Goal: Task Accomplishment & Management: Use online tool/utility

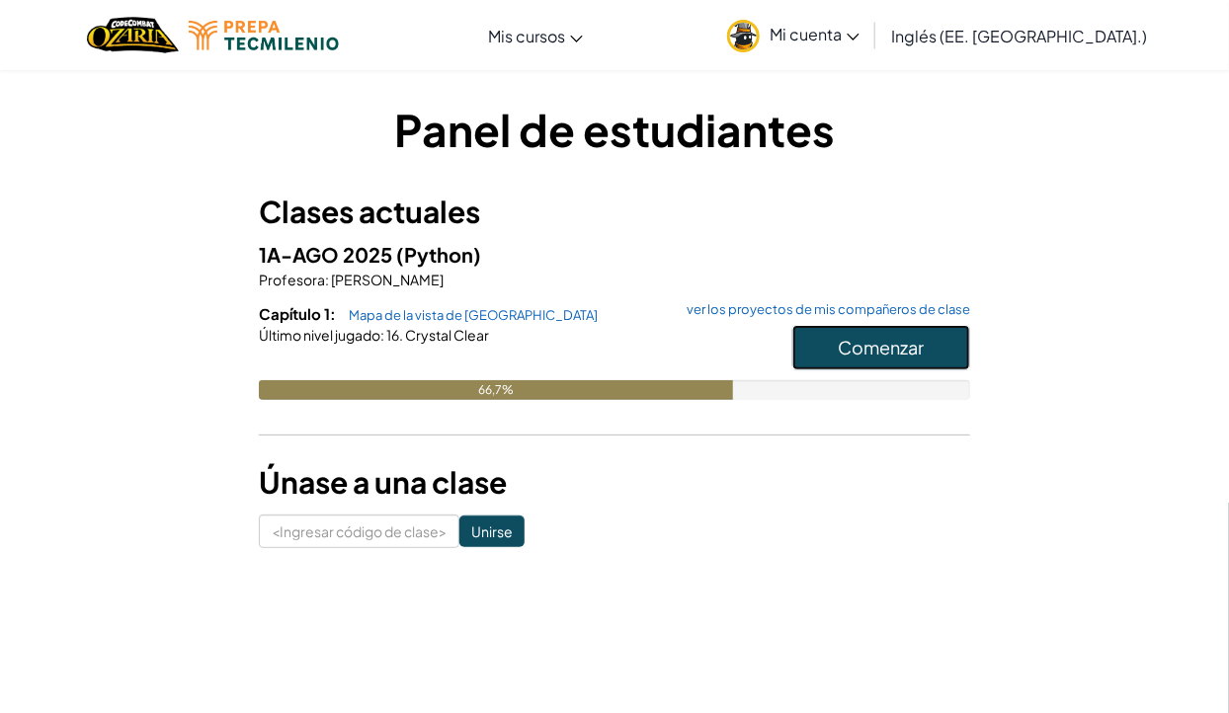
click at [931, 331] on button "Comenzar" at bounding box center [881, 347] width 178 height 45
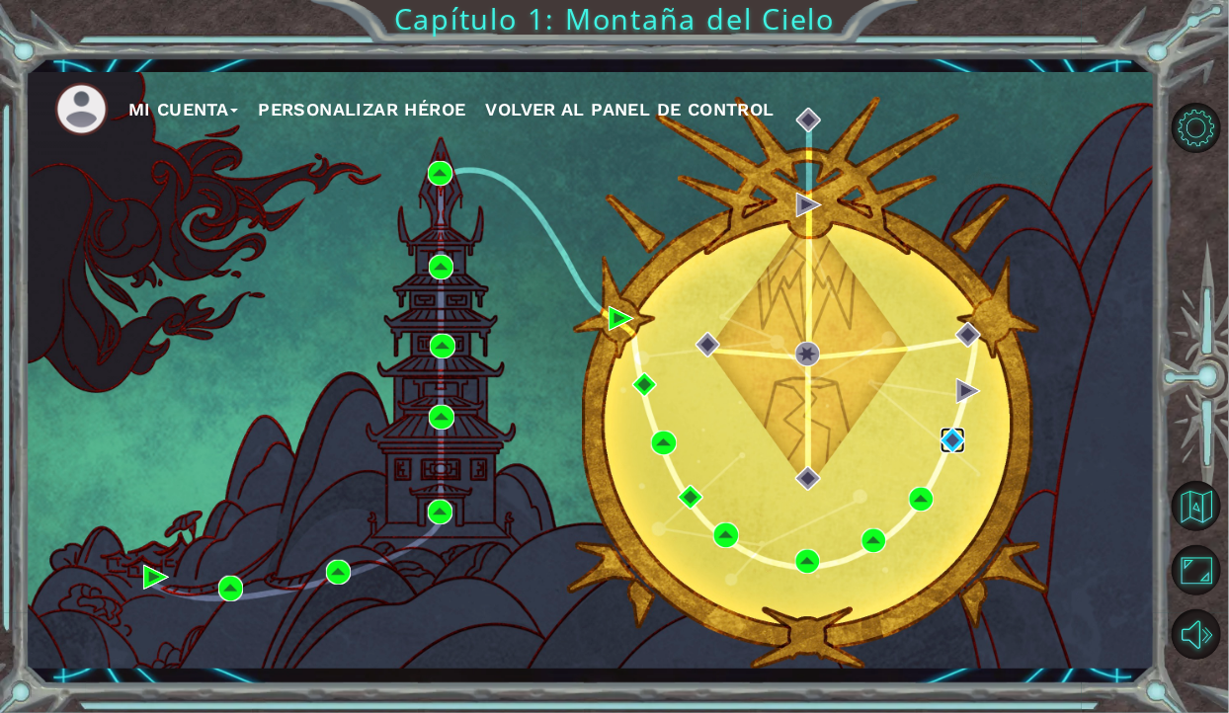
click at [945, 451] on img at bounding box center [953, 440] width 25 height 25
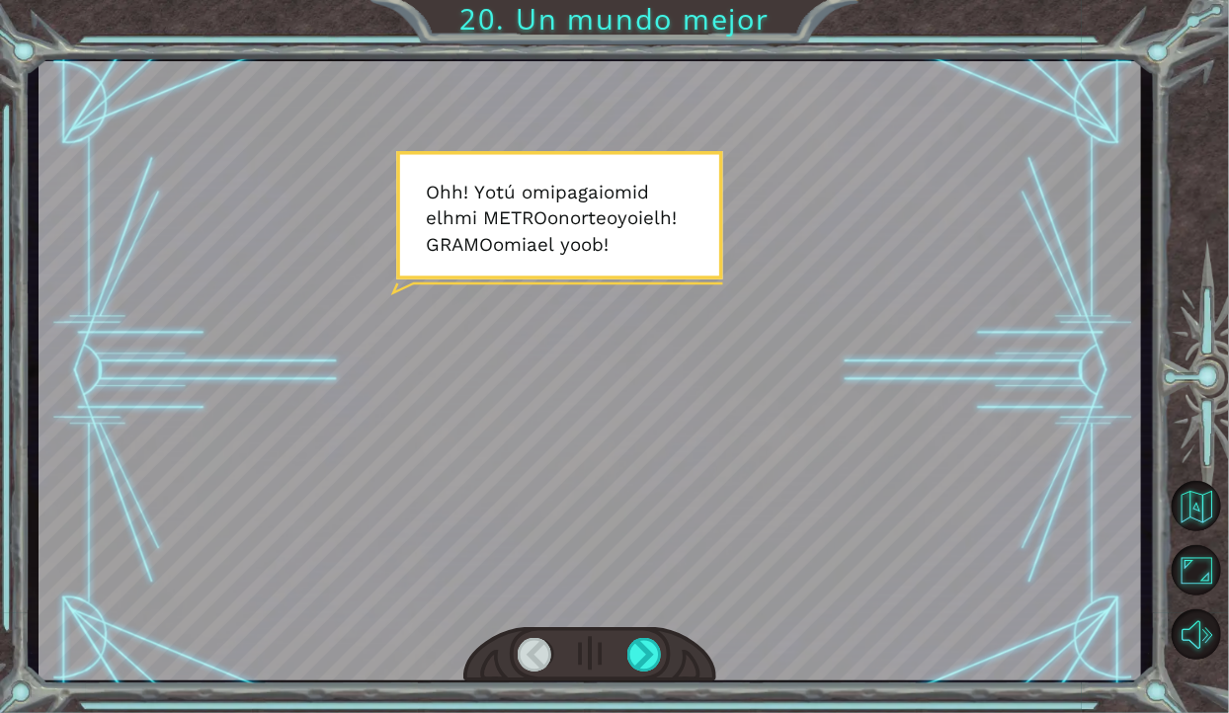
click at [711, 423] on div at bounding box center [590, 370] width 1103 height 619
click at [644, 644] on div at bounding box center [644, 655] width 35 height 34
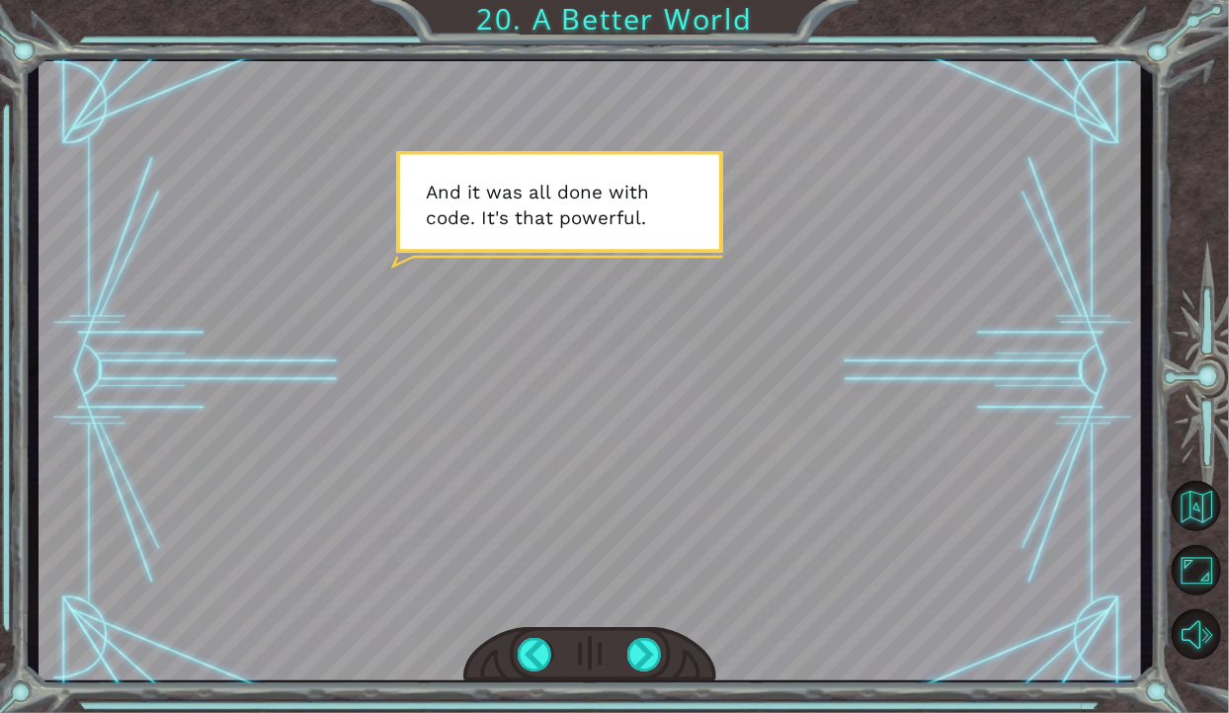
click at [735, 425] on div at bounding box center [590, 370] width 1103 height 619
click at [647, 662] on div at bounding box center [644, 655] width 35 height 34
click at [753, 297] on div at bounding box center [590, 370] width 1103 height 619
click at [1011, 23] on div "Temporary Text O h ! Y o u r e p a i r e d t h e M o n o l i t h ! G r e a t j …" at bounding box center [614, 356] width 1229 height 713
click at [635, 650] on div at bounding box center [644, 655] width 35 height 34
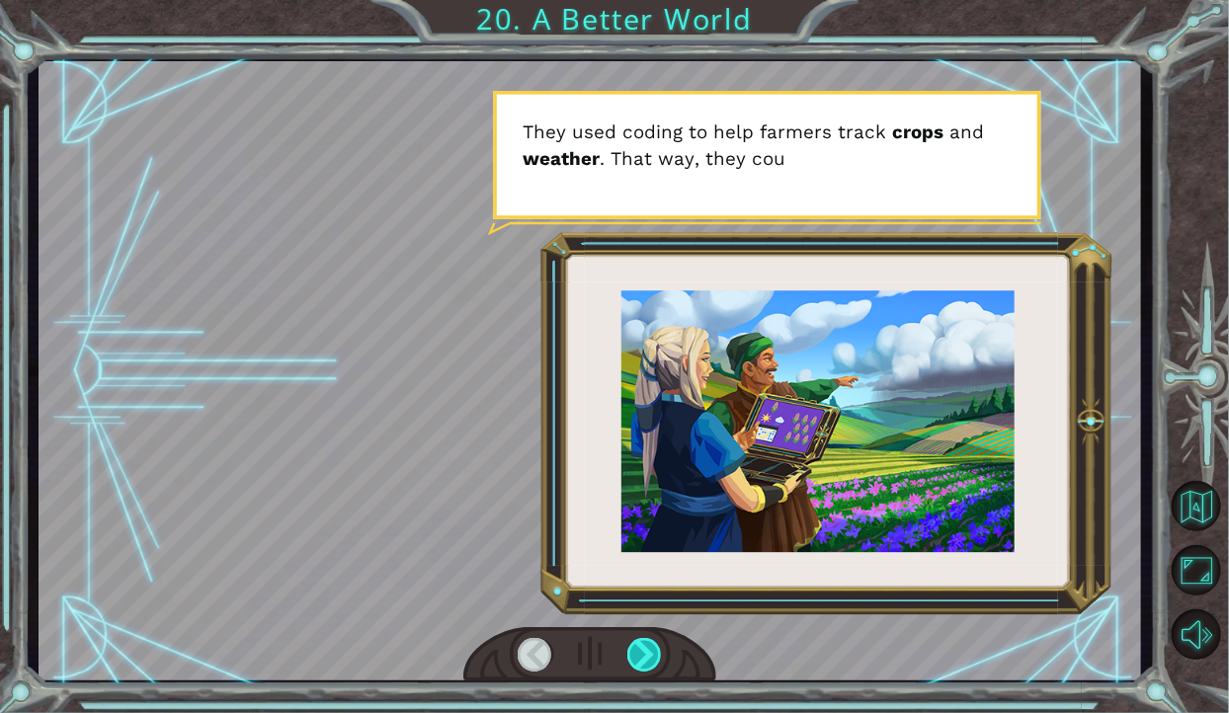
click at [631, 668] on div at bounding box center [644, 655] width 35 height 34
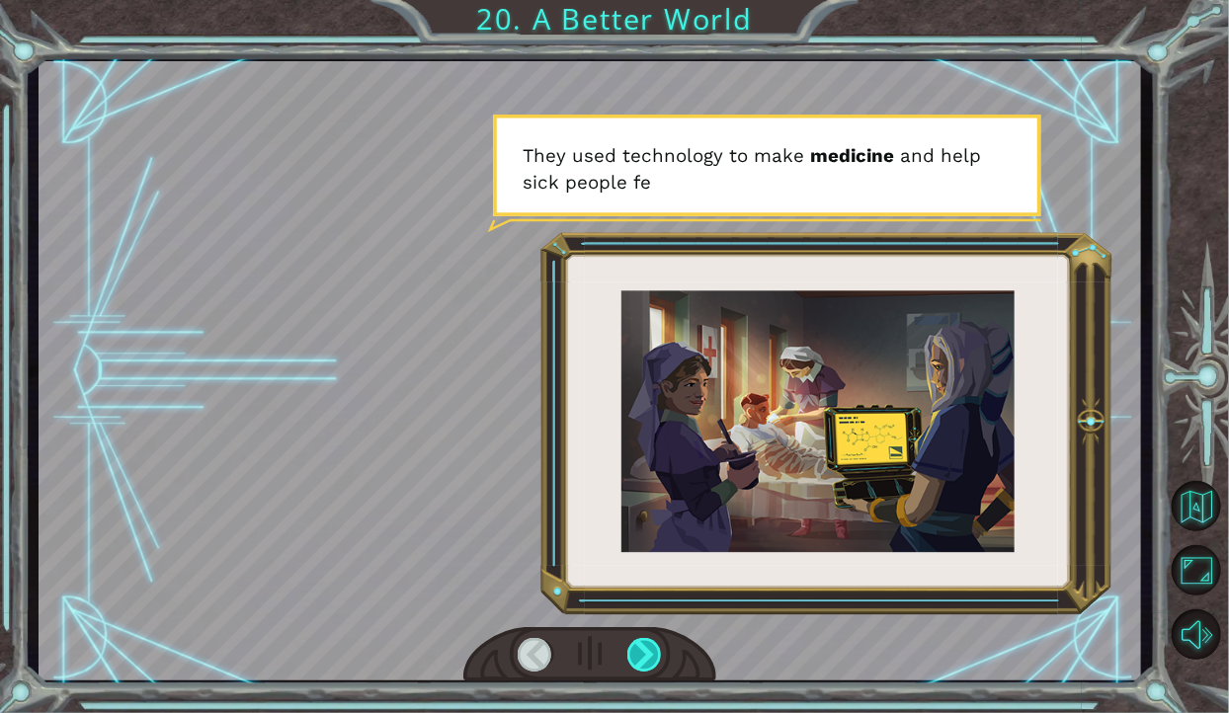
click at [648, 655] on div at bounding box center [644, 655] width 35 height 34
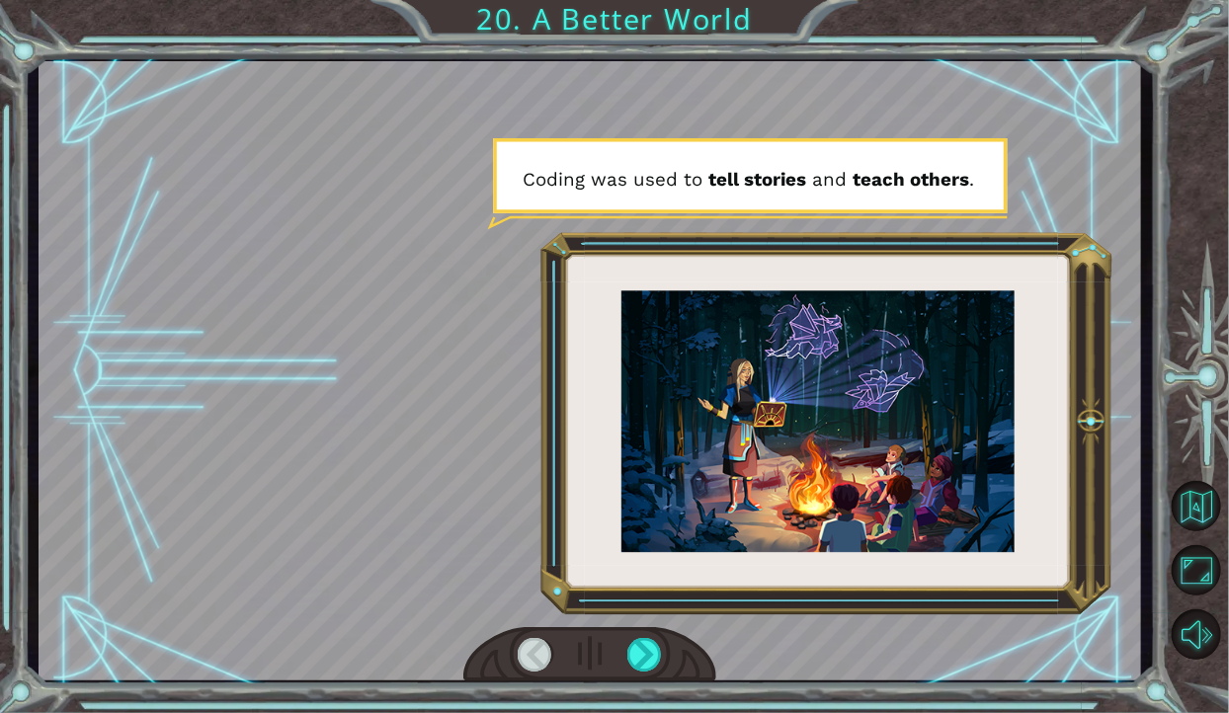
click at [627, 660] on div at bounding box center [644, 655] width 35 height 34
click at [625, 664] on div at bounding box center [590, 654] width 254 height 55
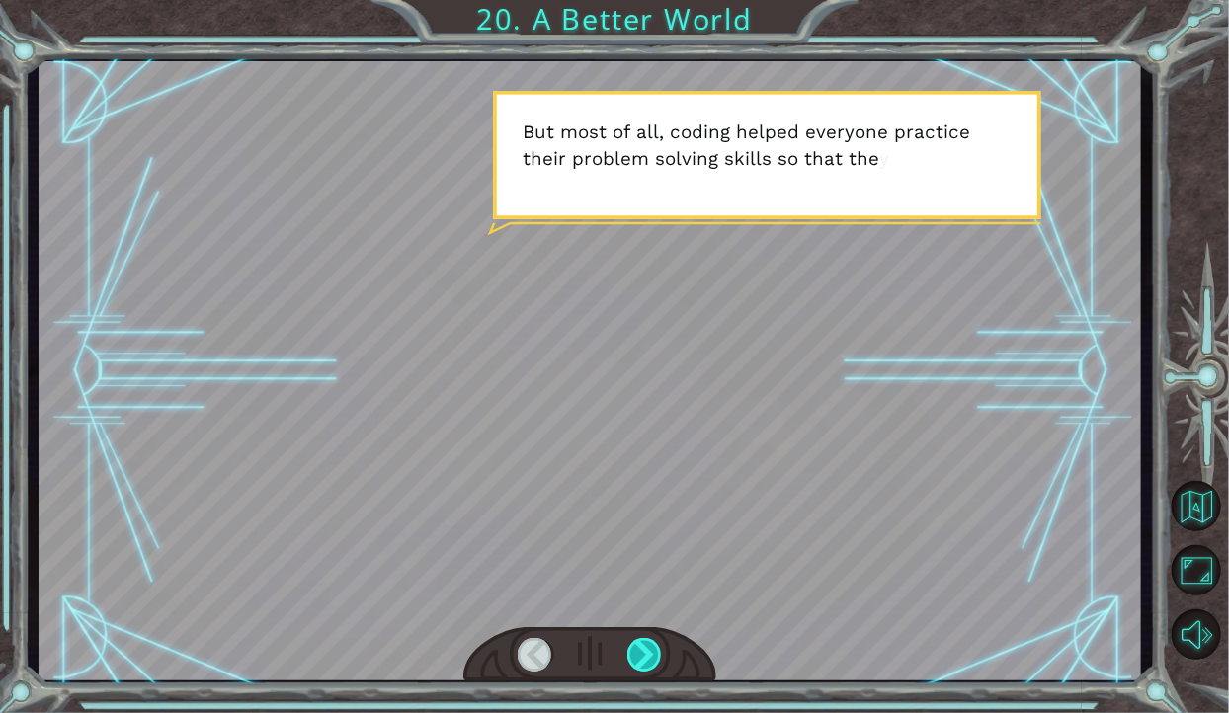
click at [631, 656] on div at bounding box center [644, 655] width 35 height 34
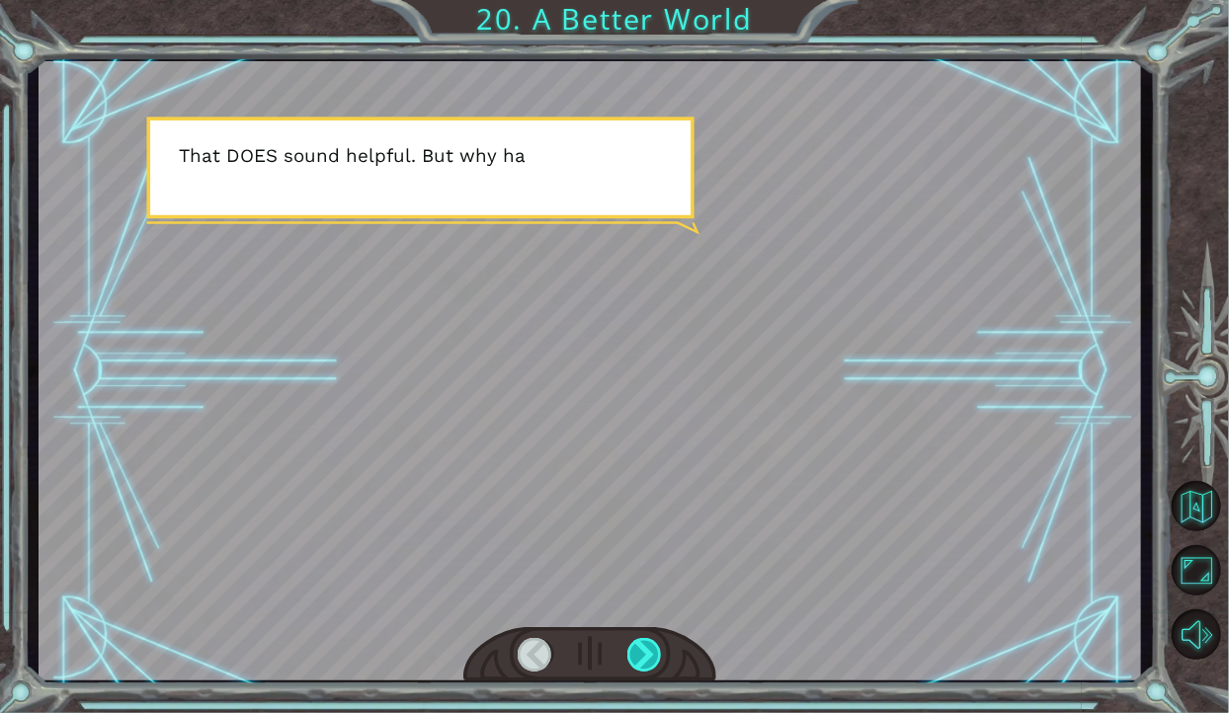
click at [646, 671] on div at bounding box center [644, 655] width 35 height 34
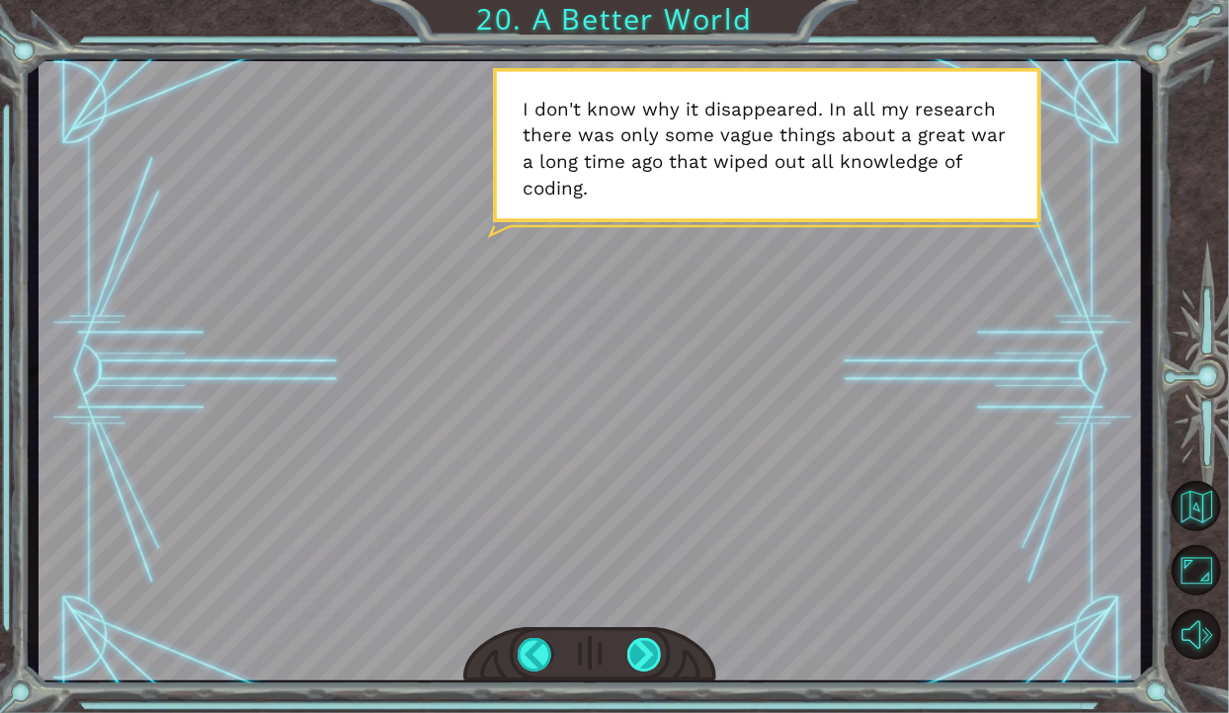
click at [652, 647] on div at bounding box center [644, 655] width 35 height 34
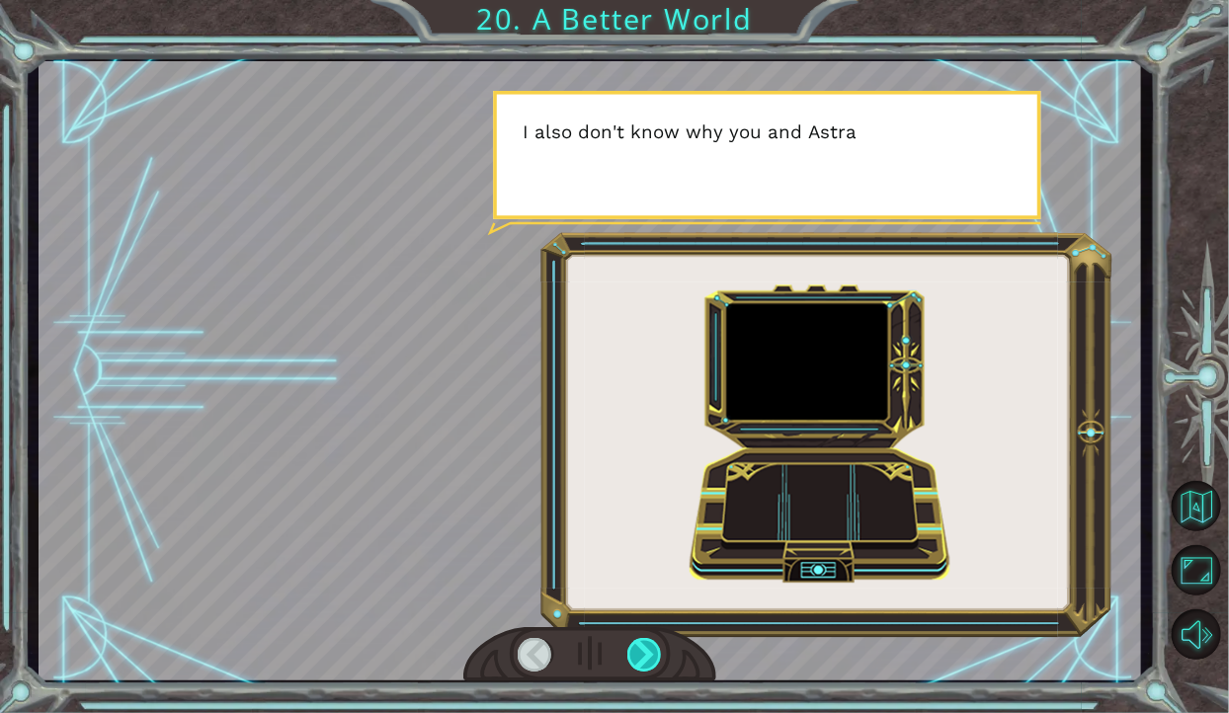
click at [655, 657] on div at bounding box center [644, 655] width 35 height 34
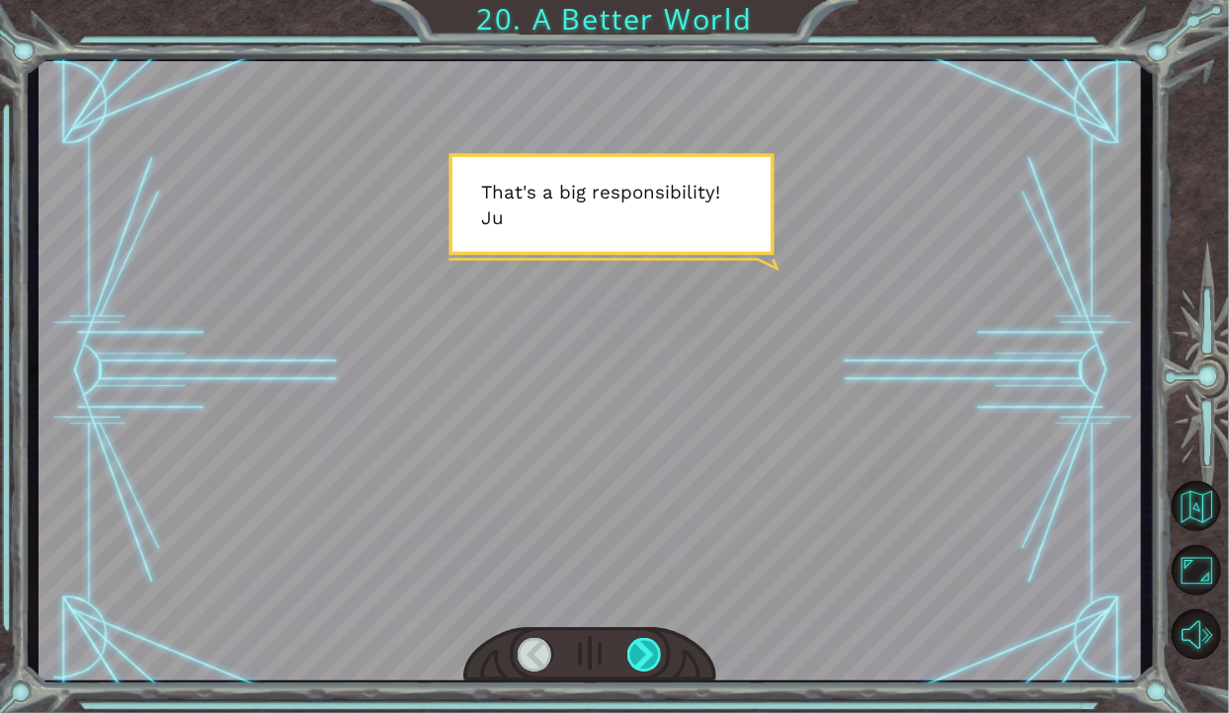
click at [646, 644] on div at bounding box center [644, 655] width 35 height 34
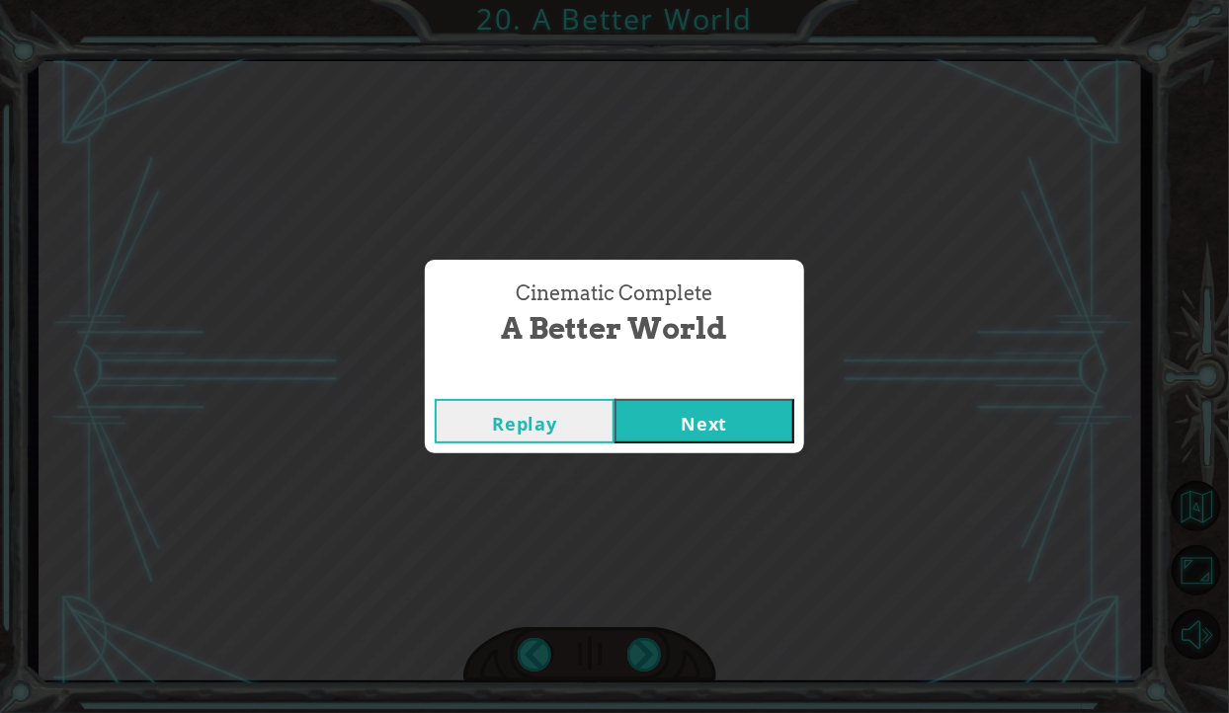
click at [750, 414] on button "Next" at bounding box center [705, 421] width 180 height 44
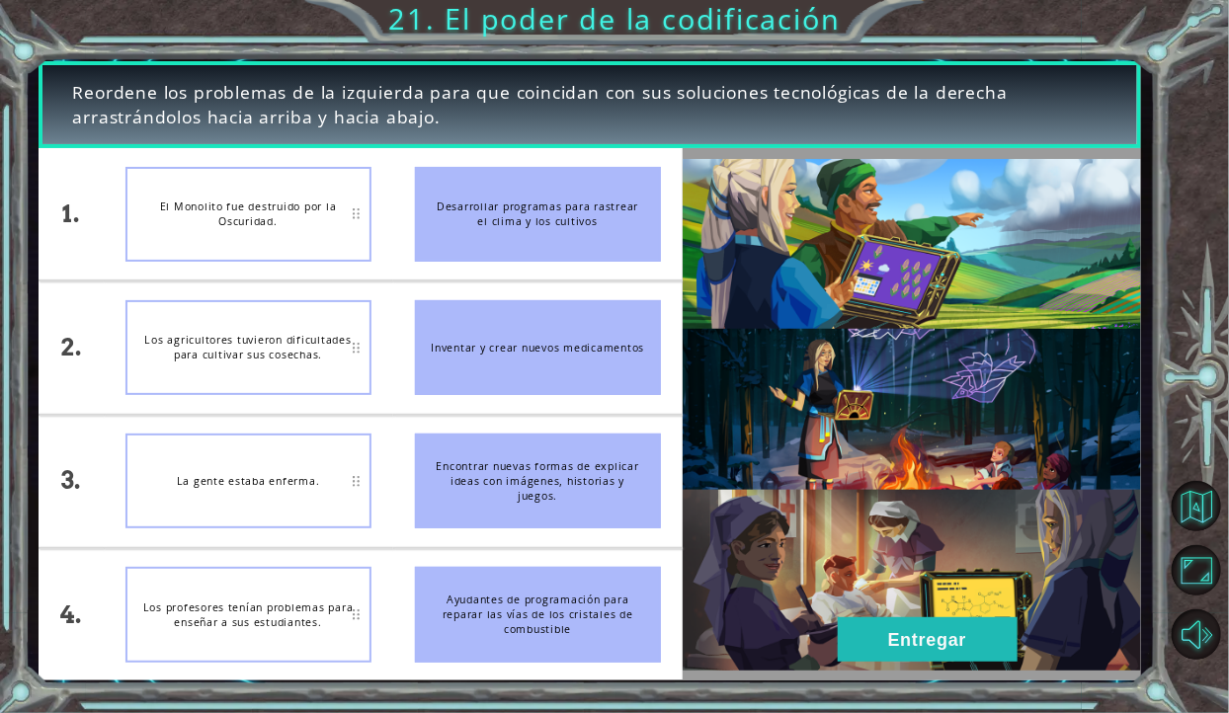
scroll to position [63, 0]
click at [518, 494] on font "Encontrar nuevas formas de explicar ideas con imágenes, historias y juegos." at bounding box center [538, 480] width 203 height 43
click at [341, 617] on font "Los profesores tenían problemas para enseñar a sus estudiantes." at bounding box center [247, 616] width 215 height 30
click at [362, 614] on div "Los profesores tenían problemas para enseñar a sus estudiantes." at bounding box center [248, 614] width 246 height 95
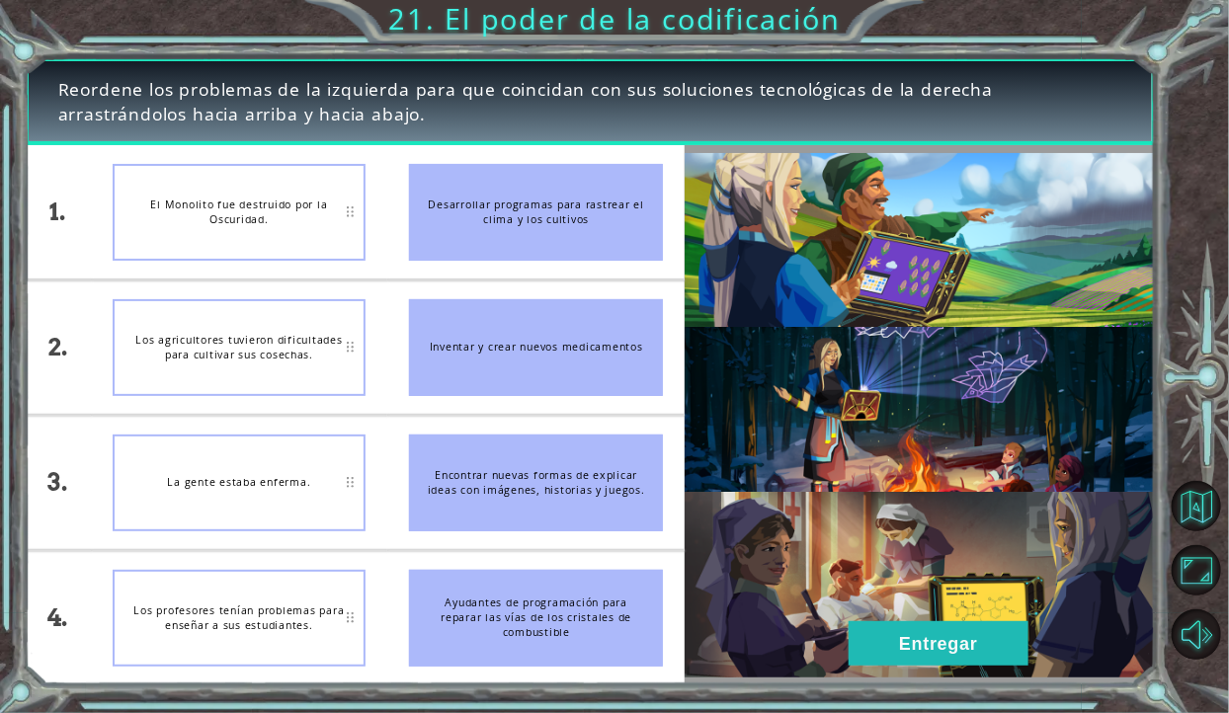
click at [352, 256] on div "El Monolito fue destruido por la Oscuridad." at bounding box center [240, 212] width 254 height 97
click at [351, 227] on font "El Monolito fue destruido por la Oscuridad." at bounding box center [238, 213] width 223 height 30
click at [349, 227] on font "El Monolito fue destruido por la Oscuridad." at bounding box center [238, 213] width 223 height 30
click at [352, 376] on div "Los agricultores tuvieron dificultades para cultivar sus cosechas." at bounding box center [240, 347] width 254 height 97
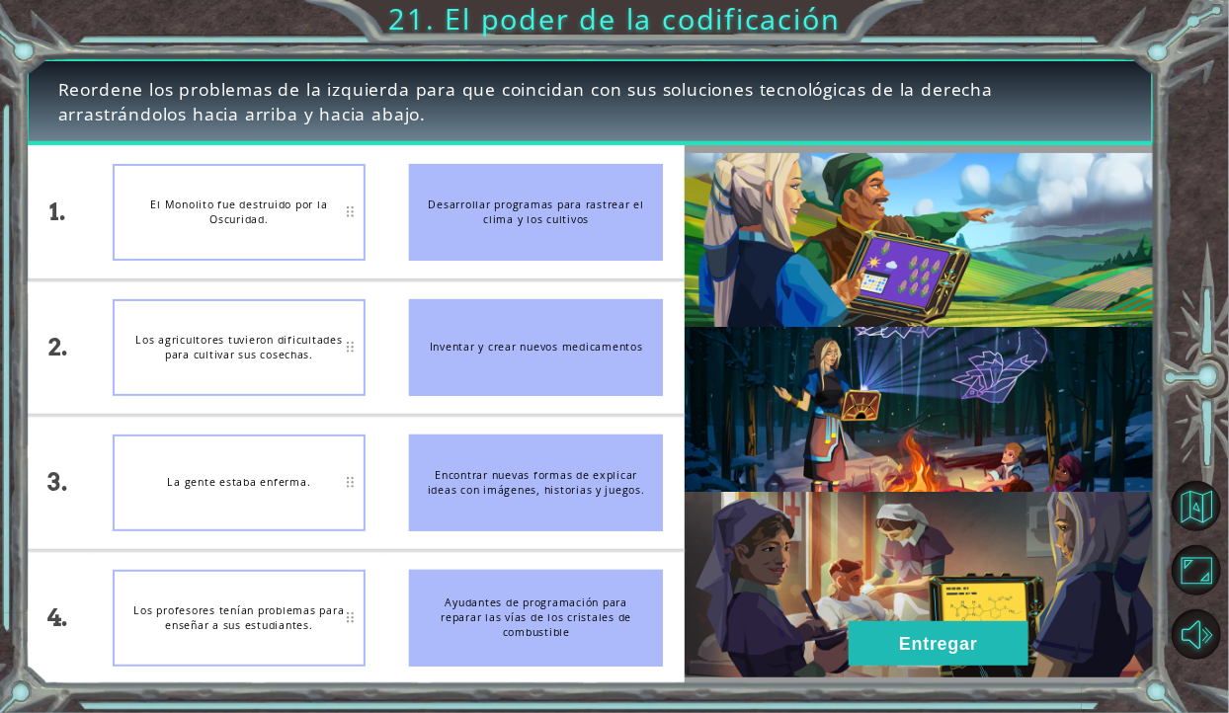
click at [351, 378] on div "Los agricultores tuvieron dificultades para cultivar sus cosechas." at bounding box center [240, 347] width 254 height 97
click at [439, 227] on font "Desarrollar programas para rastrear el clima y los cultivos" at bounding box center [536, 213] width 223 height 30
click at [323, 227] on font "El Monolito fue destruido por la Oscuridad." at bounding box center [238, 213] width 223 height 30
click at [342, 227] on font "El Monolito fue destruido por la Oscuridad." at bounding box center [238, 213] width 223 height 30
drag, startPoint x: 351, startPoint y: 378, endPoint x: 383, endPoint y: 352, distance: 42.1
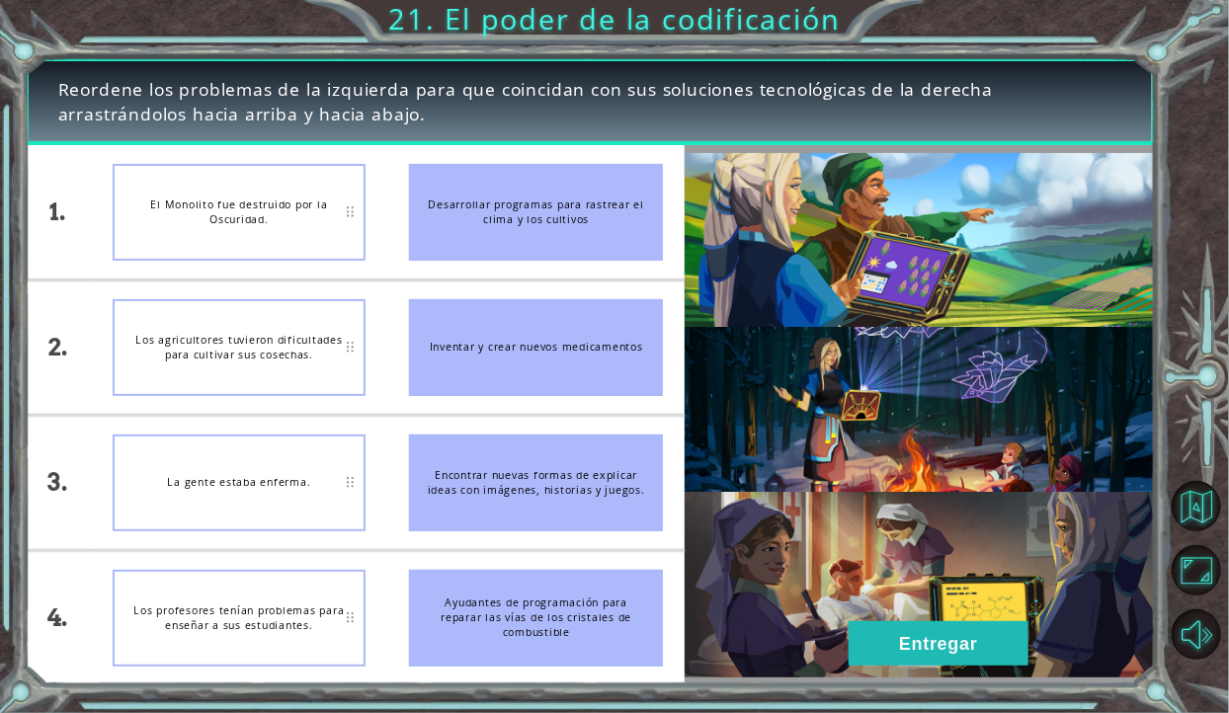
click at [383, 352] on div "1. 2. 3. 4. El Monolito fue destruido por la Oscuridad. Los agricultores tuvier…" at bounding box center [355, 414] width 661 height 539
click at [104, 370] on li "Los agricultores tuvieron dificultades para cultivar sus cosechas." at bounding box center [239, 347] width 297 height 133
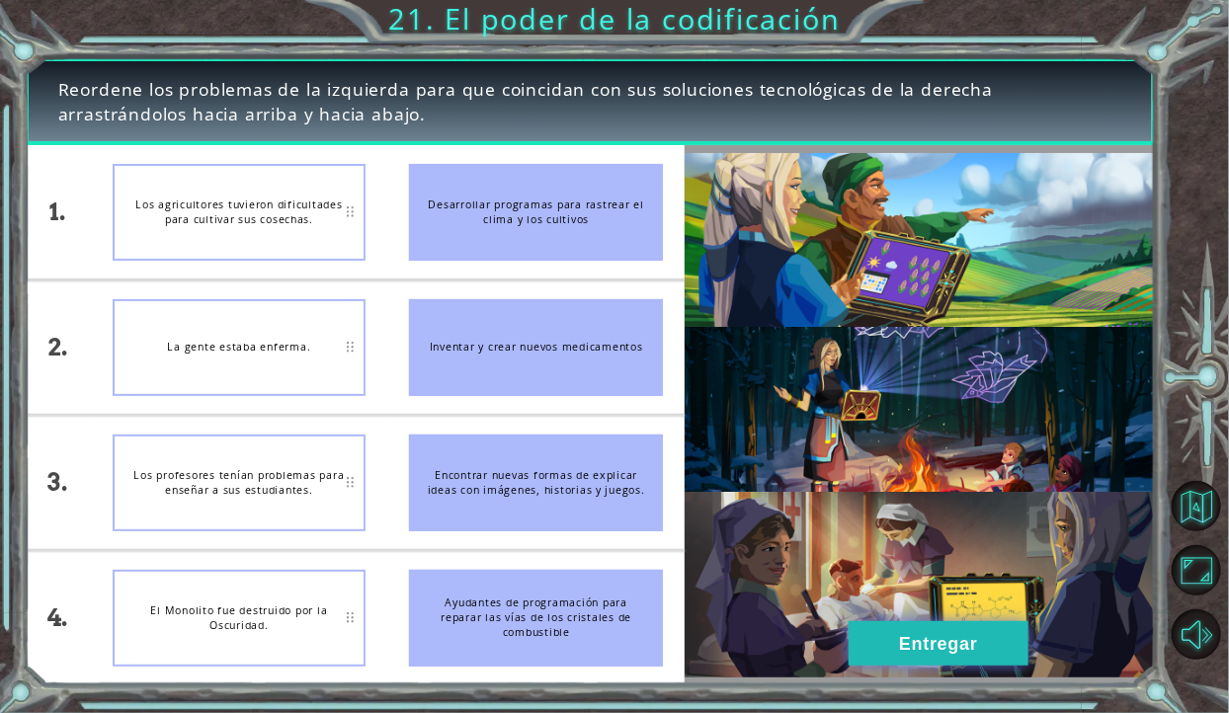
click at [994, 660] on button "Entregar" at bounding box center [939, 643] width 180 height 44
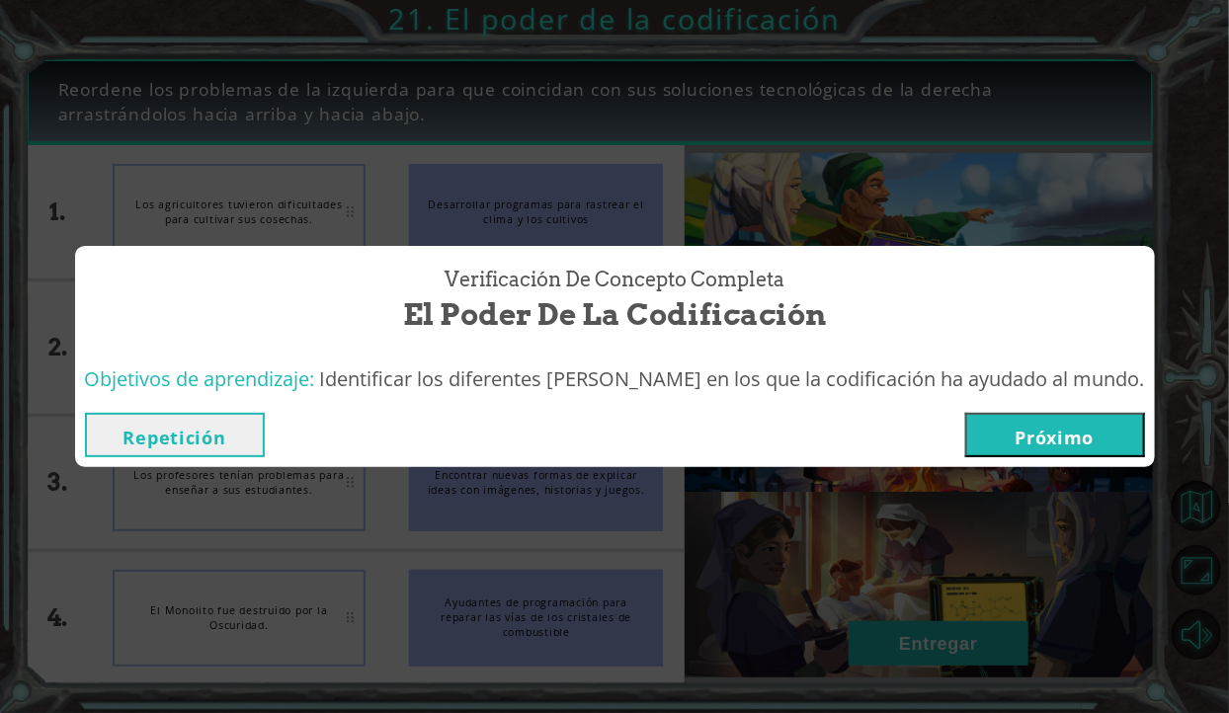
click at [1016, 450] on font "Próximo" at bounding box center [1055, 438] width 79 height 24
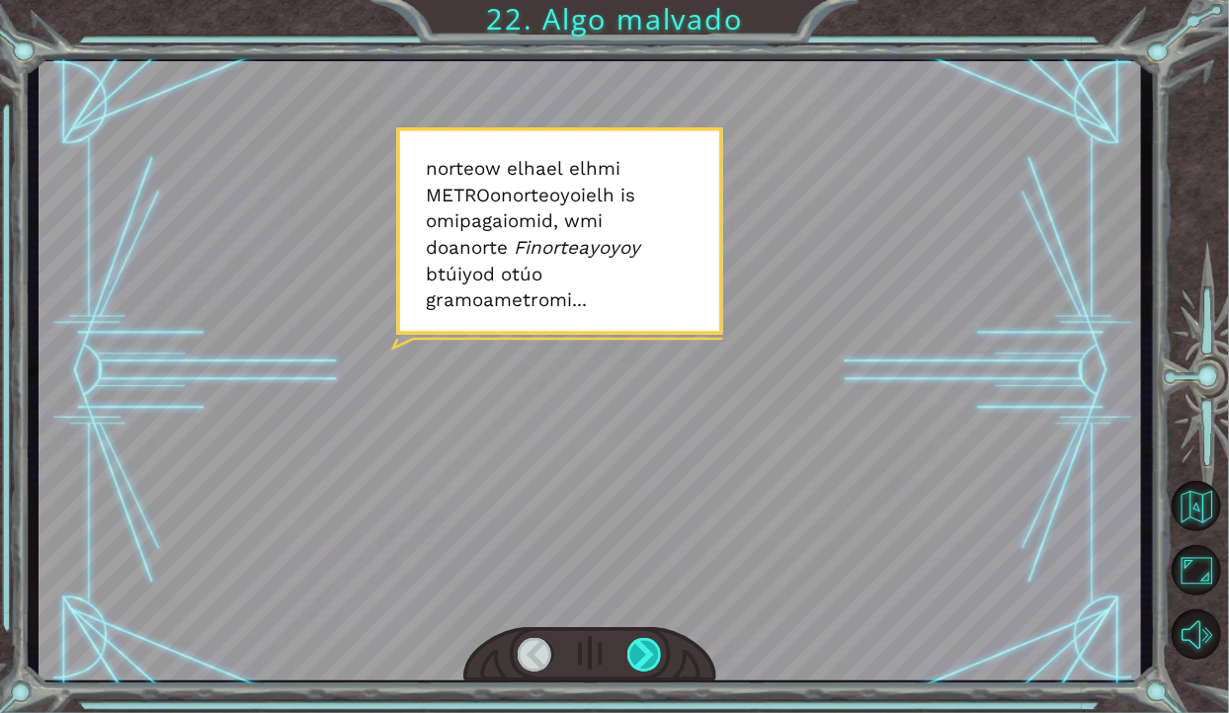
click at [645, 649] on div at bounding box center [644, 655] width 35 height 34
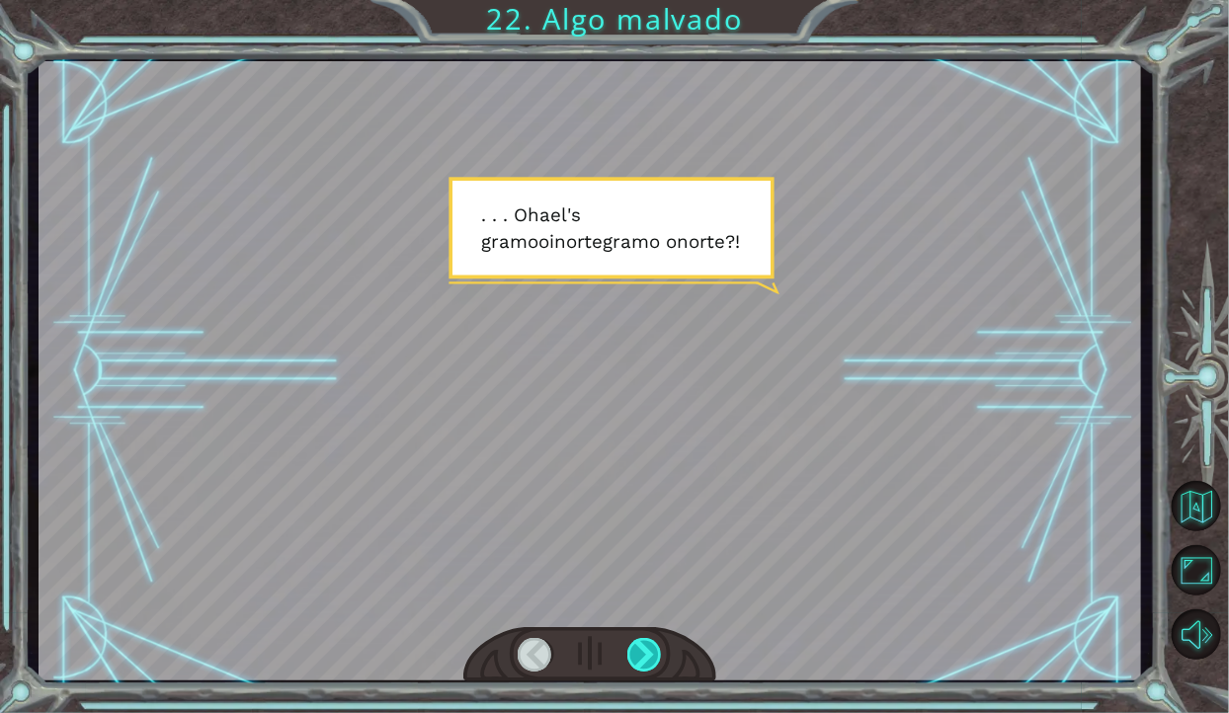
click at [637, 670] on div at bounding box center [644, 655] width 35 height 34
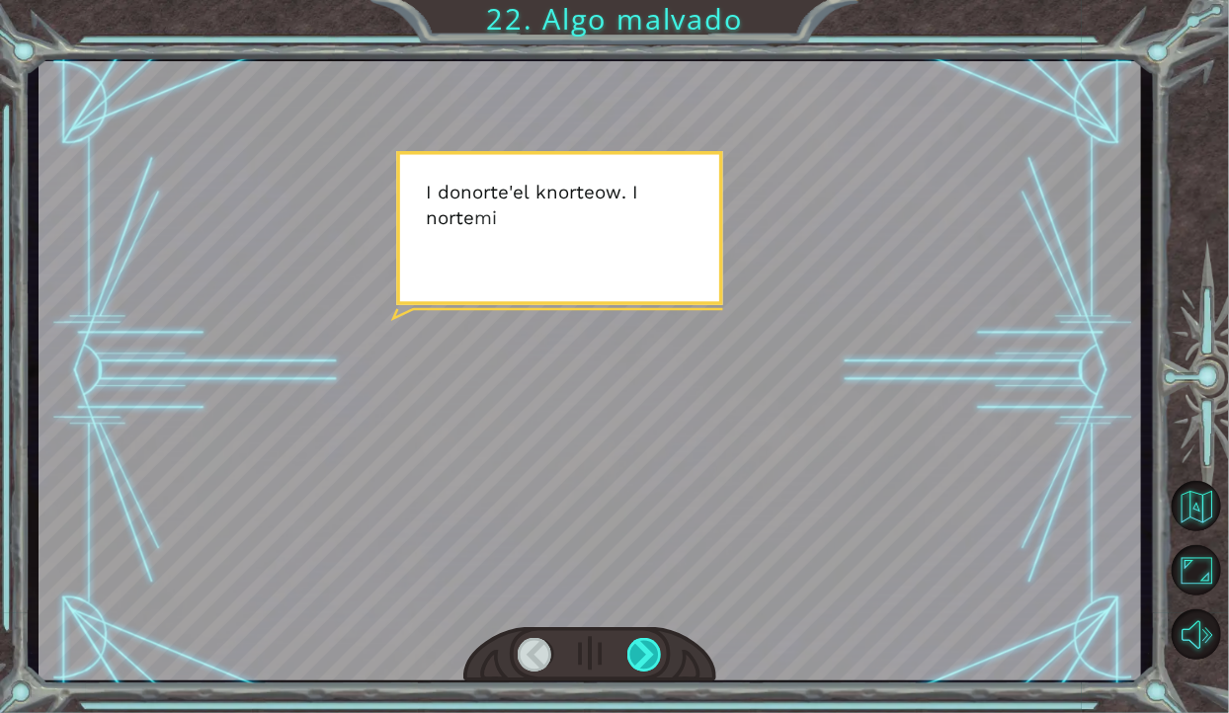
click at [633, 645] on div at bounding box center [644, 655] width 35 height 34
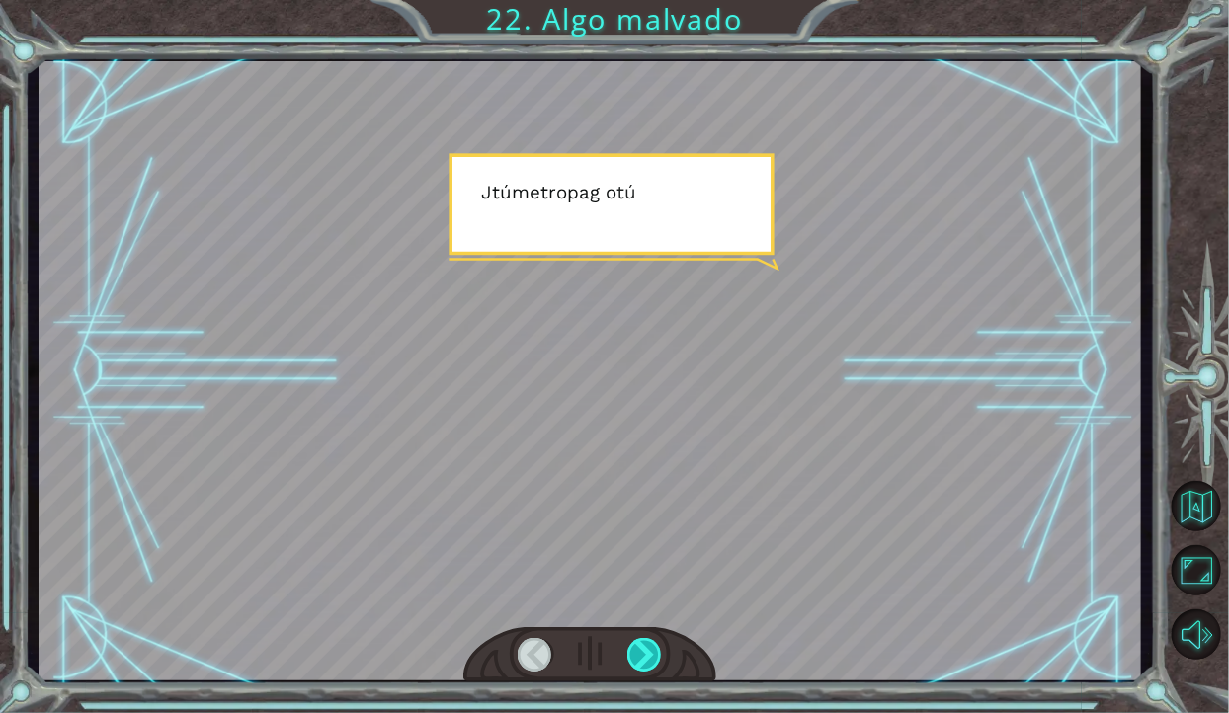
click at [629, 663] on div at bounding box center [644, 655] width 35 height 34
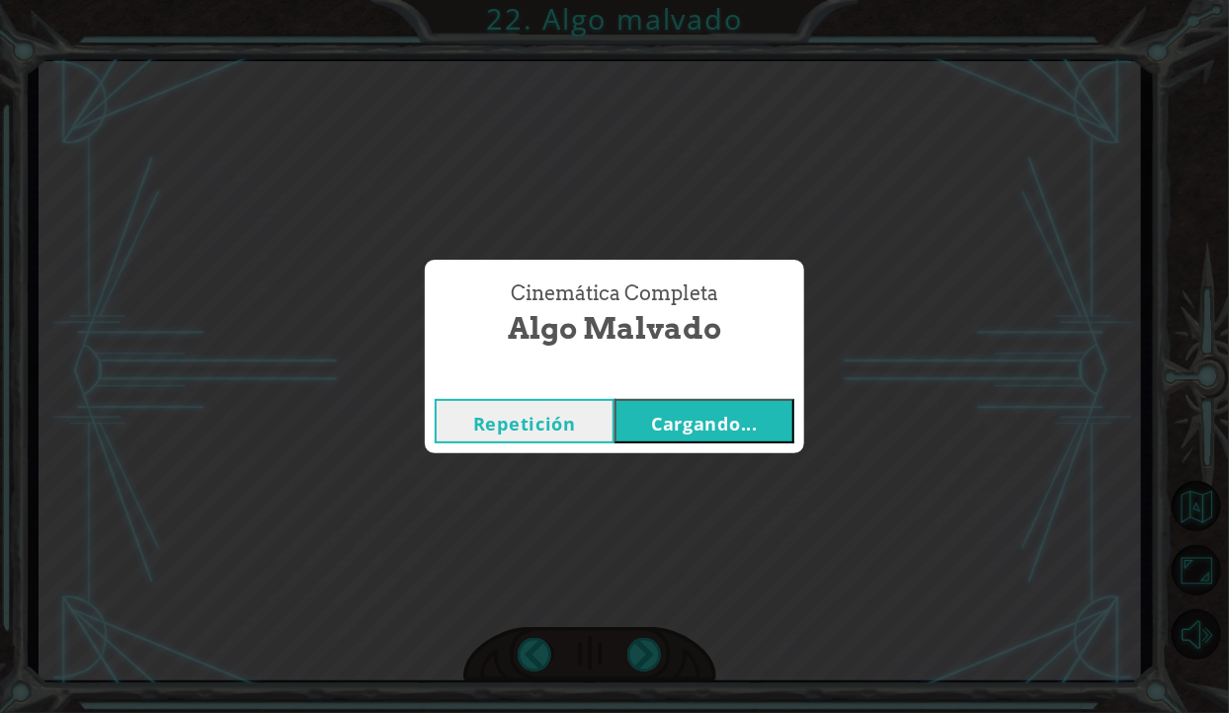
click at [741, 420] on font "Cargando..." at bounding box center [704, 424] width 107 height 24
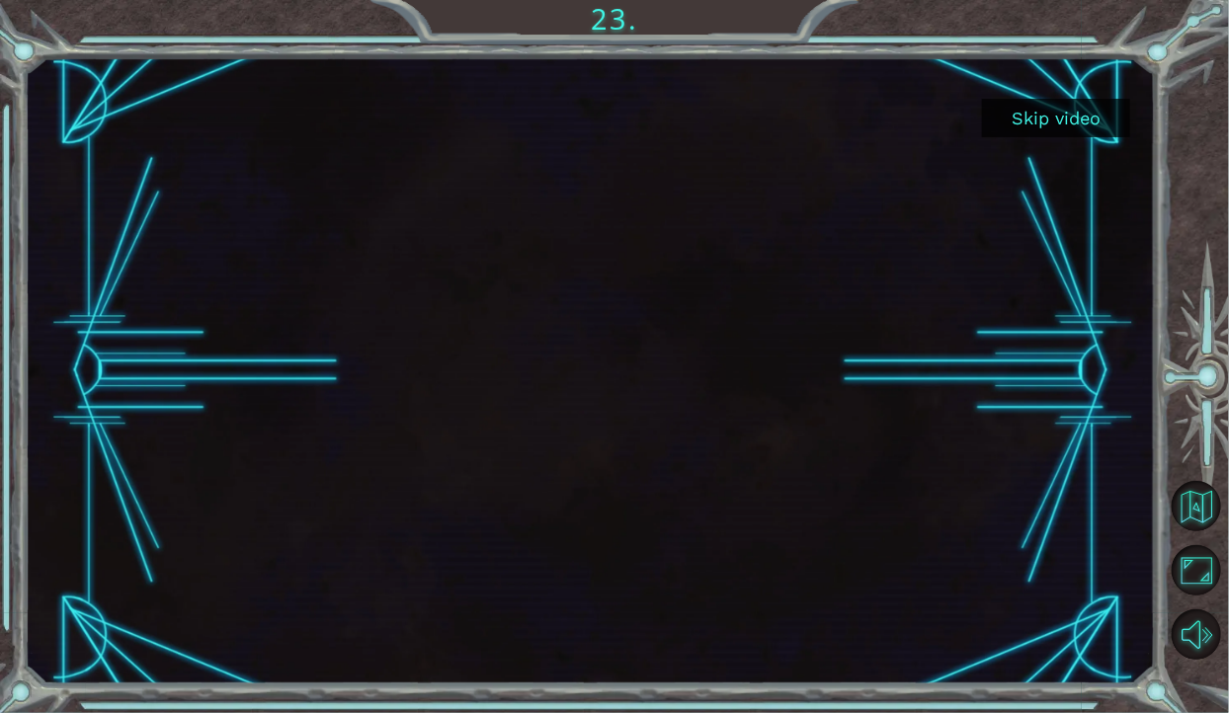
click at [1079, 118] on button "Skip video" at bounding box center [1056, 118] width 148 height 39
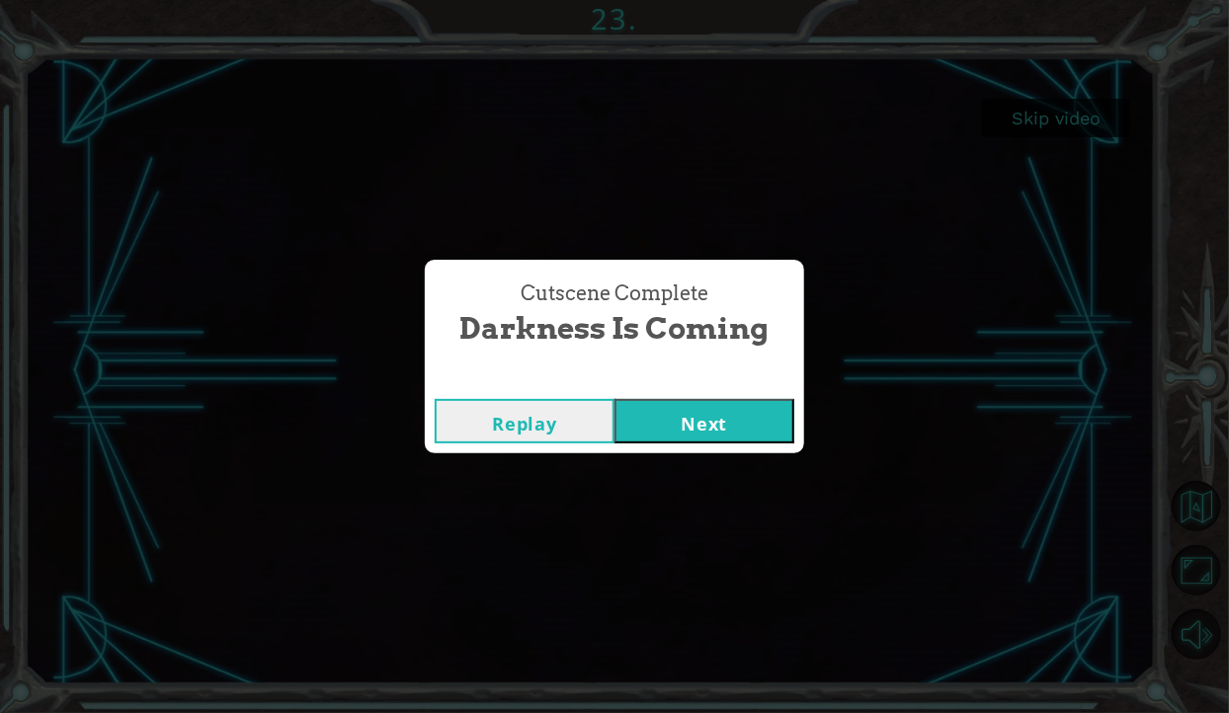
click at [732, 401] on button "Next" at bounding box center [705, 421] width 180 height 44
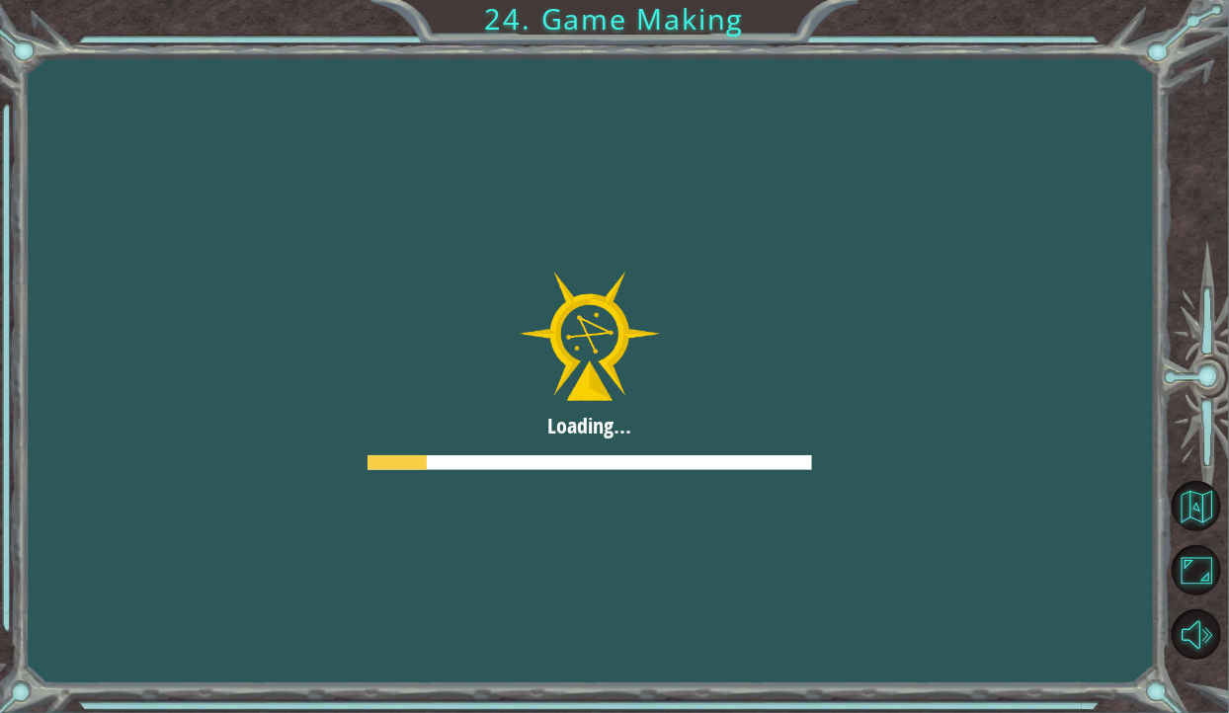
click at [1200, 172] on div at bounding box center [1201, 381] width 55 height 571
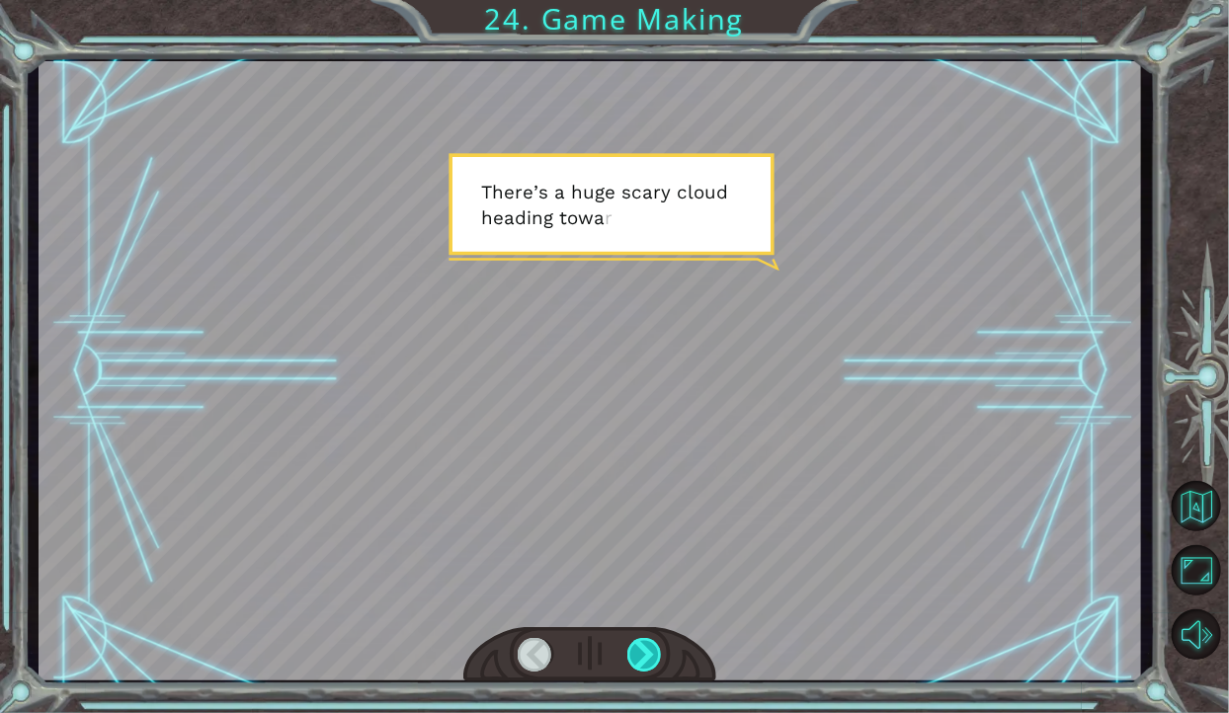
click at [657, 648] on div at bounding box center [644, 655] width 35 height 34
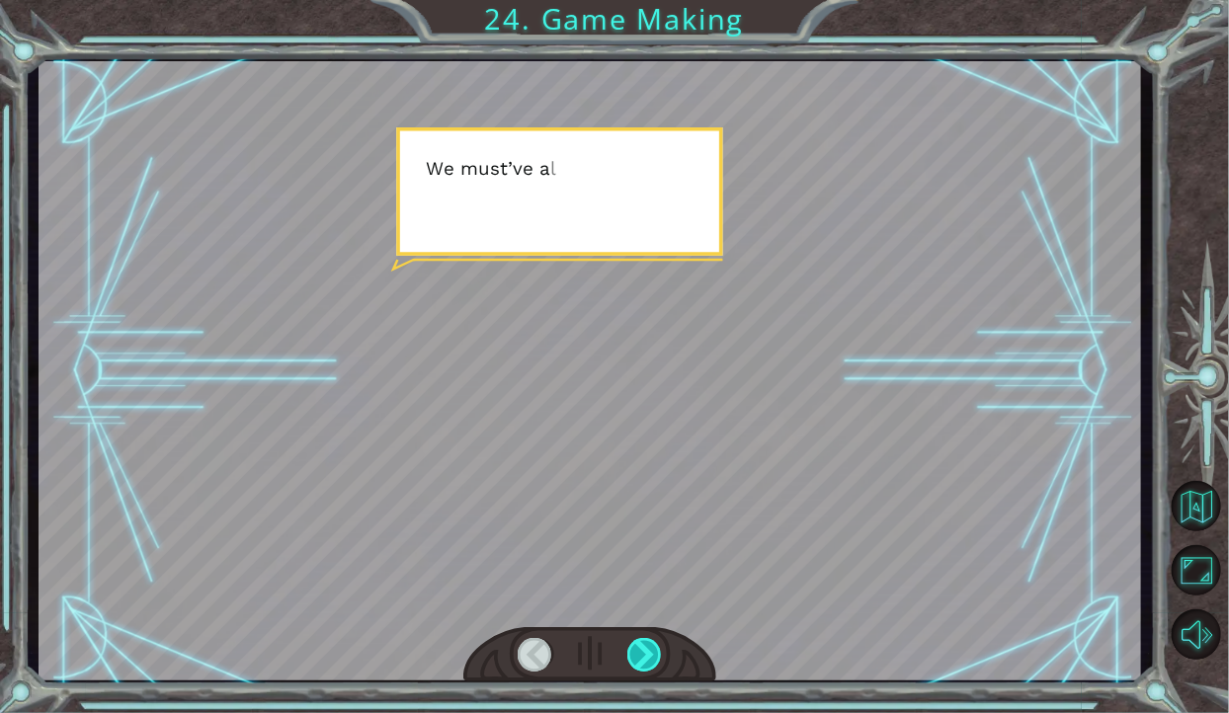
click at [648, 657] on div at bounding box center [644, 655] width 35 height 34
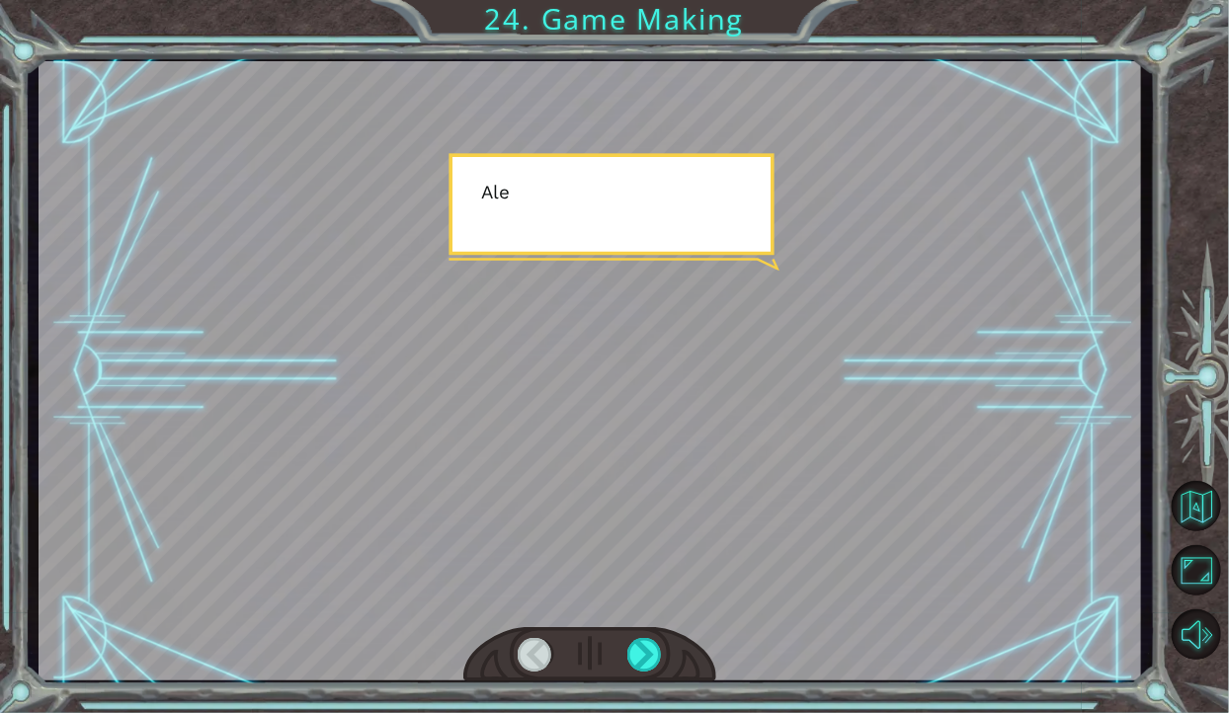
click at [639, 672] on div at bounding box center [644, 655] width 35 height 34
click at [642, 662] on div at bounding box center [644, 655] width 35 height 34
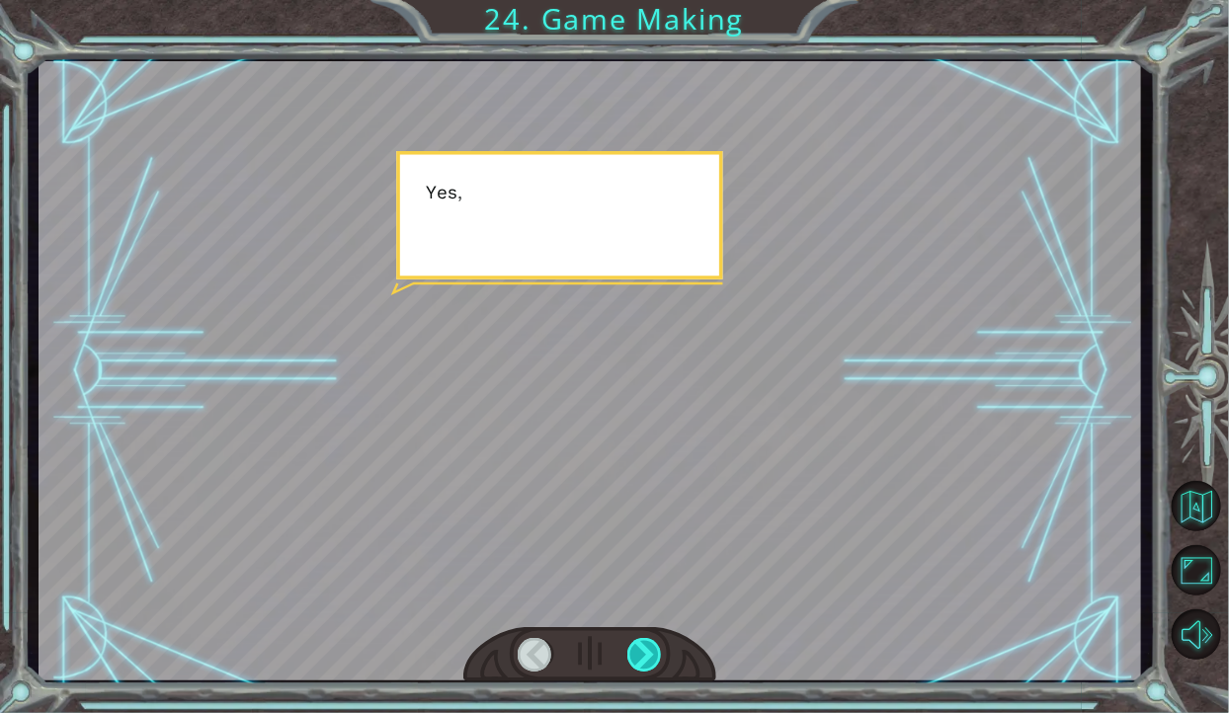
click at [651, 659] on div at bounding box center [644, 655] width 35 height 34
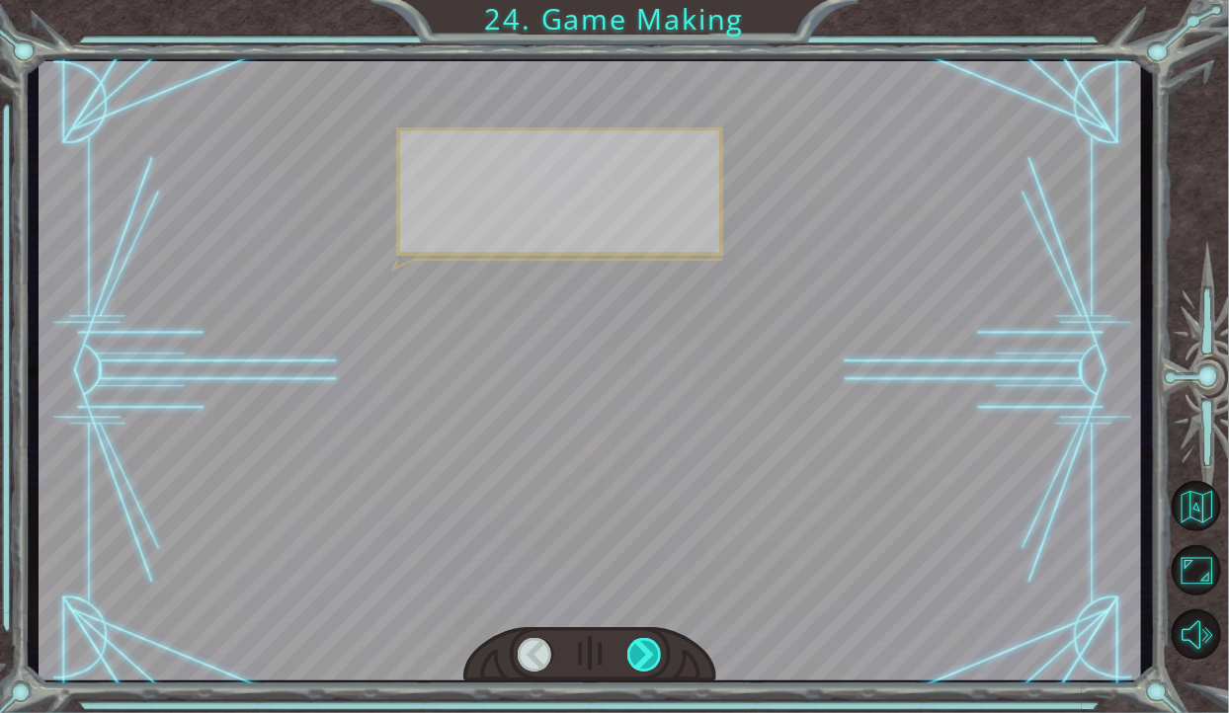
click at [648, 663] on div at bounding box center [644, 655] width 35 height 34
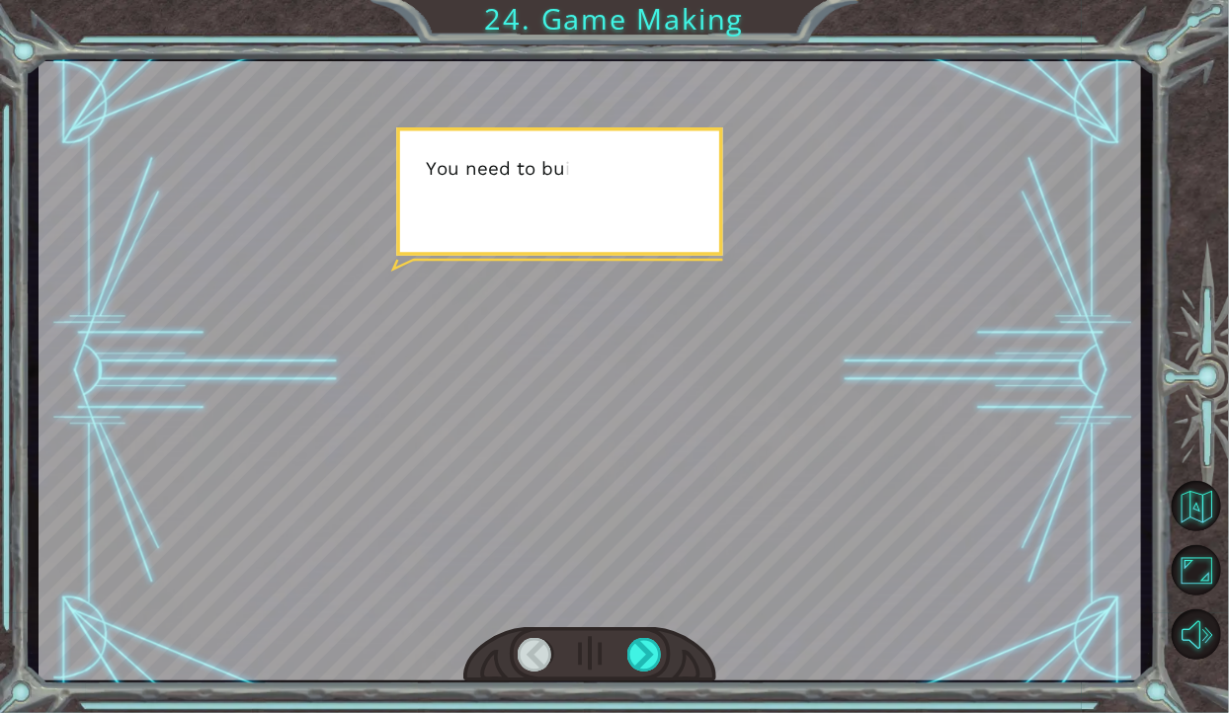
click at [640, 674] on div at bounding box center [590, 654] width 254 height 55
click at [638, 678] on div at bounding box center [590, 654] width 254 height 55
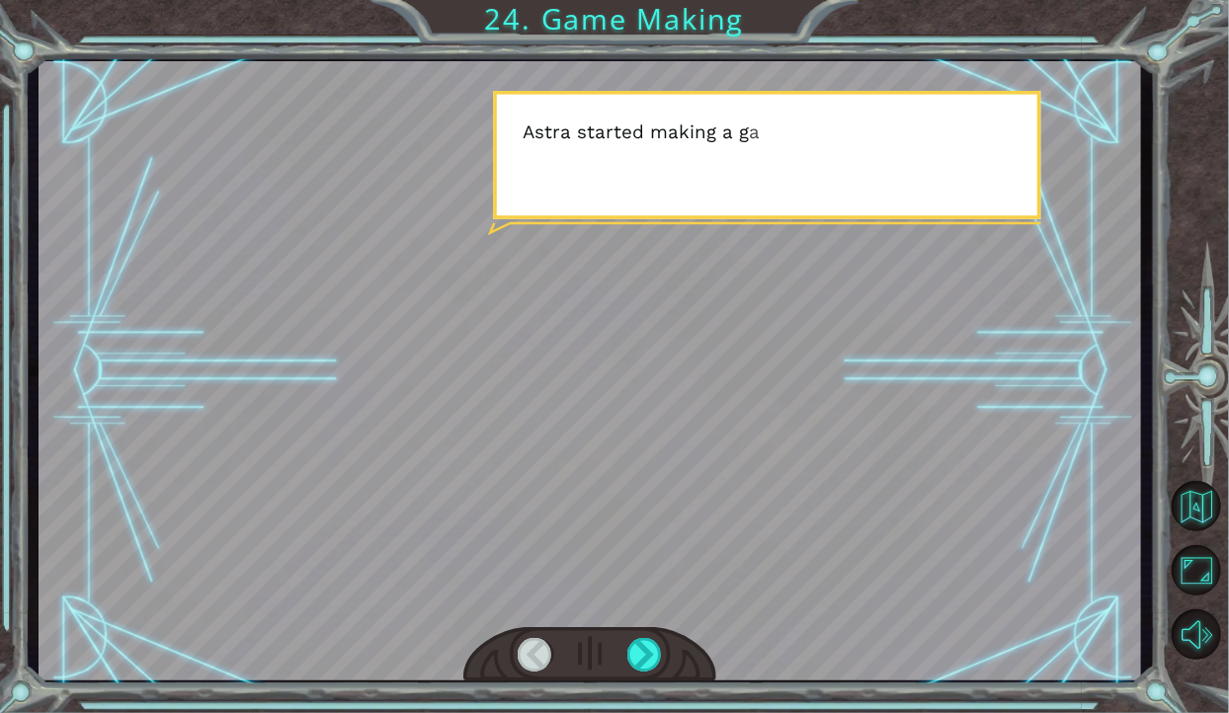
click at [639, 683] on div at bounding box center [590, 654] width 254 height 55
click at [647, 651] on div at bounding box center [644, 655] width 35 height 34
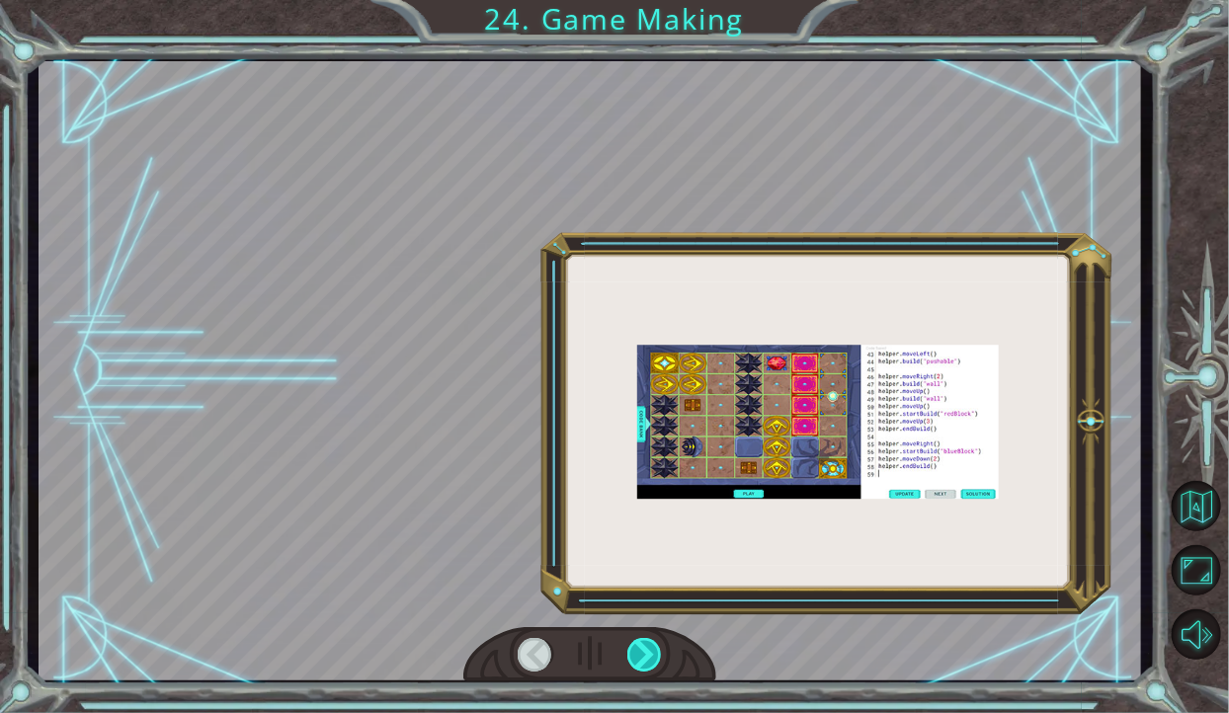
click at [647, 648] on div at bounding box center [644, 655] width 35 height 34
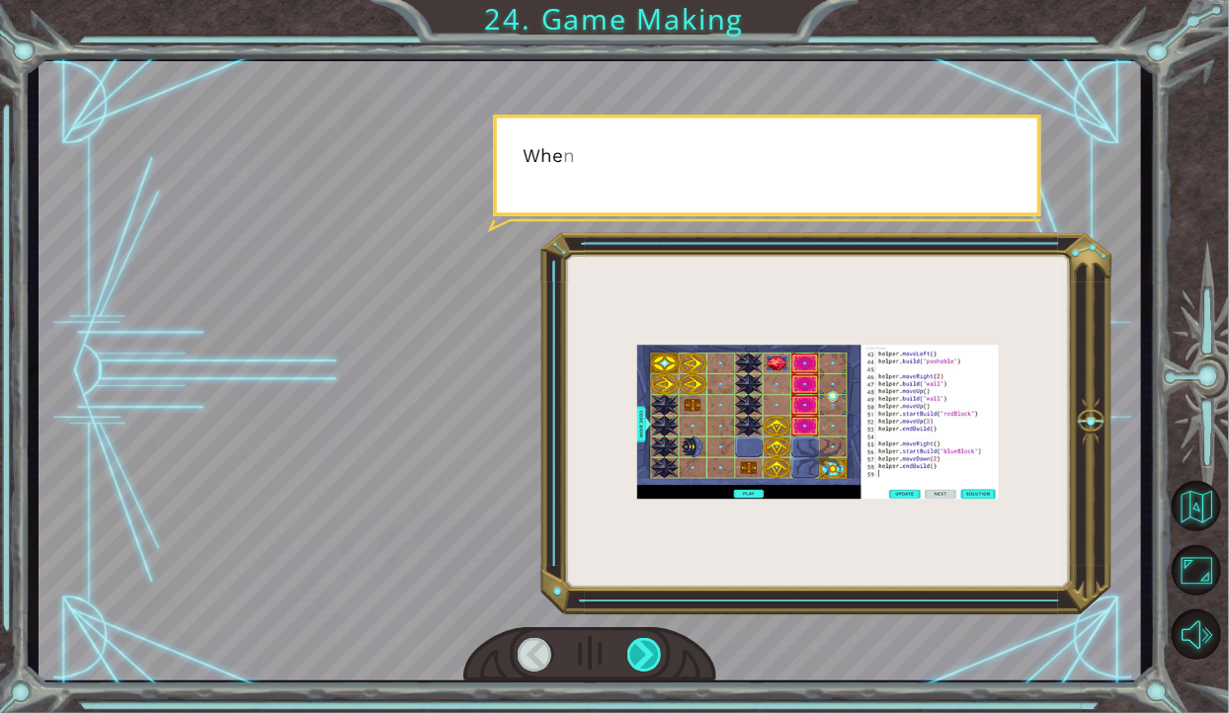
click at [646, 656] on div at bounding box center [644, 655] width 35 height 34
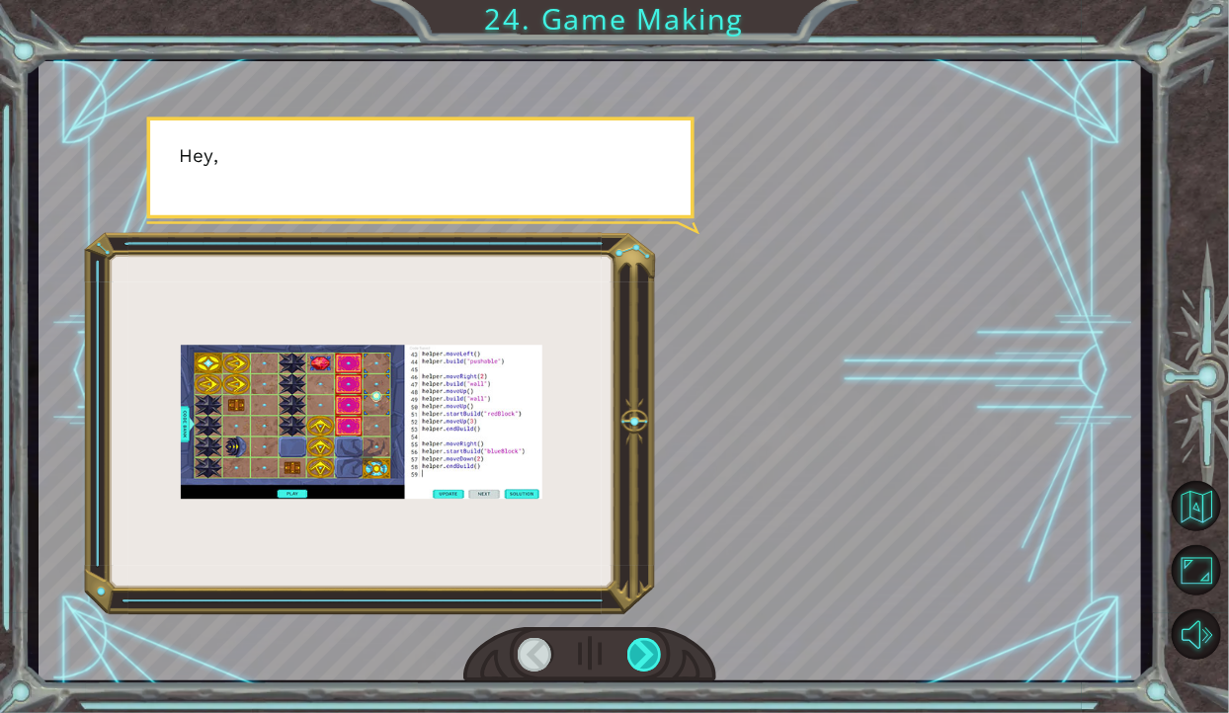
click at [634, 671] on div at bounding box center [644, 655] width 35 height 34
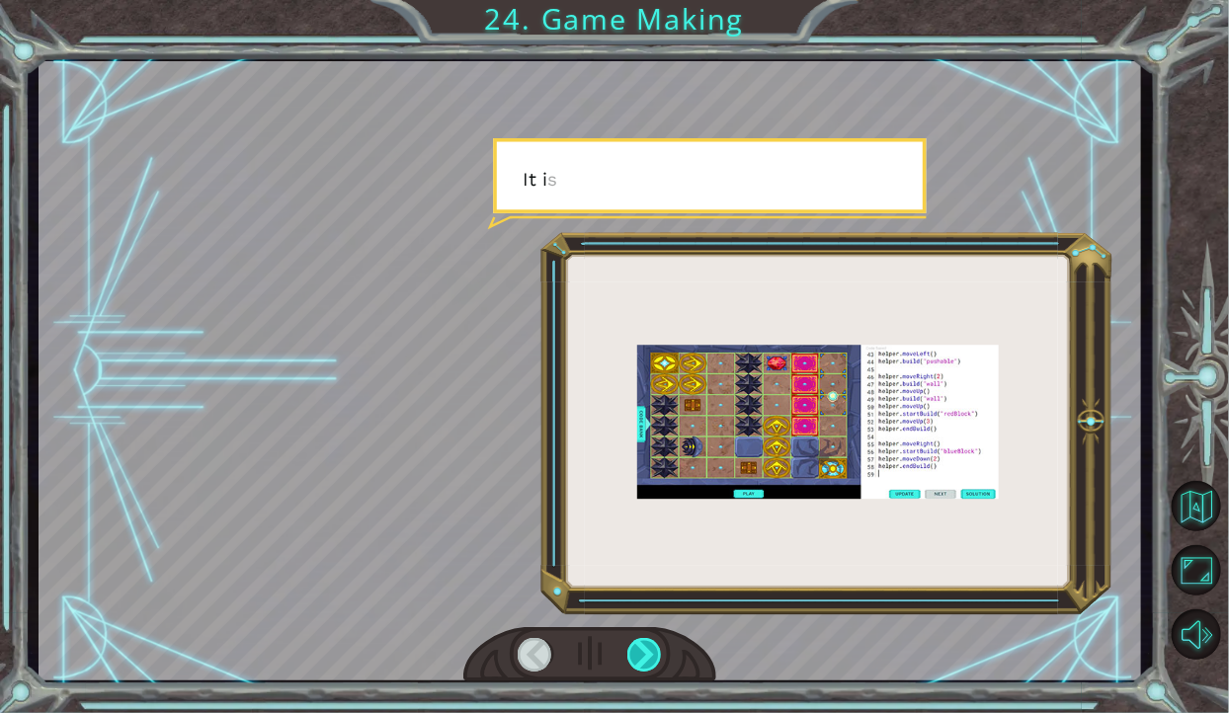
click at [639, 652] on div at bounding box center [644, 655] width 35 height 34
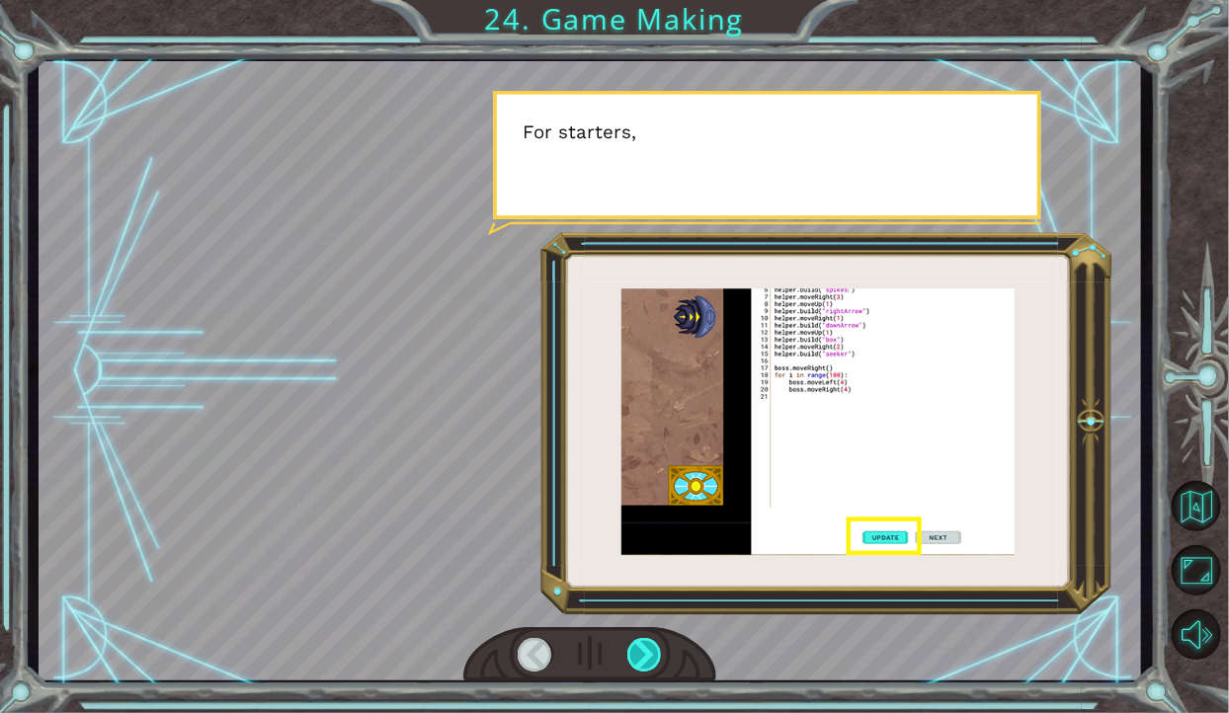
click at [641, 644] on div at bounding box center [644, 655] width 35 height 34
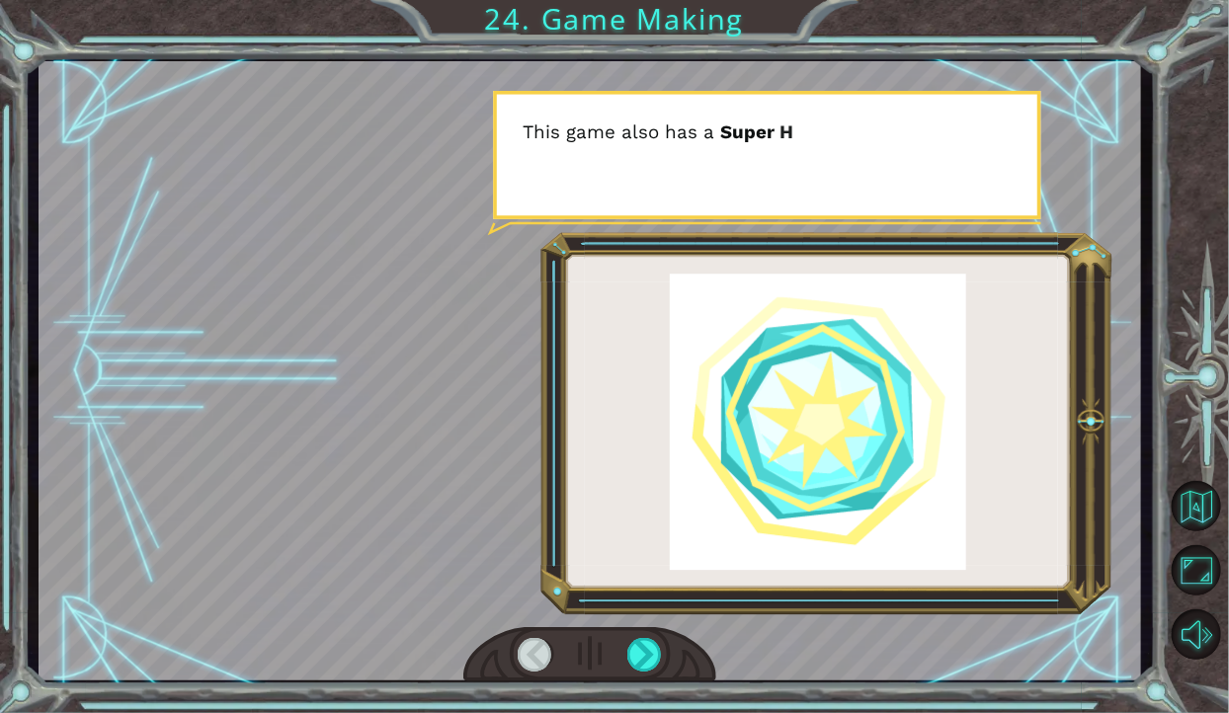
click at [635, 683] on div at bounding box center [590, 654] width 254 height 55
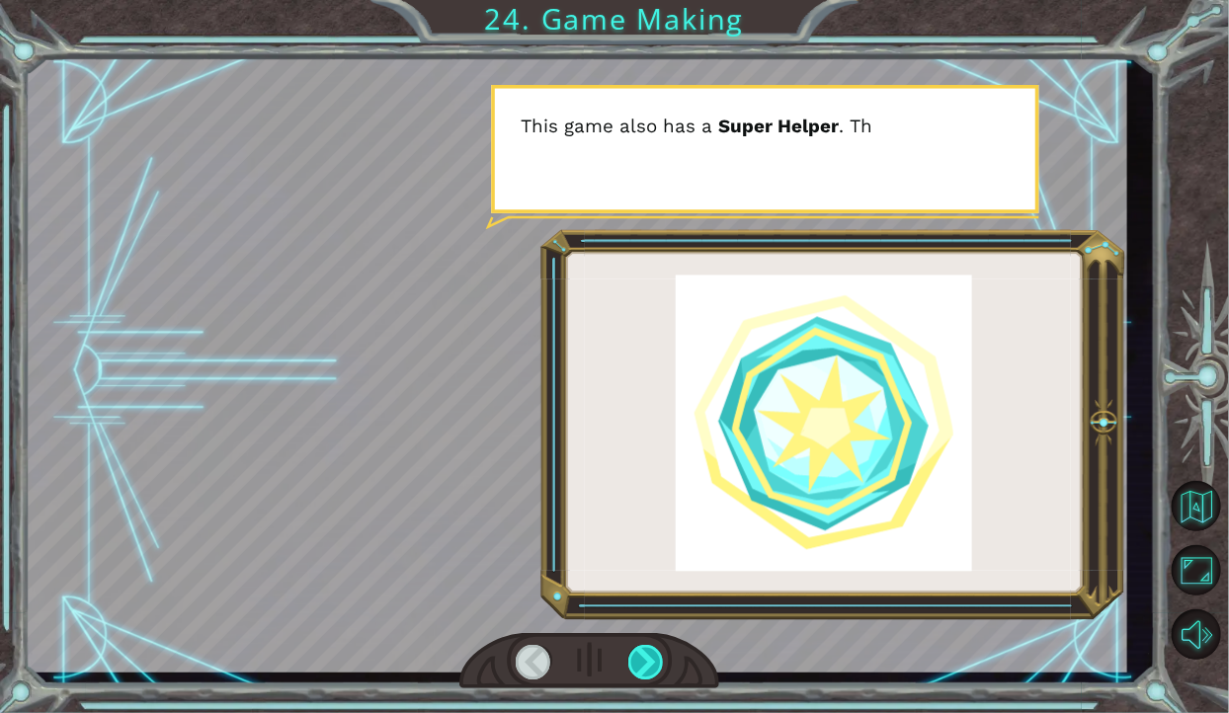
click at [643, 680] on div at bounding box center [646, 662] width 36 height 35
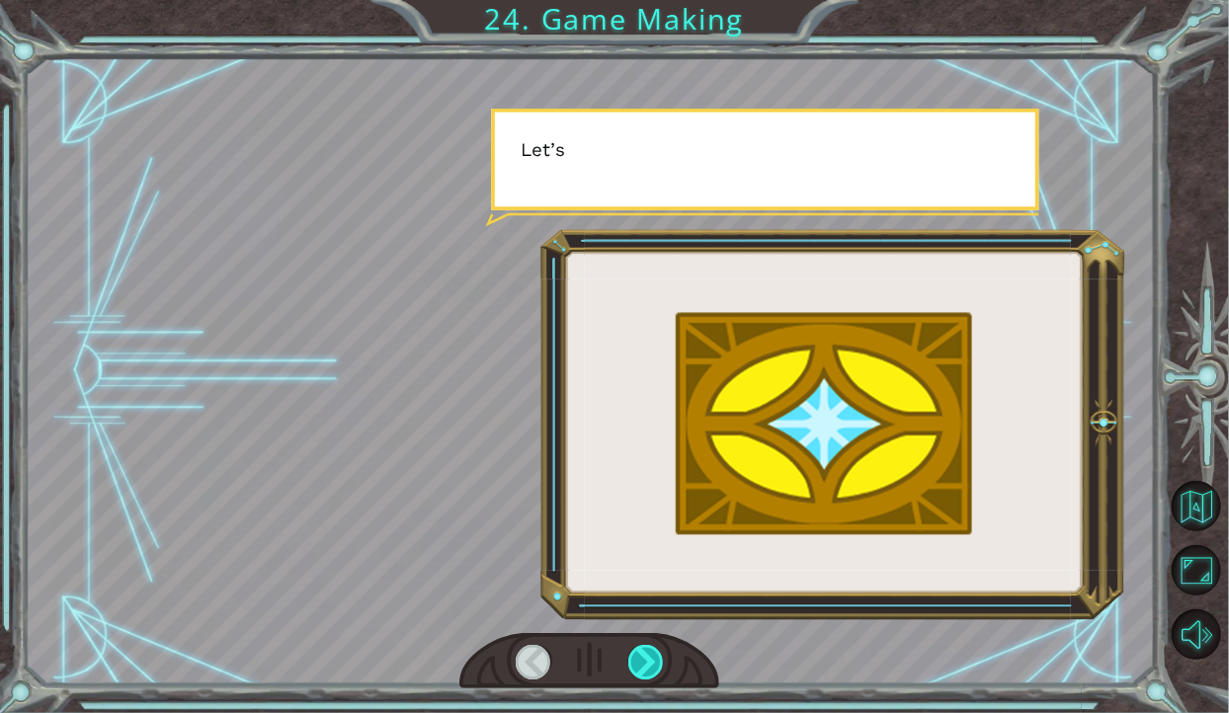
click at [645, 680] on div at bounding box center [646, 662] width 36 height 35
click at [648, 680] on div at bounding box center [646, 662] width 36 height 35
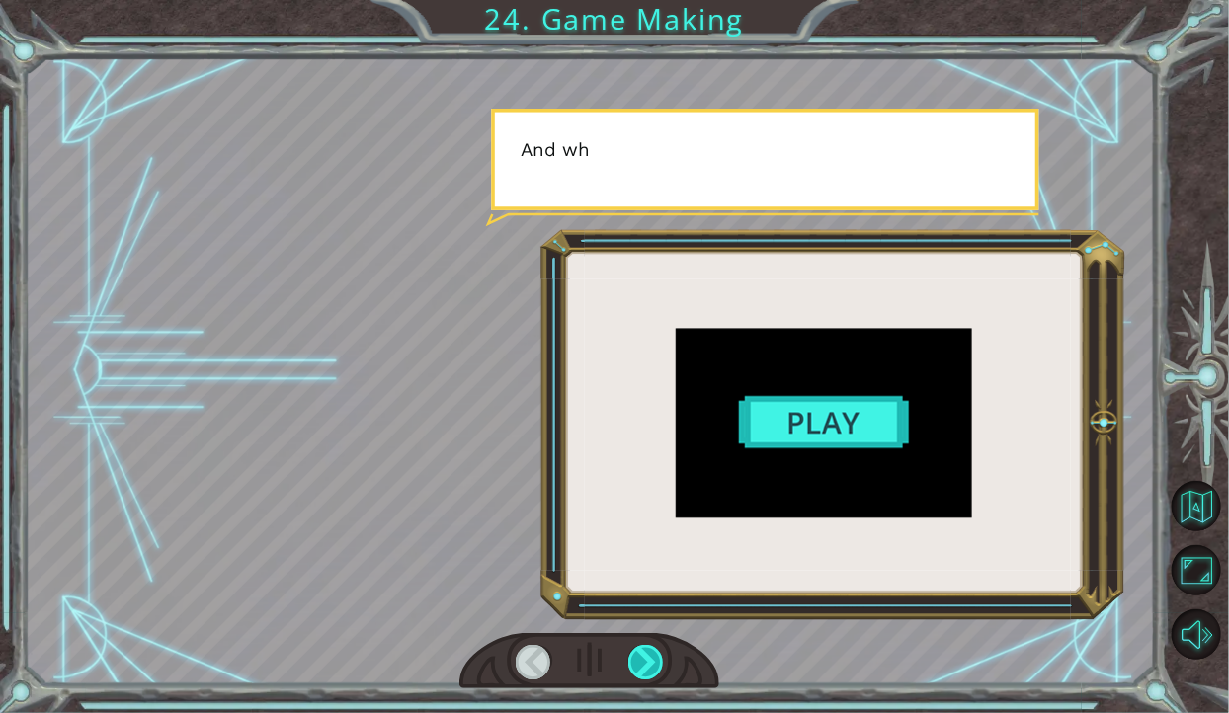
click at [646, 680] on div at bounding box center [646, 662] width 36 height 35
click at [642, 680] on div at bounding box center [646, 662] width 36 height 35
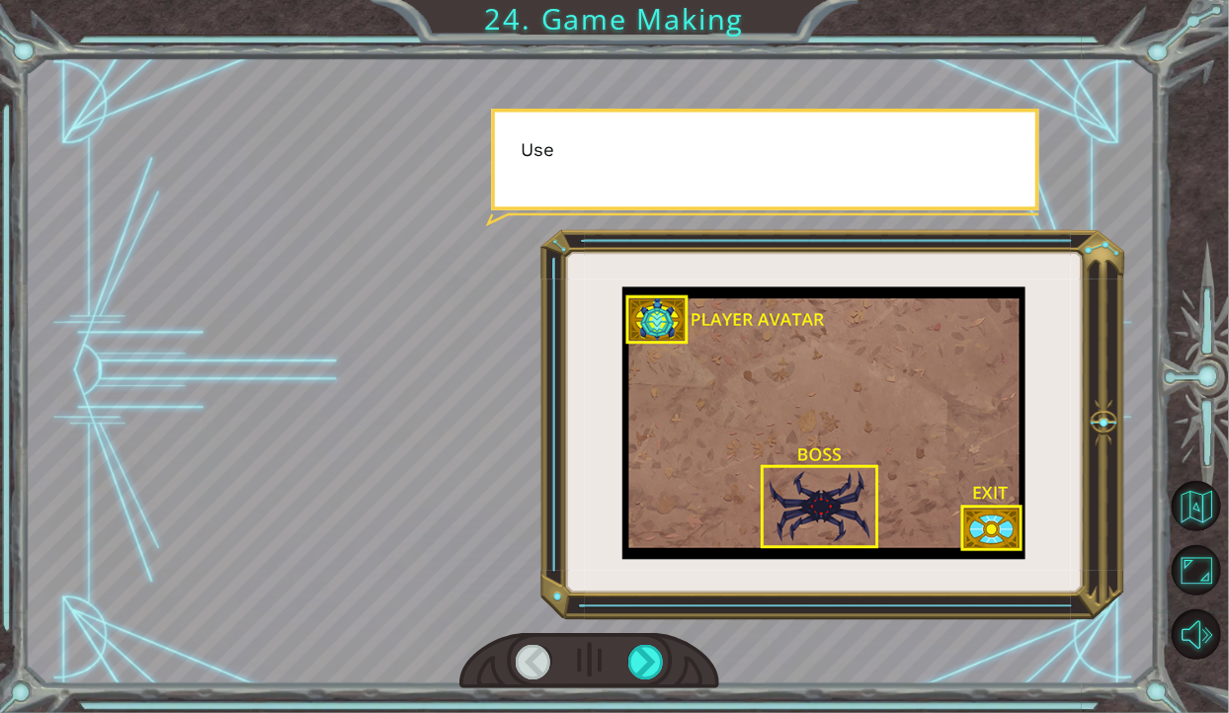
click at [639, 691] on div at bounding box center [589, 661] width 260 height 57
click at [644, 680] on div at bounding box center [646, 662] width 36 height 35
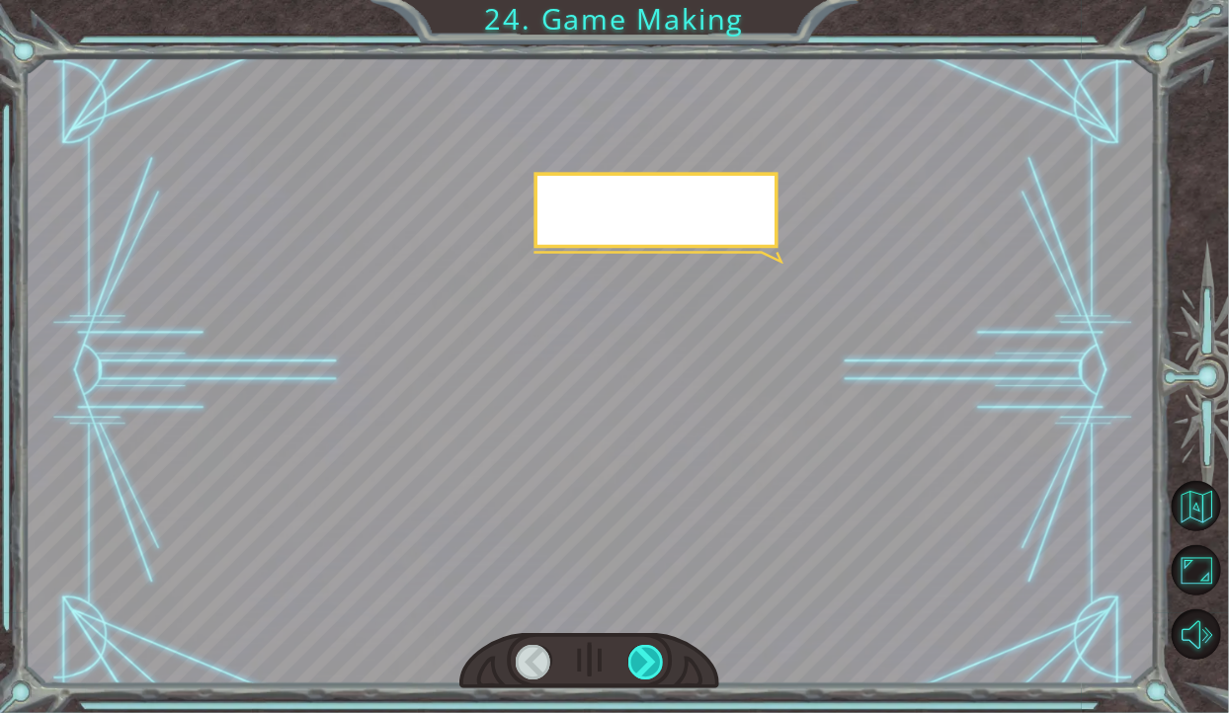
click at [641, 680] on div at bounding box center [646, 662] width 36 height 35
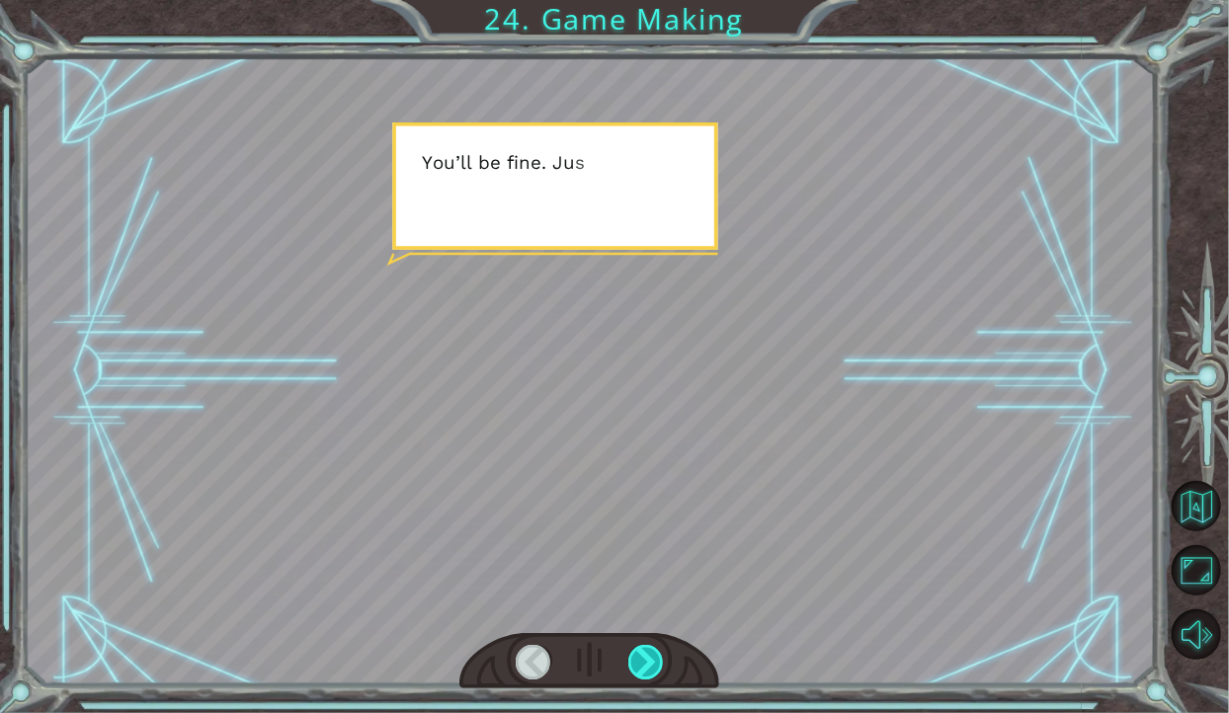
click at [643, 680] on div at bounding box center [646, 662] width 36 height 35
click at [632, 680] on div at bounding box center [646, 662] width 36 height 35
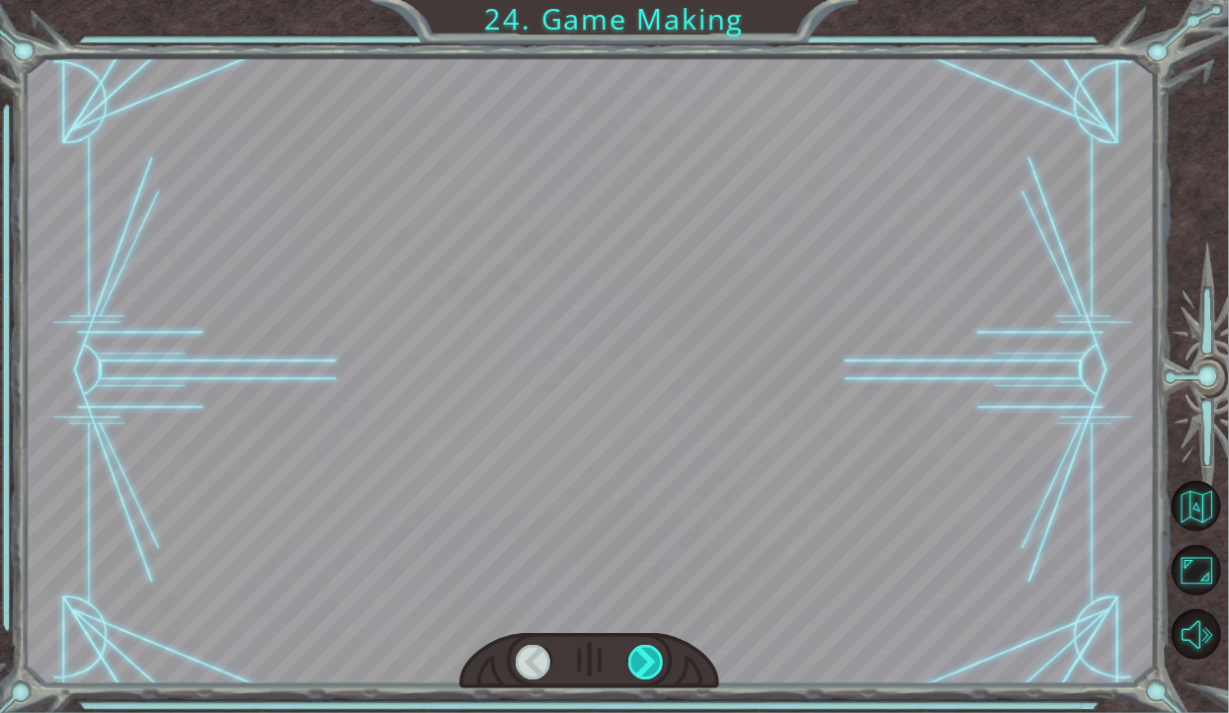
click at [633, 680] on div at bounding box center [646, 662] width 36 height 35
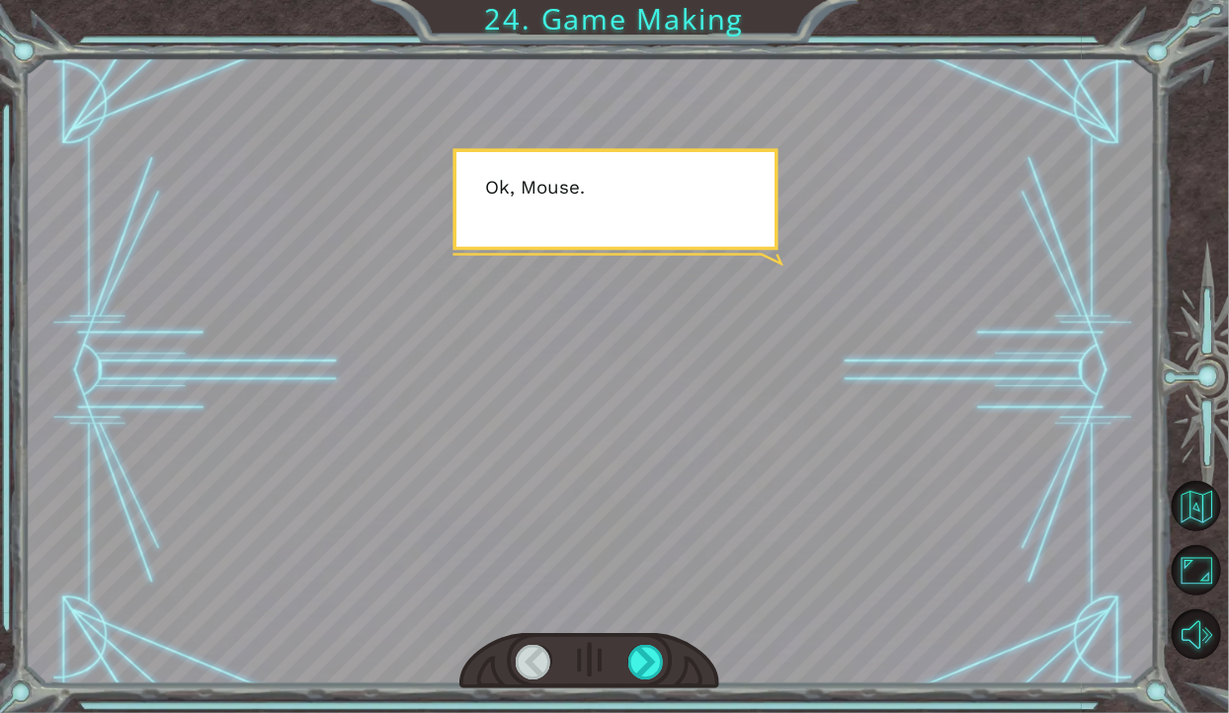
click at [624, 691] on div at bounding box center [589, 661] width 260 height 57
click at [630, 680] on div at bounding box center [646, 662] width 36 height 35
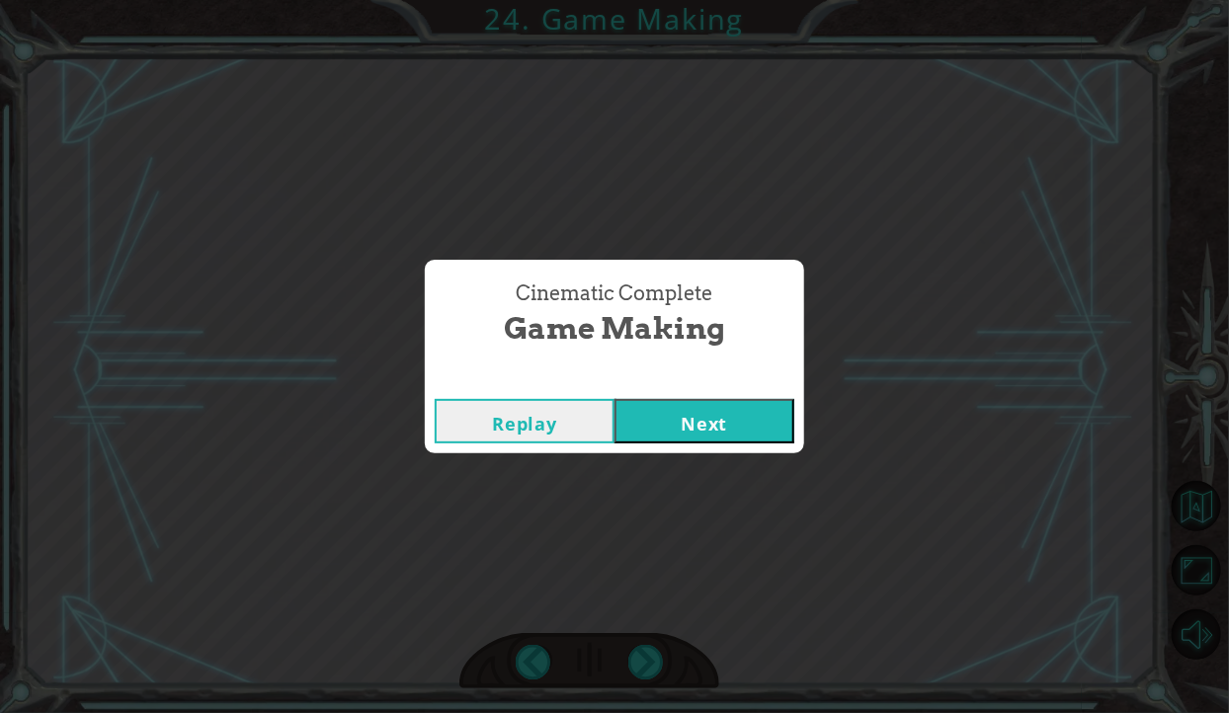
click at [696, 444] on button "Next" at bounding box center [705, 421] width 180 height 44
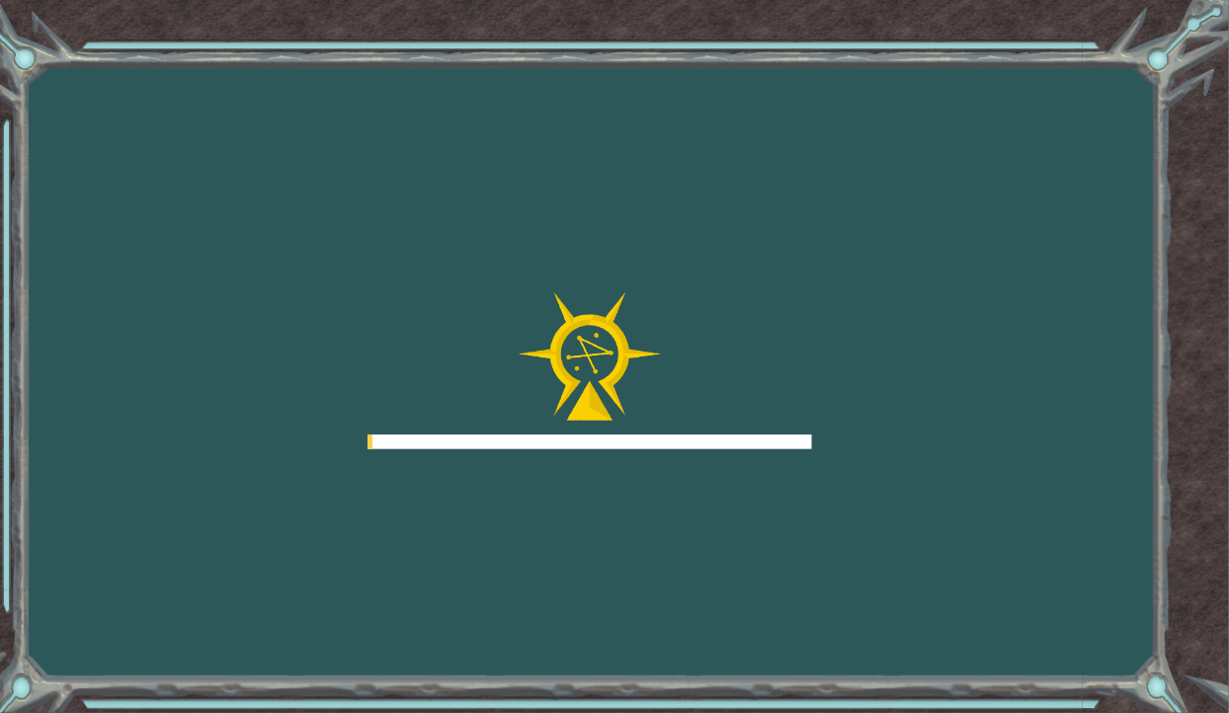
click at [730, 451] on div at bounding box center [590, 371] width 445 height 158
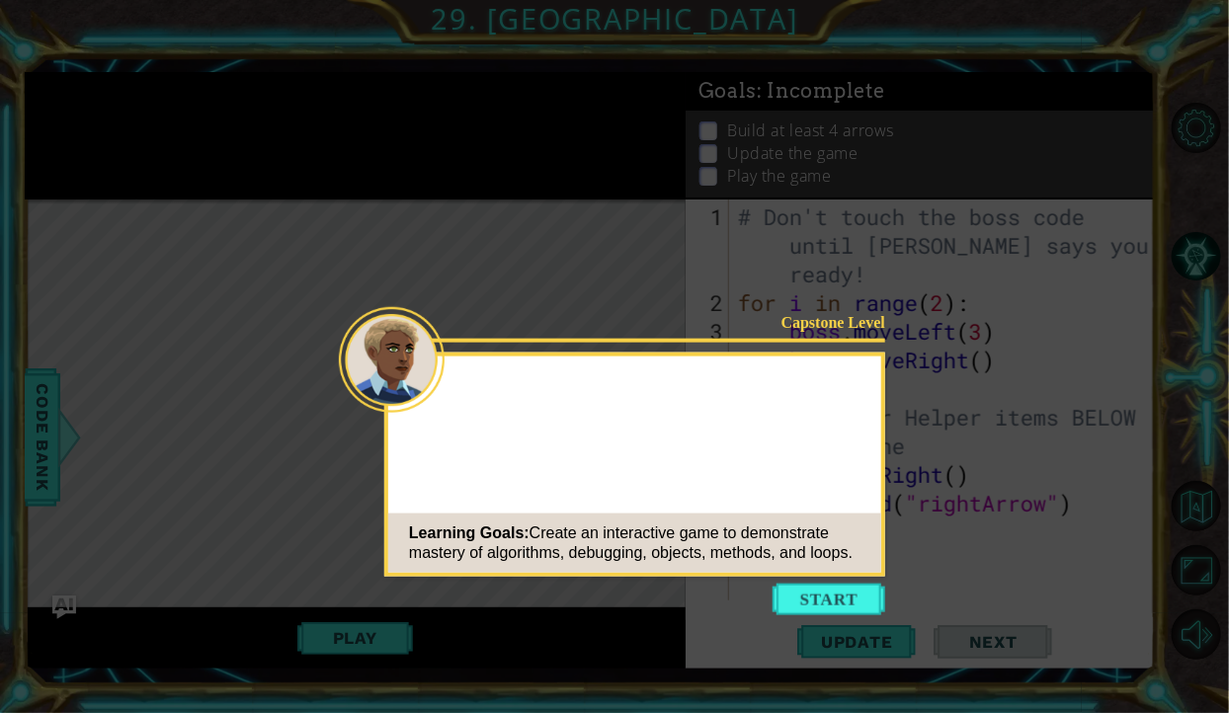
click at [773, 584] on button "Start" at bounding box center [829, 600] width 113 height 32
click at [779, 491] on icon at bounding box center [614, 388] width 1229 height 777
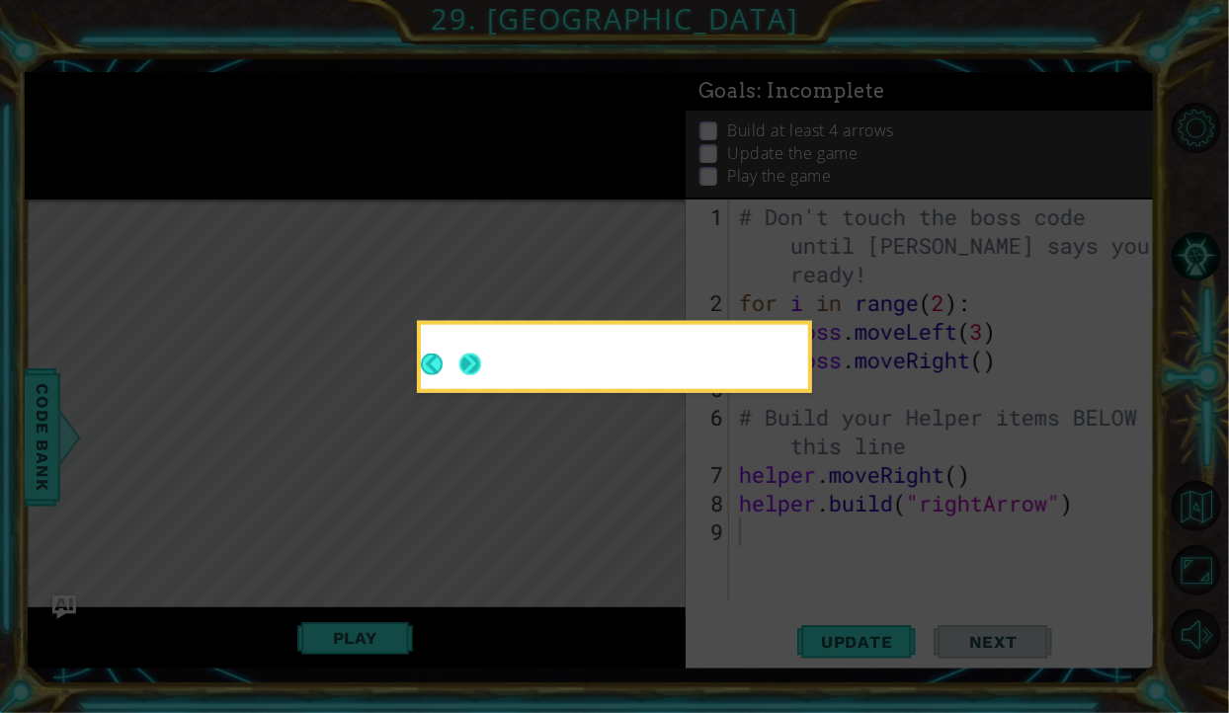
click at [463, 374] on button "Next" at bounding box center [470, 365] width 28 height 28
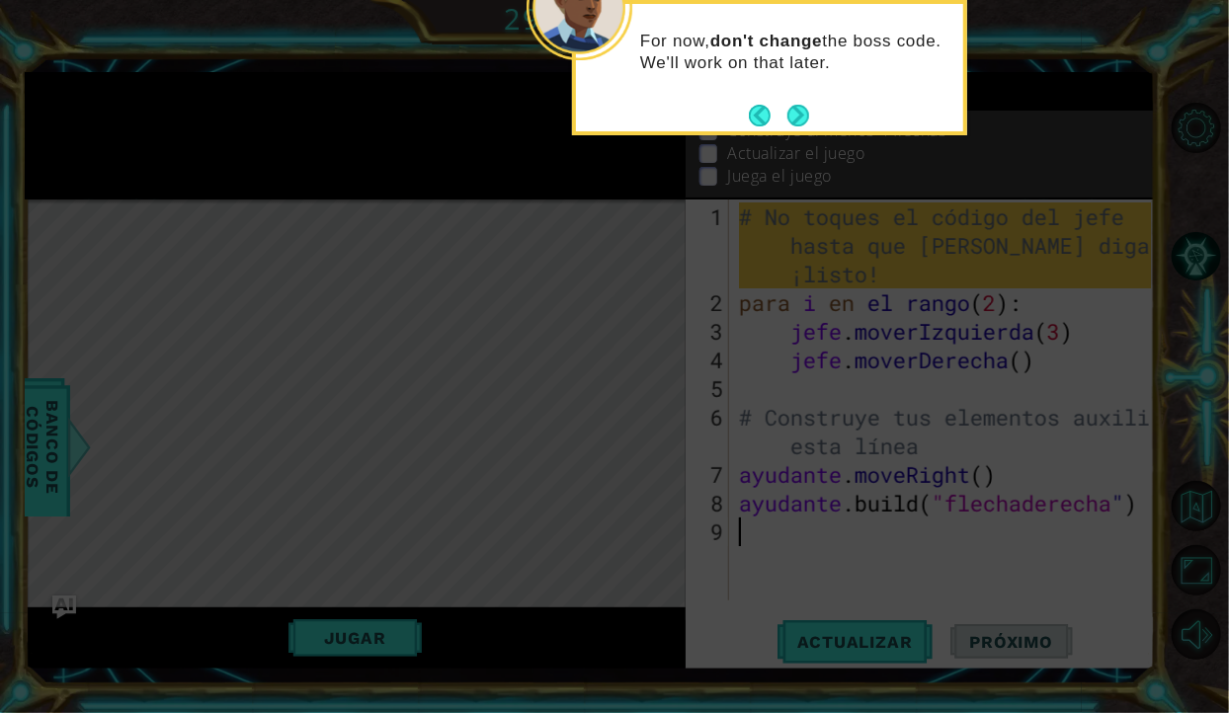
click at [866, 178] on icon at bounding box center [614, 129] width 1229 height 1169
click at [927, 173] on icon at bounding box center [614, 129] width 1229 height 1169
click at [801, 103] on button "Próximo" at bounding box center [797, 117] width 35 height 35
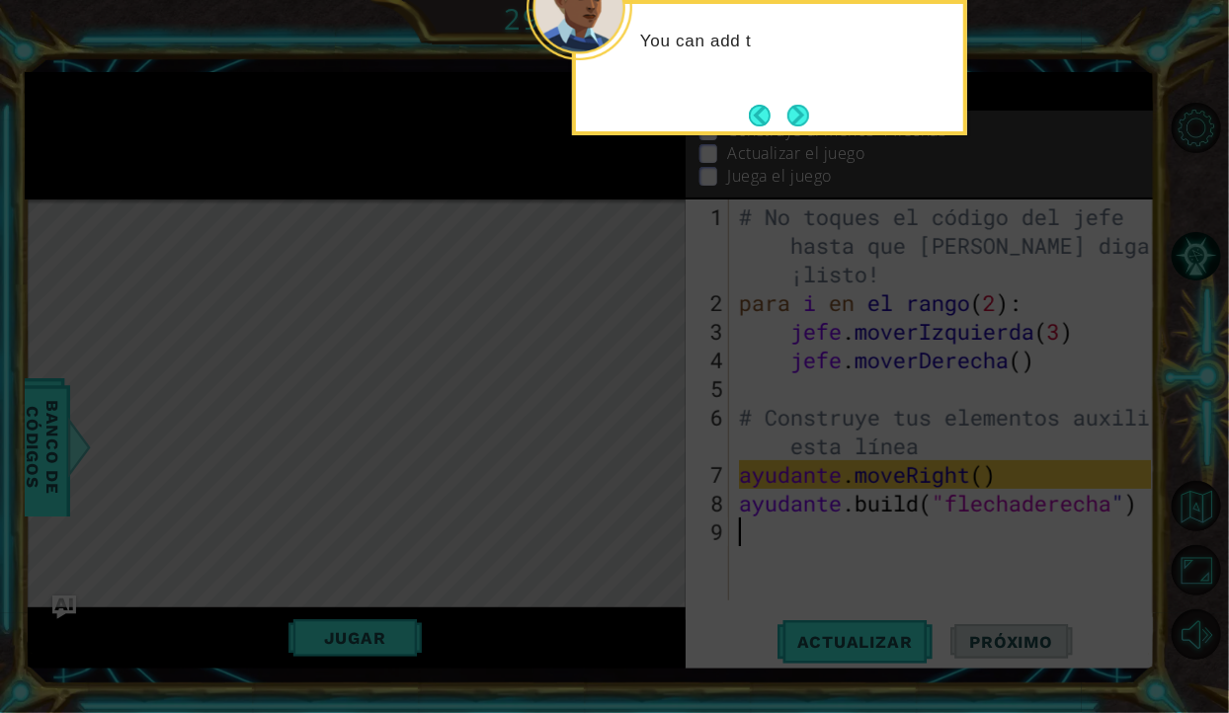
click at [1053, 78] on icon at bounding box center [614, 129] width 1229 height 1169
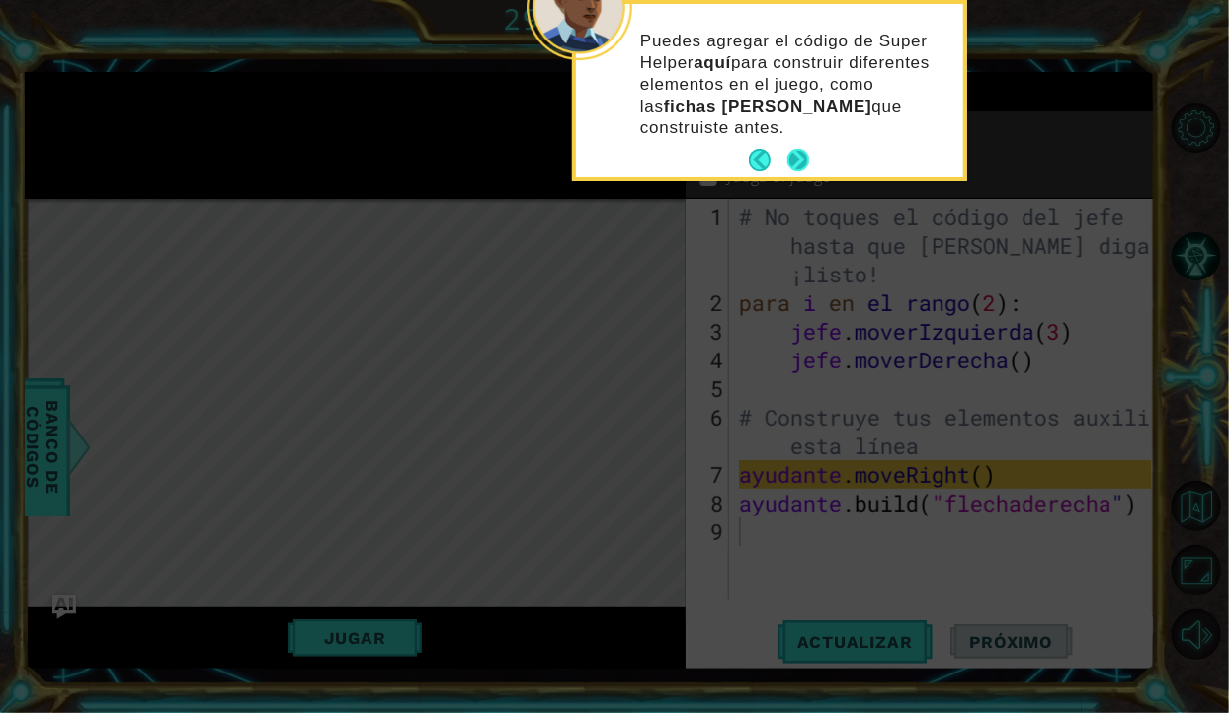
click at [797, 152] on button "Próximo" at bounding box center [797, 160] width 31 height 31
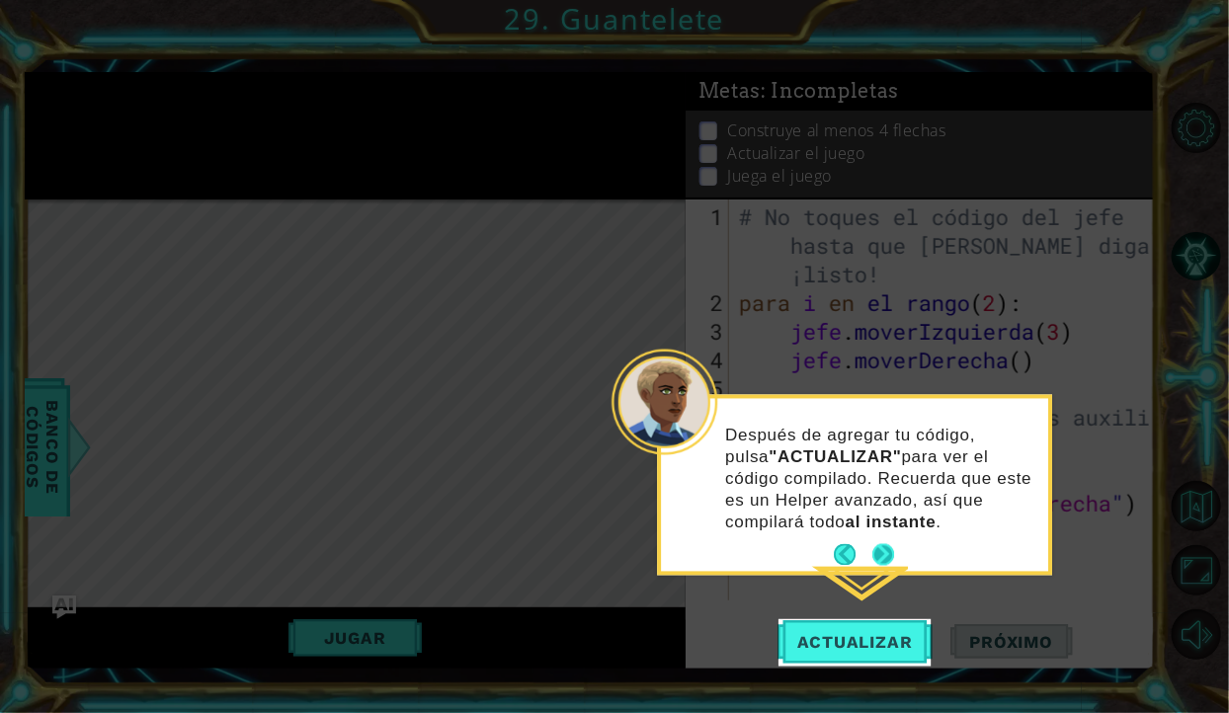
click at [880, 557] on button "Próximo" at bounding box center [883, 555] width 28 height 28
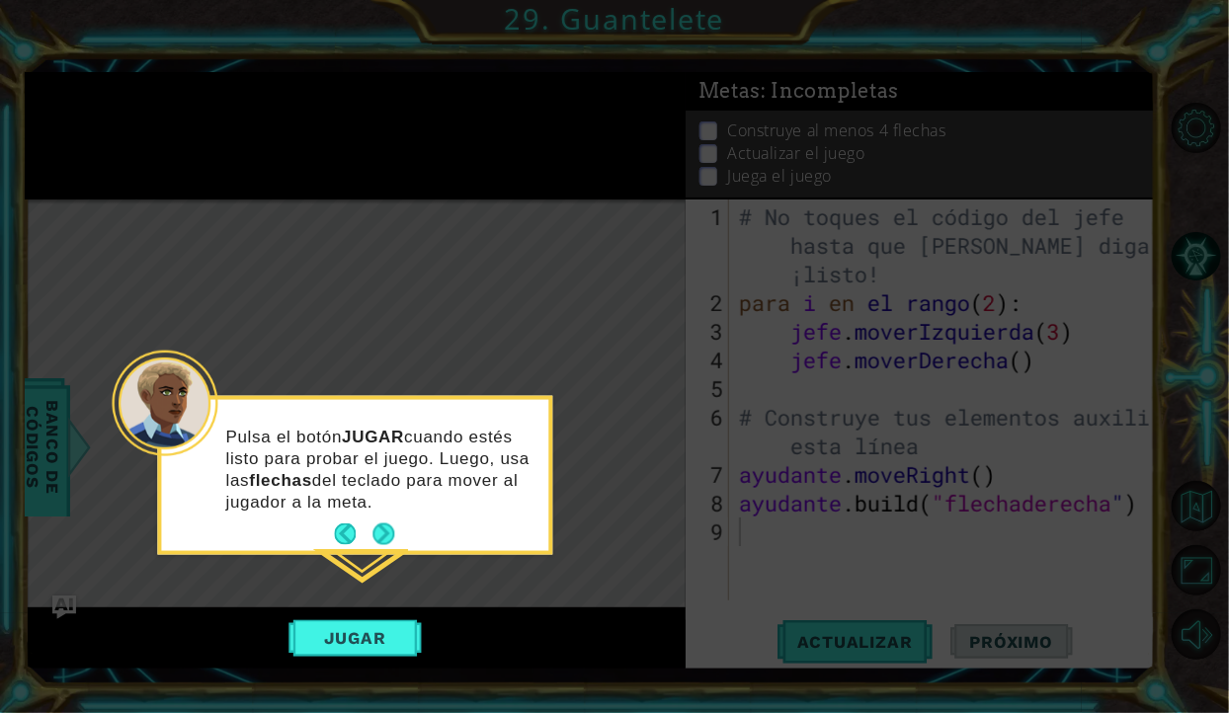
click at [375, 533] on button "Próximo" at bounding box center [384, 534] width 35 height 35
click at [377, 533] on icon at bounding box center [614, 356] width 1229 height 713
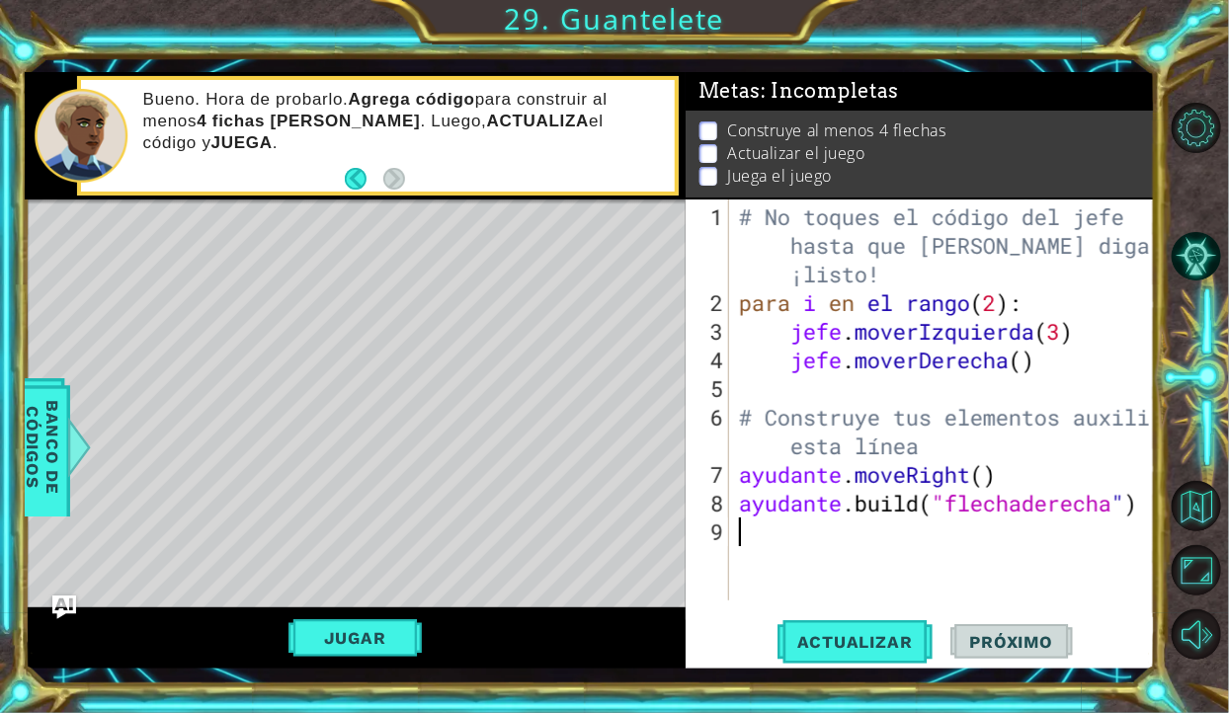
click at [1076, 50] on div "1 [DEMOGRAPHIC_DATA] הההההההההההההההההההההההההההההההה XXXXXXXXXXXXXXXXXXXXXXXXX…" at bounding box center [614, 356] width 1229 height 713
click at [1189, 70] on div "1 [DEMOGRAPHIC_DATA] הההההההההההההההההההההההההההההההה XXXXXXXXXXXXXXXXXXXXXXXXX…" at bounding box center [614, 356] width 1229 height 713
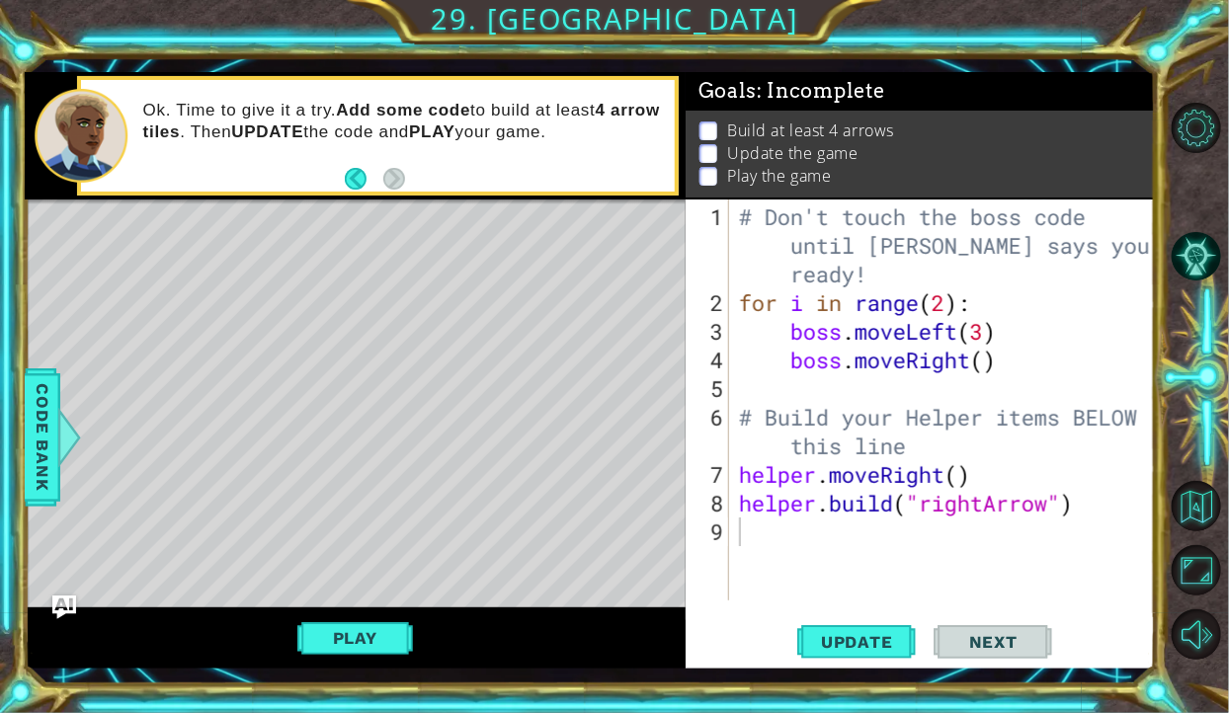
click at [1106, 643] on div "Update Next" at bounding box center [926, 641] width 470 height 47
click at [343, 648] on button "Play" at bounding box center [355, 638] width 116 height 38
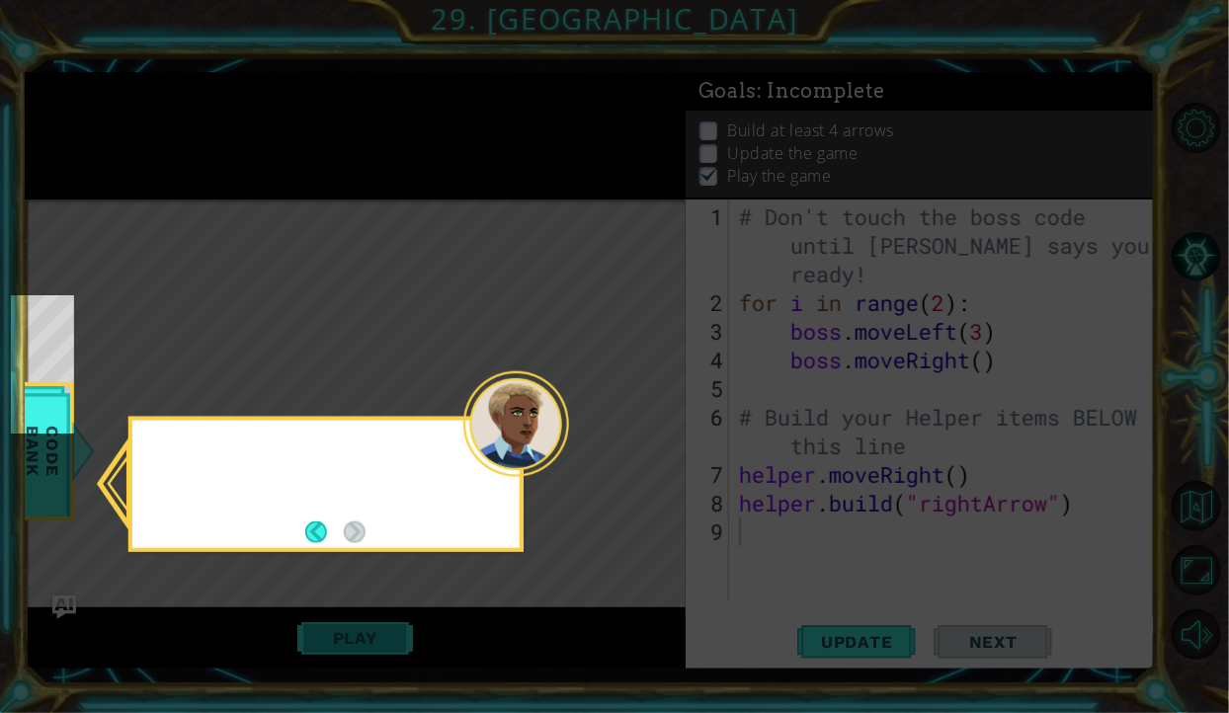
scroll to position [87, 0]
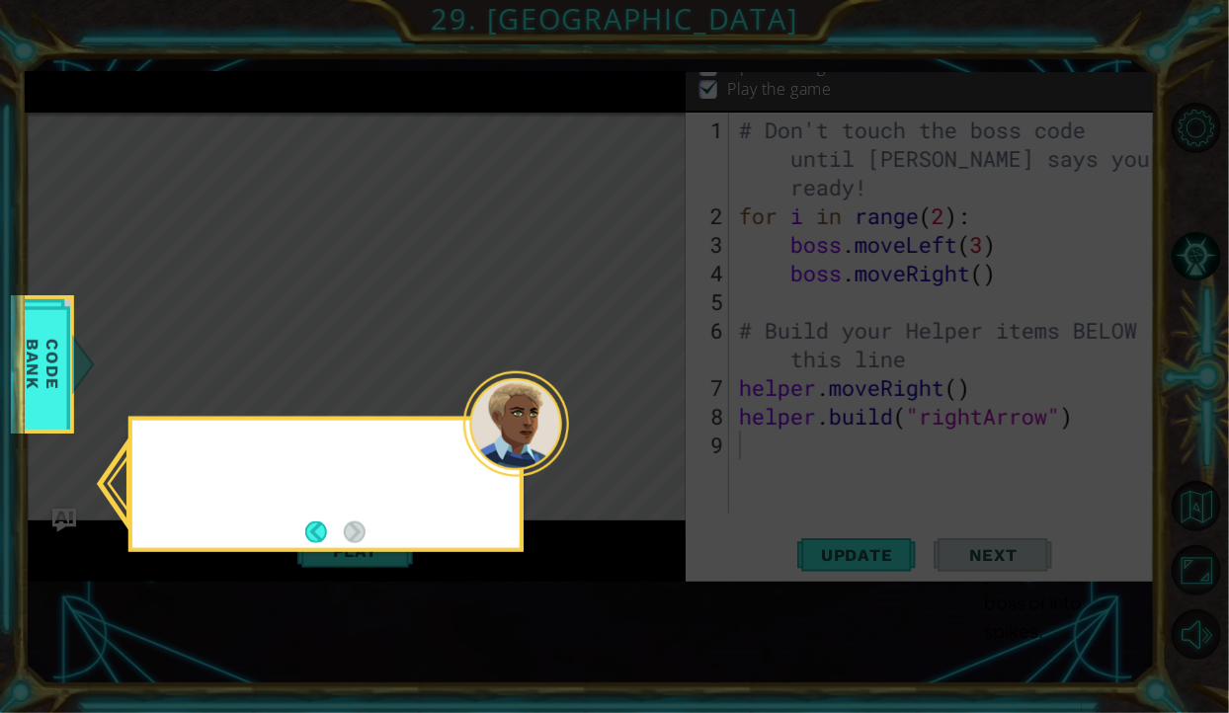
click at [324, 500] on div at bounding box center [325, 484] width 395 height 135
click at [303, 558] on icon at bounding box center [614, 356] width 1229 height 713
click at [303, 559] on icon at bounding box center [614, 356] width 1229 height 713
click at [303, 558] on icon at bounding box center [614, 356] width 1229 height 713
click at [321, 516] on div at bounding box center [325, 484] width 395 height 135
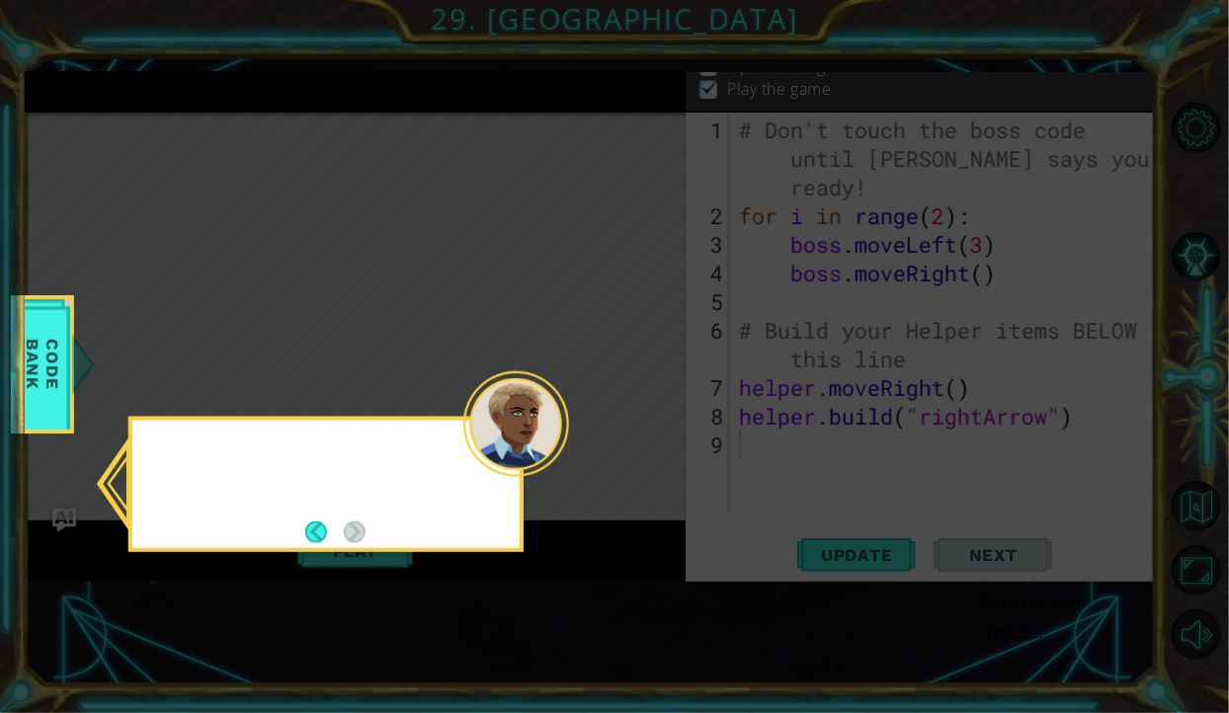
click at [312, 538] on button "Back" at bounding box center [324, 532] width 39 height 22
click at [316, 524] on icon at bounding box center [614, 356] width 1229 height 713
click at [314, 543] on icon at bounding box center [614, 356] width 1229 height 713
click at [314, 541] on icon at bounding box center [614, 356] width 1229 height 713
click at [307, 533] on icon at bounding box center [614, 356] width 1229 height 713
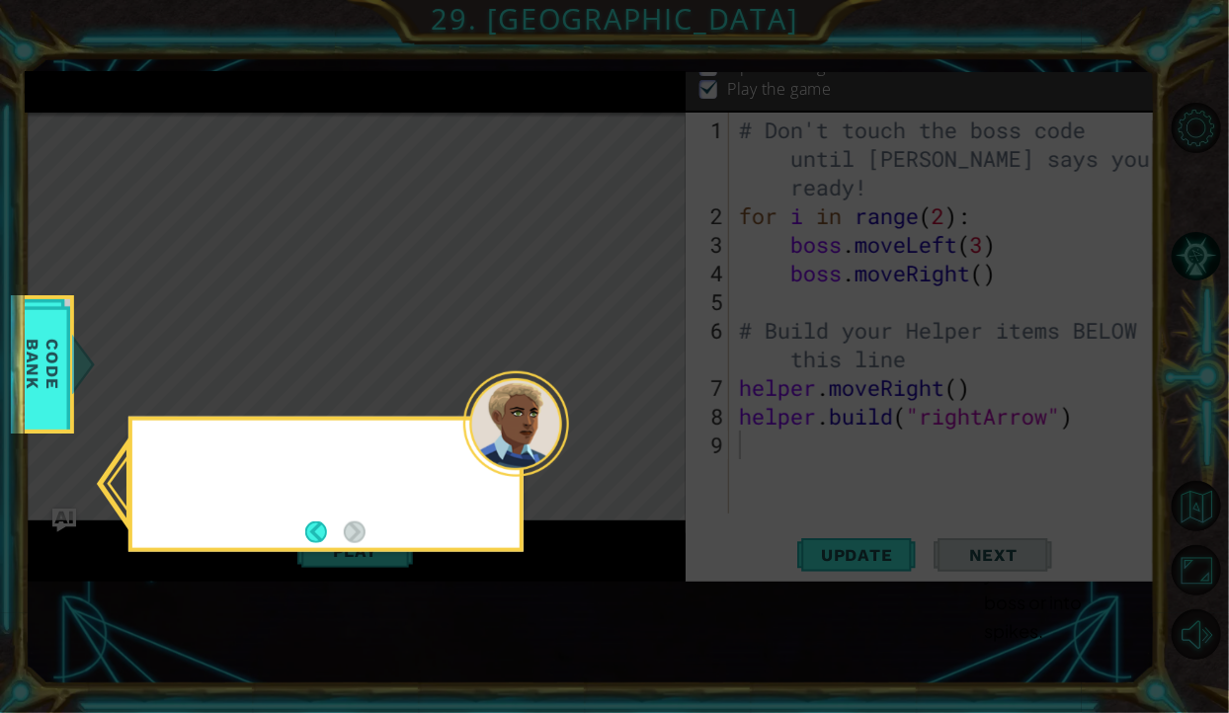
click at [300, 537] on icon at bounding box center [614, 356] width 1229 height 713
click at [306, 521] on icon at bounding box center [614, 356] width 1229 height 713
click at [311, 519] on icon at bounding box center [614, 356] width 1229 height 713
click at [317, 524] on icon at bounding box center [614, 356] width 1229 height 713
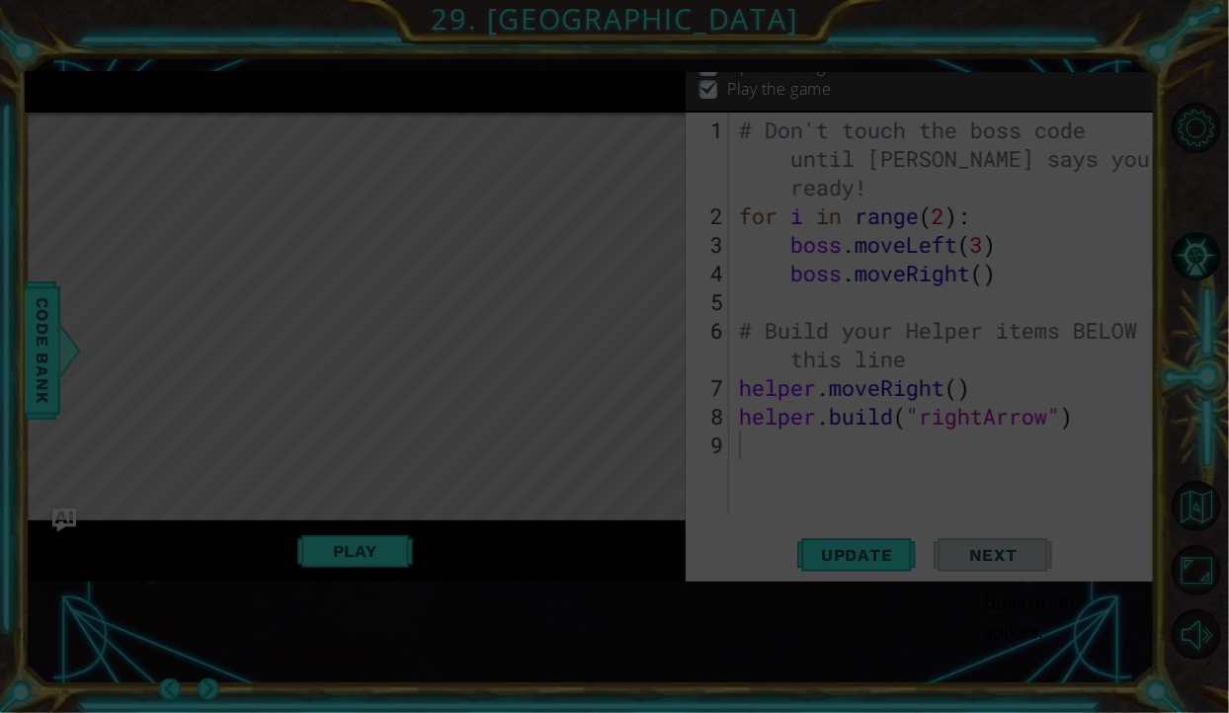
click at [323, 521] on icon at bounding box center [614, 356] width 1229 height 713
click at [321, 524] on icon at bounding box center [614, 356] width 1229 height 713
click at [480, 446] on icon at bounding box center [614, 356] width 1229 height 713
click at [510, 452] on icon at bounding box center [614, 356] width 1229 height 713
click at [534, 457] on icon at bounding box center [614, 356] width 1229 height 713
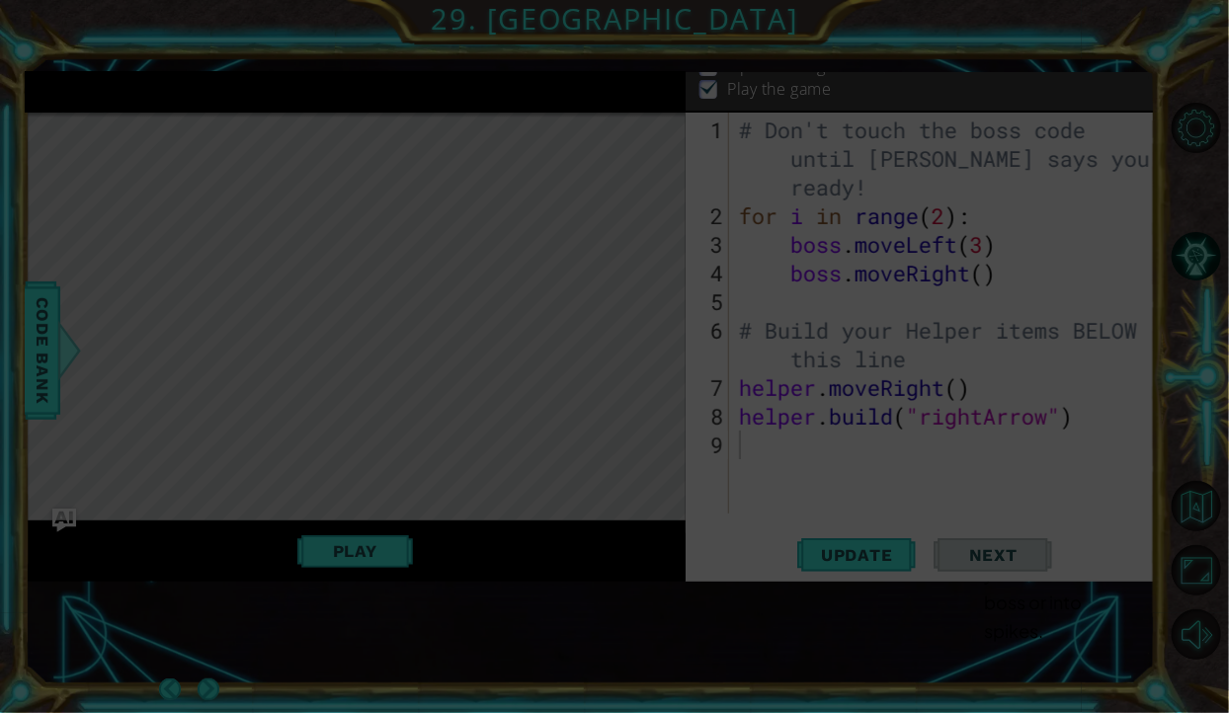
click at [556, 448] on icon at bounding box center [614, 356] width 1229 height 713
click at [578, 435] on icon at bounding box center [614, 356] width 1229 height 713
click at [567, 432] on icon at bounding box center [614, 356] width 1229 height 713
click at [558, 441] on icon at bounding box center [614, 356] width 1229 height 713
click at [567, 414] on icon at bounding box center [614, 356] width 1229 height 713
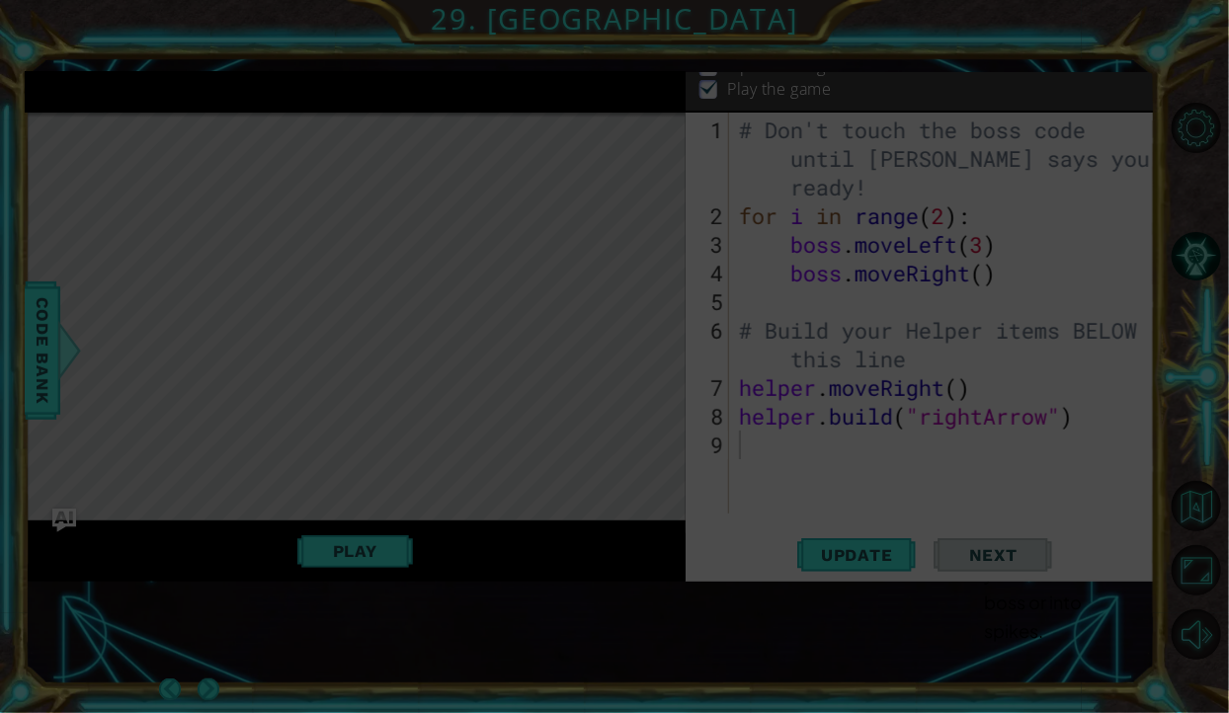
click at [559, 411] on icon at bounding box center [614, 356] width 1229 height 713
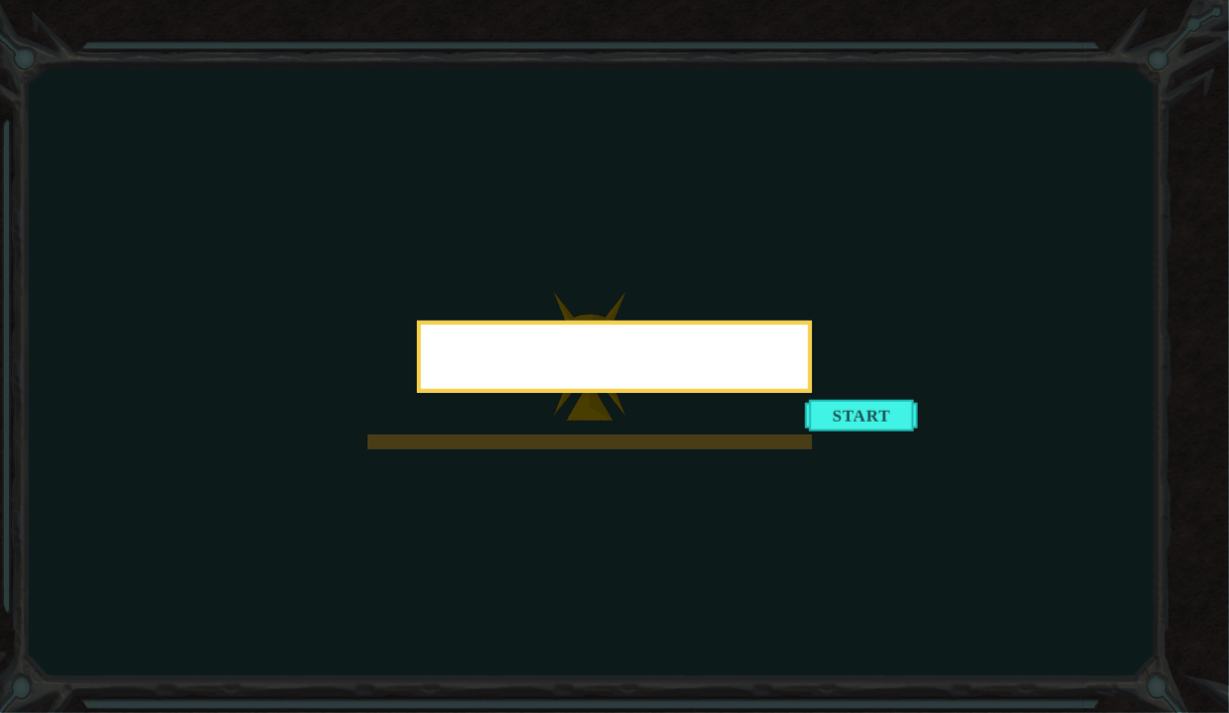
click at [812, 393] on div at bounding box center [614, 357] width 395 height 72
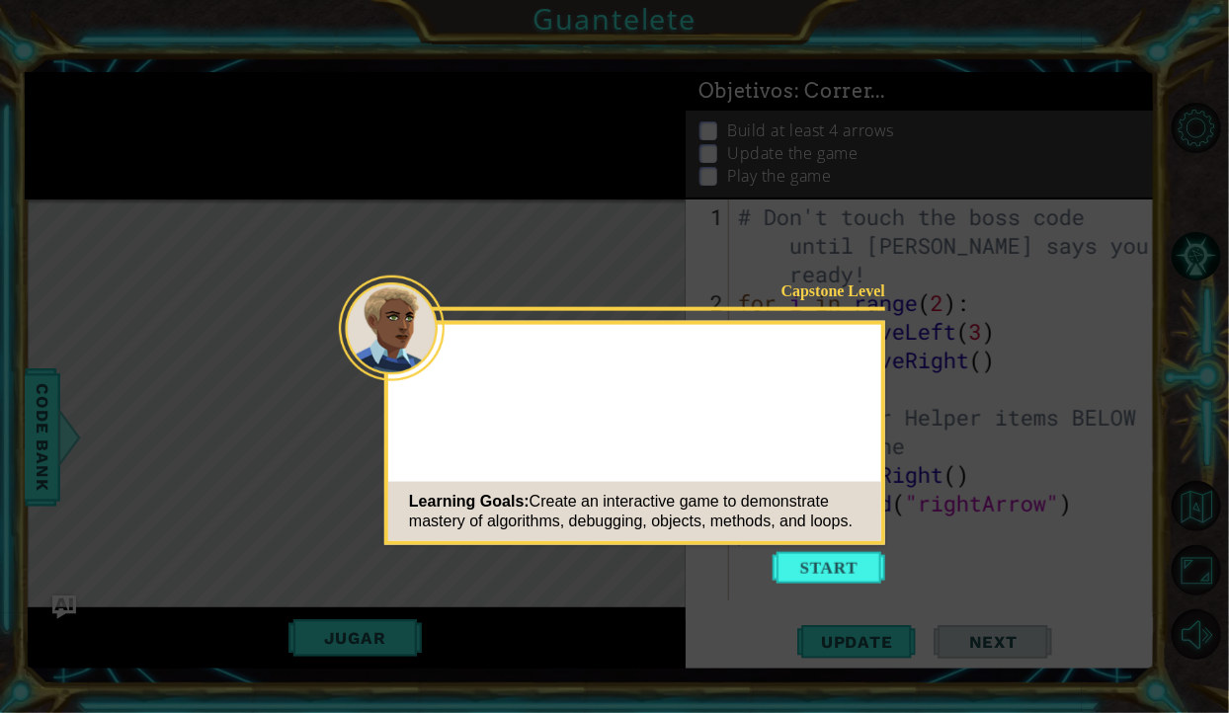
click at [818, 576] on button "Start" at bounding box center [829, 568] width 113 height 32
click at [470, 371] on icon at bounding box center [614, 356] width 1229 height 713
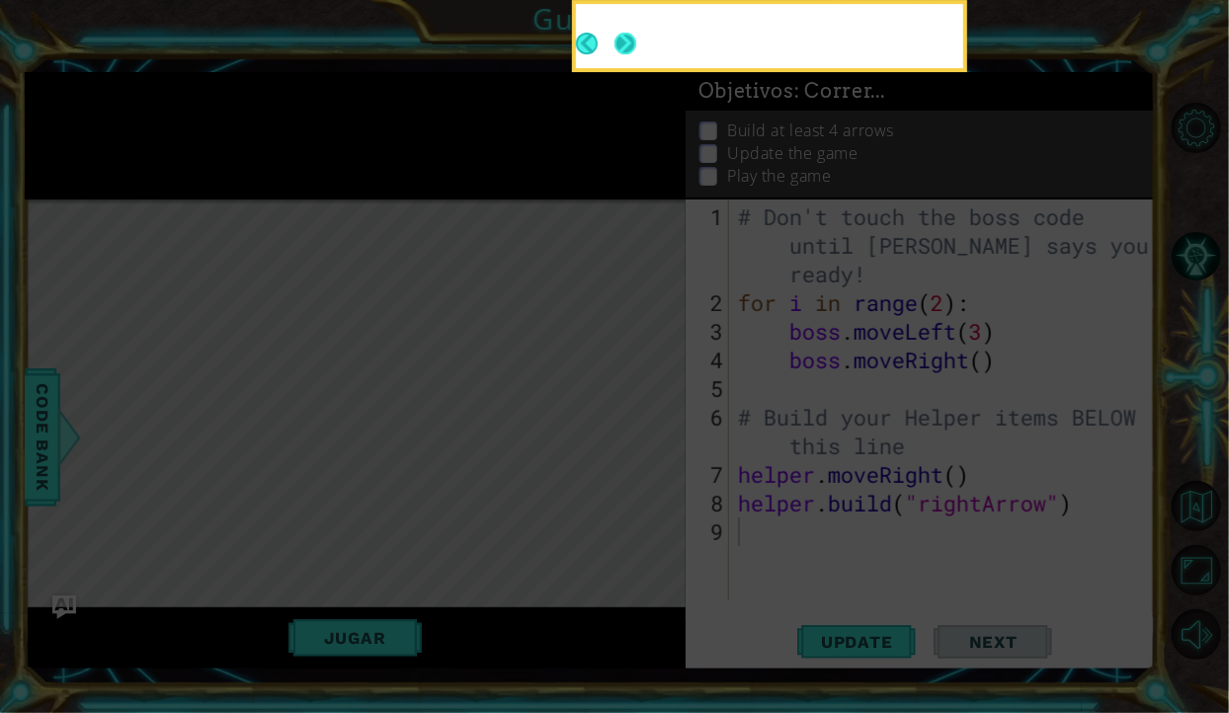
click at [480, 356] on icon at bounding box center [614, 129] width 1229 height 1169
click at [616, 51] on button "Next" at bounding box center [626, 44] width 22 height 22
click at [627, 46] on button "Next" at bounding box center [626, 44] width 22 height 22
click at [626, 47] on icon at bounding box center [614, 129] width 1229 height 1169
click at [618, 54] on icon at bounding box center [614, 129] width 1229 height 1169
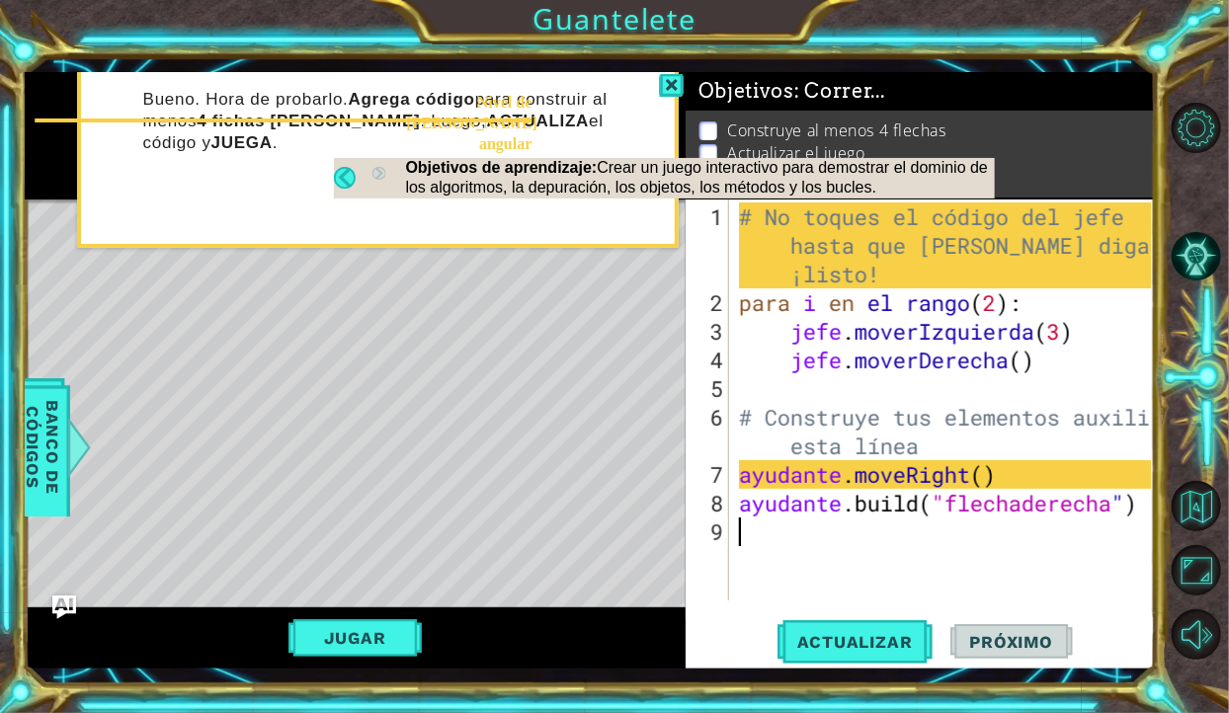
click at [1005, 485] on div "# No toques el código del jefe hasta que Vega diga que estás ¡listo! para i en …" at bounding box center [948, 461] width 426 height 516
type textarea "helper.moveRight()"
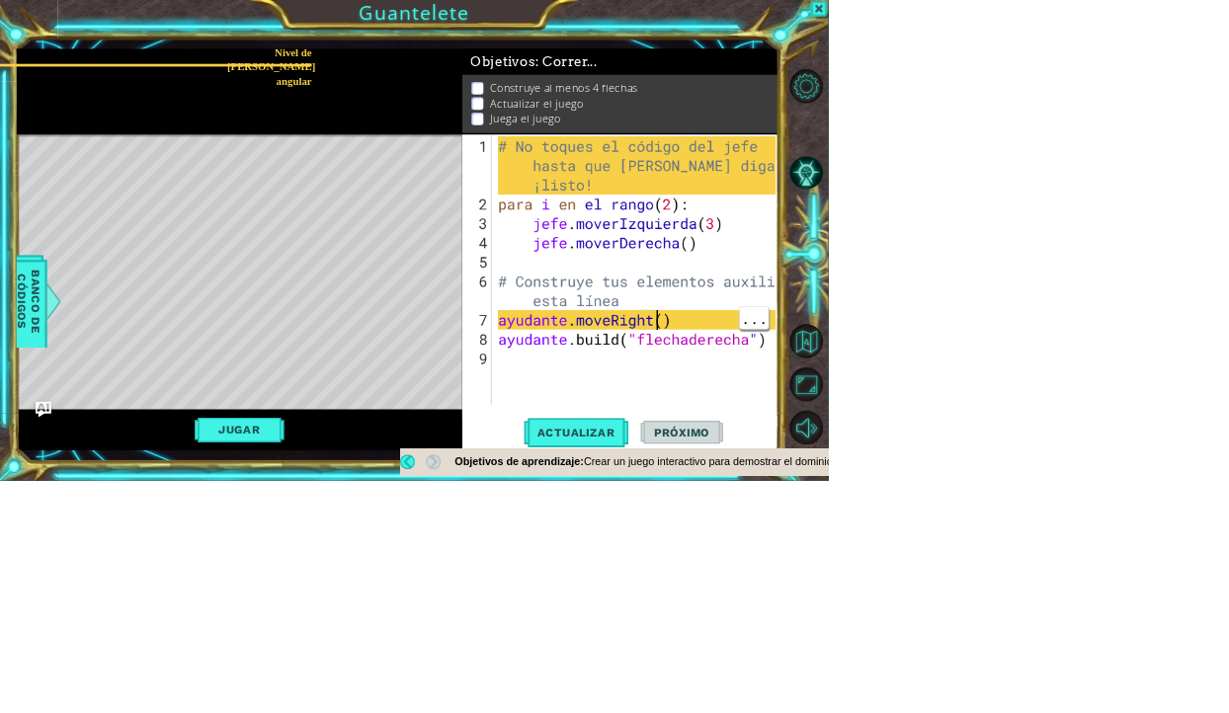
click at [1228, 702] on div "Objetivos de aprendizaje: Crear un juego interactivo para demostrar el dominio …" at bounding box center [1193, 686] width 1079 height 40
click at [1228, 674] on div "Objetivos de aprendizaje: Crear un juego interactivo para demostrar el dominio …" at bounding box center [1193, 686] width 1079 height 40
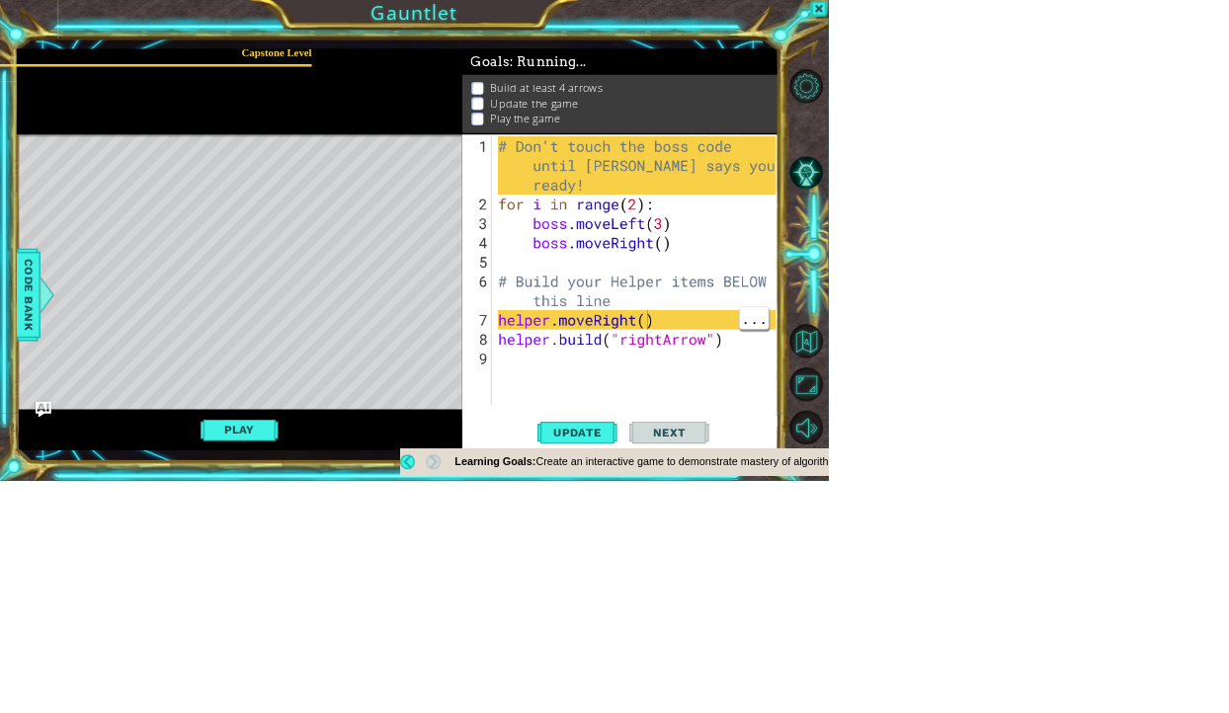
click at [1161, 649] on div "# Don't touch the boss code until Vega says you're ready! for i in range ( 2 ) …" at bounding box center [948, 461] width 426 height 516
click at [1161, 646] on div "# Don't touch the boss code until Vega says you're ready! for i in range ( 2 ) …" at bounding box center [948, 461] width 426 height 516
click at [1087, 712] on div "# Don't touch the boss code until Vega says you're ready! for i in range ( 2 ) …" at bounding box center [948, 461] width 426 height 516
click at [598, 687] on button "Back" at bounding box center [613, 686] width 39 height 22
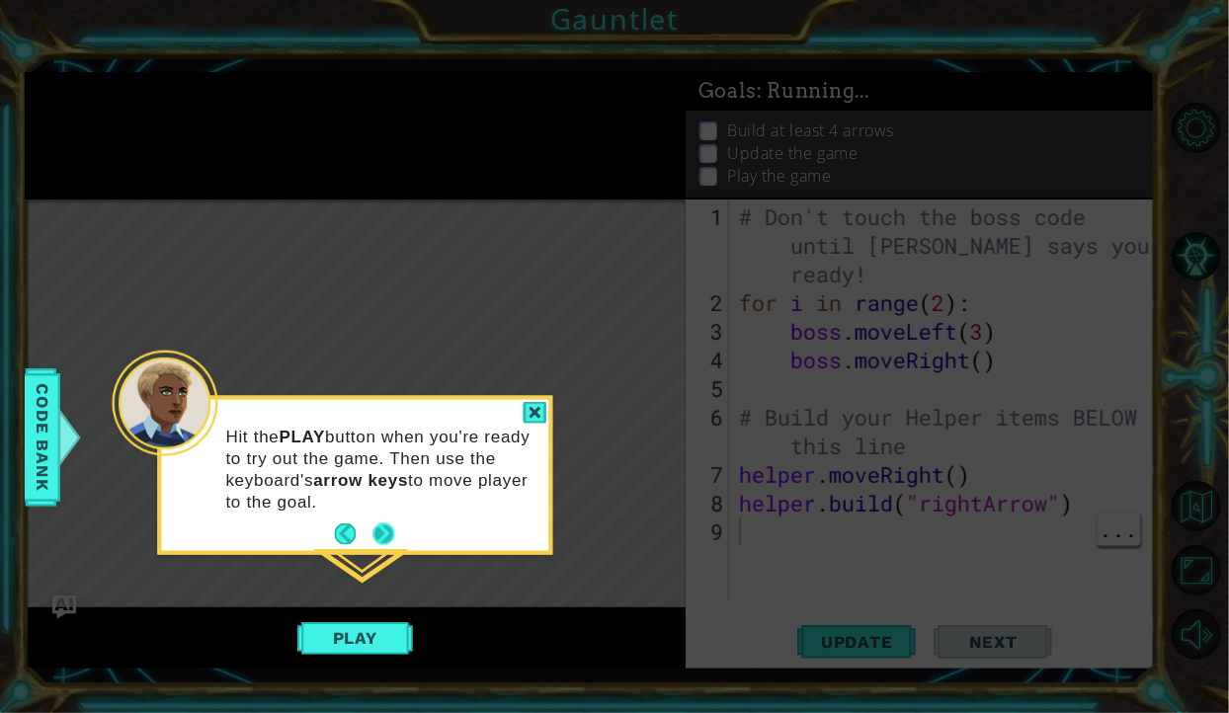
click at [386, 532] on button "Next" at bounding box center [383, 535] width 22 height 22
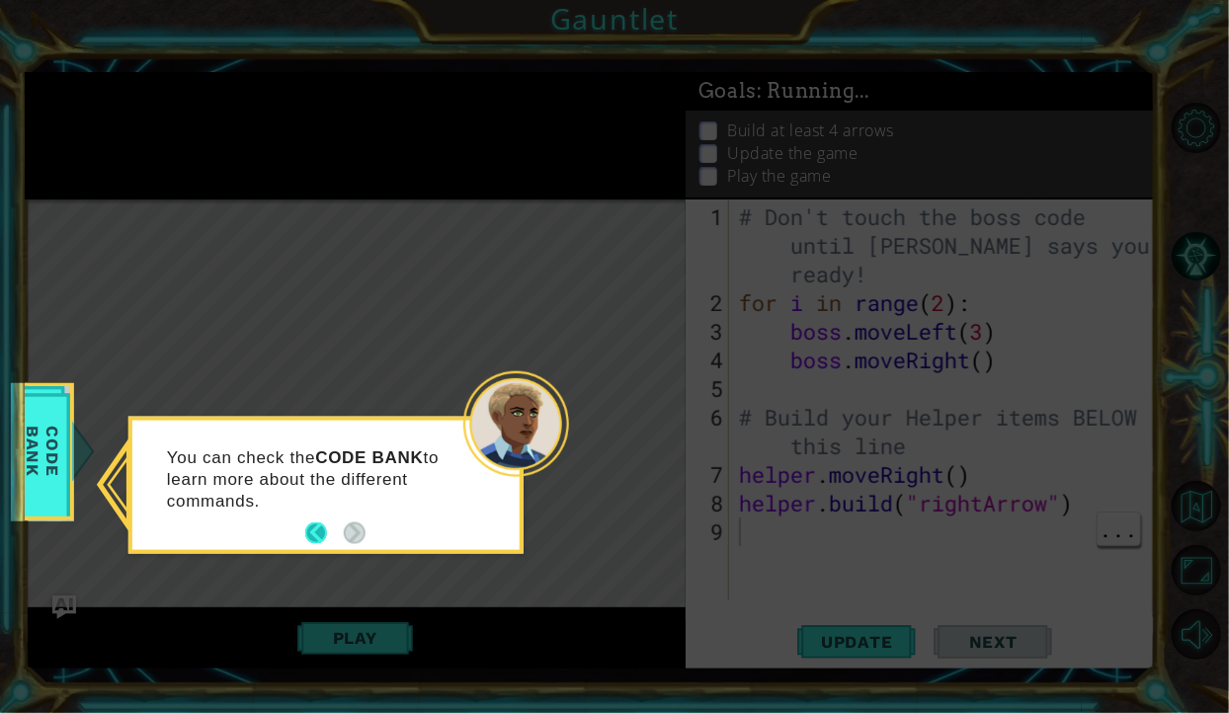
click at [311, 535] on button "Back" at bounding box center [324, 534] width 39 height 22
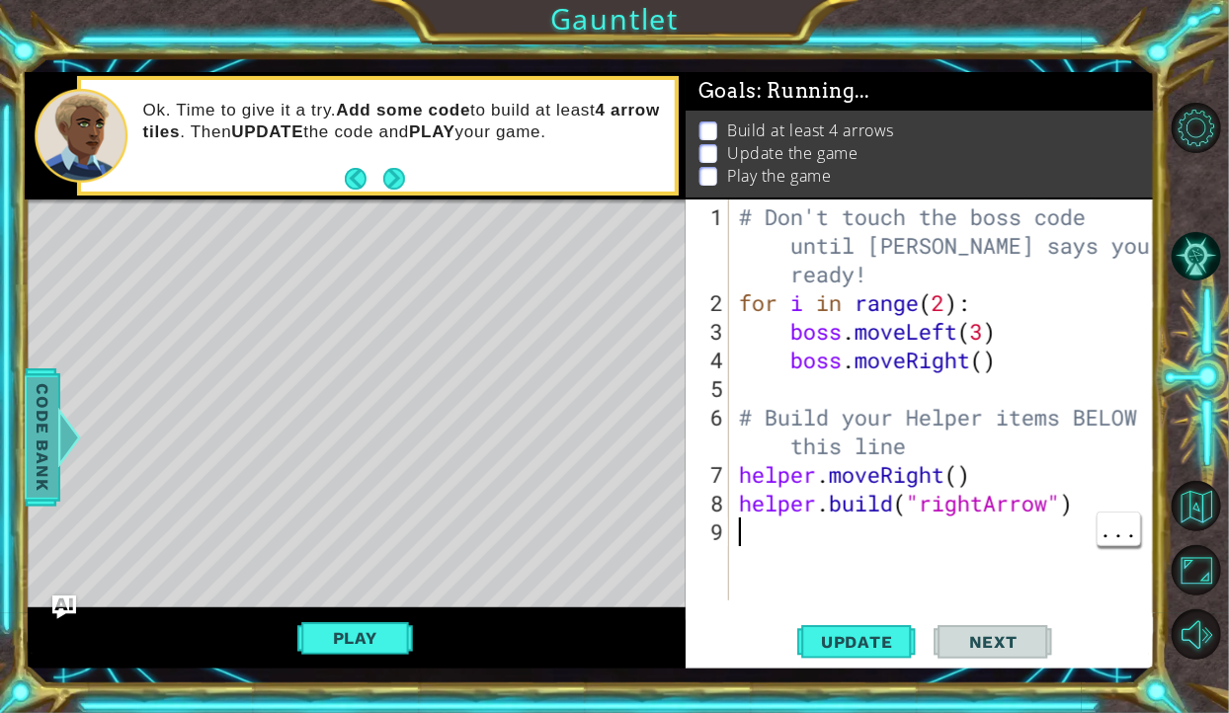
click at [33, 436] on span "Code Bank" at bounding box center [43, 437] width 32 height 121
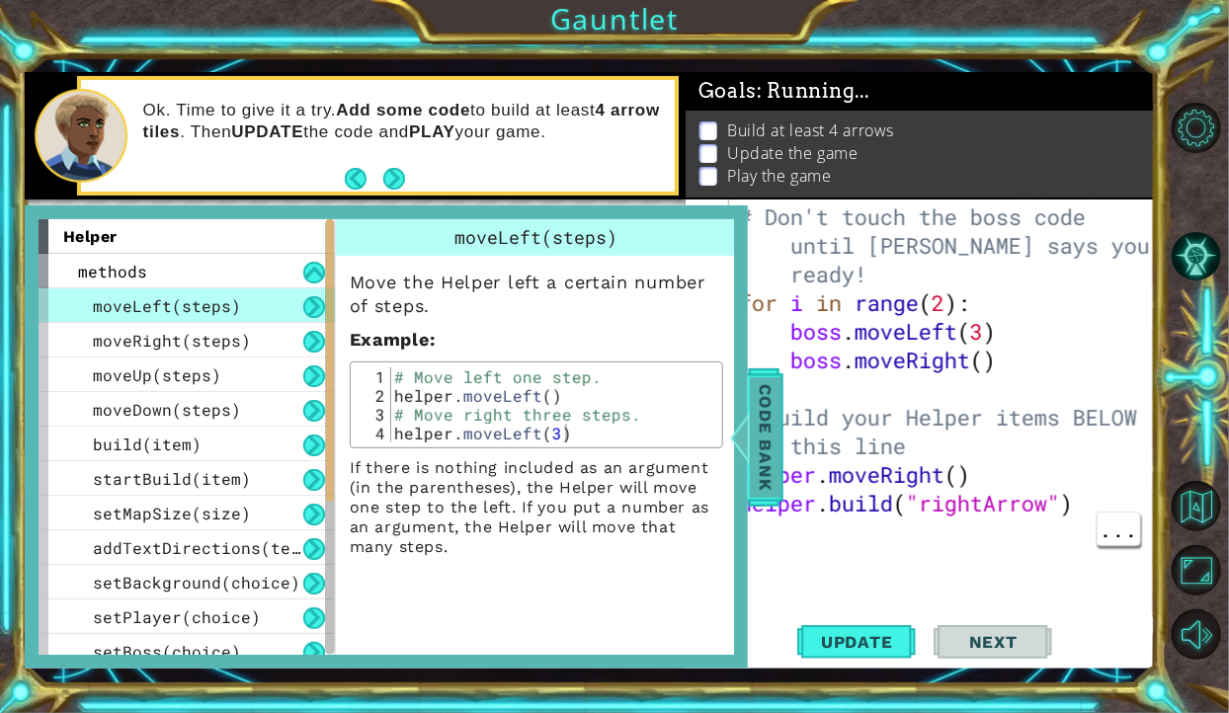
click at [765, 440] on span "Code Bank" at bounding box center [766, 437] width 32 height 121
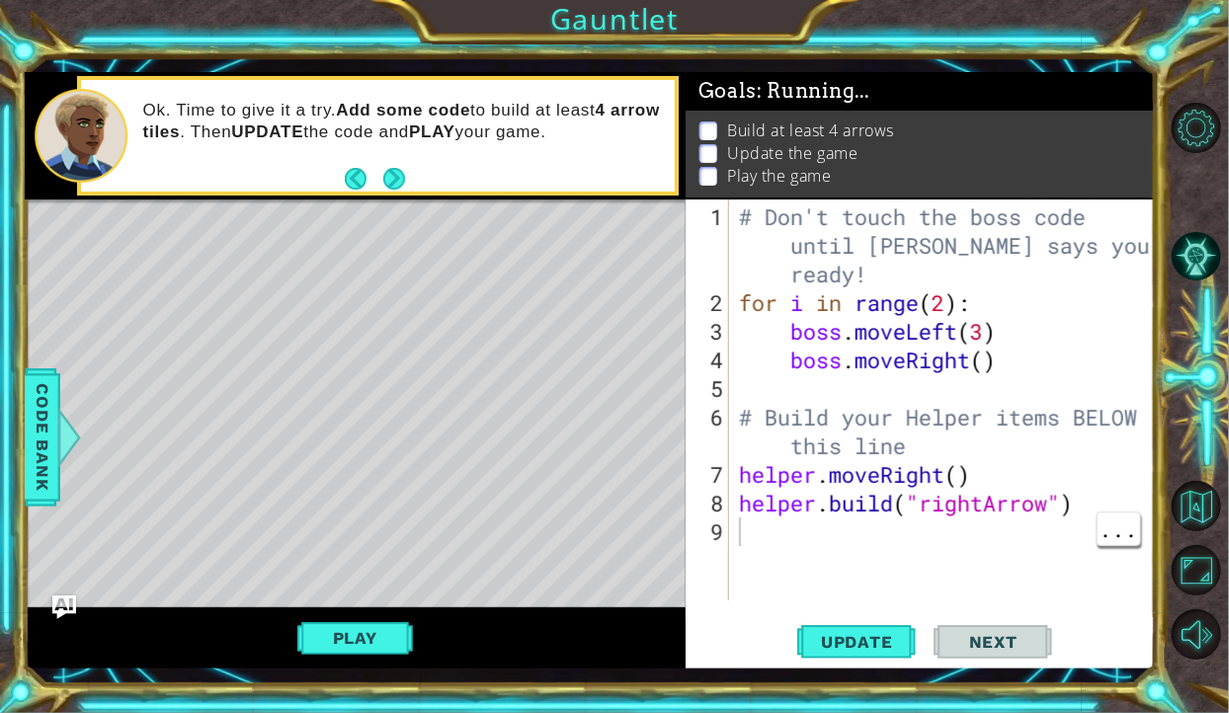
click at [764, 517] on div "# Don't touch the boss code until Vega says you're ready! for i in range ( 2 ) …" at bounding box center [948, 461] width 426 height 516
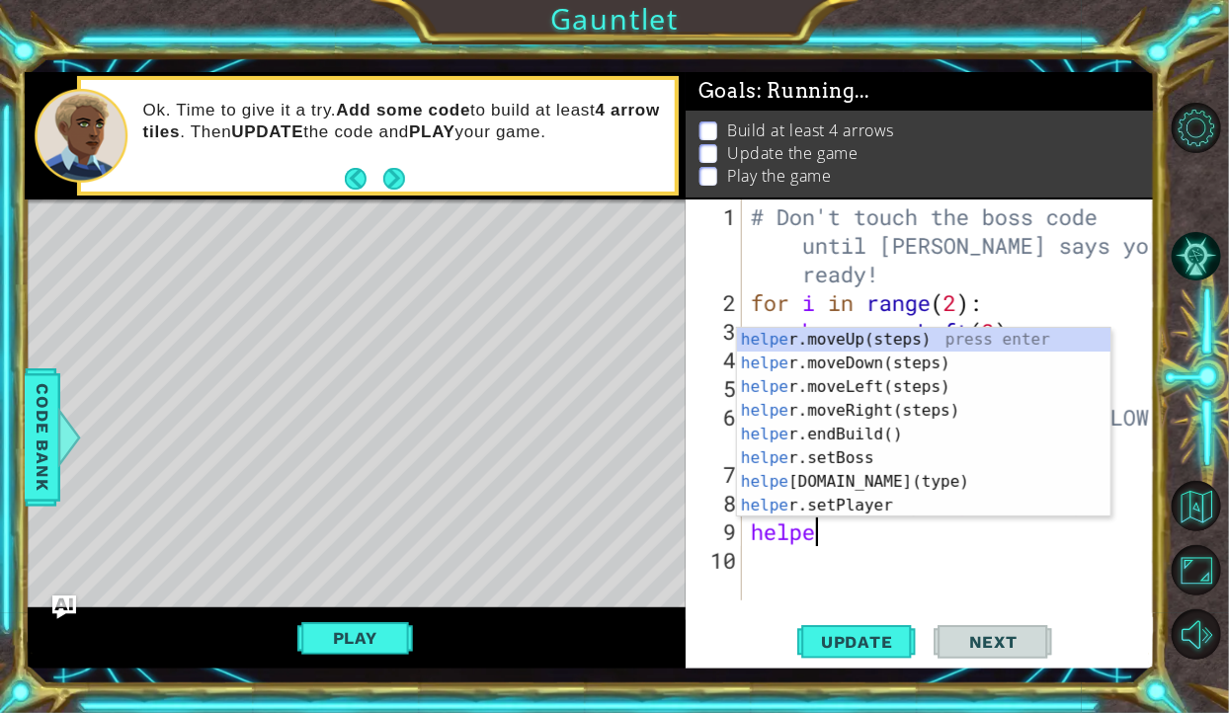
type textarea "helper"
click at [873, 410] on div "helper .moveUp(steps) press enter helper .moveDown(steps) press enter helper .m…" at bounding box center [923, 446] width 373 height 237
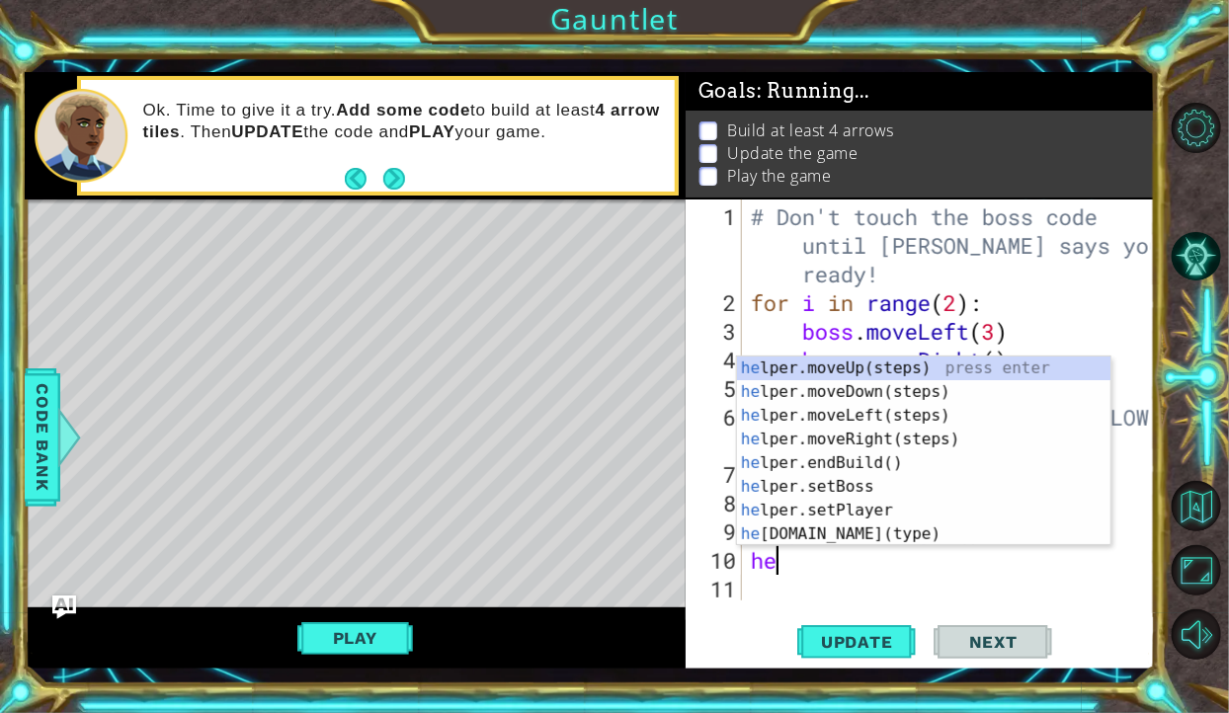
scroll to position [0, 0]
click at [855, 508] on div "hel per.moveUp(steps) press enter hel per.moveDown(steps) press enter hel per.m…" at bounding box center [923, 475] width 373 height 237
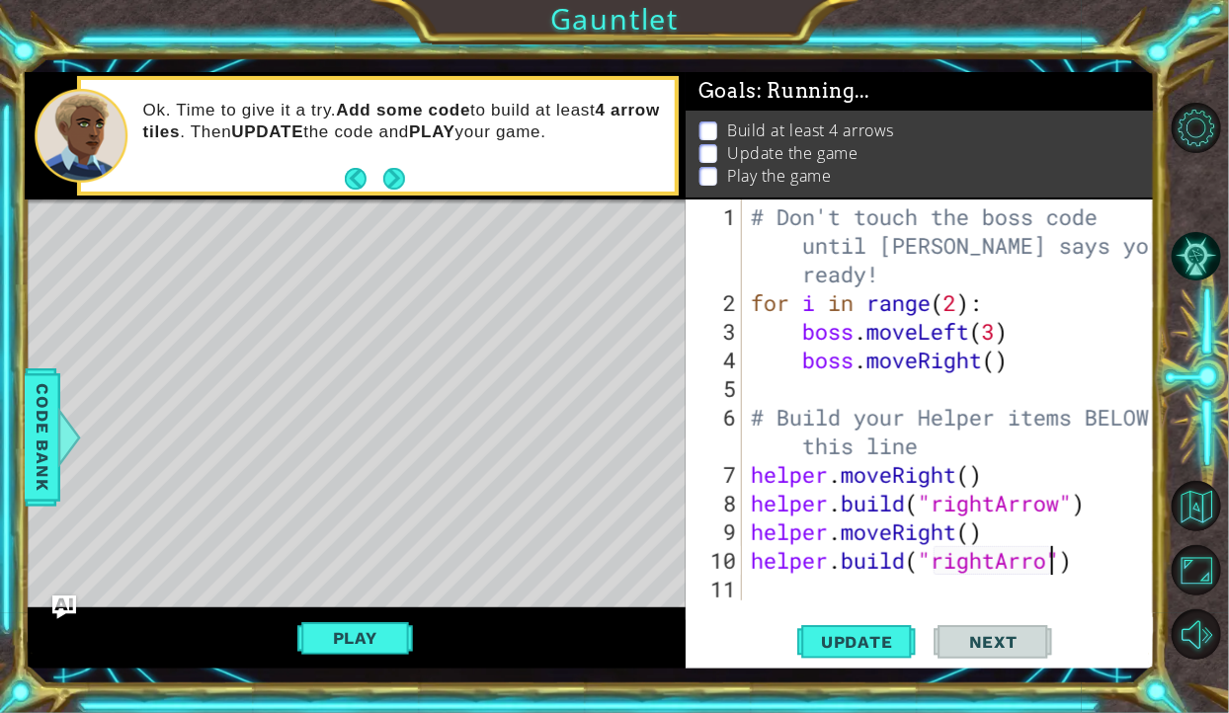
scroll to position [0, 13]
type textarea "helper.build("rightArrow")"
click at [781, 602] on div "helper.build("rightArrow") 1 2 3 4 5 6 7 8 9 10 11 # Don't touch the boss code …" at bounding box center [921, 434] width 470 height 469
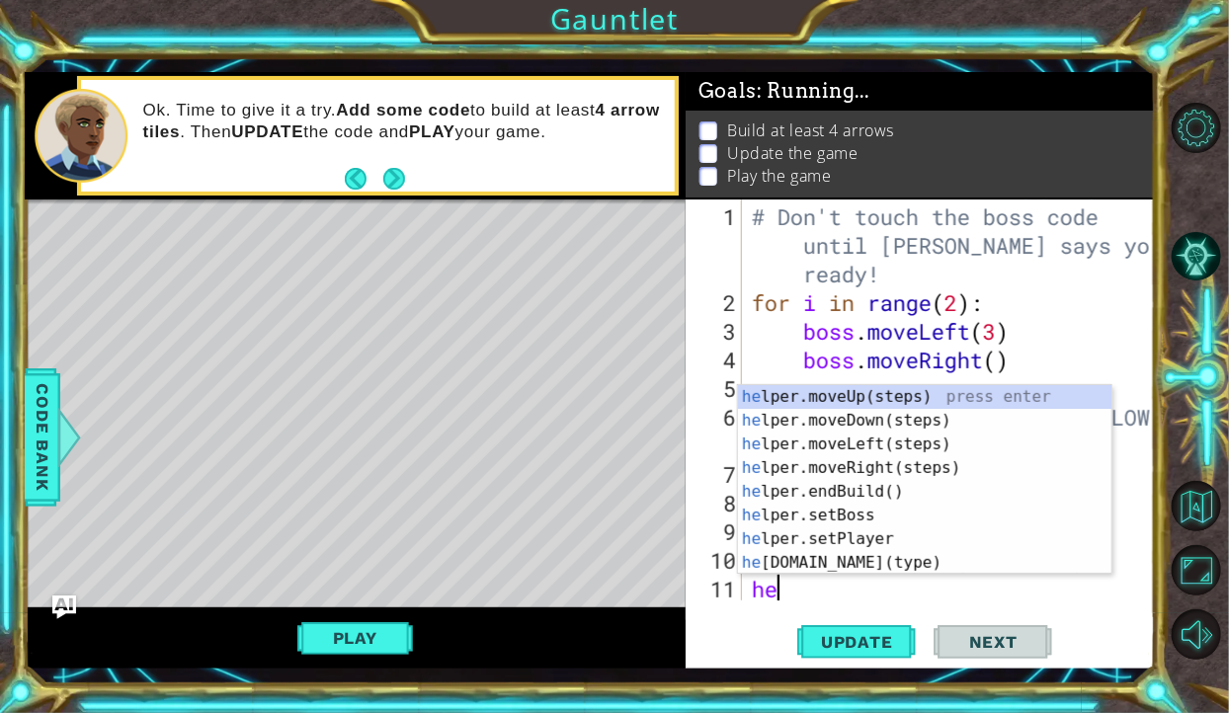
type textarea "hel"
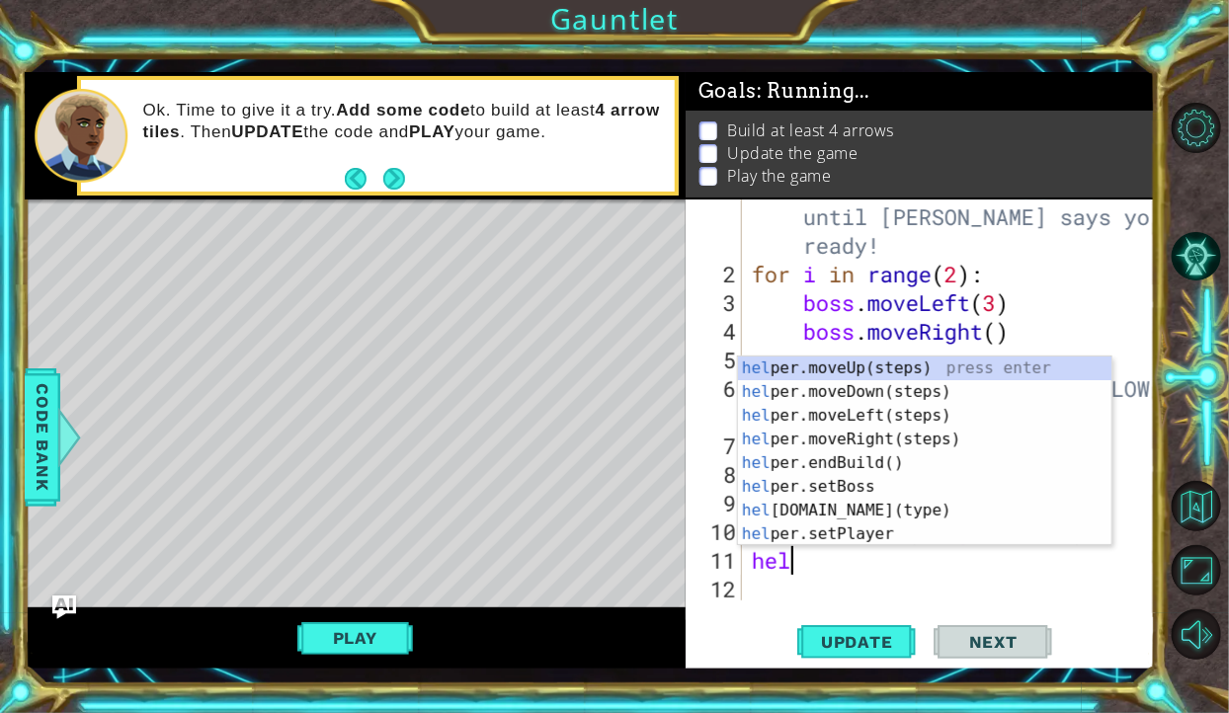
click at [856, 439] on div "hel per.moveUp(steps) press enter hel per.moveDown(steps) press enter hel per.m…" at bounding box center [924, 475] width 373 height 237
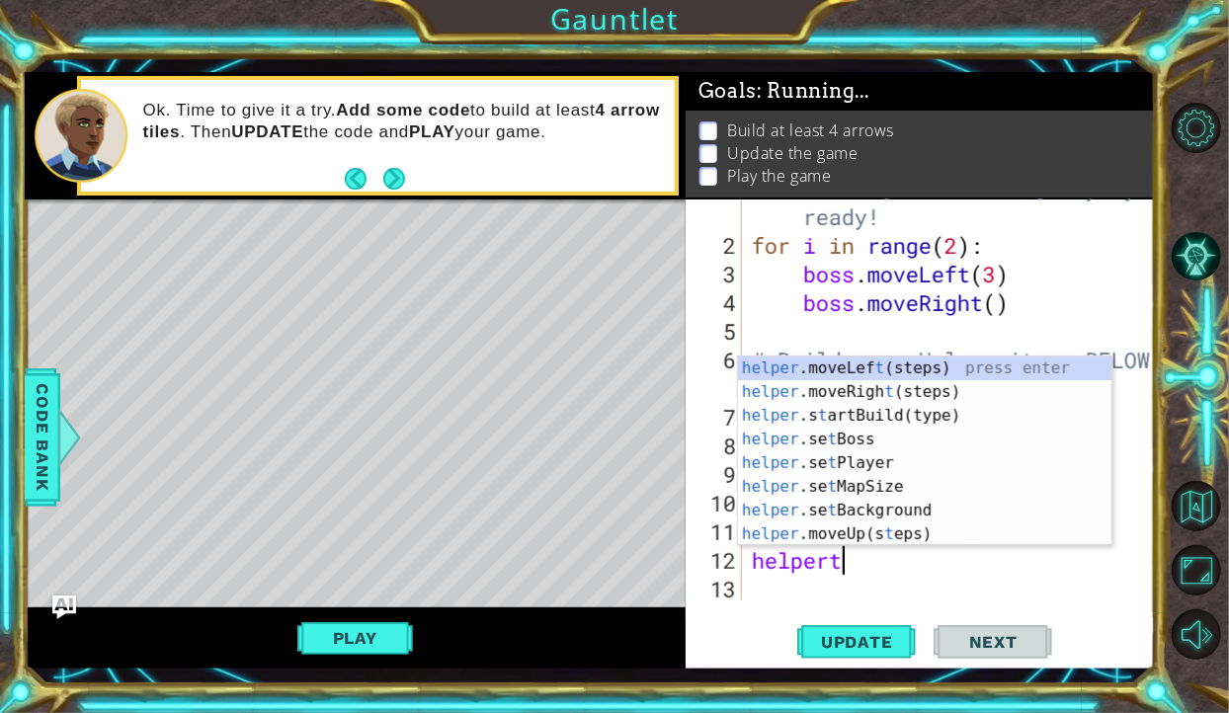
scroll to position [0, 3]
type textarea "helper"
click at [877, 589] on div "# Don't touch the boss code until Vega says you're ready! for i in range ( 2 ) …" at bounding box center [954, 403] width 413 height 516
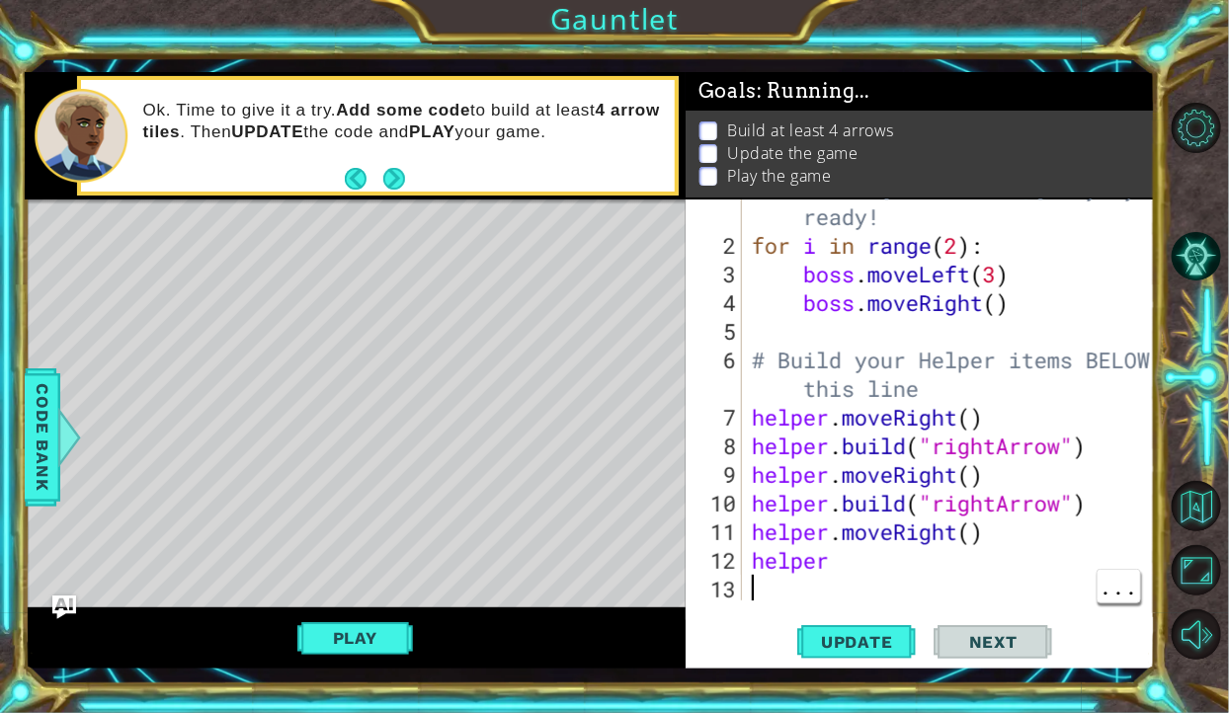
click at [867, 563] on div "# Don't touch the boss code until Vega says you're ready! for i in range ( 2 ) …" at bounding box center [954, 403] width 413 height 516
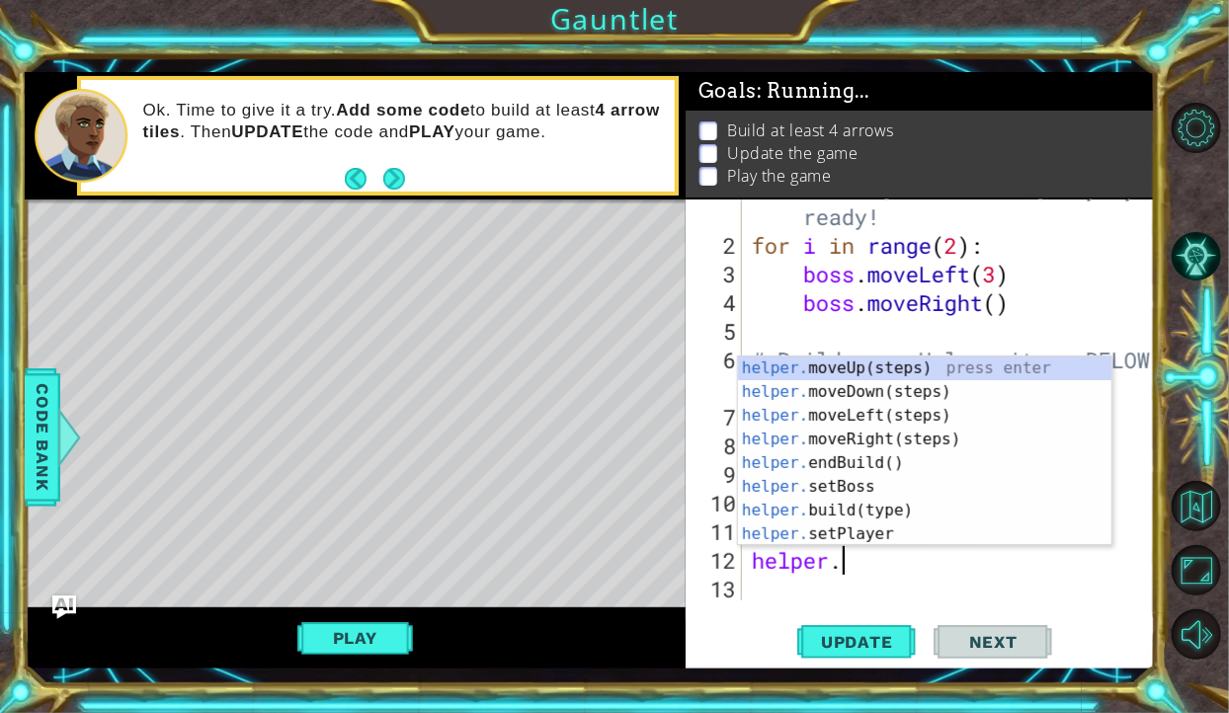
scroll to position [0, 3]
click at [864, 510] on div "helper. moveUp(steps) press enter helper. moveDown(steps) press enter helper. m…" at bounding box center [924, 475] width 373 height 237
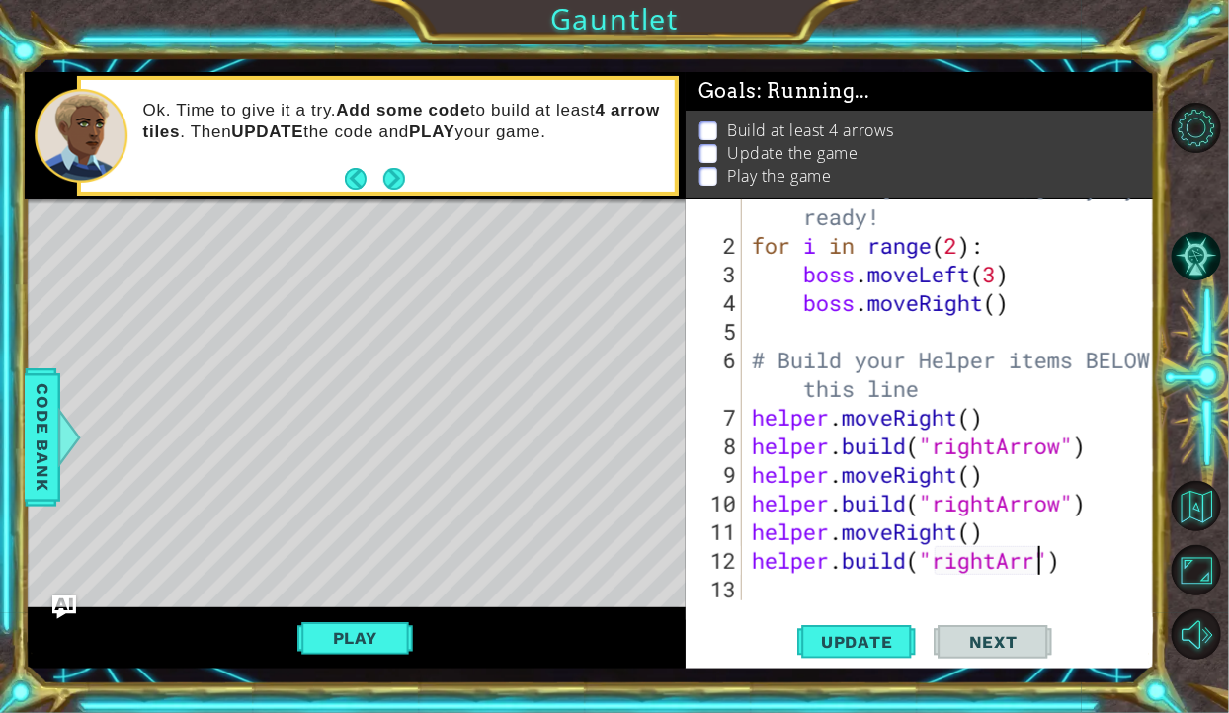
scroll to position [0, 13]
type textarea "helper.build("rightArrow")"
click at [791, 586] on div "# Don't touch the boss code until Vega says you're ready! for i in range ( 2 ) …" at bounding box center [954, 403] width 413 height 516
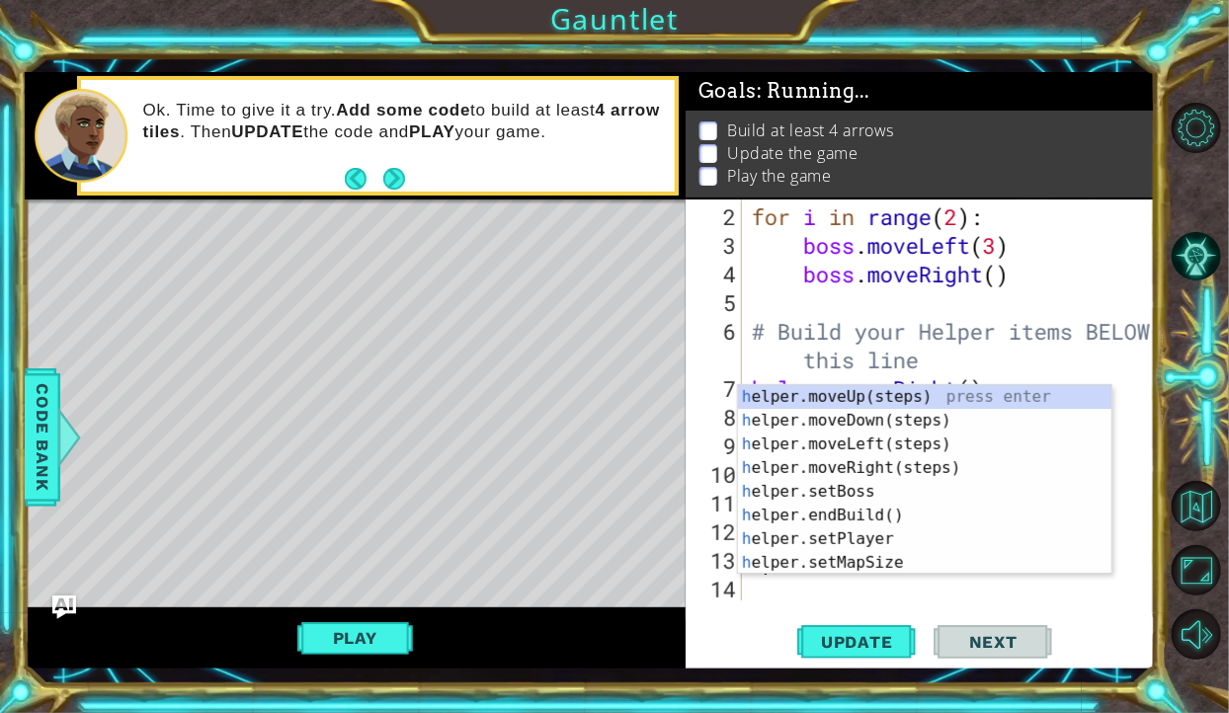
type textarea "he"
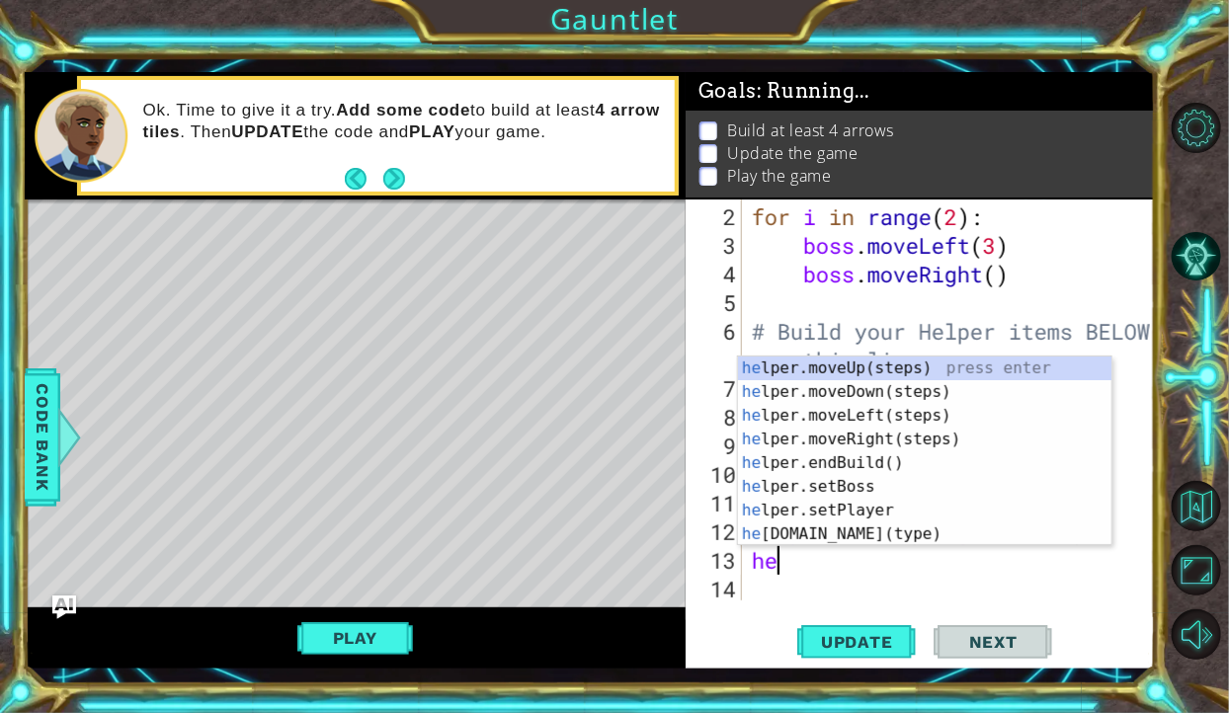
click at [850, 435] on div "he lper.moveUp(steps) press enter he lper.moveDown(steps) press enter he lper.m…" at bounding box center [924, 475] width 373 height 237
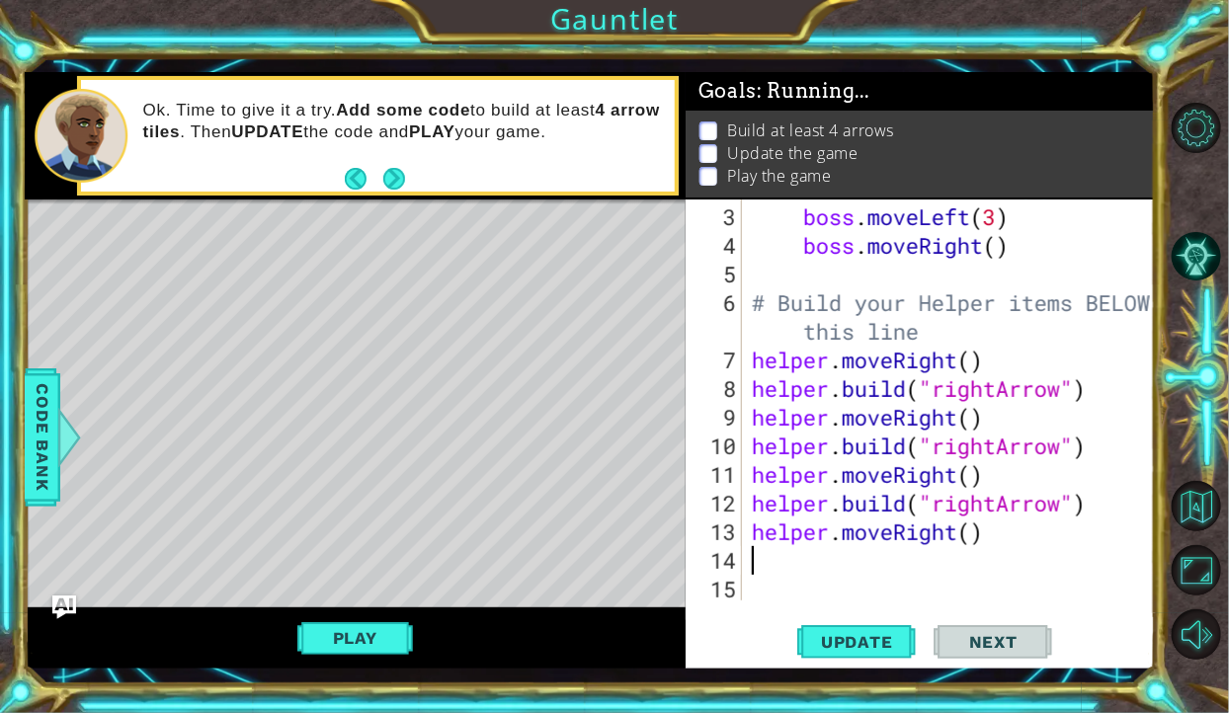
scroll to position [115, 0]
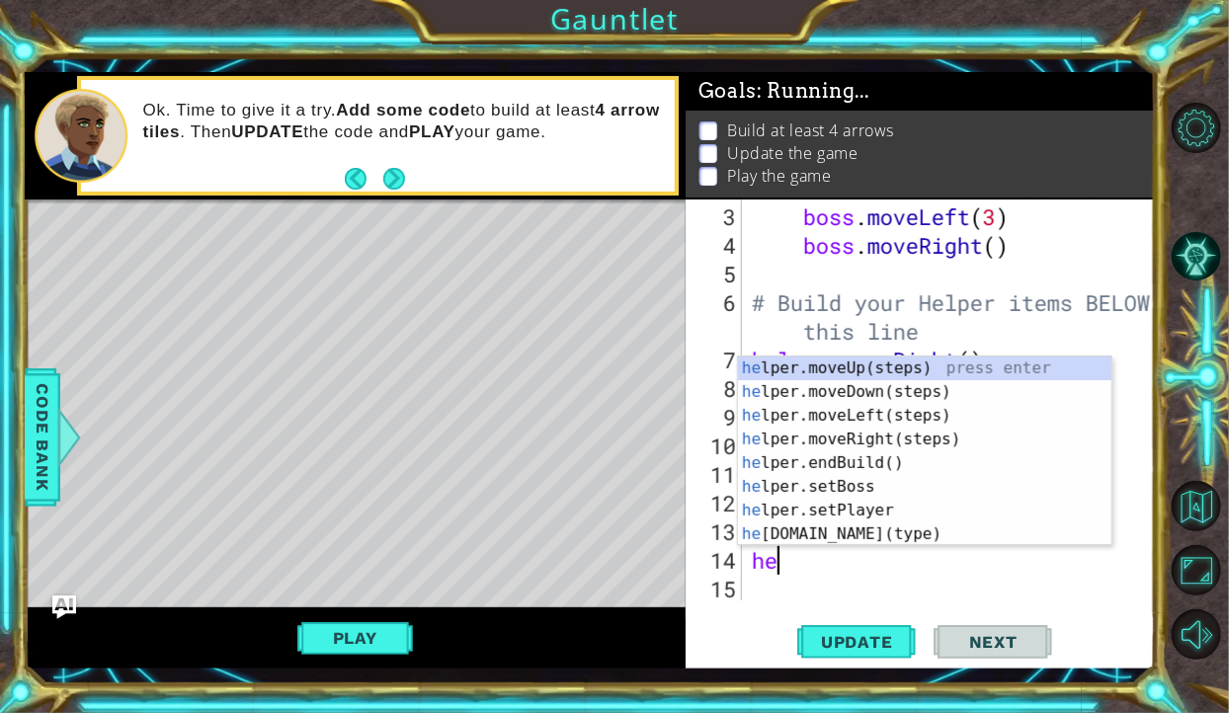
click at [838, 533] on div "he lper.moveUp(steps) press enter he lper.moveDown(steps) press enter he lper.m…" at bounding box center [924, 475] width 373 height 237
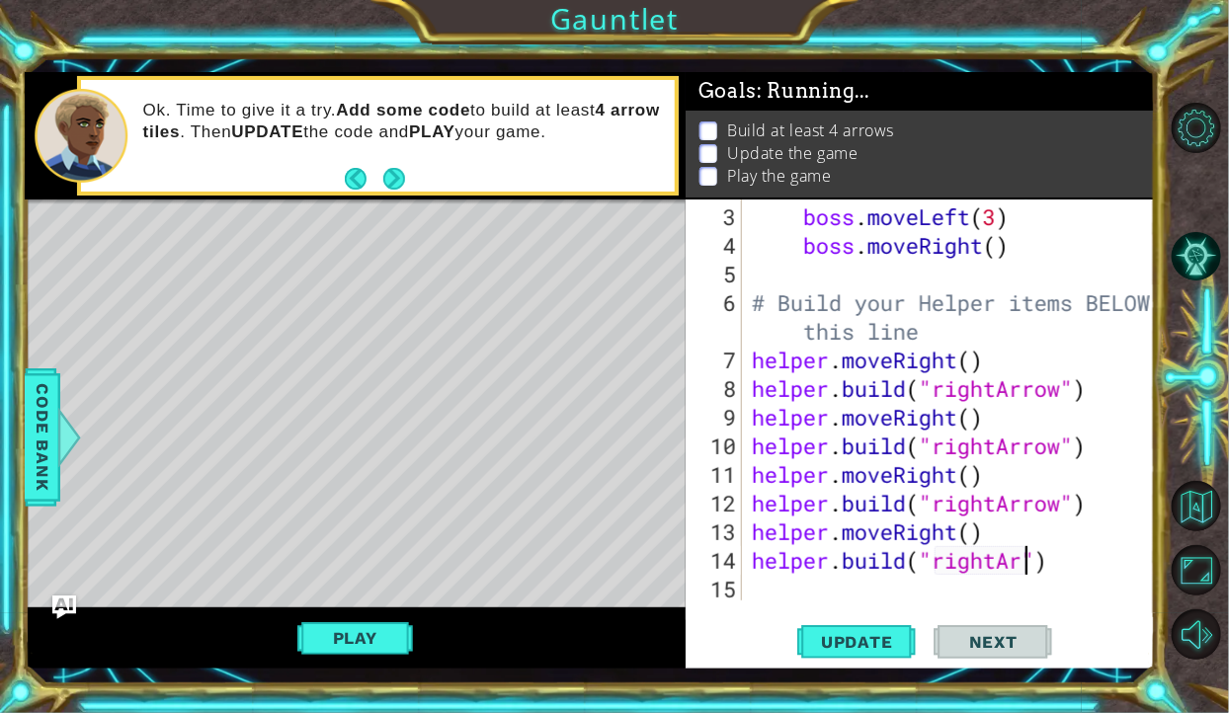
scroll to position [0, 13]
type textarea "helper.build("rightArrow")"
click at [788, 582] on div "boss . moveLeft ( 3 ) boss . moveRight ( ) # Build your Helper items BELOW this…" at bounding box center [954, 432] width 413 height 458
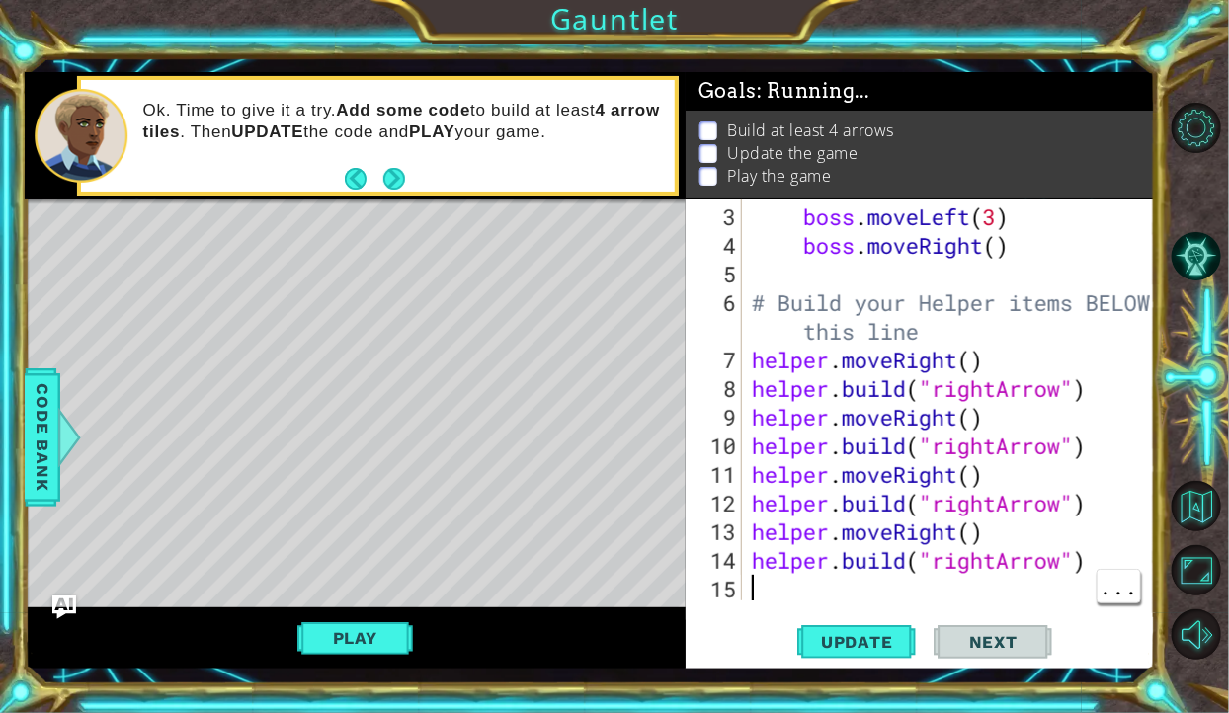
click at [1070, 563] on div "boss . moveLeft ( 3 ) boss . moveRight ( ) # Build your Helper items BELOW this…" at bounding box center [954, 432] width 413 height 458
click at [996, 562] on div "boss . moveLeft ( 3 ) boss . moveRight ( ) # Build your Helper items BELOW this…" at bounding box center [954, 432] width 413 height 458
click at [54, 445] on span "Code Bank" at bounding box center [43, 437] width 32 height 121
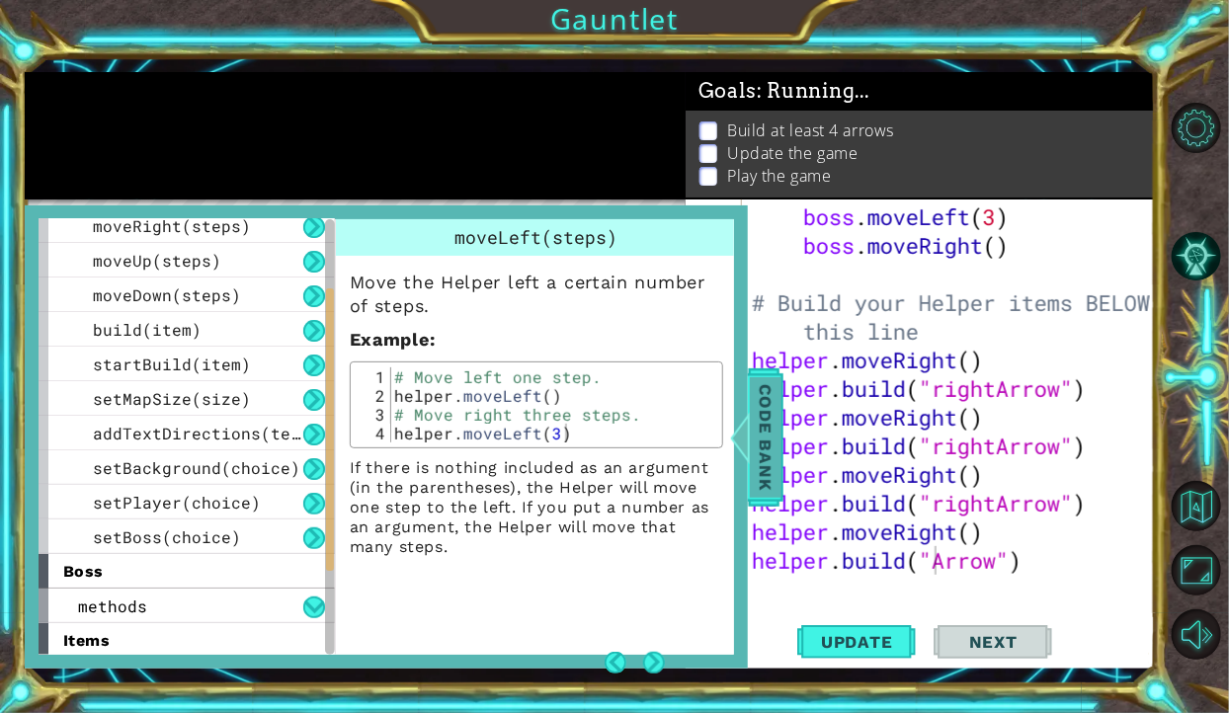
scroll to position [114, 0]
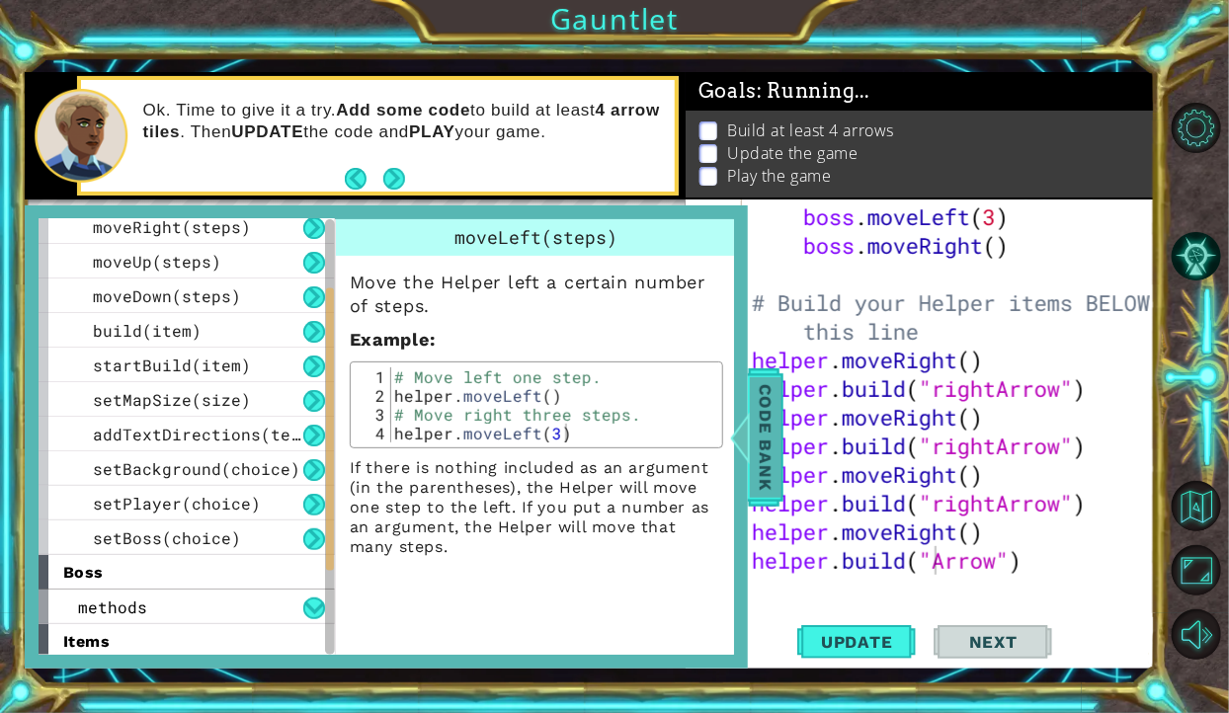
click at [763, 443] on span "Code Bank" at bounding box center [766, 437] width 32 height 121
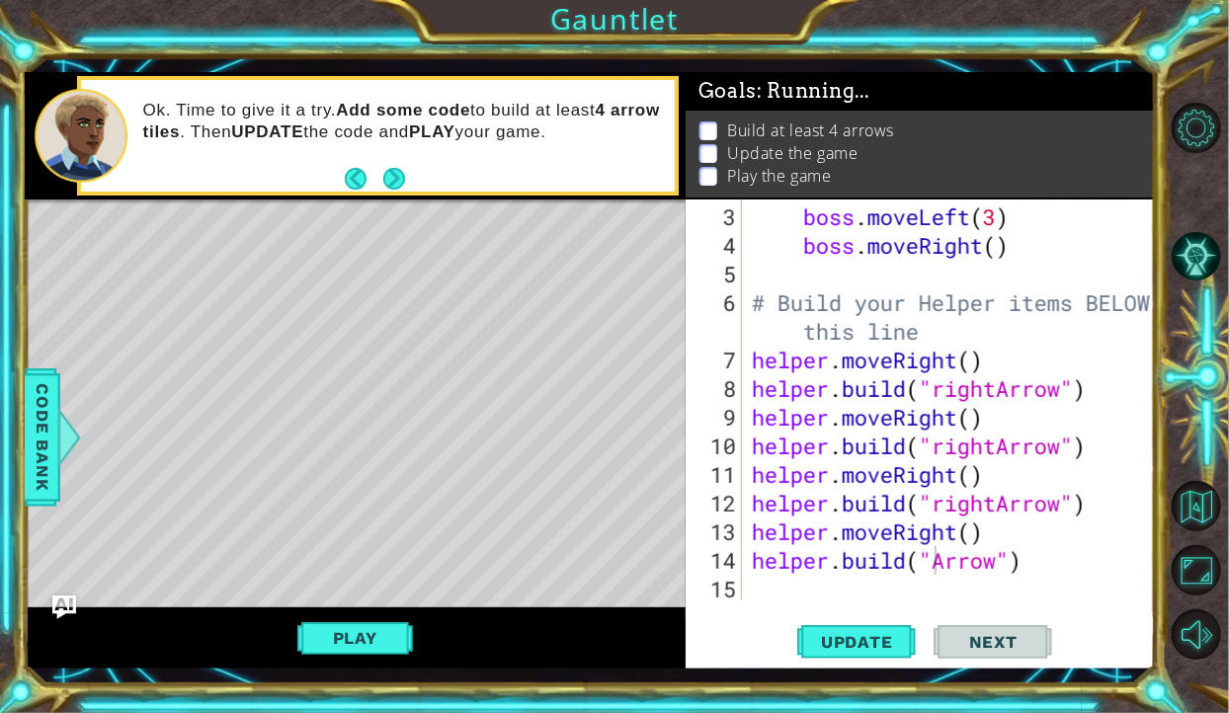
click at [946, 560] on div "boss . moveLeft ( 3 ) boss . moveRight ( ) # Build your Helper items BELOW this…" at bounding box center [954, 432] width 413 height 458
click at [944, 565] on div "boss . moveLeft ( 3 ) boss . moveRight ( ) # Build your Helper items BELOW this…" at bounding box center [954, 432] width 413 height 458
click at [936, 569] on div "boss . moveLeft ( 3 ) boss . moveRight ( ) # Build your Helper items BELOW this…" at bounding box center [954, 432] width 413 height 458
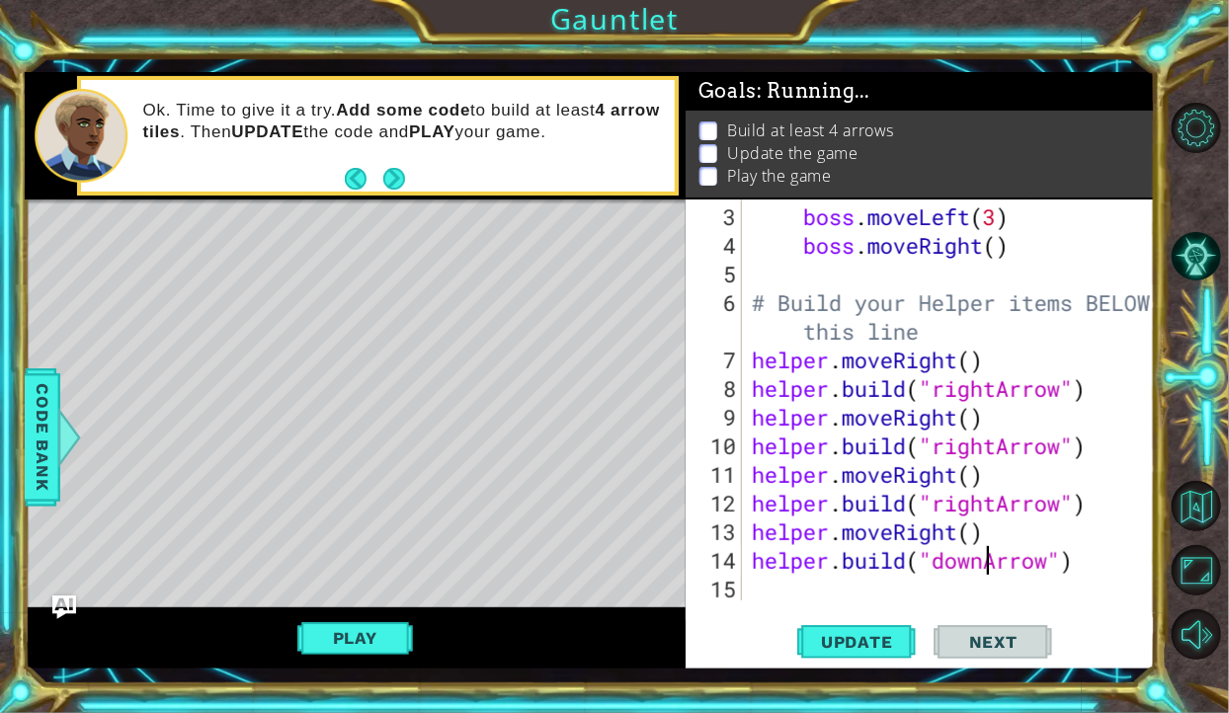
type textarea "helper.build("downArrow")"
click at [806, 605] on div "helper.build("downArrow") 3 4 5 6 7 8 9 10 11 12 13 14 15 boss . moveLeft ( 3 )…" at bounding box center [921, 434] width 470 height 469
click at [847, 587] on div "boss . moveLeft ( 3 ) boss . moveRight ( ) # Build your Helper items BELOW this…" at bounding box center [954, 432] width 413 height 458
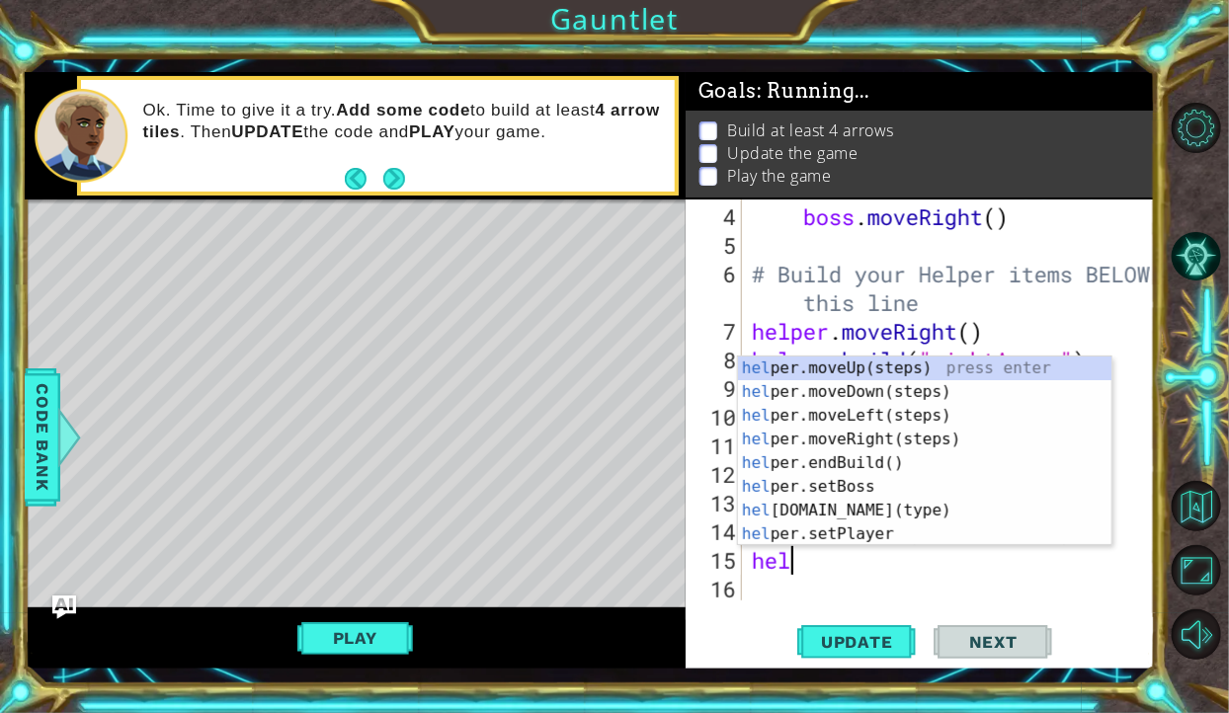
scroll to position [0, 0]
type textarea "helper"
click at [875, 394] on div "helper .moveUp(steps) press enter helper .moveDown(steps) press enter helper .m…" at bounding box center [924, 475] width 373 height 237
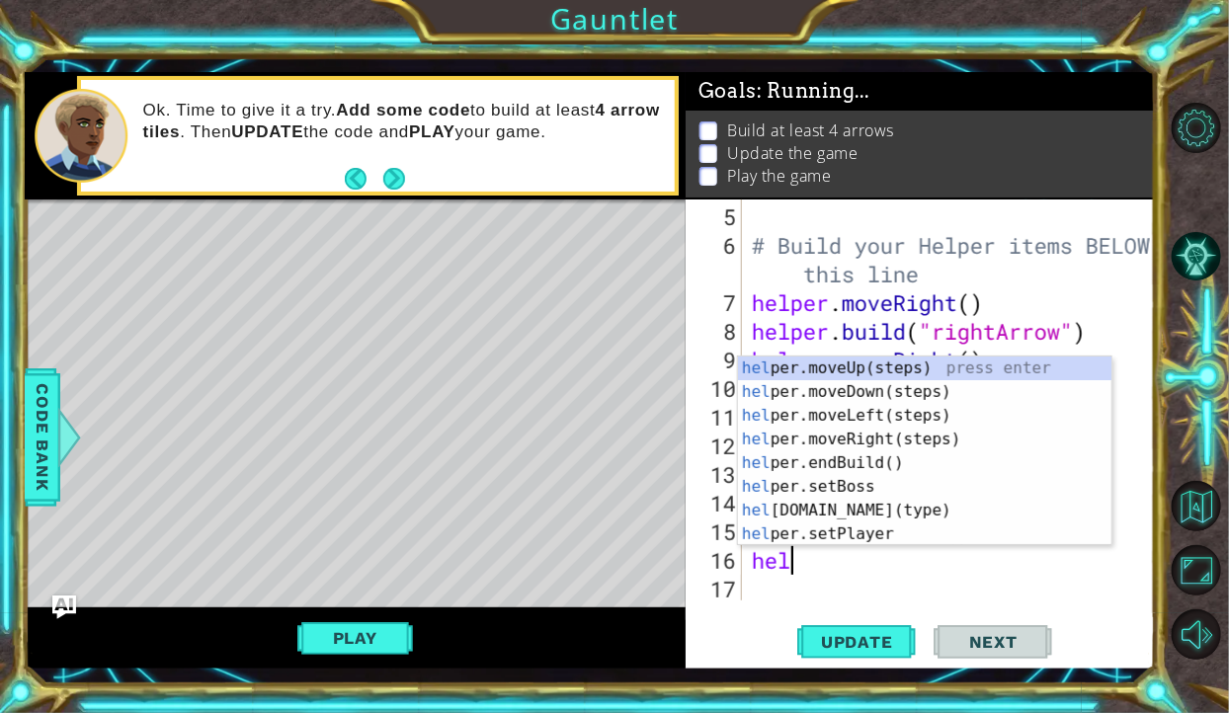
scroll to position [0, 0]
click at [896, 506] on div "hel per.moveUp(steps) press enter hel per.moveDown(steps) press enter hel per.m…" at bounding box center [924, 475] width 373 height 237
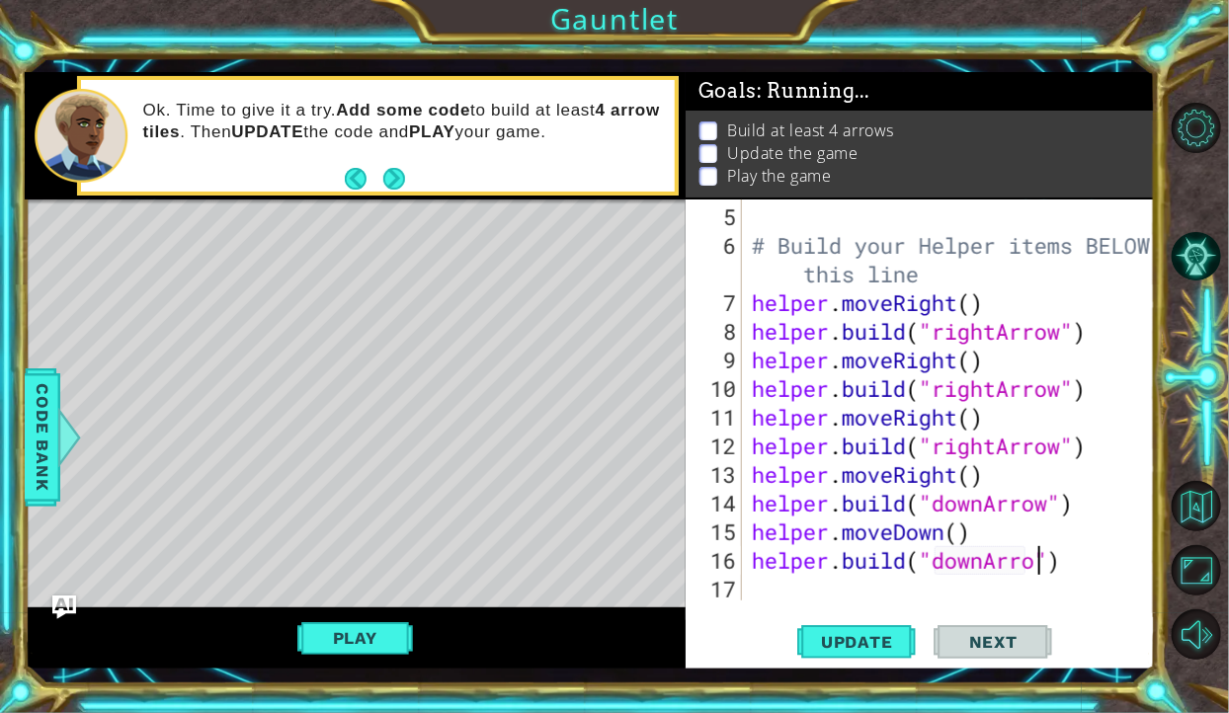
scroll to position [0, 13]
type textarea "helper.build("downArrow")"
click at [880, 594] on div "# Build your Helper items BELOW this line helper . moveRight ( ) helper . build…" at bounding box center [954, 432] width 413 height 458
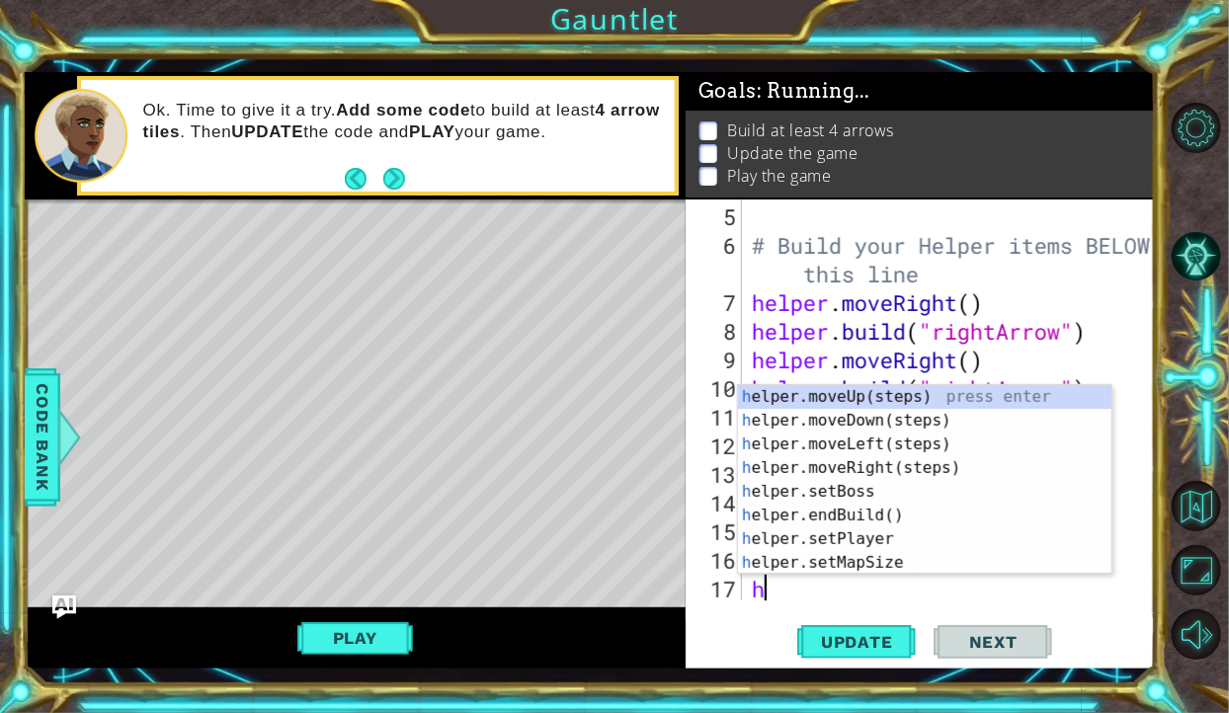
type textarea "he"
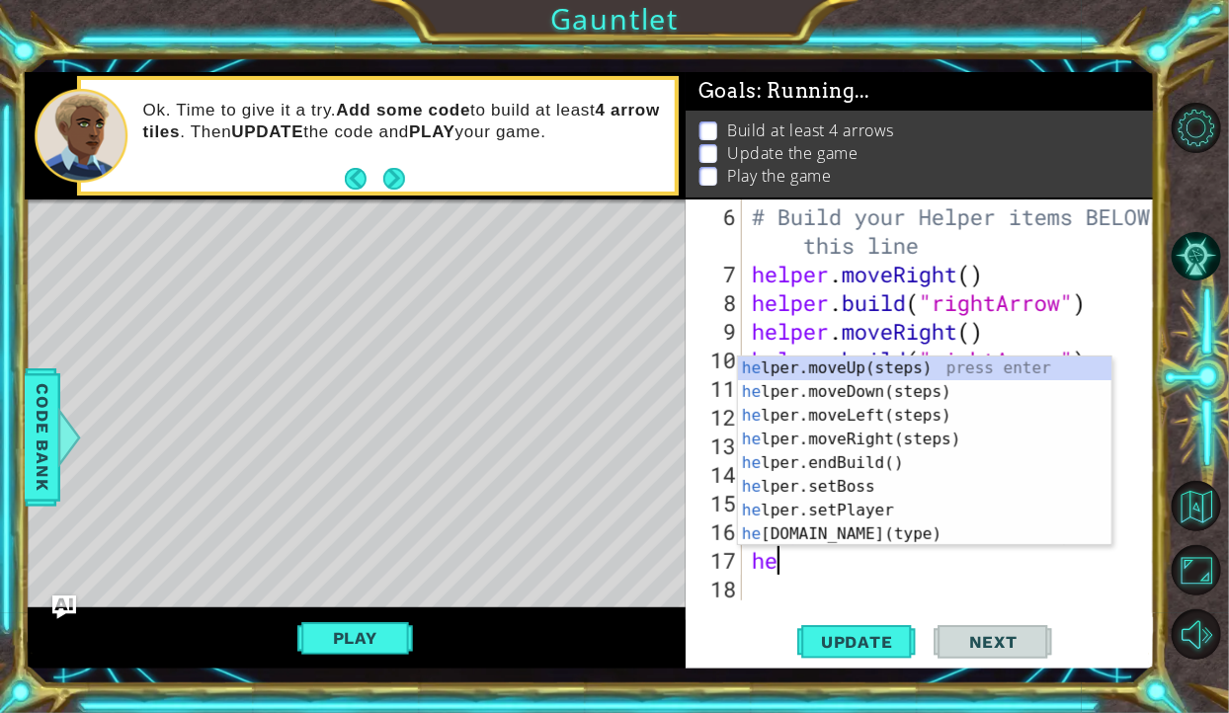
scroll to position [200, 0]
click at [851, 397] on div "he lper.moveUp(steps) press enter he lper.moveDown(steps) press enter he lper.m…" at bounding box center [924, 475] width 373 height 237
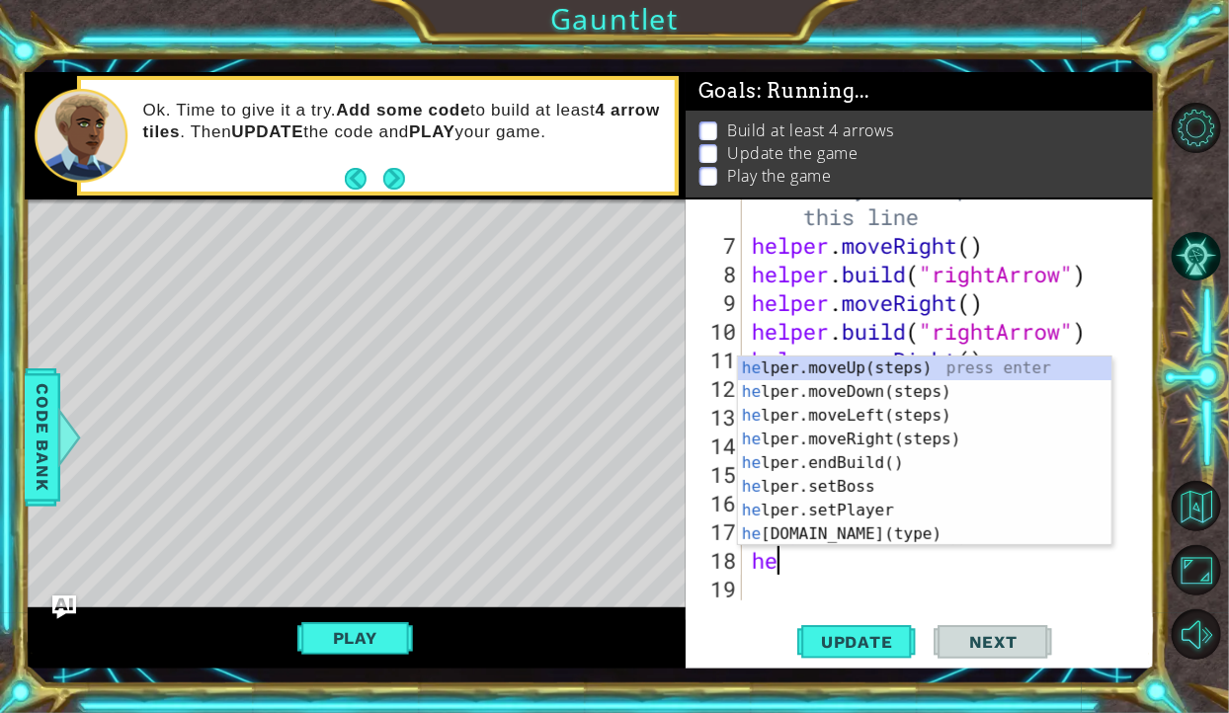
scroll to position [0, 0]
click at [879, 508] on div "hel per.moveUp(steps) press enter hel per.moveDown(steps) press enter hel per.m…" at bounding box center [924, 475] width 373 height 237
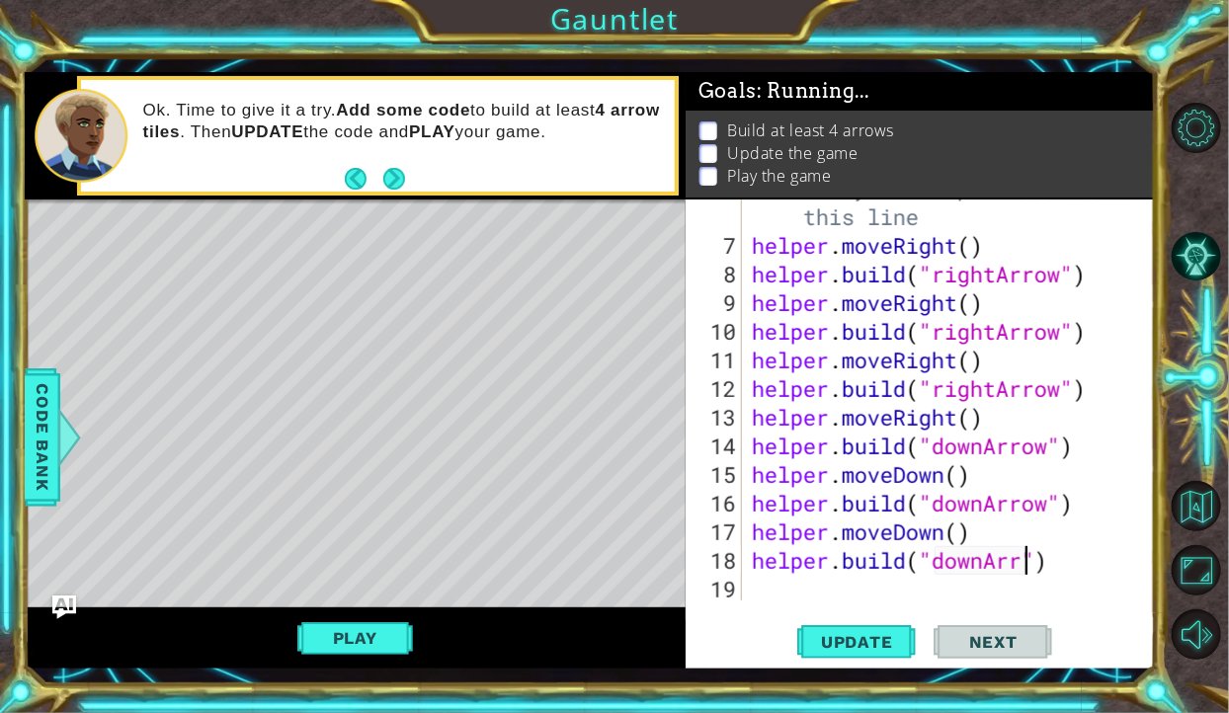
scroll to position [0, 13]
type textarea "helper.build("downArrow")"
click at [396, 639] on button "Play" at bounding box center [355, 638] width 116 height 38
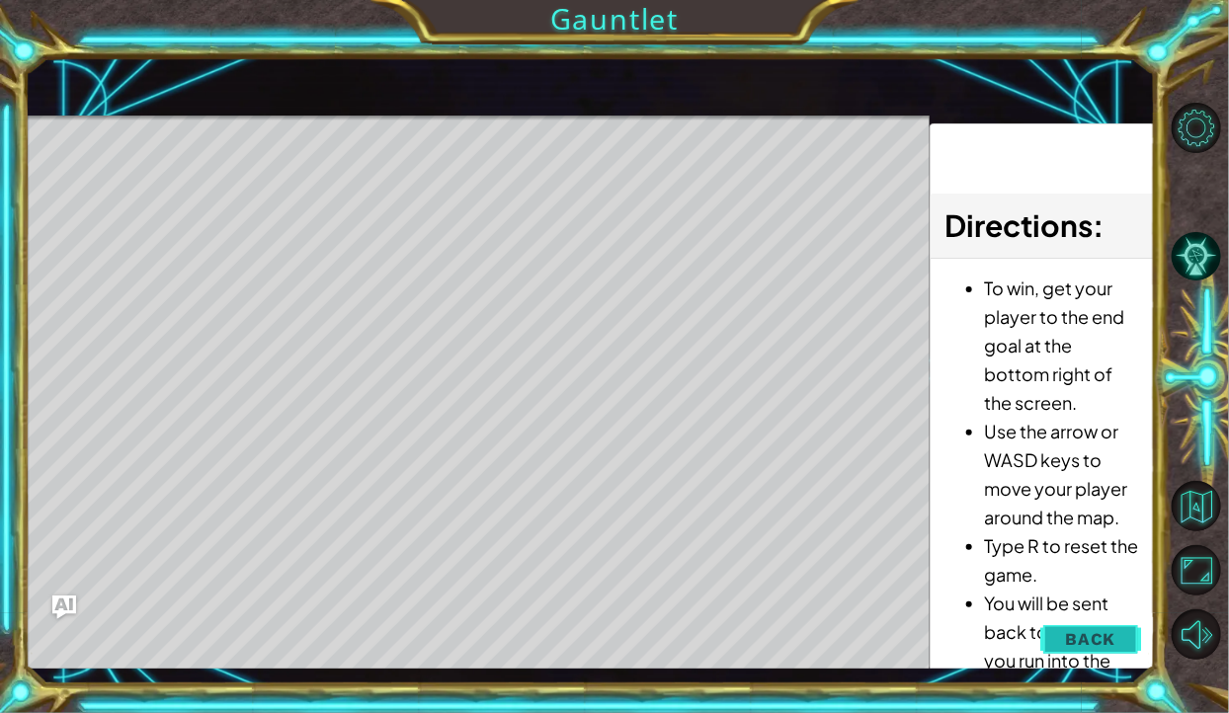
click at [1115, 626] on button "Back" at bounding box center [1090, 639] width 100 height 40
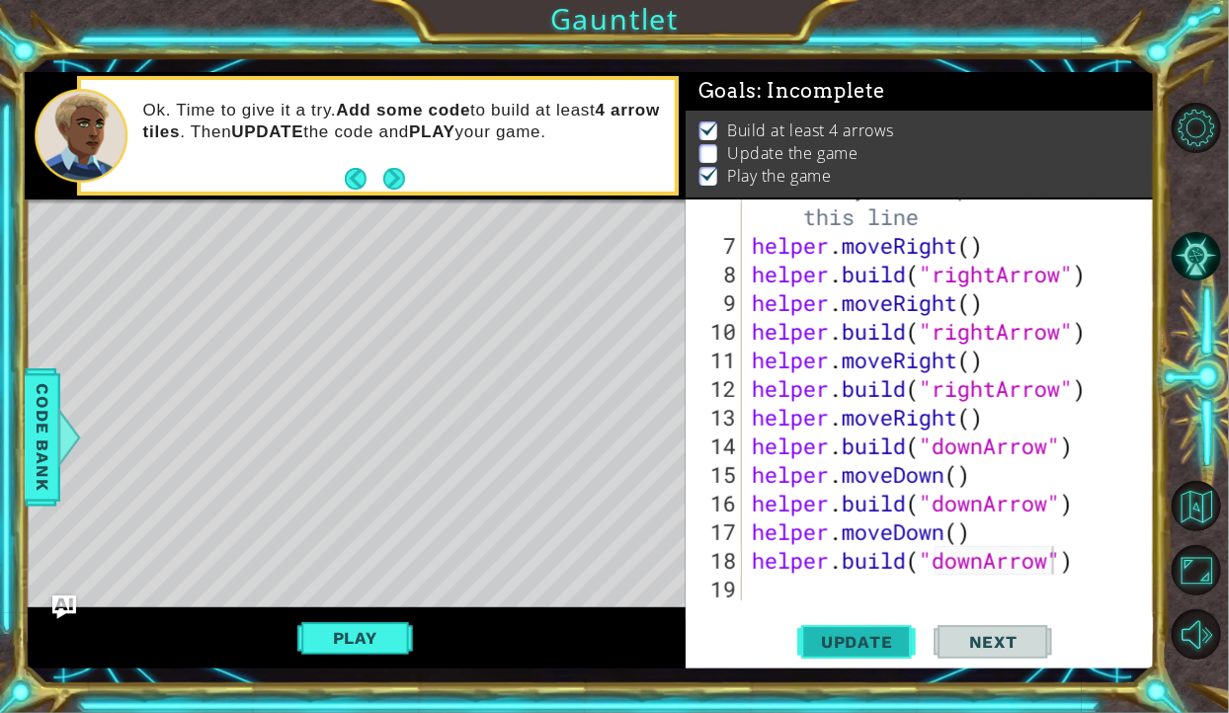
click at [874, 642] on span "Update" at bounding box center [857, 642] width 112 height 20
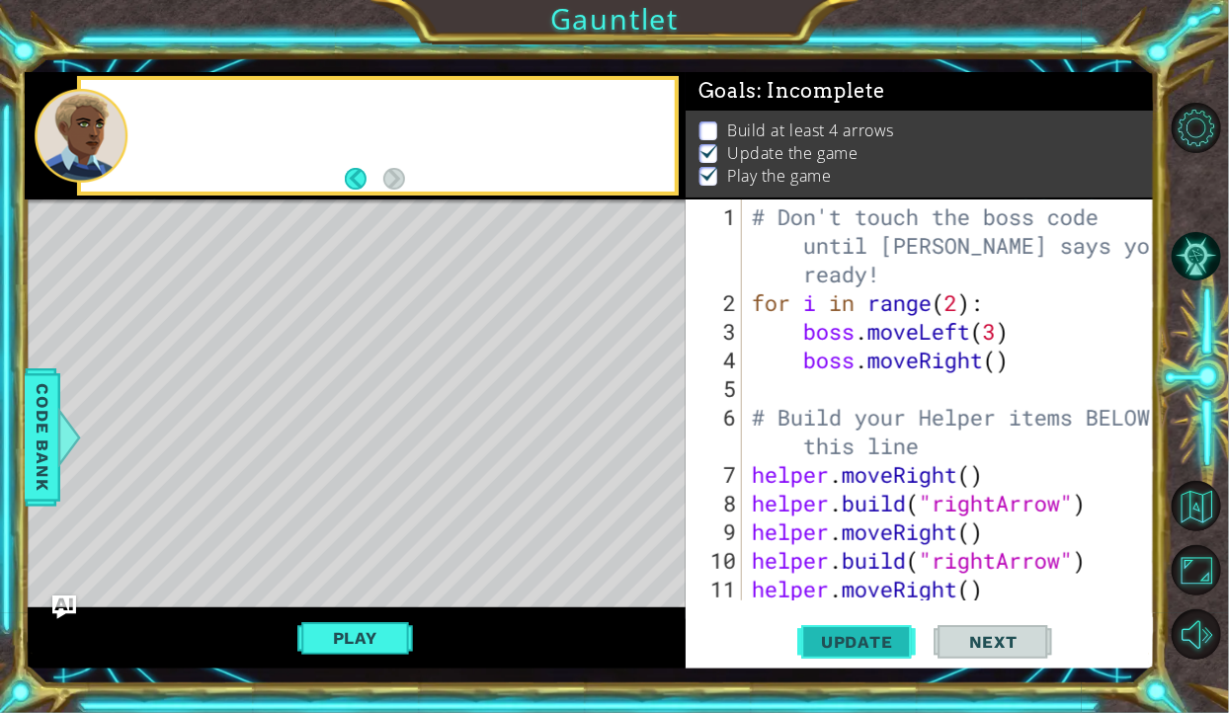
scroll to position [0, 0]
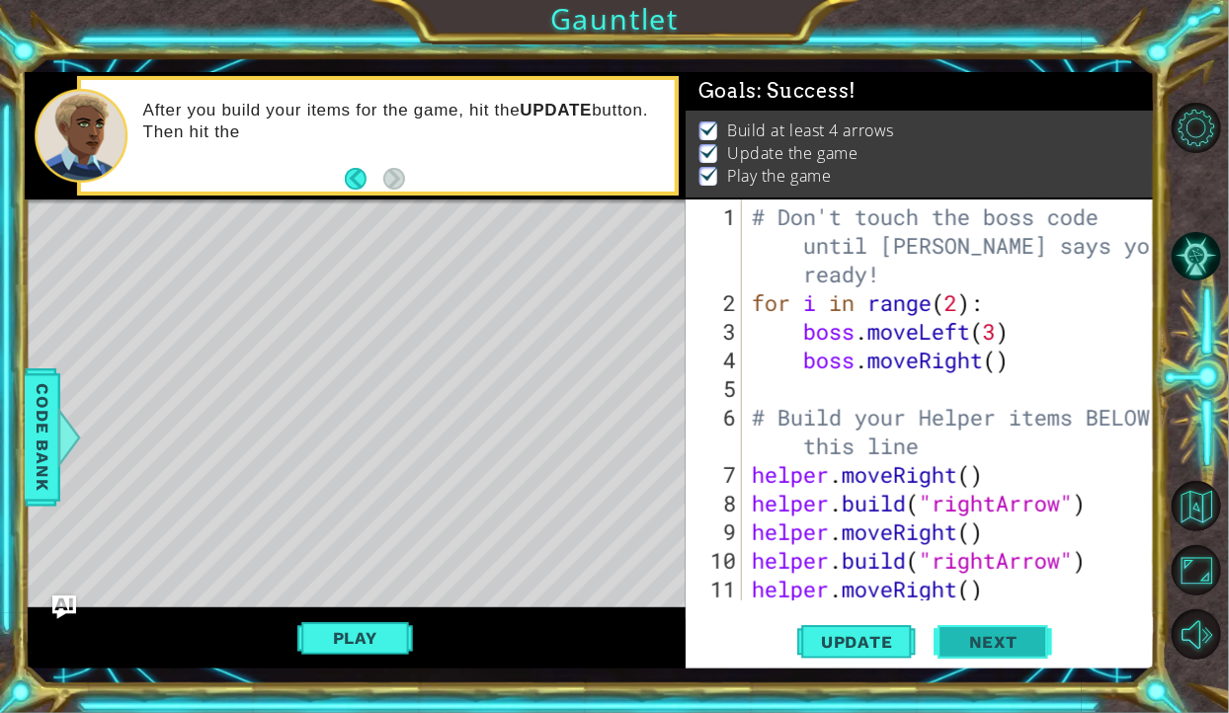
click at [997, 640] on span "Next" at bounding box center [993, 642] width 88 height 20
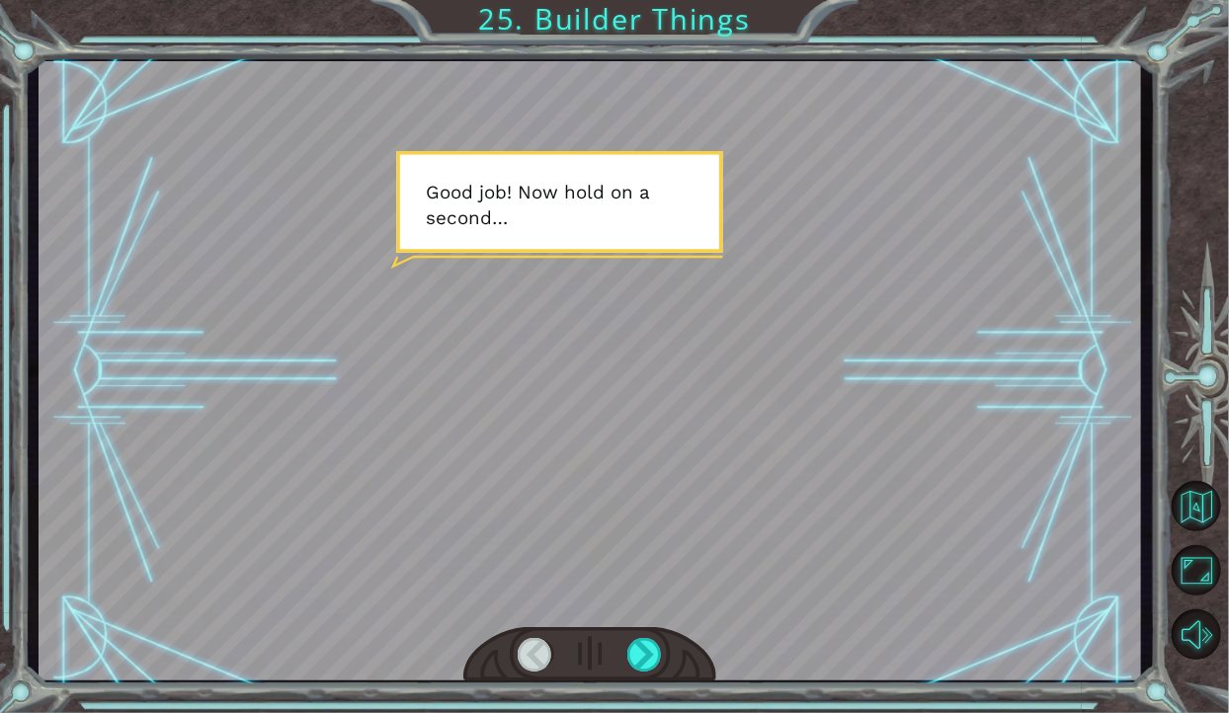
click at [628, 679] on div at bounding box center [590, 654] width 254 height 55
click at [629, 675] on div at bounding box center [590, 654] width 254 height 55
click at [635, 665] on div at bounding box center [644, 655] width 35 height 34
click at [645, 653] on div at bounding box center [644, 655] width 35 height 34
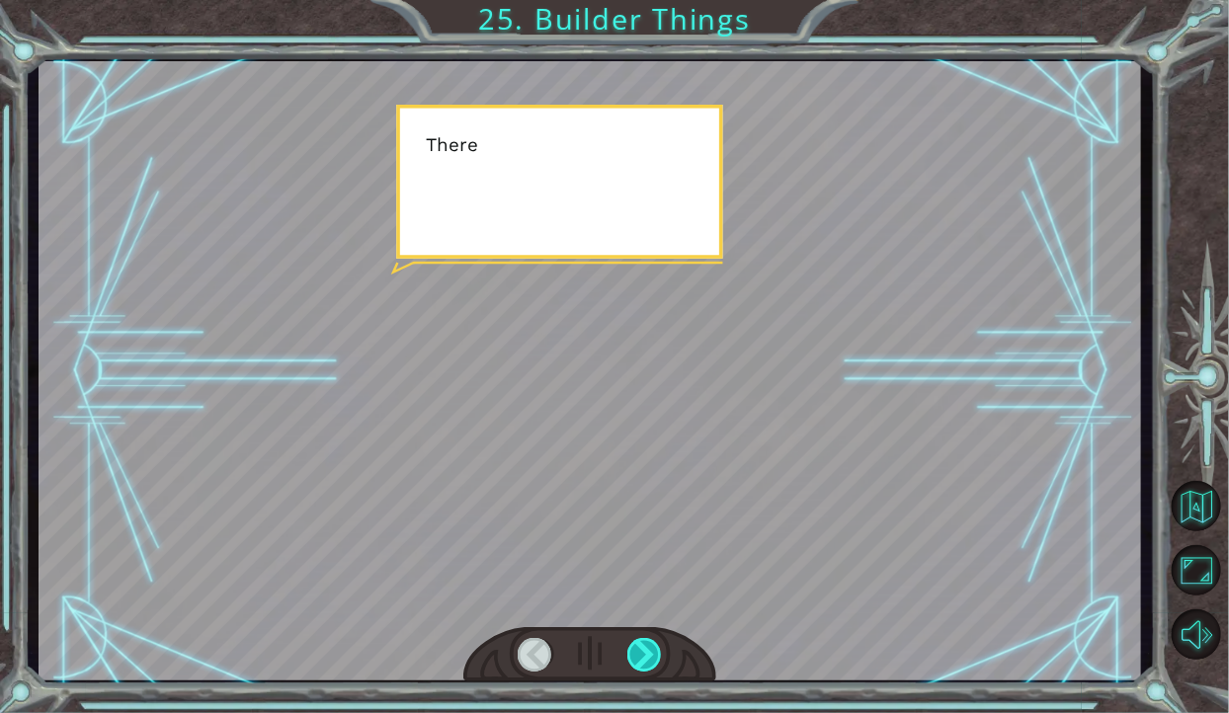
click at [641, 650] on div at bounding box center [644, 655] width 35 height 34
click at [649, 651] on div at bounding box center [644, 655] width 35 height 34
click at [644, 657] on div at bounding box center [644, 655] width 35 height 34
click at [645, 652] on div at bounding box center [644, 655] width 35 height 34
click at [650, 650] on div at bounding box center [644, 655] width 35 height 34
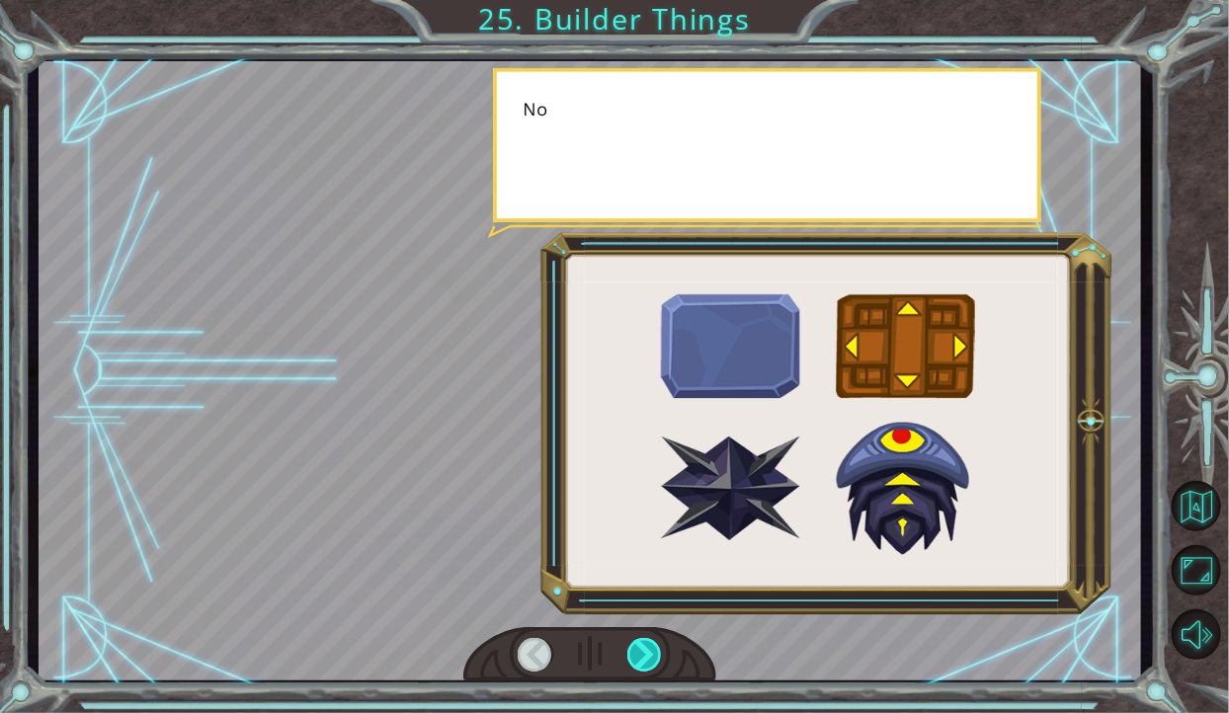
click at [641, 657] on div at bounding box center [644, 655] width 35 height 34
click at [641, 654] on div at bounding box center [644, 655] width 35 height 34
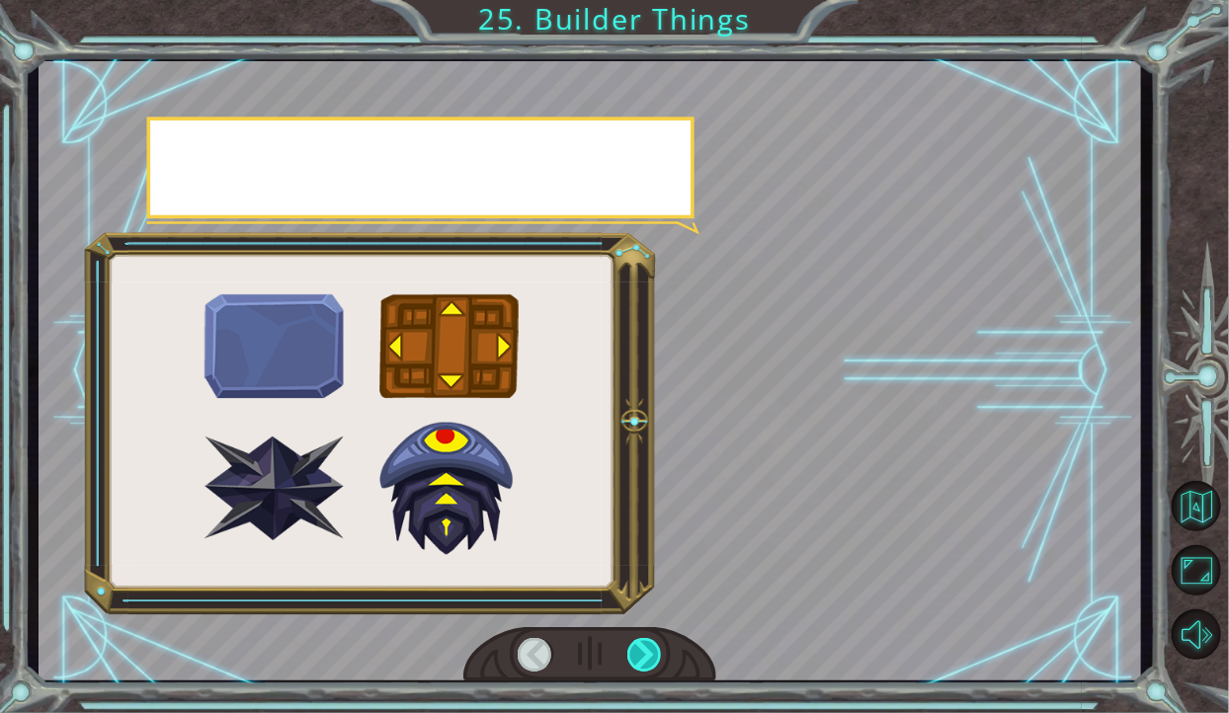
click at [646, 650] on div at bounding box center [644, 655] width 35 height 34
click at [651, 651] on div at bounding box center [644, 655] width 35 height 34
click at [650, 657] on div at bounding box center [644, 655] width 35 height 34
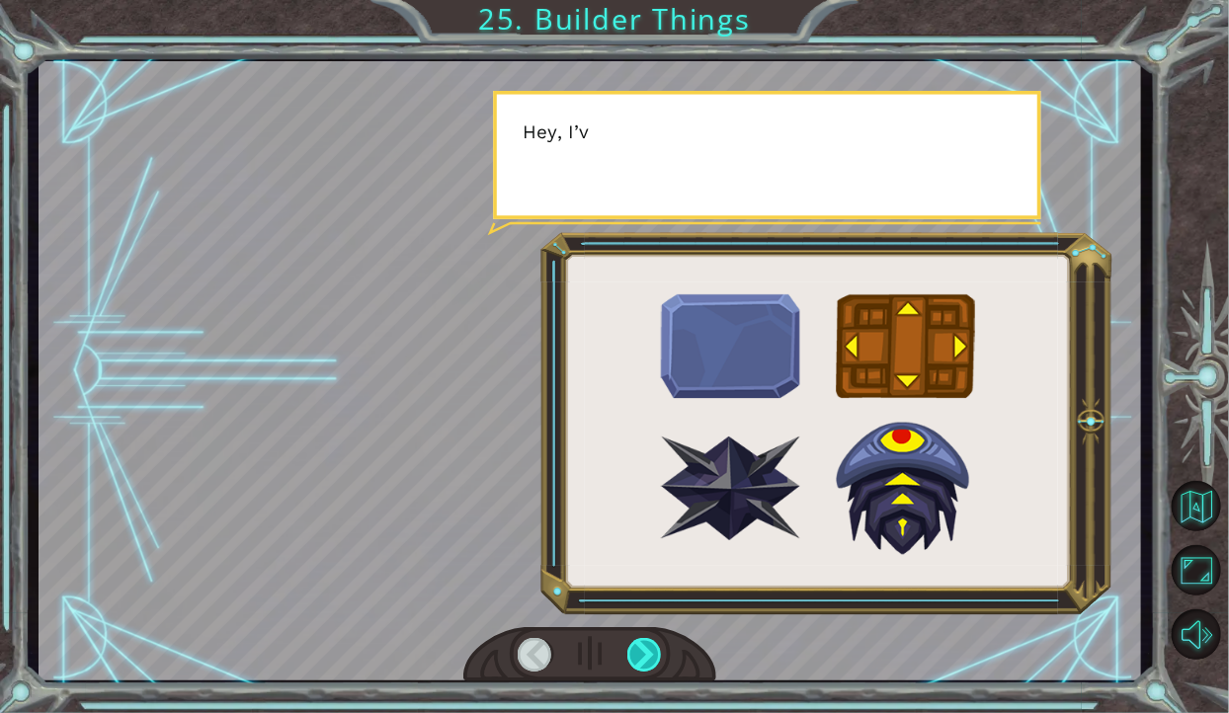
click at [660, 653] on div at bounding box center [644, 655] width 35 height 34
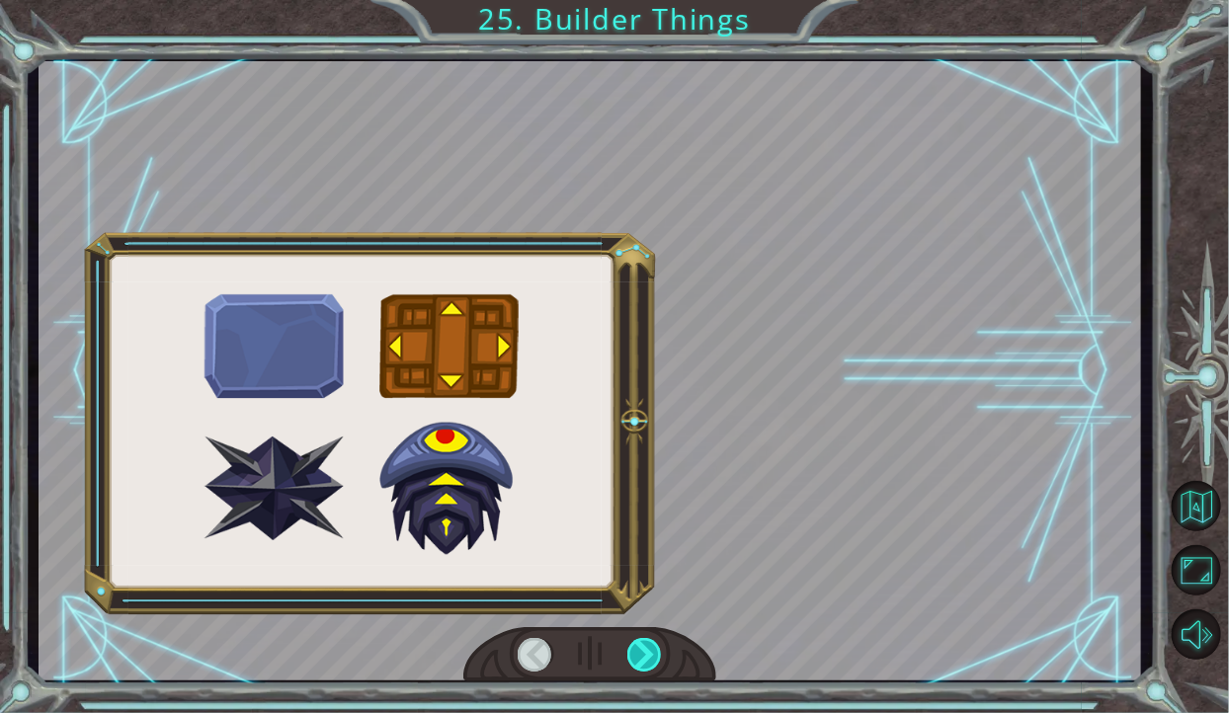
click at [645, 646] on div at bounding box center [644, 655] width 35 height 34
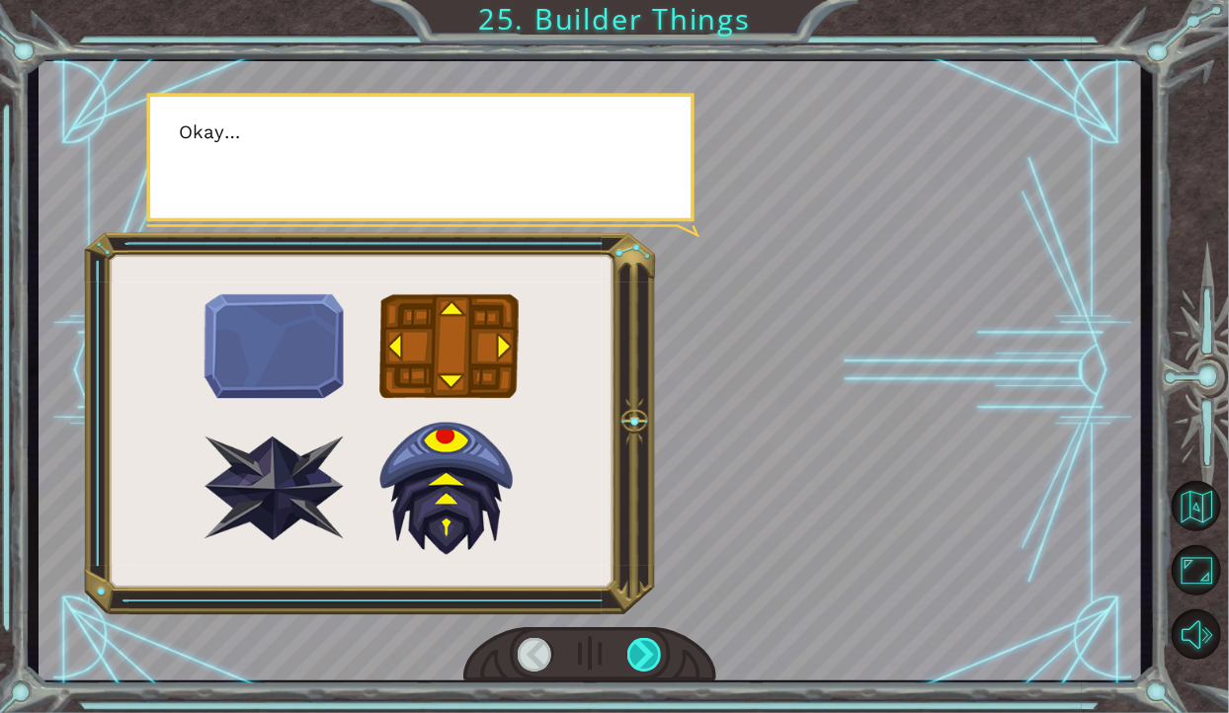
click at [650, 642] on div at bounding box center [644, 655] width 35 height 34
click at [652, 640] on div at bounding box center [644, 655] width 35 height 34
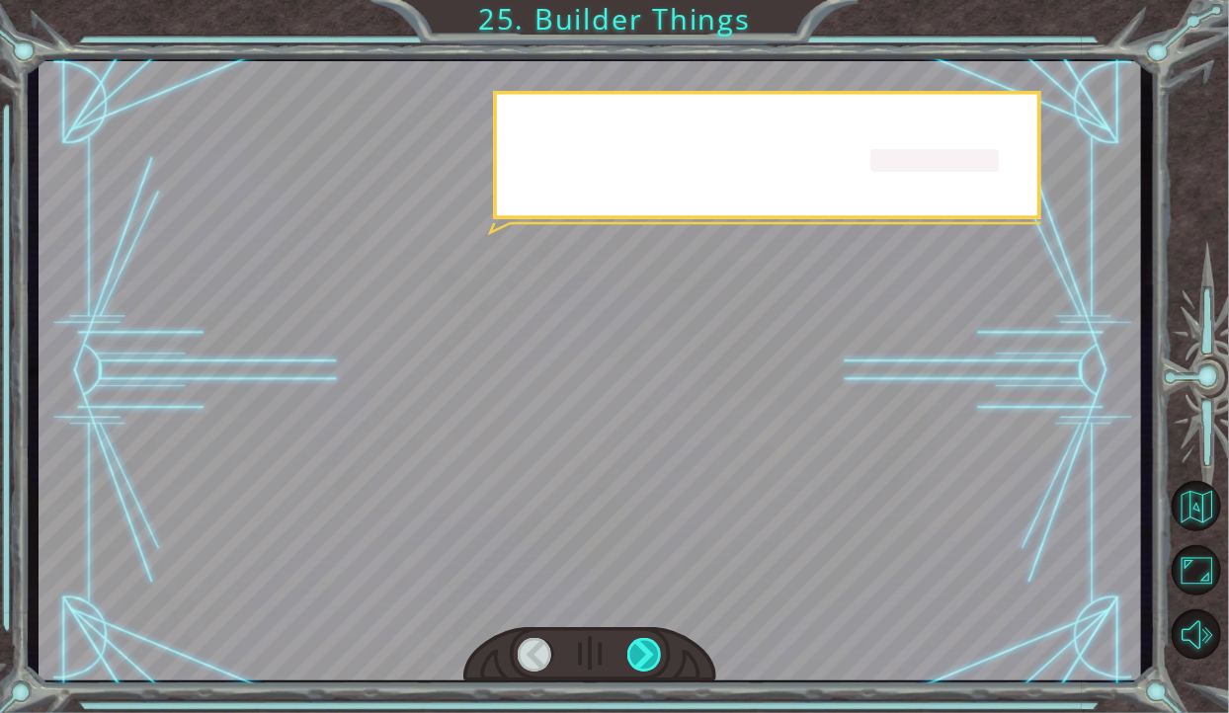
click at [647, 643] on div at bounding box center [644, 655] width 35 height 34
click at [651, 640] on div at bounding box center [644, 655] width 35 height 34
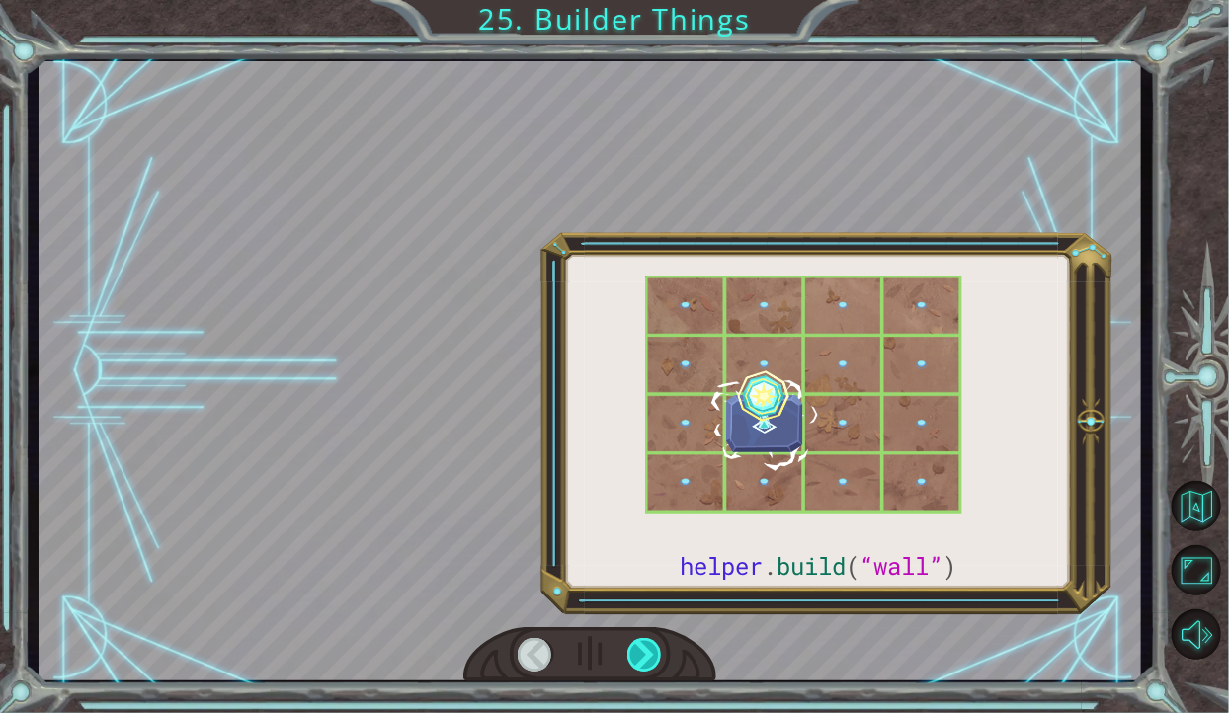
click at [646, 644] on div at bounding box center [644, 655] width 35 height 34
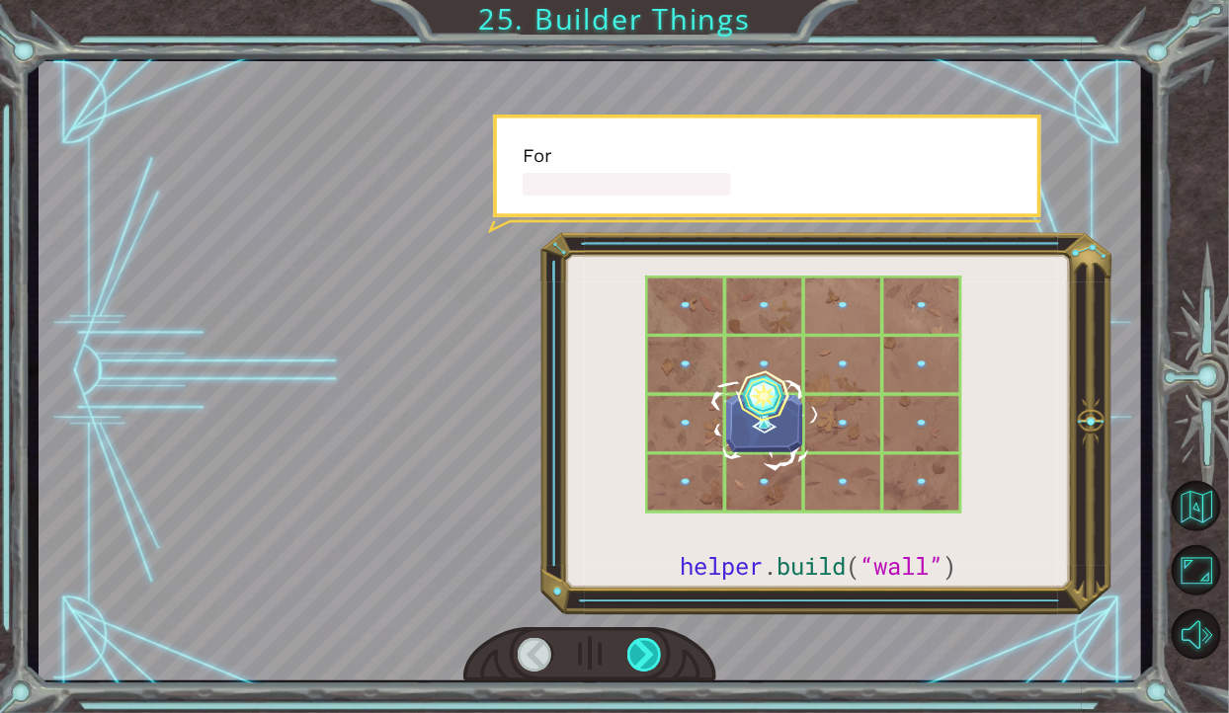
click at [644, 642] on div at bounding box center [644, 655] width 35 height 34
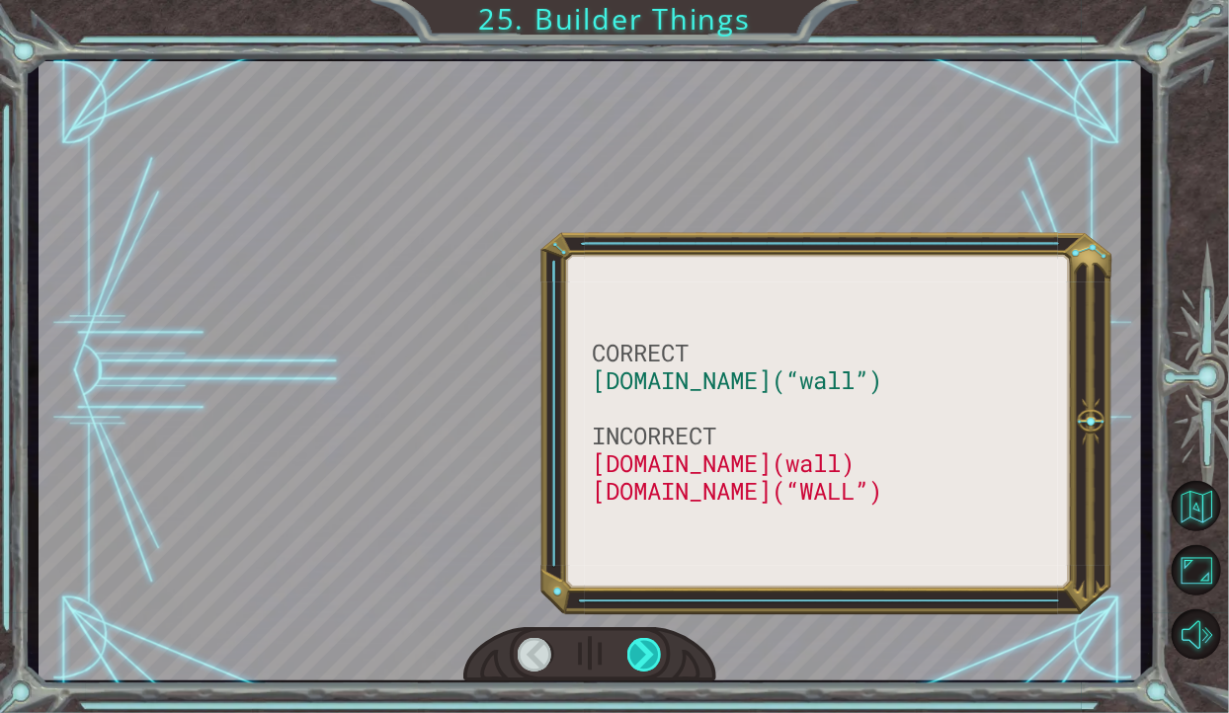
click at [644, 644] on div at bounding box center [644, 655] width 35 height 34
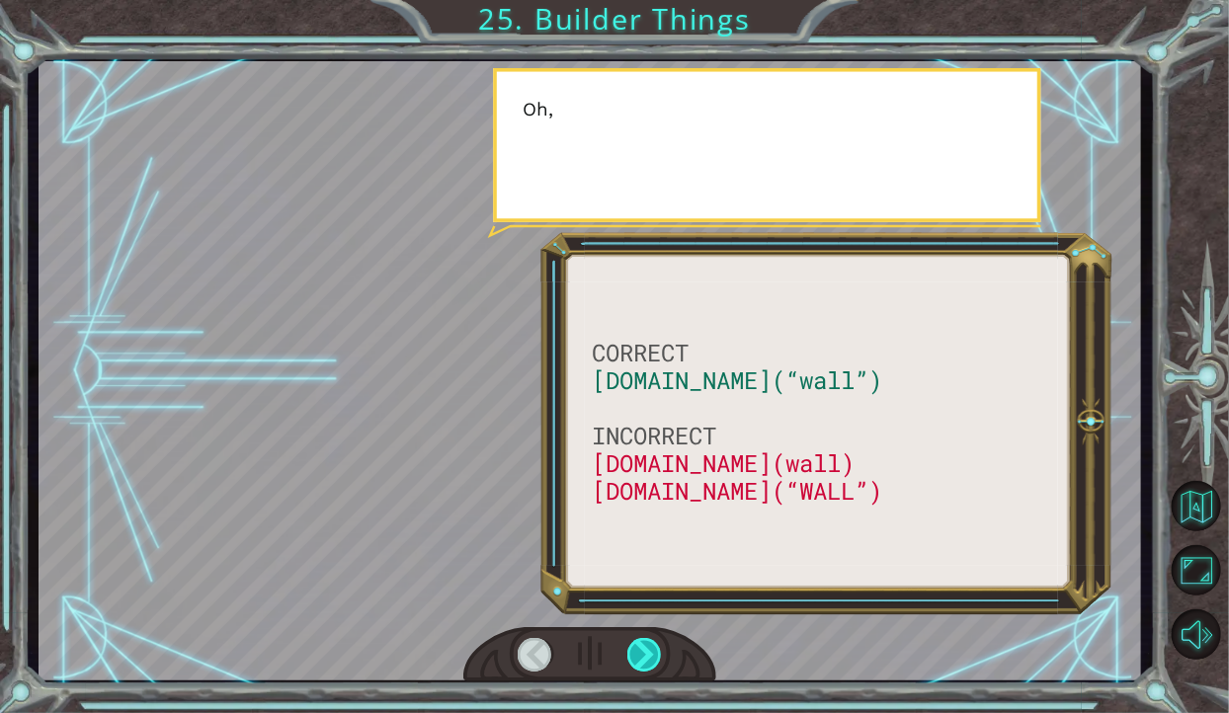
click at [642, 647] on div at bounding box center [644, 655] width 35 height 34
click at [648, 646] on div at bounding box center [644, 655] width 35 height 34
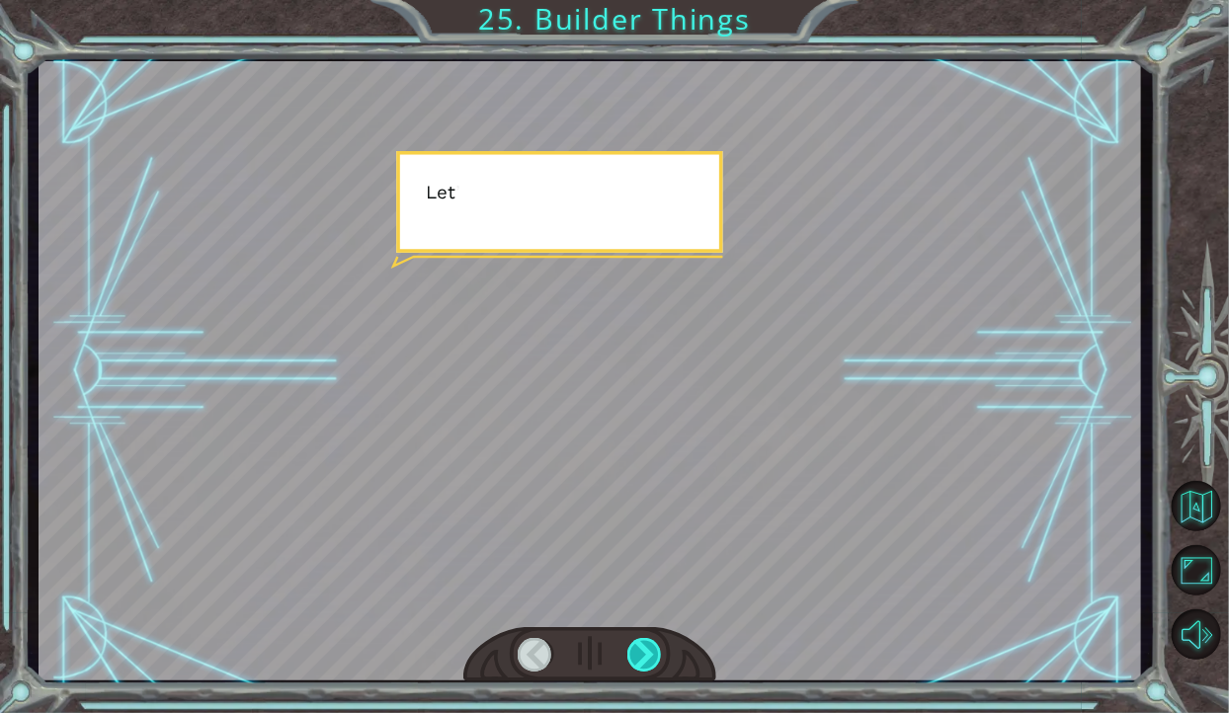
click at [640, 650] on div at bounding box center [644, 655] width 35 height 34
click at [643, 647] on div at bounding box center [644, 655] width 35 height 34
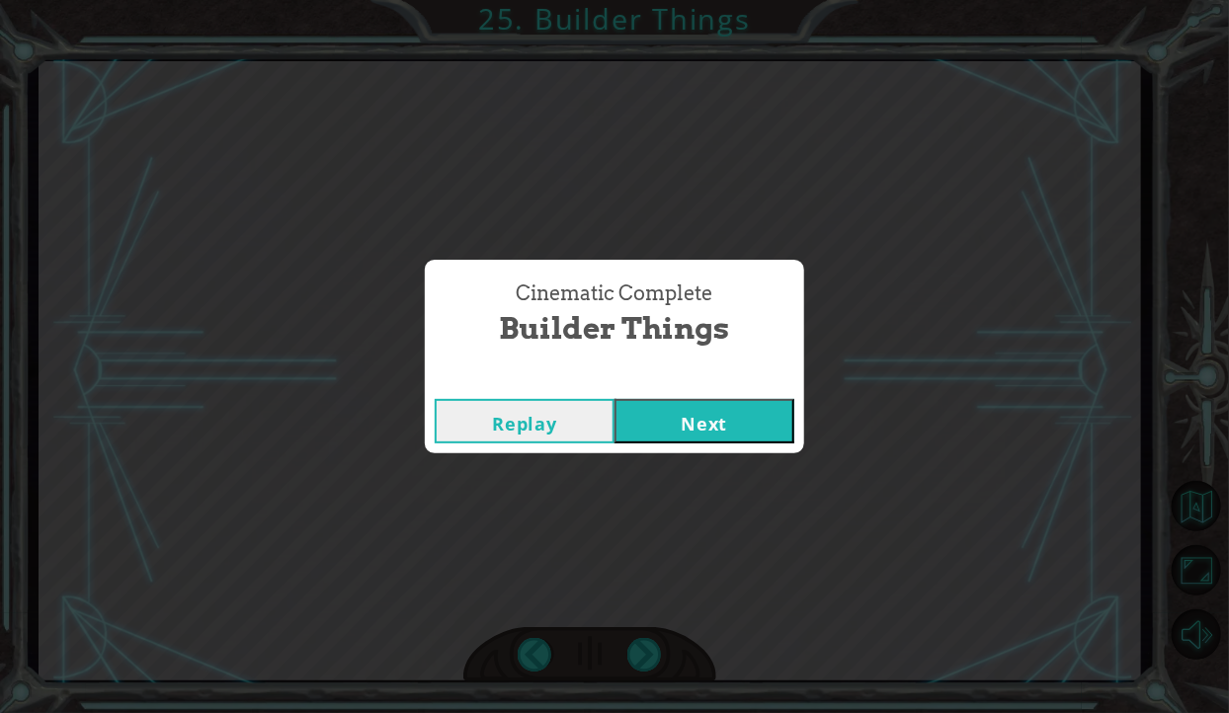
click at [646, 647] on div "Cinematic Complete Builder Things Replay Next" at bounding box center [614, 356] width 1229 height 713
click at [723, 401] on button "Next" at bounding box center [705, 421] width 180 height 44
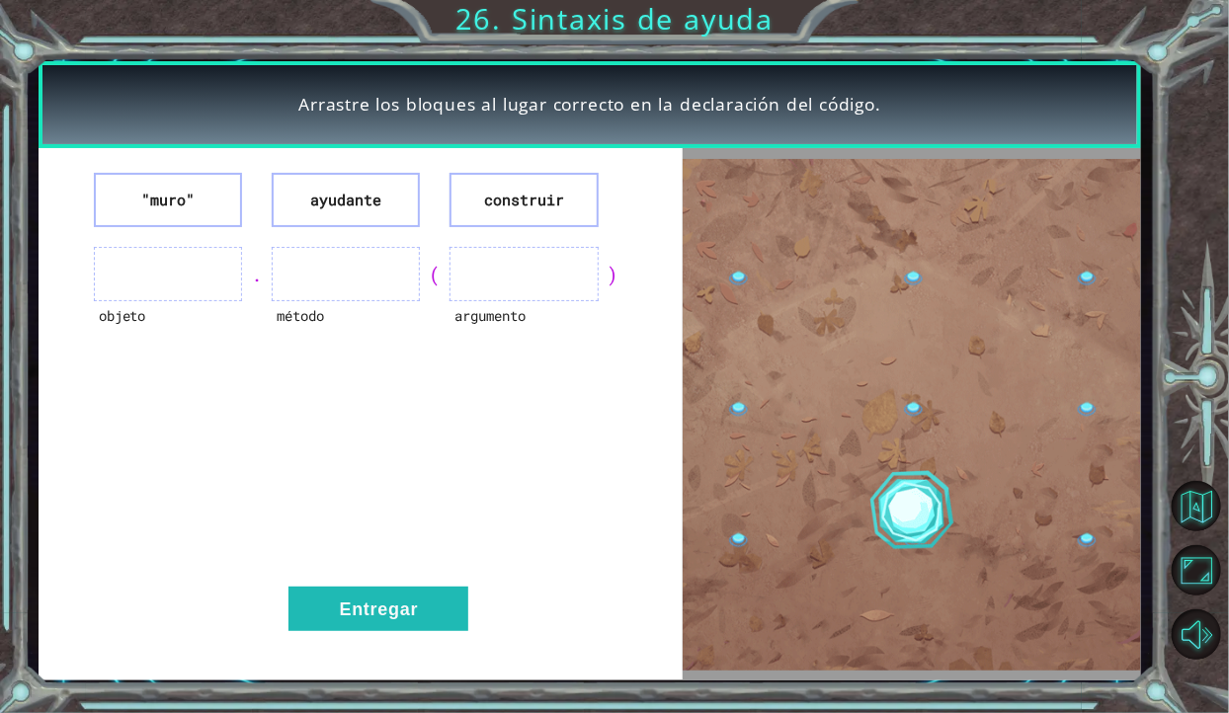
scroll to position [7, 0]
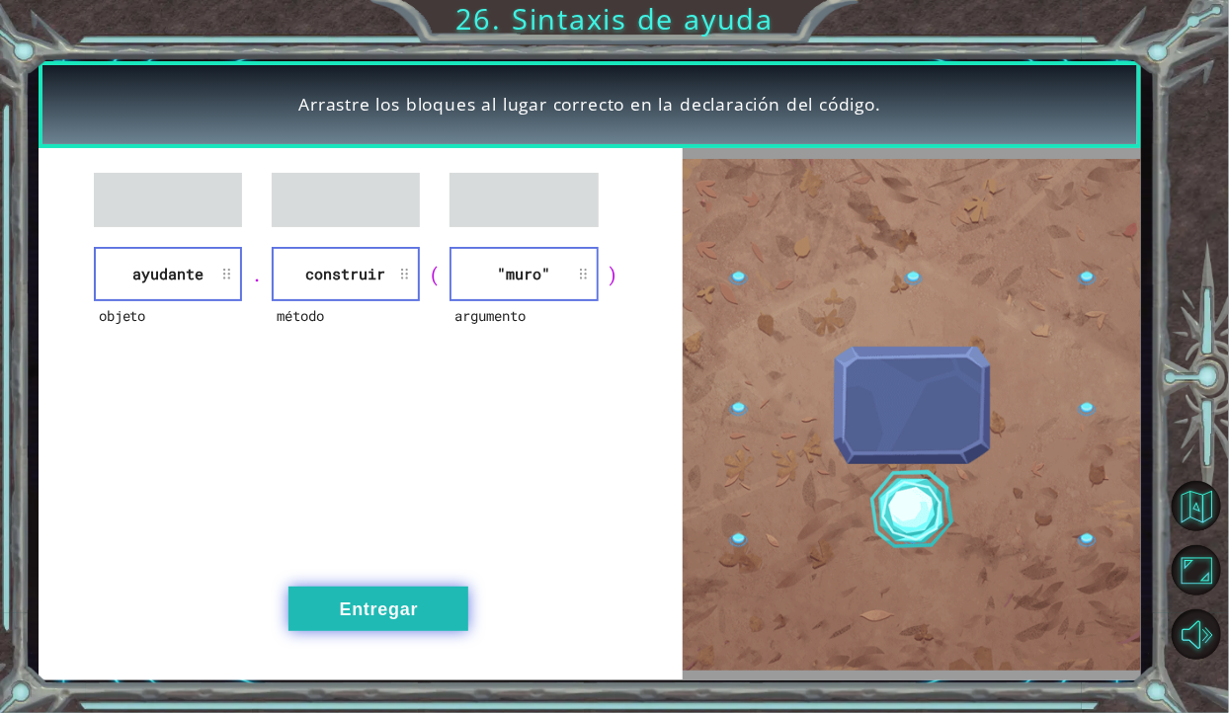
click at [428, 615] on button "Entregar" at bounding box center [378, 609] width 180 height 44
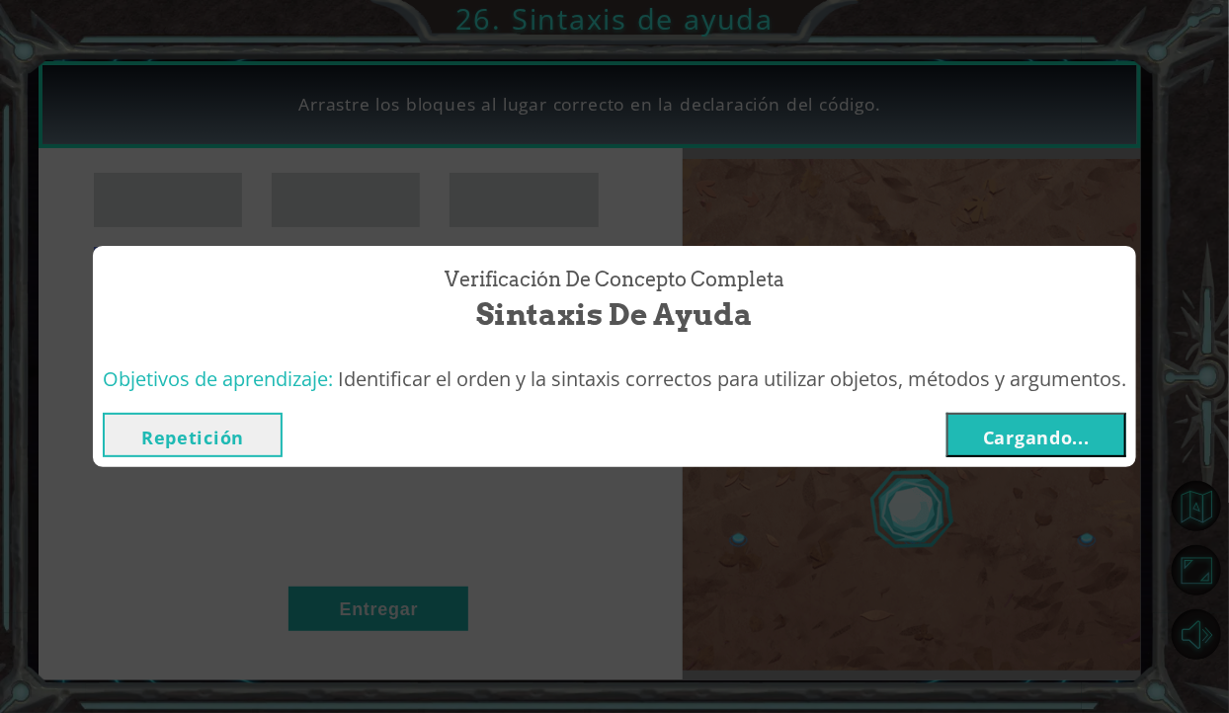
click at [1080, 444] on font "Cargando..." at bounding box center [1036, 438] width 107 height 24
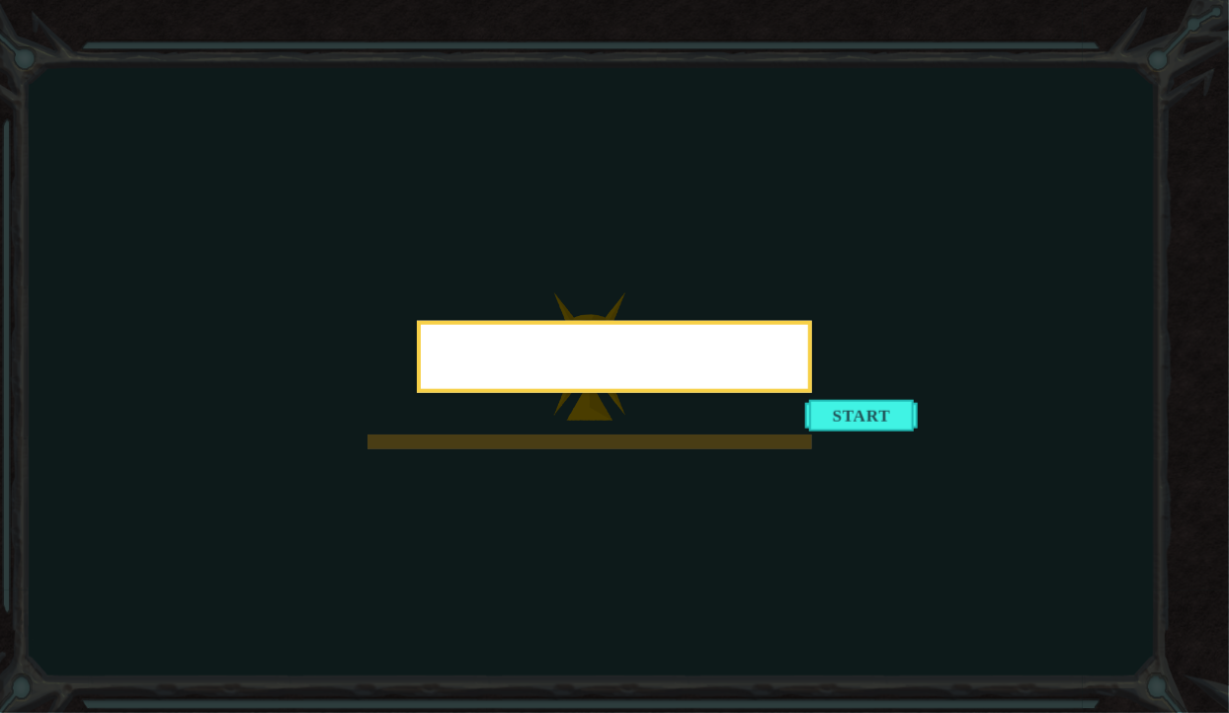
click at [812, 393] on div at bounding box center [614, 357] width 395 height 72
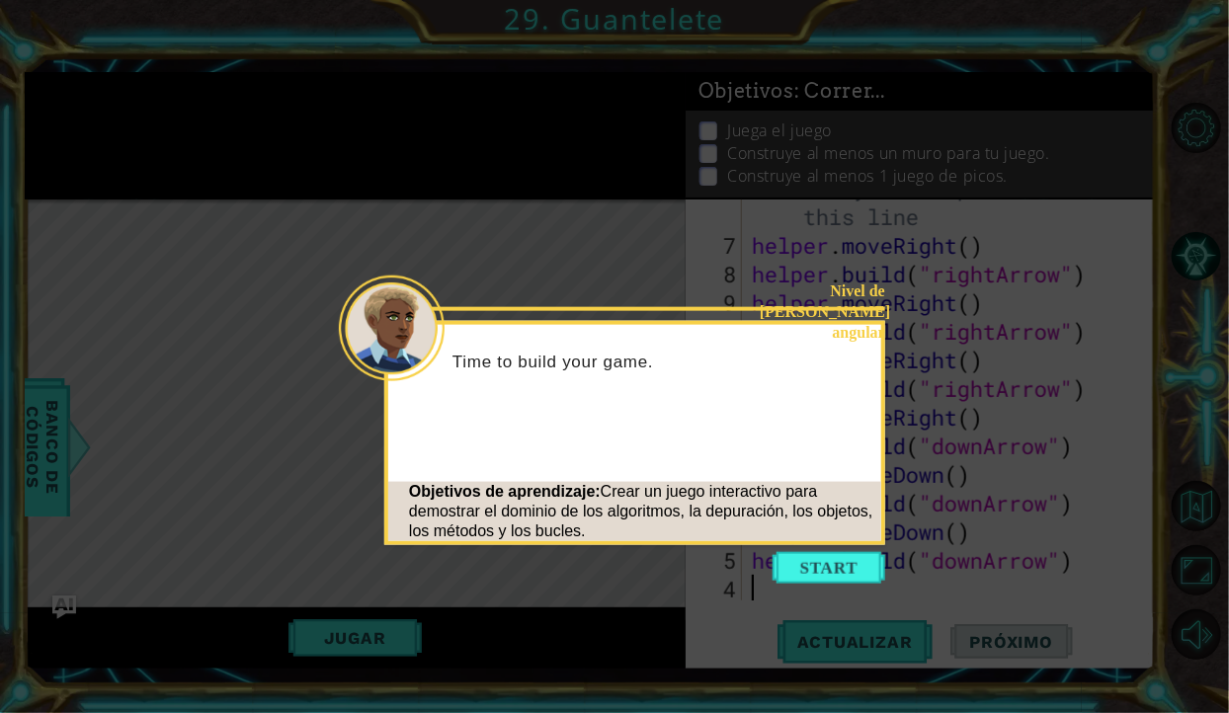
scroll to position [229, 0]
click at [843, 550] on div "Objetivos de aprendizaje: Crear un juego interactivo para demostrar el dominio …" at bounding box center [634, 511] width 493 height 79
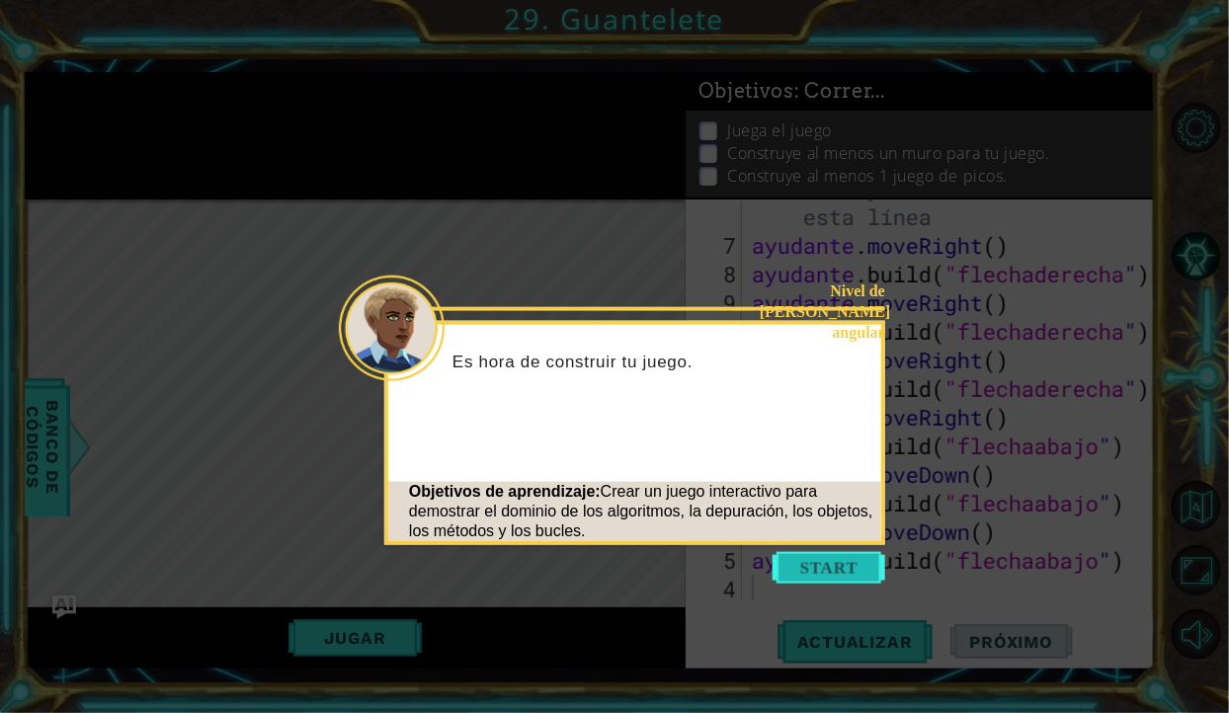
click at [829, 576] on button "Comenzar" at bounding box center [829, 568] width 113 height 32
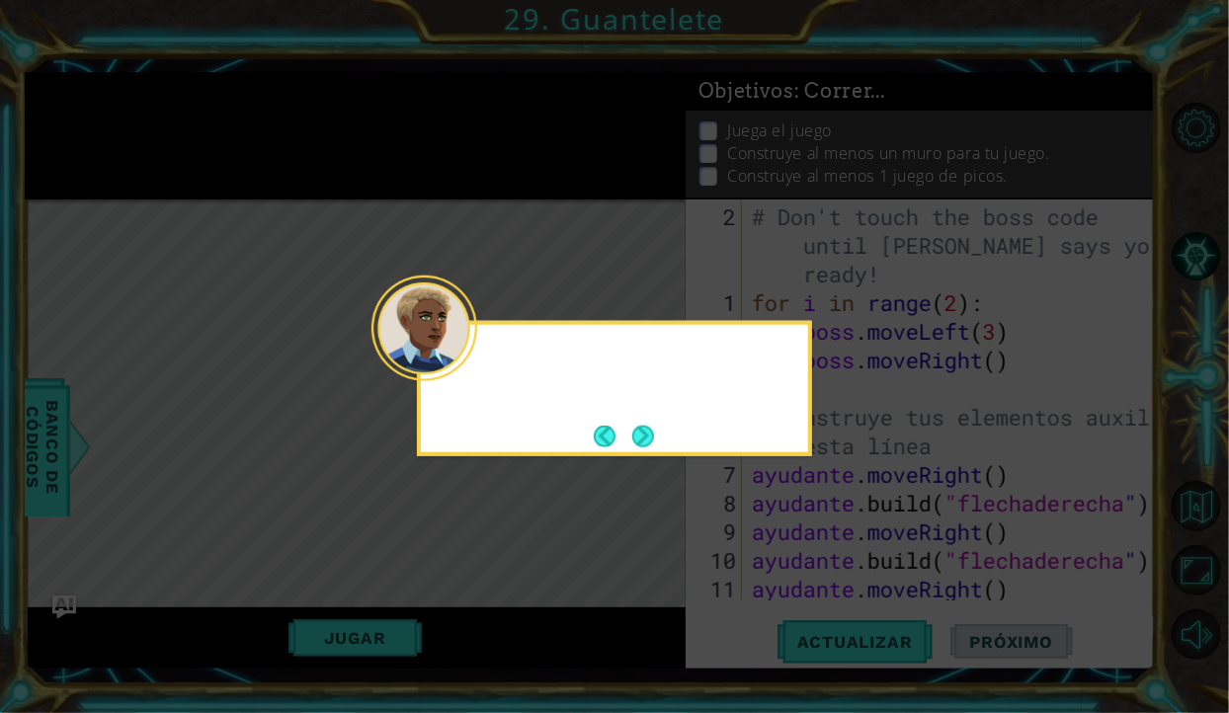
scroll to position [0, 0]
click at [634, 447] on button "Próximo" at bounding box center [643, 436] width 22 height 22
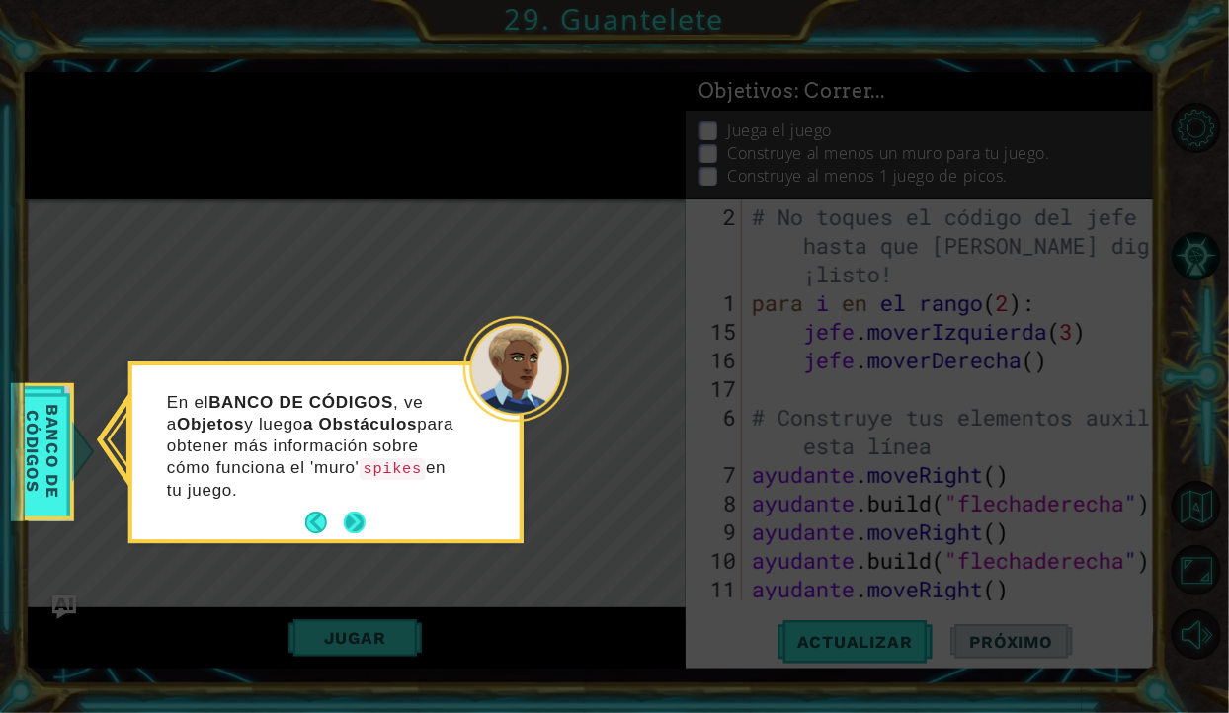
click at [339, 514] on button "Atrás" at bounding box center [324, 524] width 39 height 22
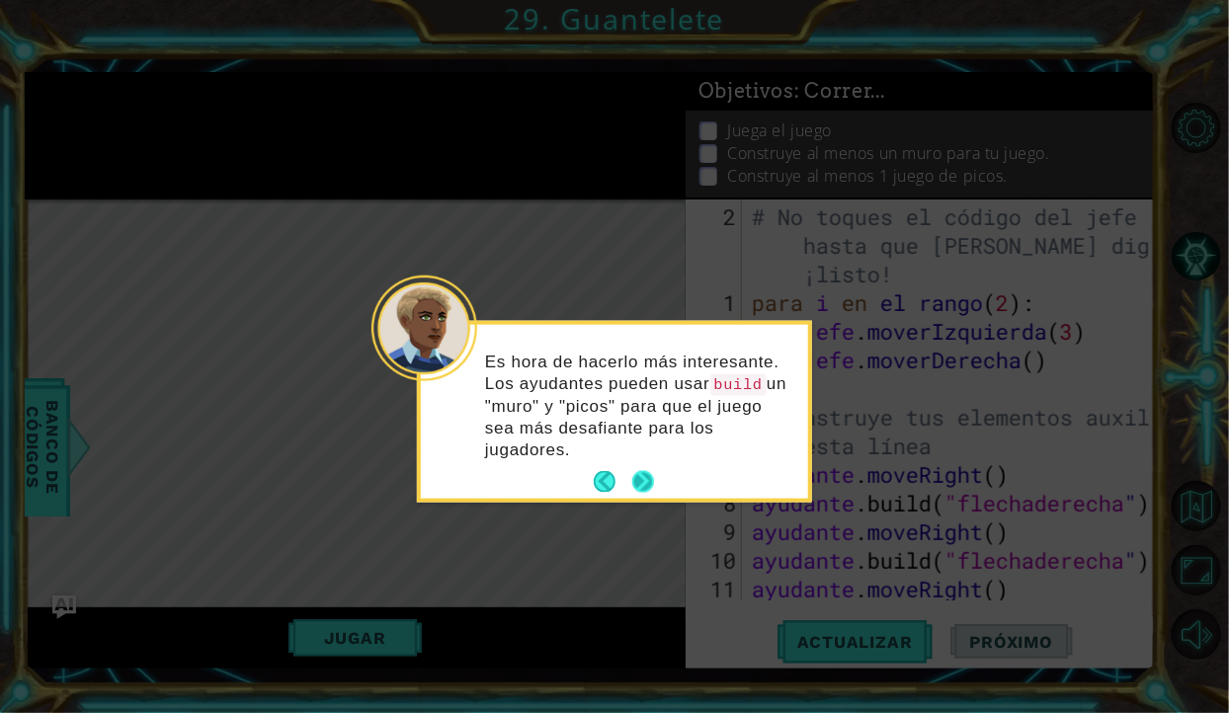
click at [632, 485] on button "Próximo" at bounding box center [643, 482] width 22 height 22
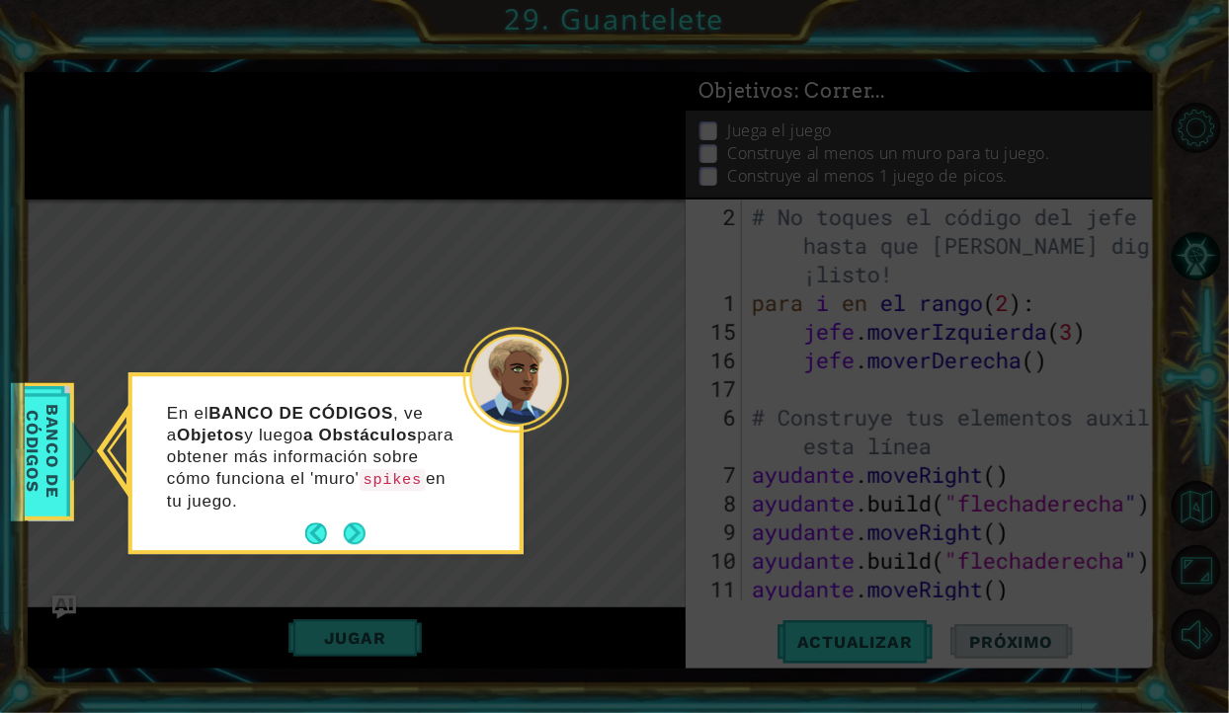
click at [340, 547] on footer at bounding box center [335, 535] width 60 height 30
click at [354, 529] on button "Próximo" at bounding box center [355, 535] width 22 height 22
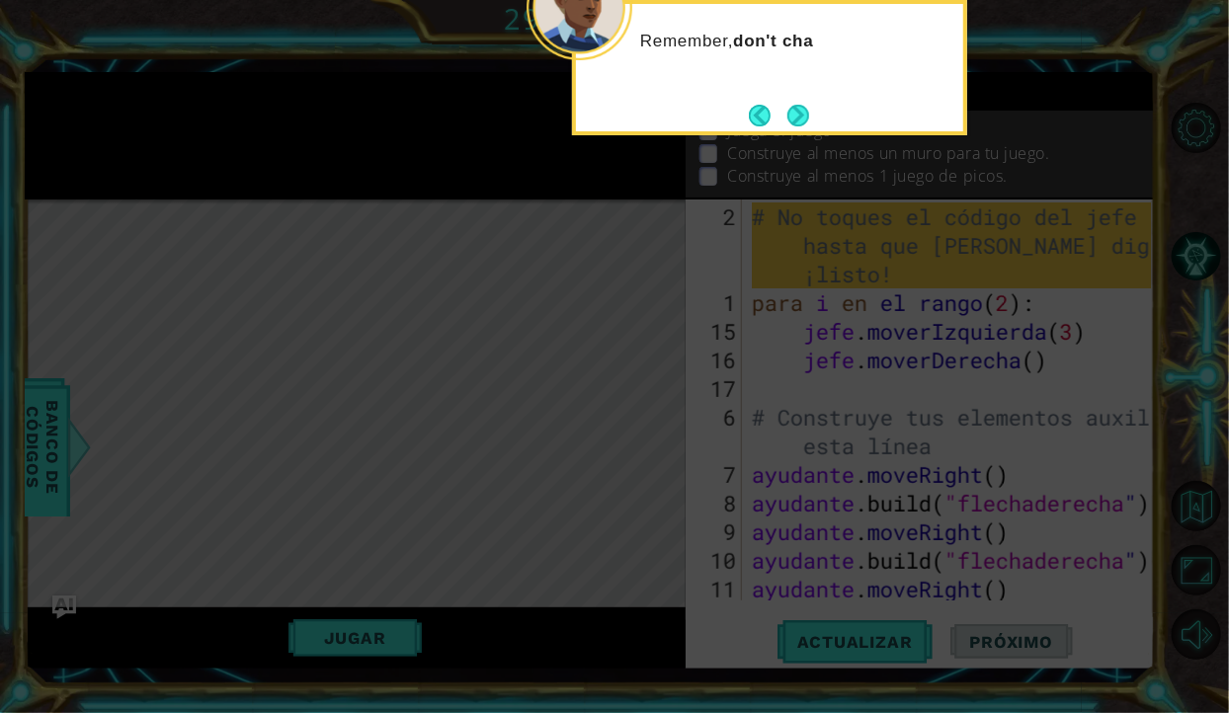
click at [809, 106] on button "Próximo" at bounding box center [798, 116] width 22 height 22
click at [810, 103] on icon at bounding box center [614, 129] width 1229 height 1169
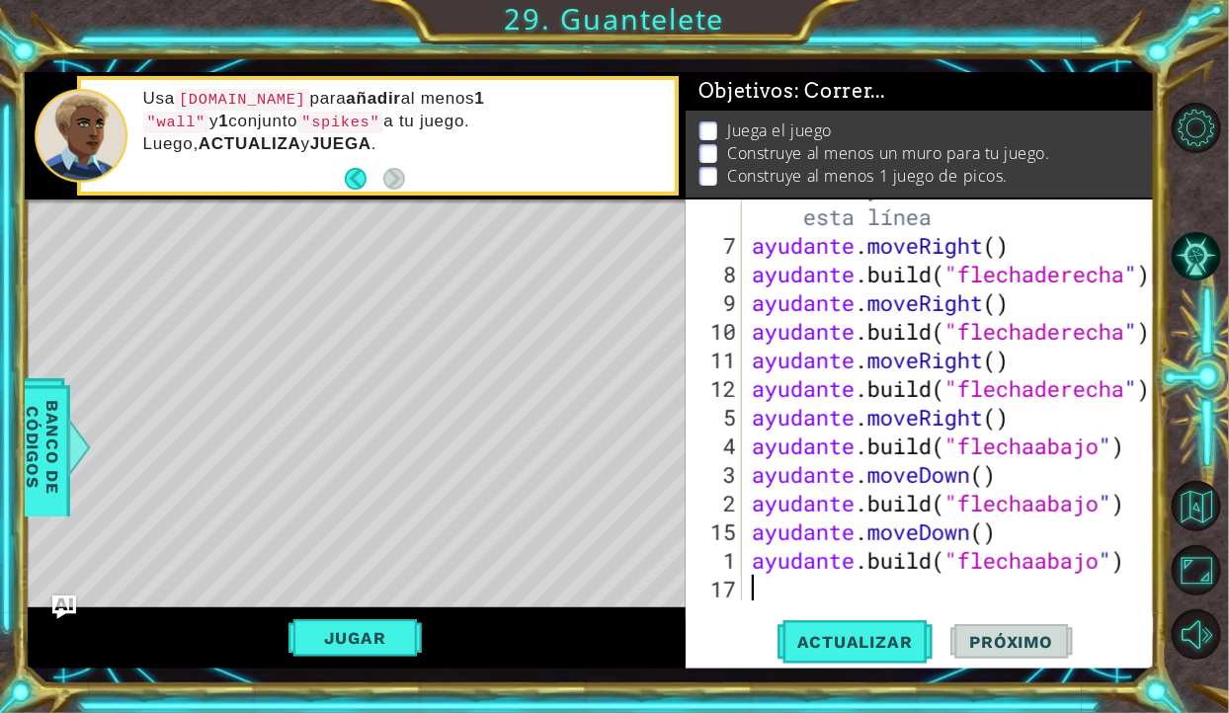
scroll to position [229, 0]
click at [368, 634] on font "Jugar" at bounding box center [355, 638] width 62 height 20
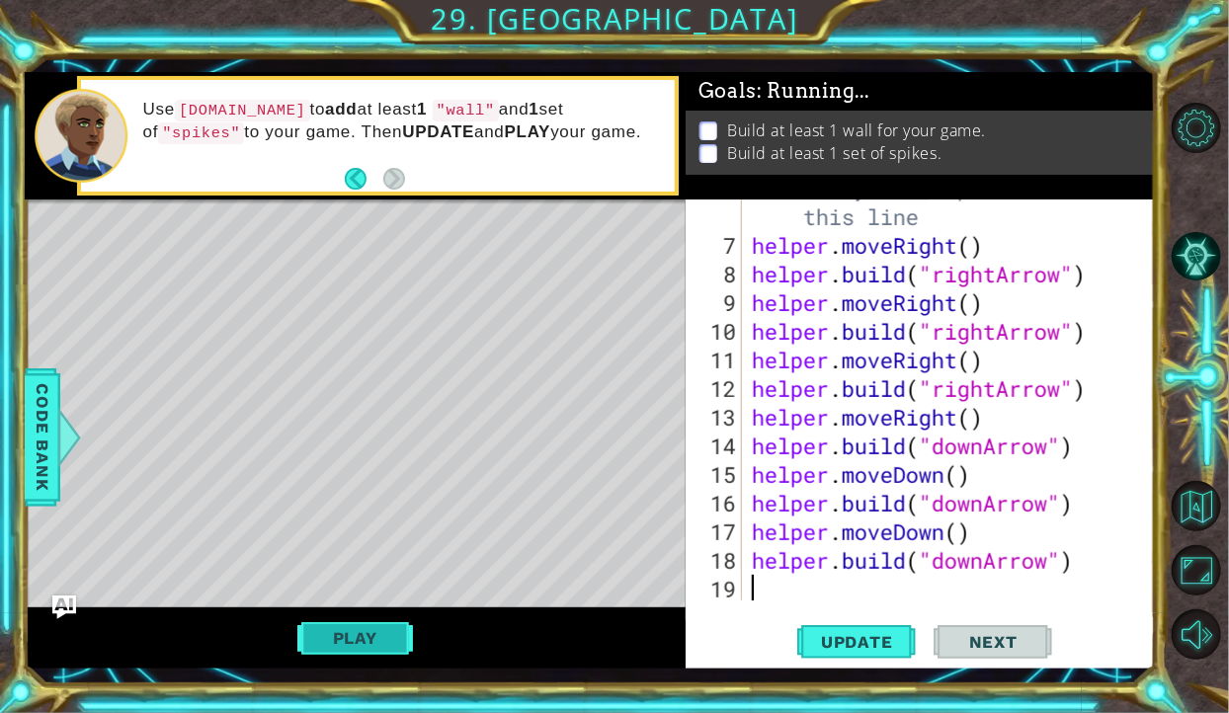
click at [837, 580] on div "# Build your Helper items BELOW this line helper . moveRight ( ) helper . build…" at bounding box center [954, 417] width 413 height 487
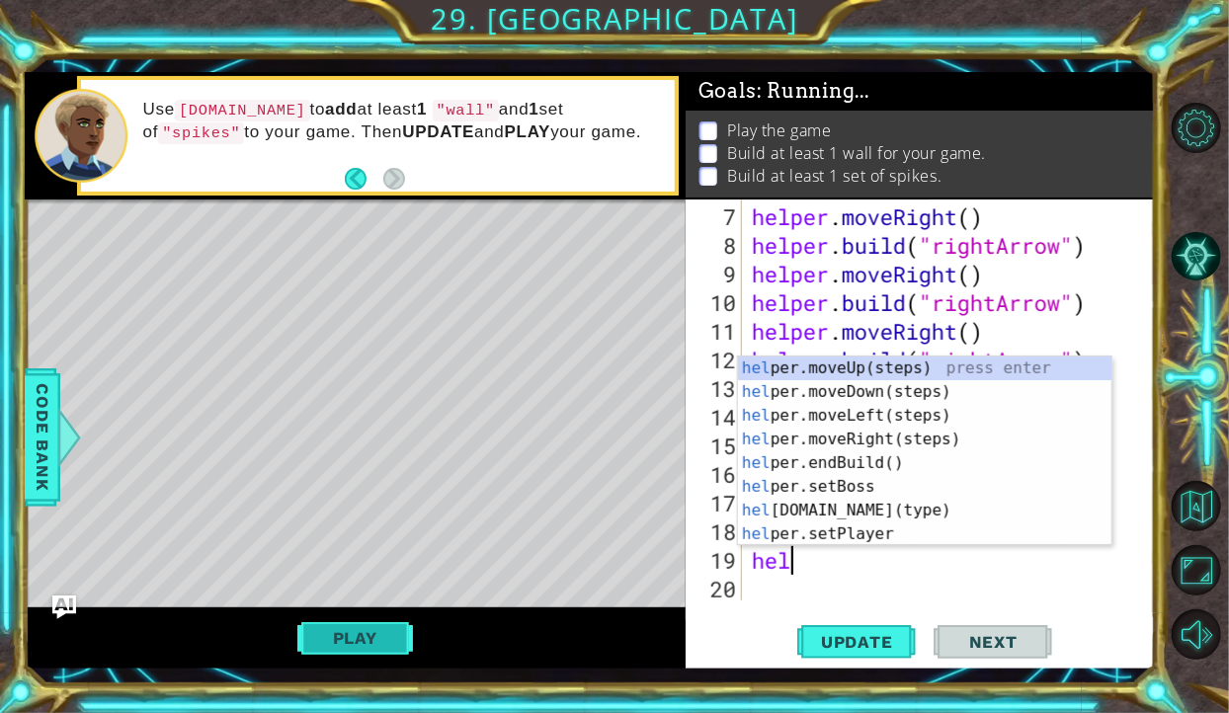
scroll to position [0, 0]
click at [895, 511] on div "hel per.moveUp(steps) press enter hel per.moveDown(steps) press enter hel per.m…" at bounding box center [924, 475] width 373 height 237
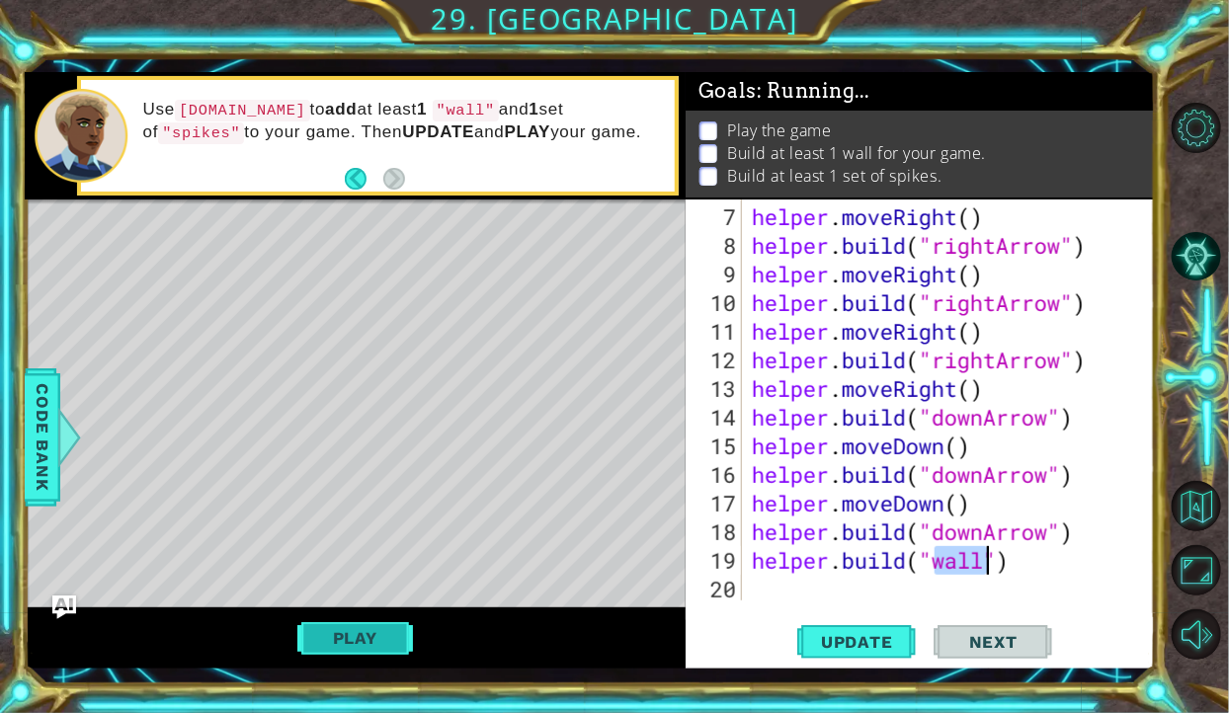
type textarea "helper.build("wall")"
click at [362, 632] on button "Play" at bounding box center [355, 638] width 116 height 38
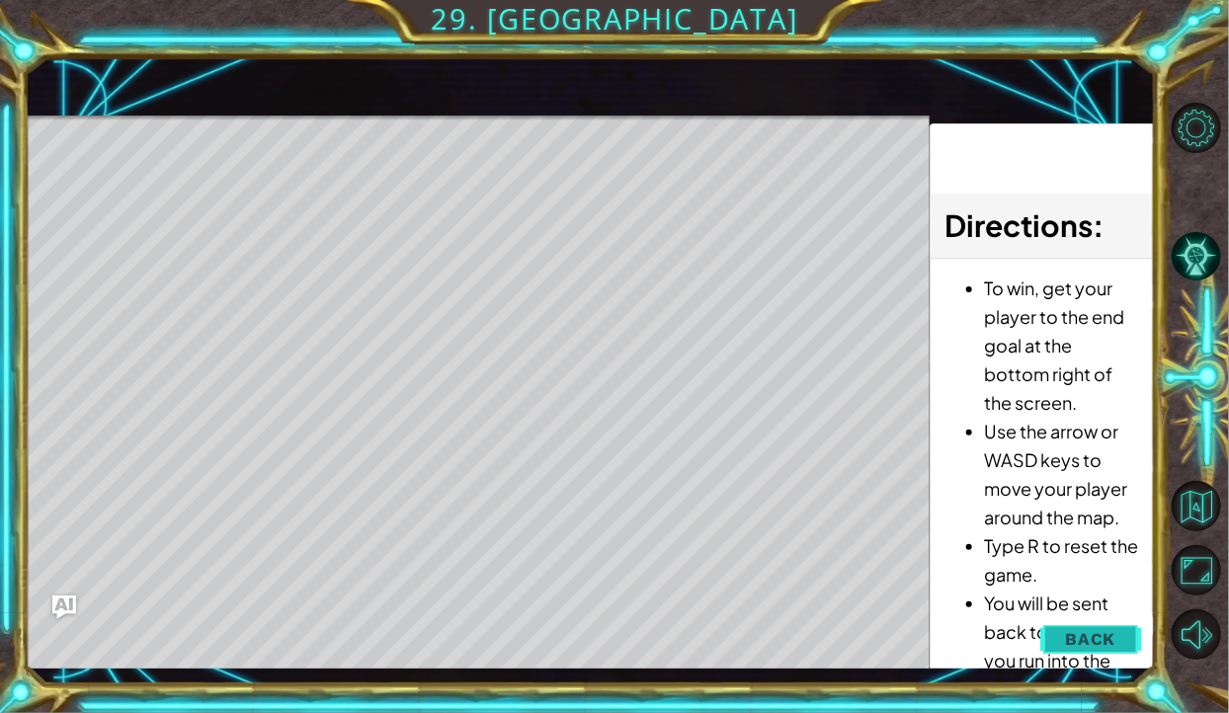
click at [1086, 638] on span "Back" at bounding box center [1090, 639] width 50 height 20
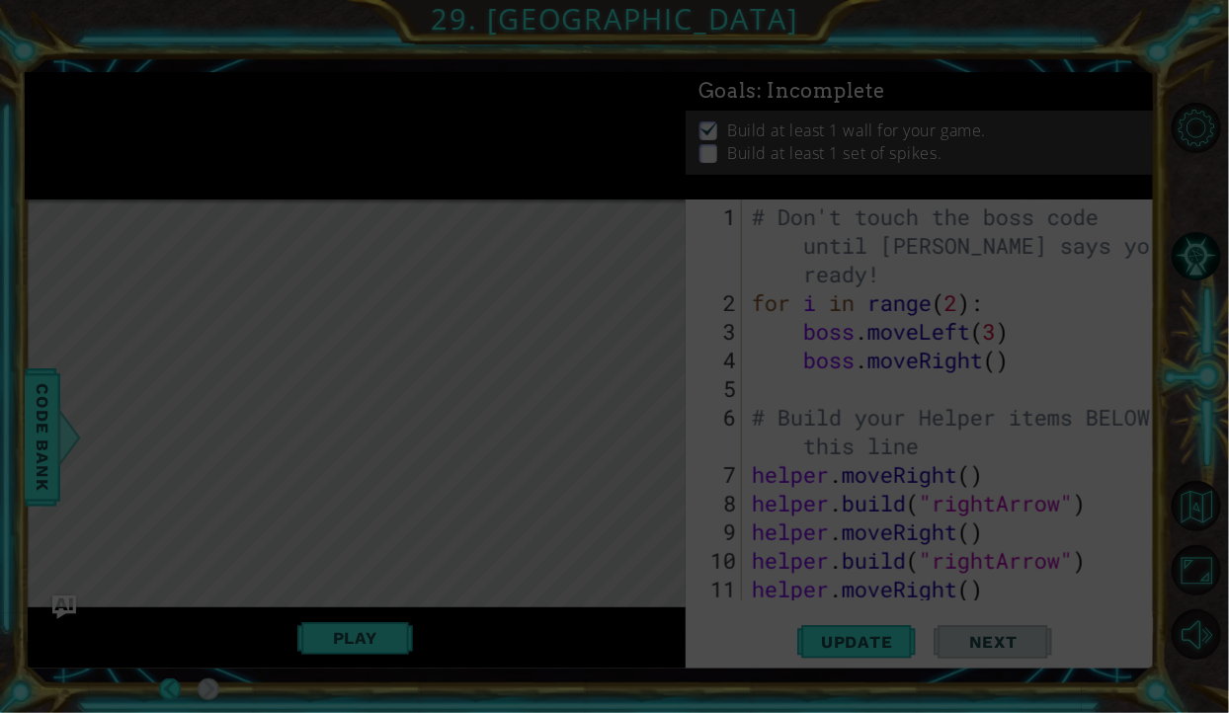
scroll to position [0, 0]
click at [1191, 105] on icon at bounding box center [614, 356] width 1229 height 713
click at [1169, 48] on icon at bounding box center [614, 356] width 1229 height 713
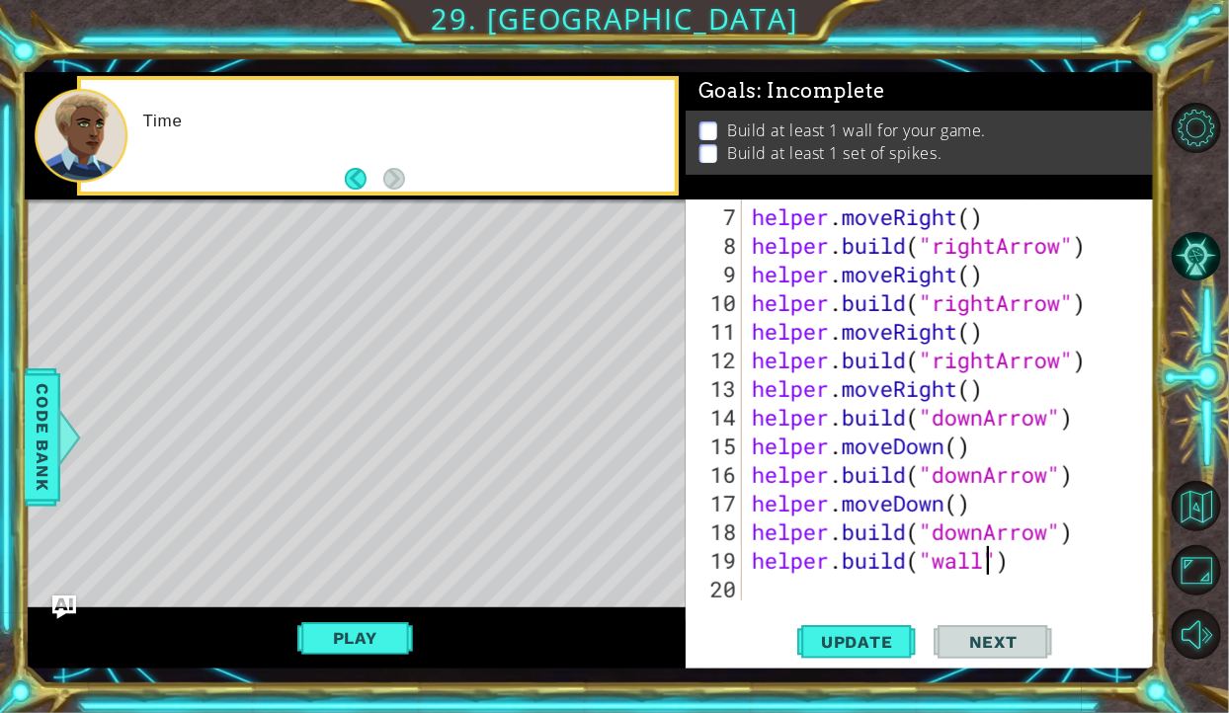
scroll to position [257, 0]
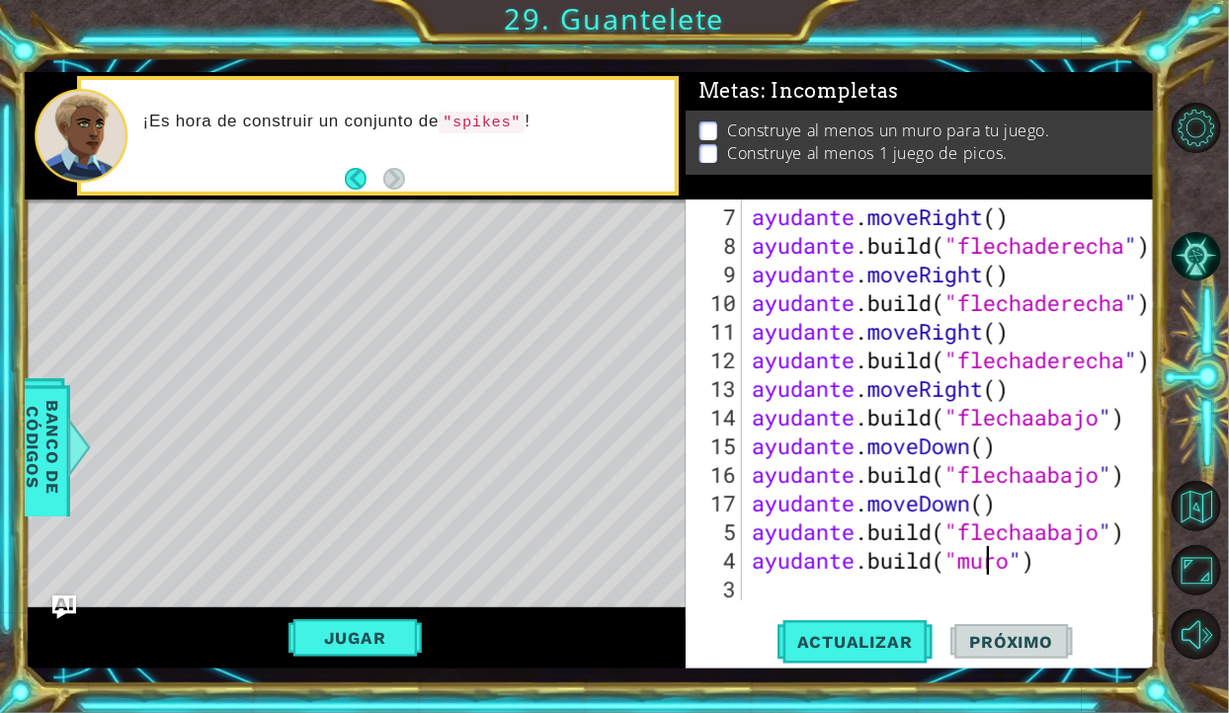
click at [836, 592] on div "ayudante . moveRight ( ) ayudante .build ( "flechaderecha " ) ayudante . moveRi…" at bounding box center [954, 432] width 413 height 458
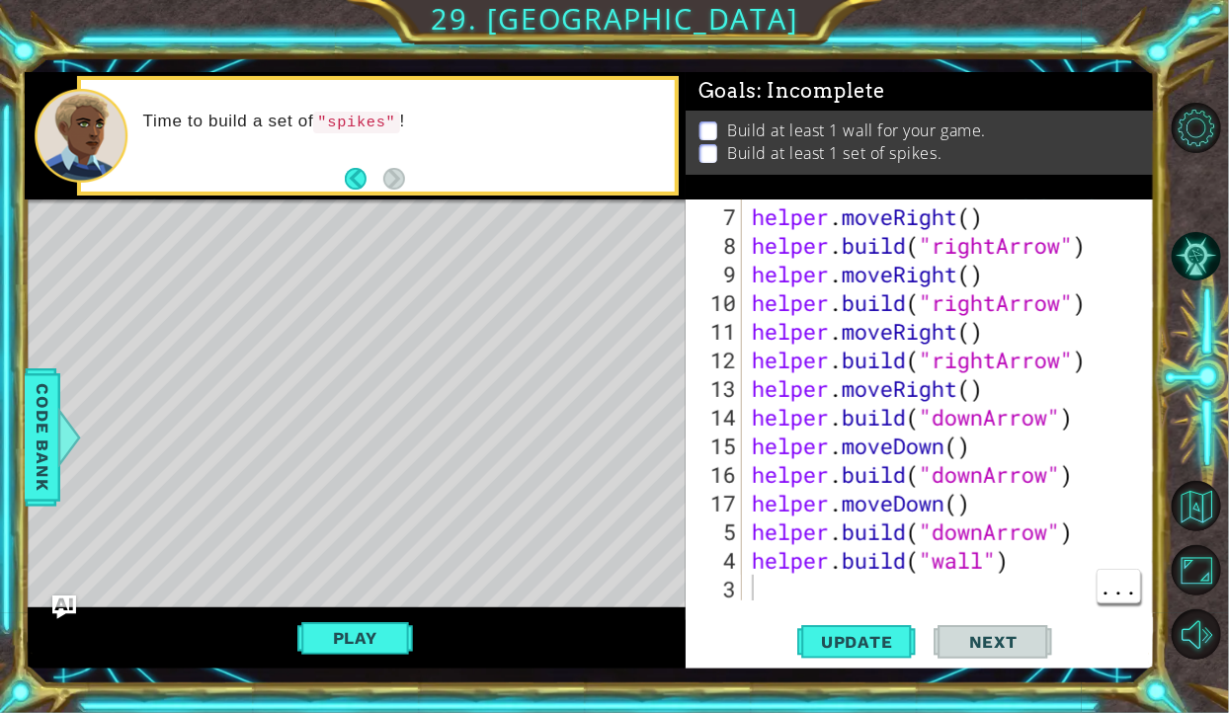
click at [762, 587] on div "helper . moveRight ( ) helper . build ( "rightArrow" ) helper . moveRight ( ) h…" at bounding box center [954, 432] width 413 height 458
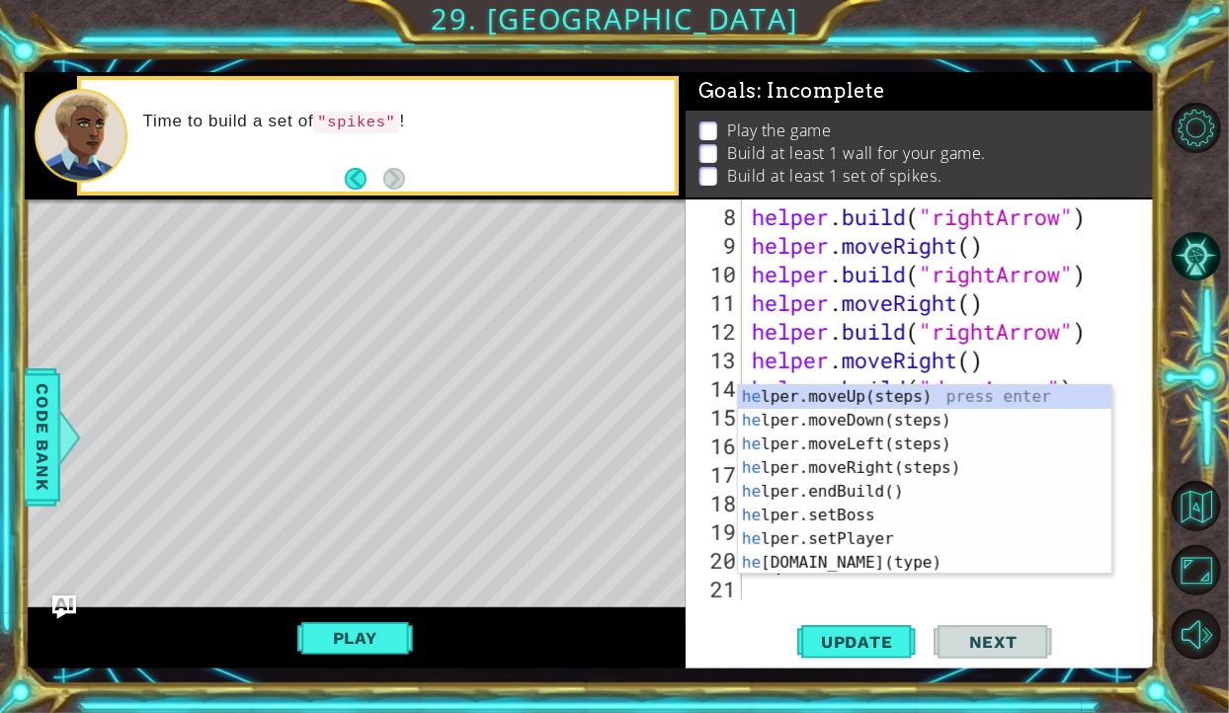
scroll to position [286, 0]
click at [864, 552] on div "he lper.moveUp(steps) press enter he lper.moveDown(steps) press enter he lper.m…" at bounding box center [924, 503] width 373 height 237
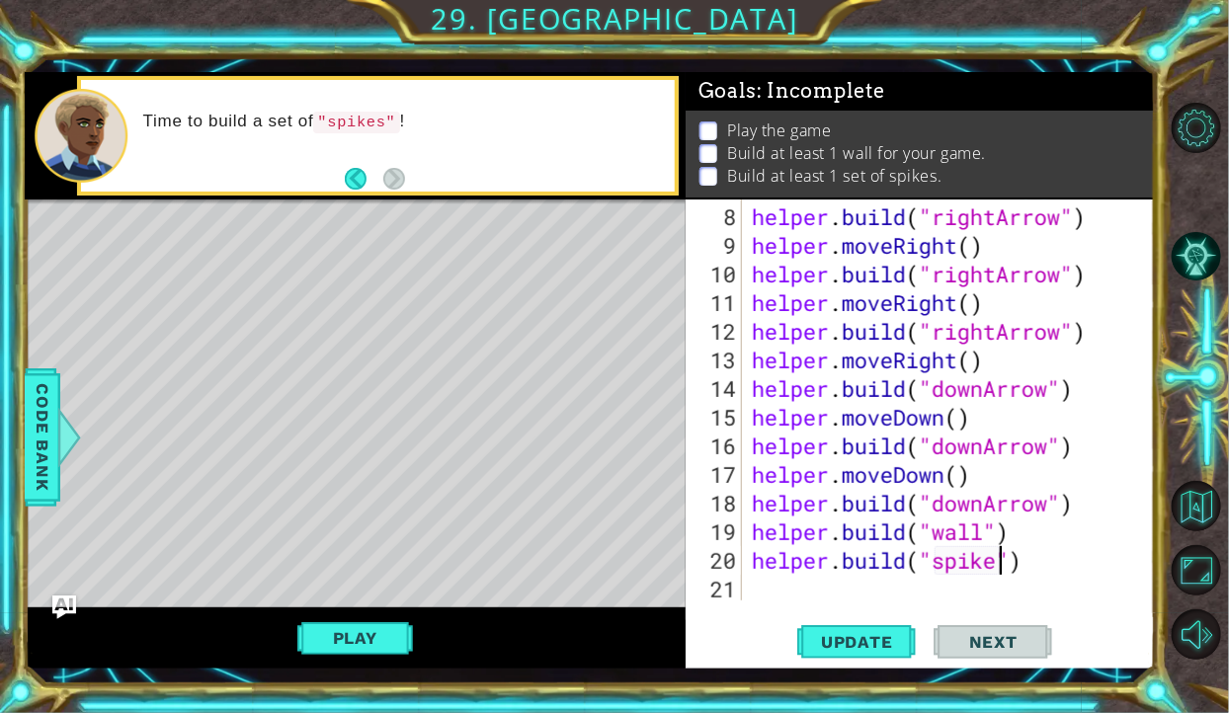
scroll to position [0, 11]
click at [849, 634] on span "Update" at bounding box center [857, 642] width 112 height 20
click at [364, 621] on button "Play" at bounding box center [355, 638] width 116 height 38
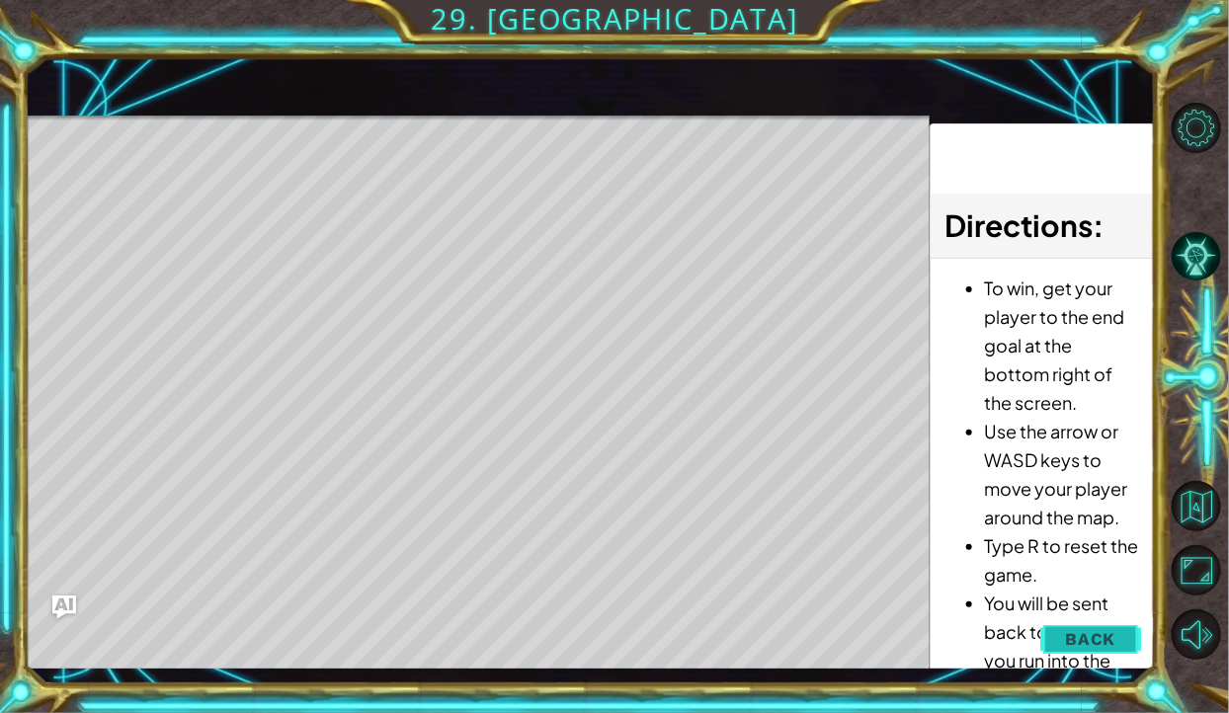
click at [1076, 645] on span "Back" at bounding box center [1090, 639] width 50 height 20
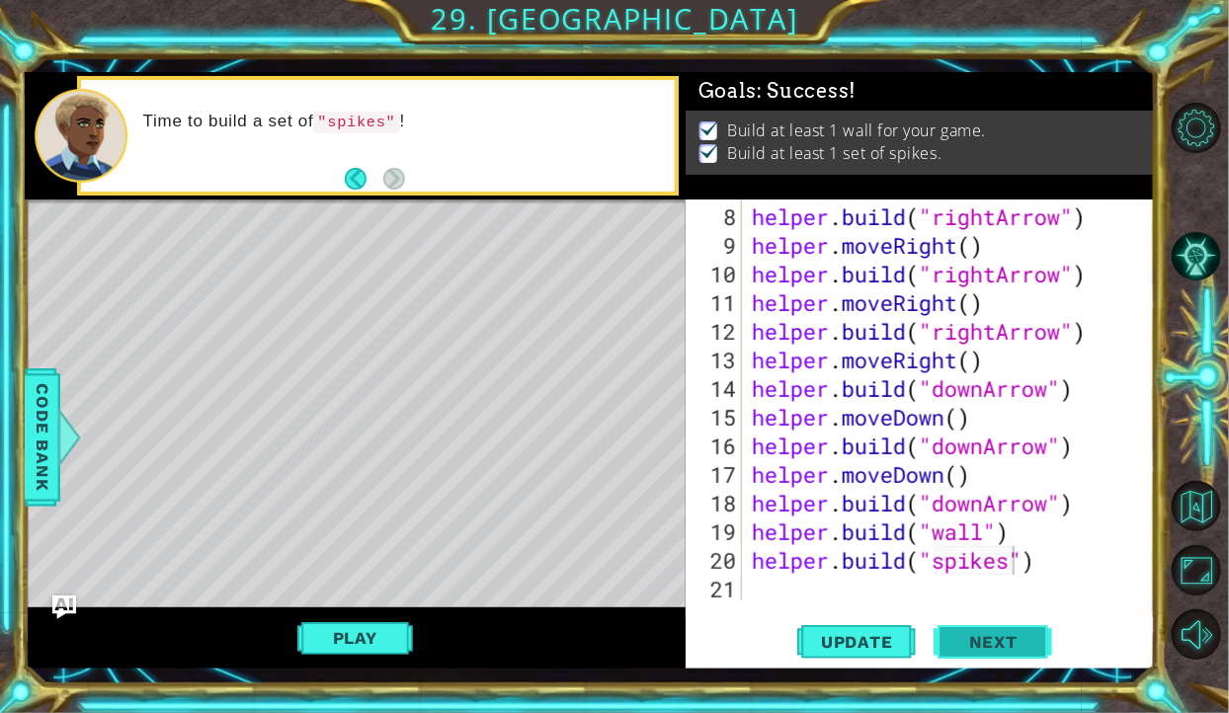
click at [1002, 644] on span "Next" at bounding box center [993, 642] width 88 height 20
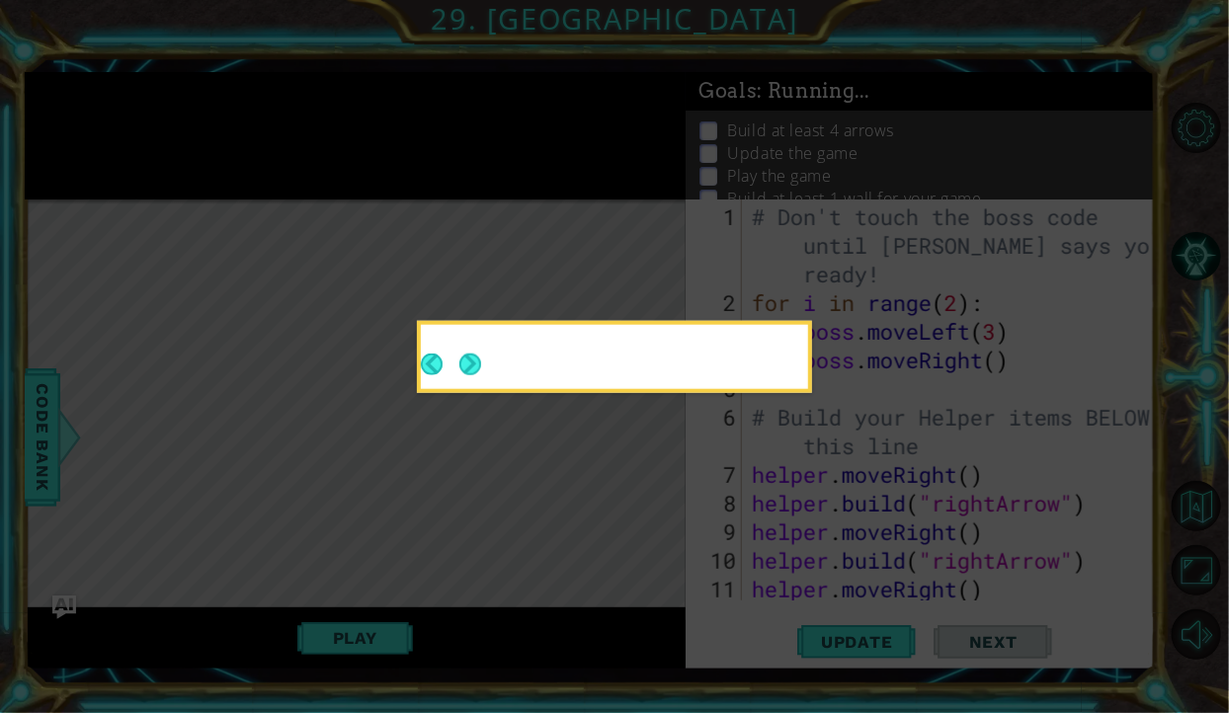
click at [475, 373] on button "Next" at bounding box center [470, 365] width 22 height 22
click at [466, 359] on icon at bounding box center [614, 356] width 1229 height 713
click at [471, 372] on icon at bounding box center [614, 356] width 1229 height 713
click at [470, 367] on icon at bounding box center [614, 356] width 1229 height 713
click at [462, 373] on icon at bounding box center [614, 356] width 1229 height 713
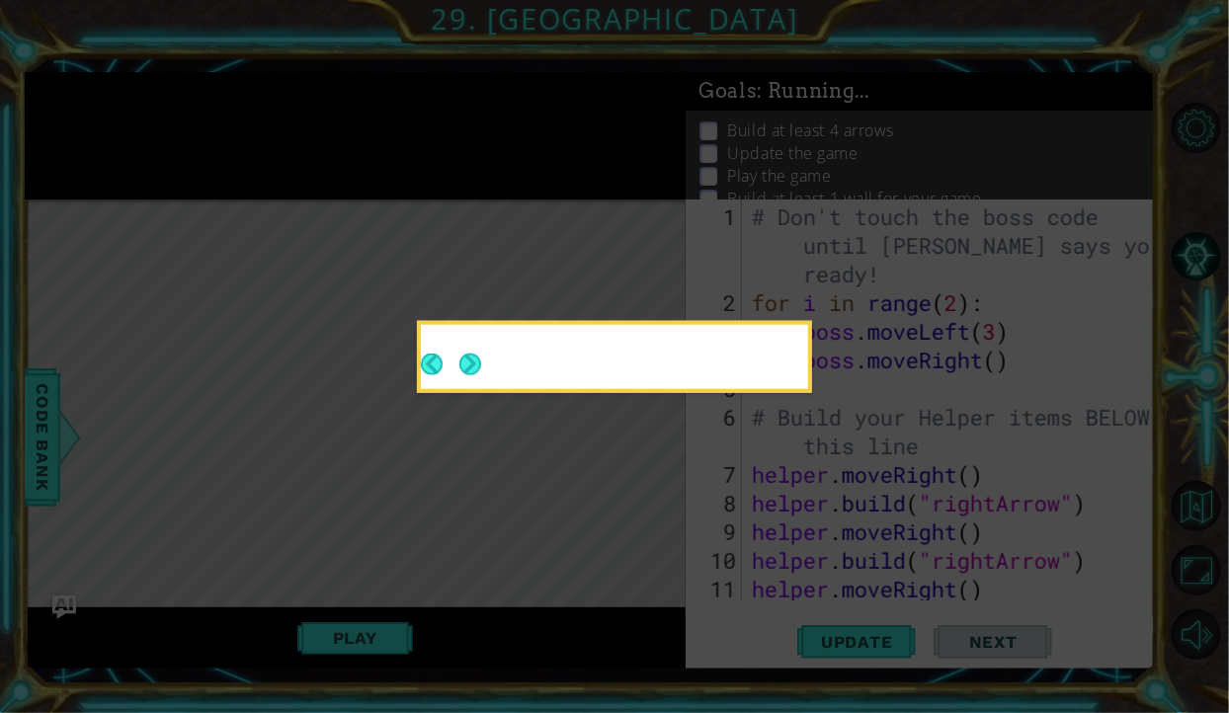
click at [467, 371] on icon at bounding box center [614, 356] width 1229 height 713
click at [470, 370] on icon at bounding box center [614, 356] width 1229 height 713
click at [485, 358] on icon at bounding box center [614, 356] width 1229 height 713
click at [466, 381] on icon at bounding box center [614, 356] width 1229 height 713
click at [477, 369] on icon at bounding box center [614, 356] width 1229 height 713
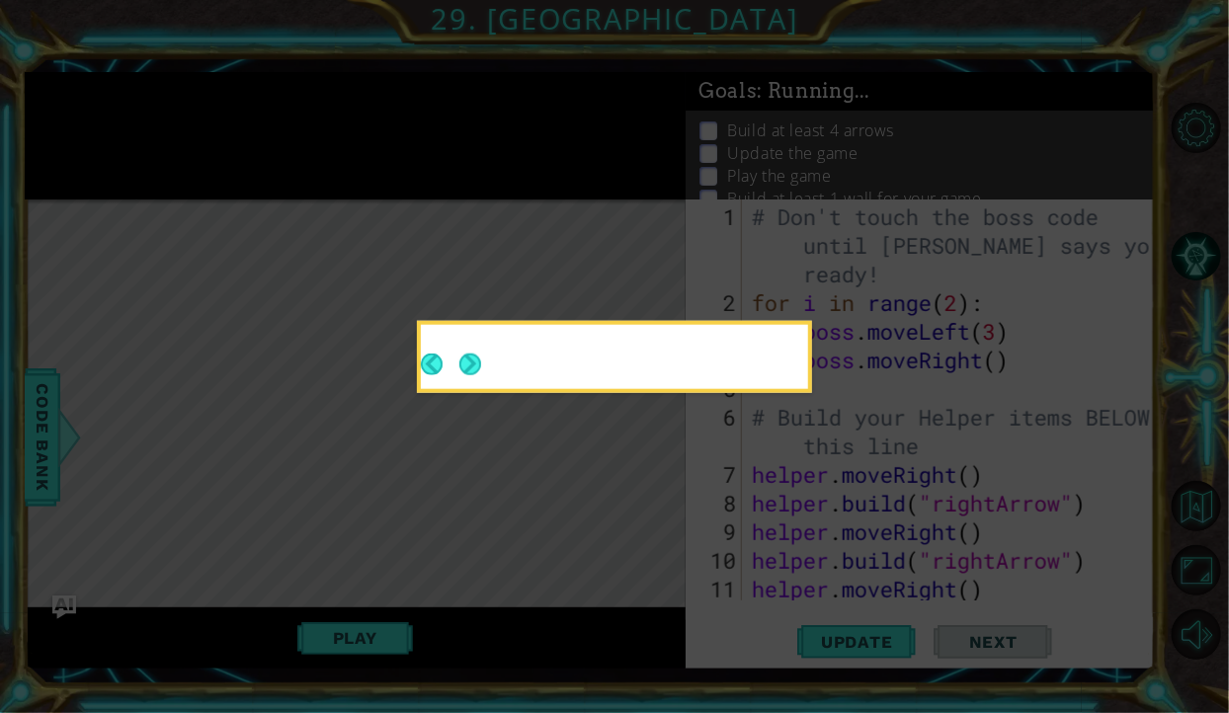
click at [478, 366] on icon at bounding box center [614, 356] width 1229 height 713
click at [486, 358] on icon at bounding box center [614, 356] width 1229 height 713
click at [468, 371] on icon at bounding box center [614, 356] width 1229 height 713
click at [467, 363] on icon at bounding box center [614, 356] width 1229 height 713
click at [456, 384] on icon at bounding box center [614, 356] width 1229 height 713
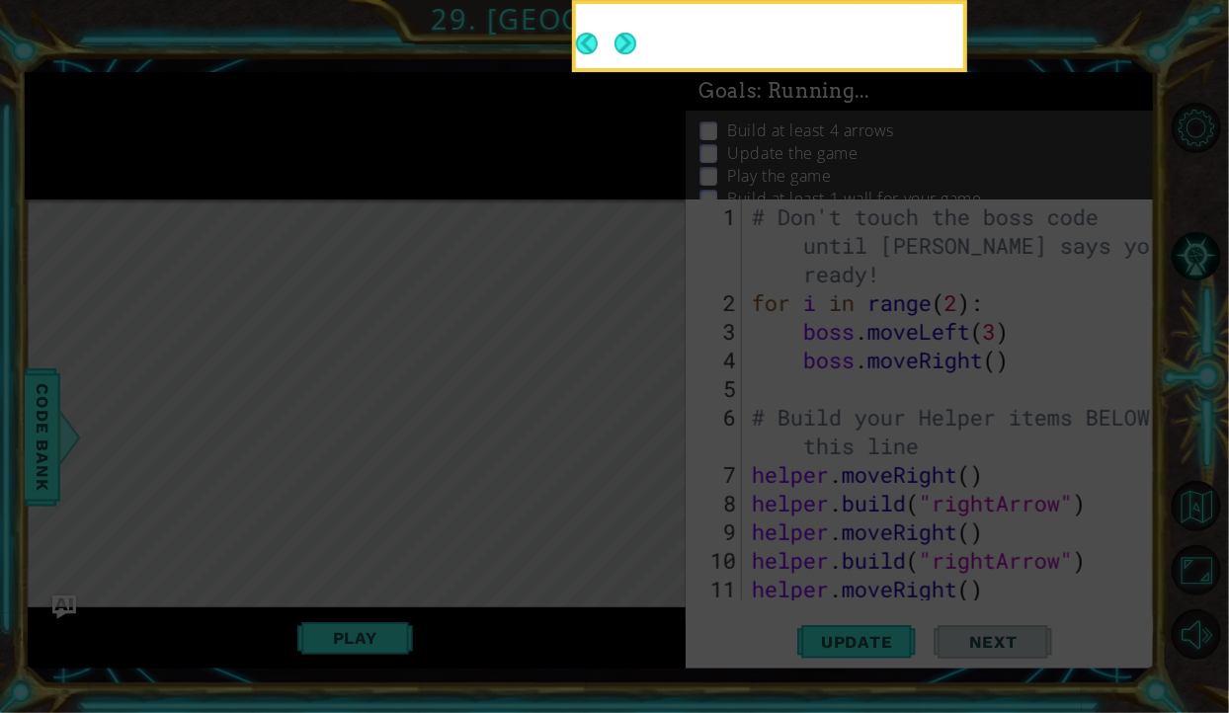
click at [638, 67] on div at bounding box center [769, 40] width 387 height 56
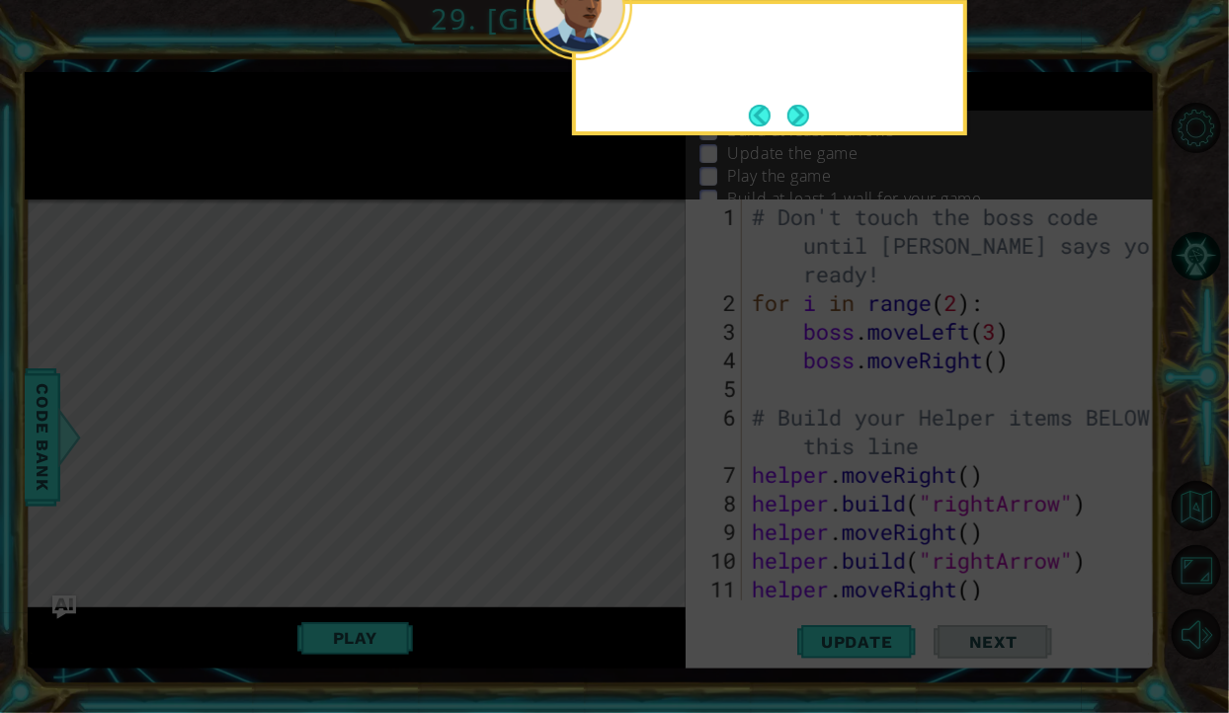
click at [633, 44] on div at bounding box center [769, 40] width 387 height 56
click at [788, 139] on icon at bounding box center [614, 129] width 1229 height 1169
click at [799, 125] on button "Next" at bounding box center [798, 116] width 22 height 22
click at [811, 126] on icon at bounding box center [614, 129] width 1229 height 1169
click at [798, 119] on icon at bounding box center [614, 129] width 1229 height 1169
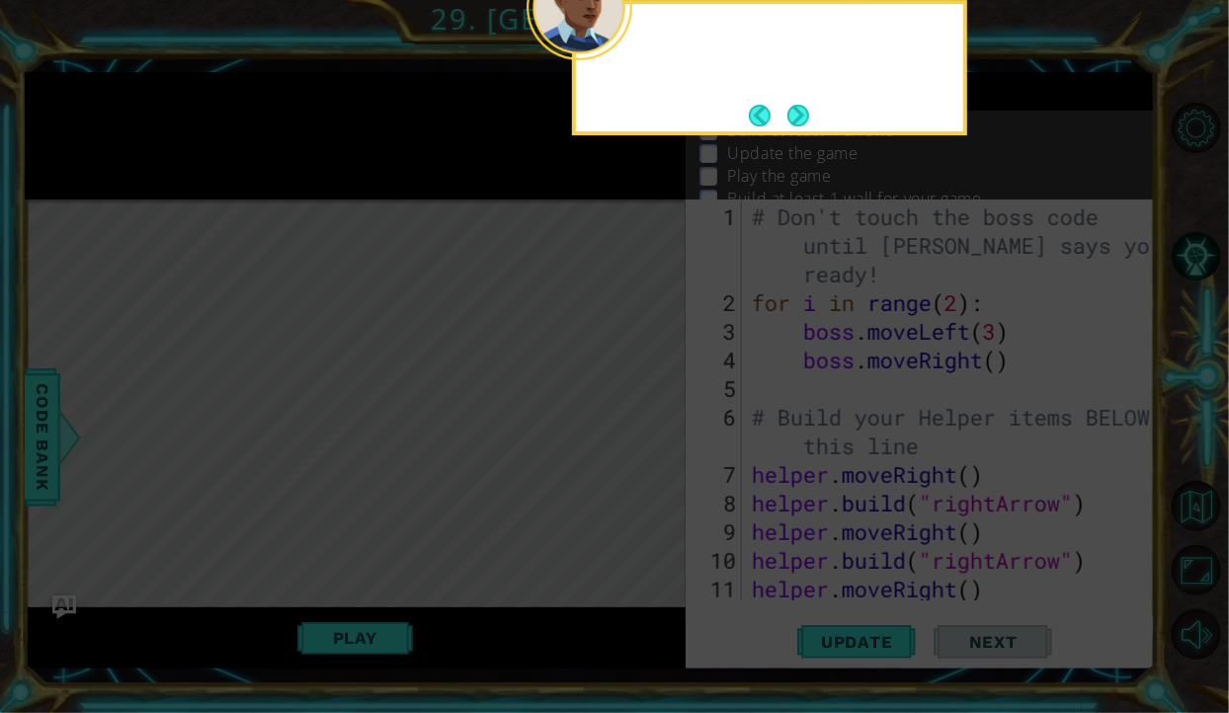
click at [798, 111] on icon at bounding box center [614, 129] width 1229 height 1169
click at [797, 122] on icon at bounding box center [614, 129] width 1229 height 1169
click at [805, 114] on icon at bounding box center [614, 129] width 1229 height 1169
click at [798, 120] on icon at bounding box center [614, 129] width 1229 height 1169
click at [806, 115] on icon at bounding box center [614, 129] width 1229 height 1169
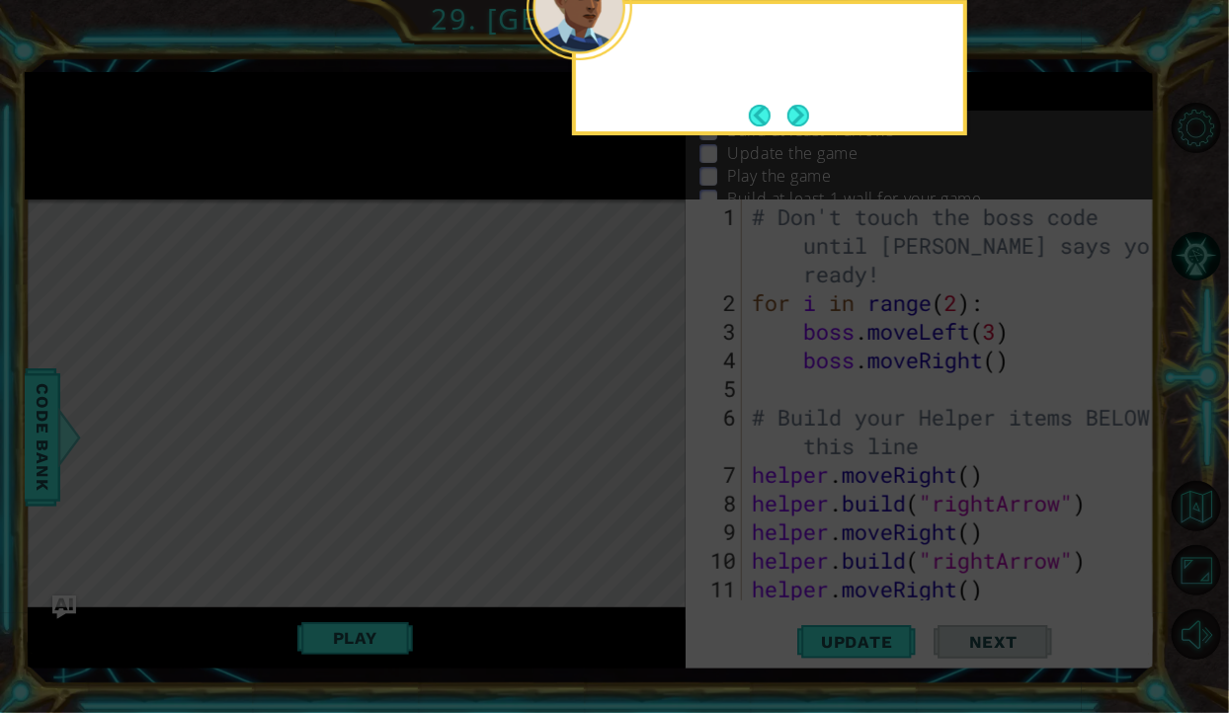
click at [808, 113] on icon at bounding box center [614, 129] width 1229 height 1169
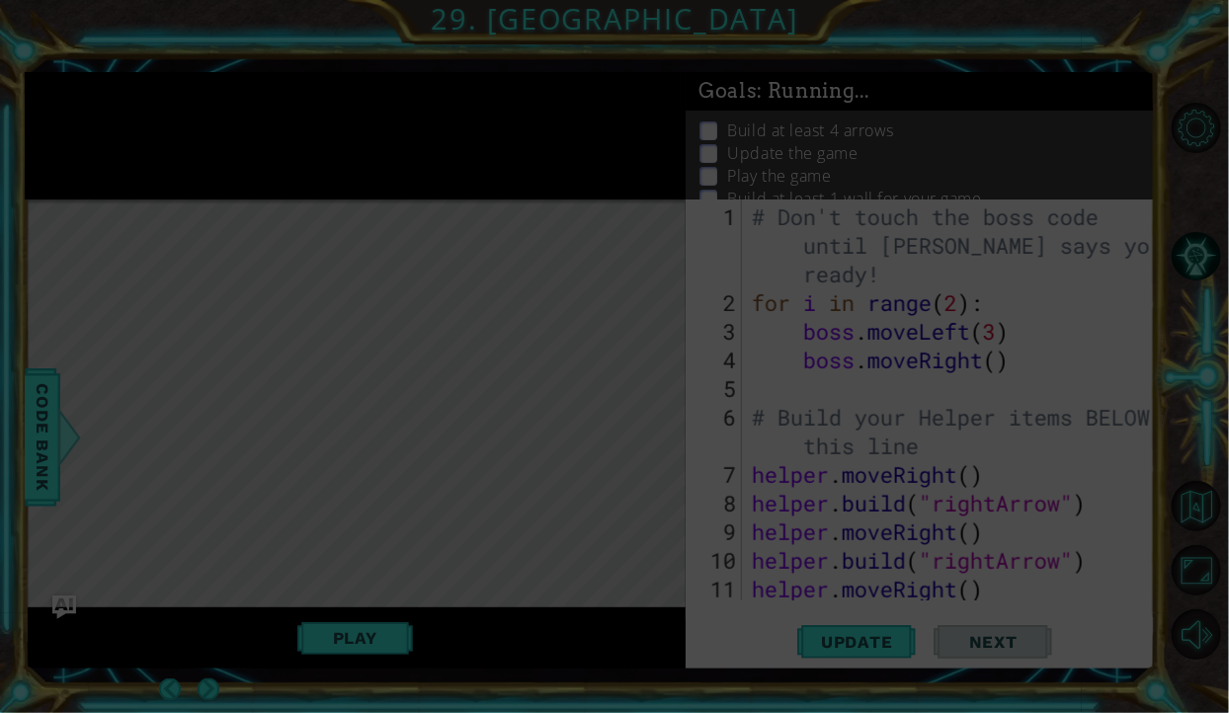
click at [801, 119] on icon at bounding box center [614, 356] width 1229 height 713
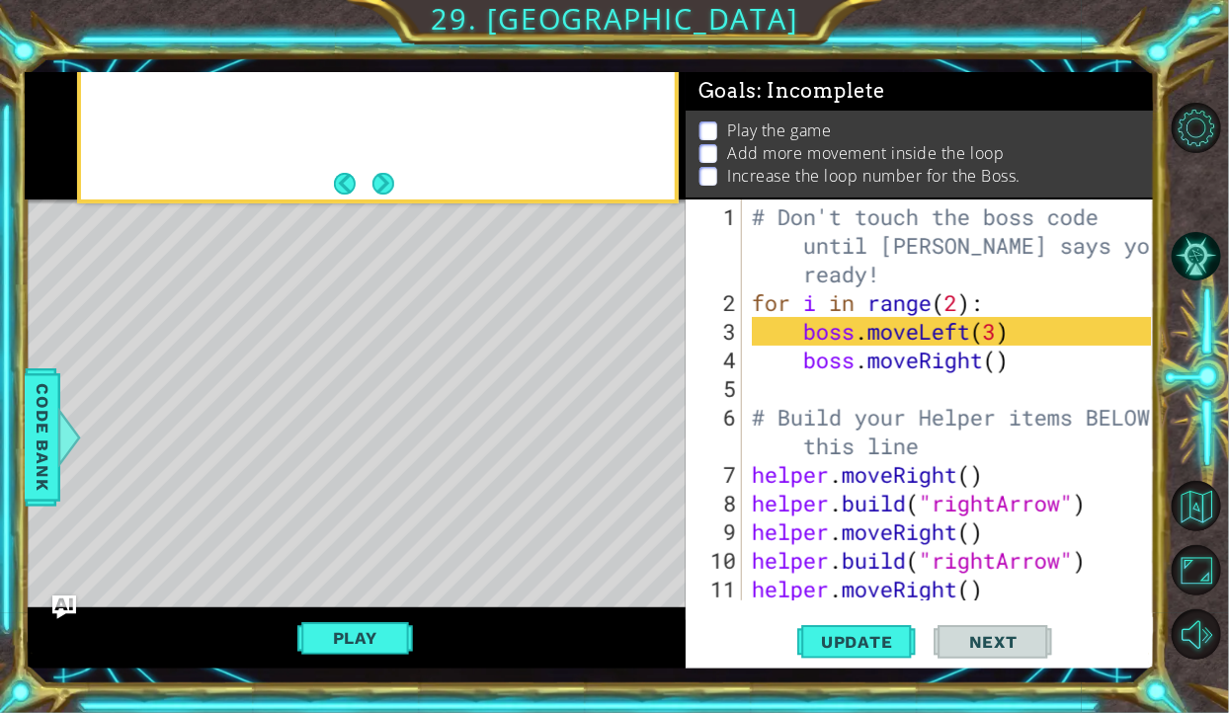
scroll to position [55, 0]
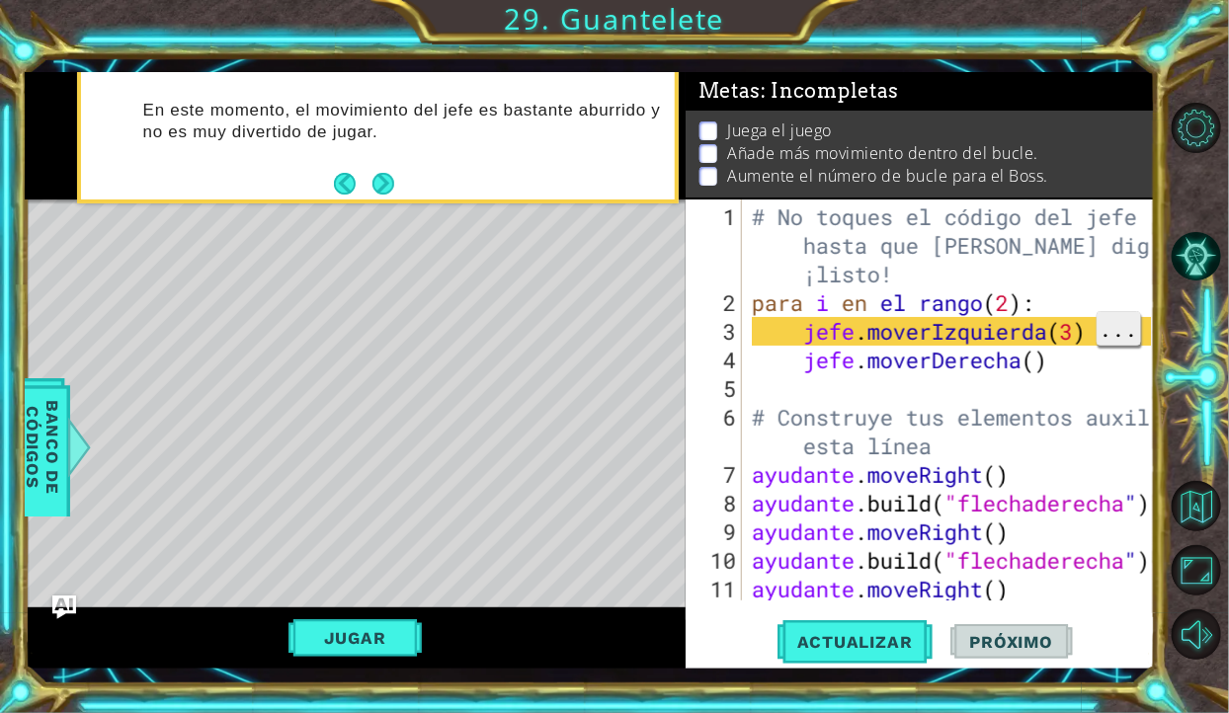
click at [1108, 338] on font "..." at bounding box center [1119, 328] width 39 height 29
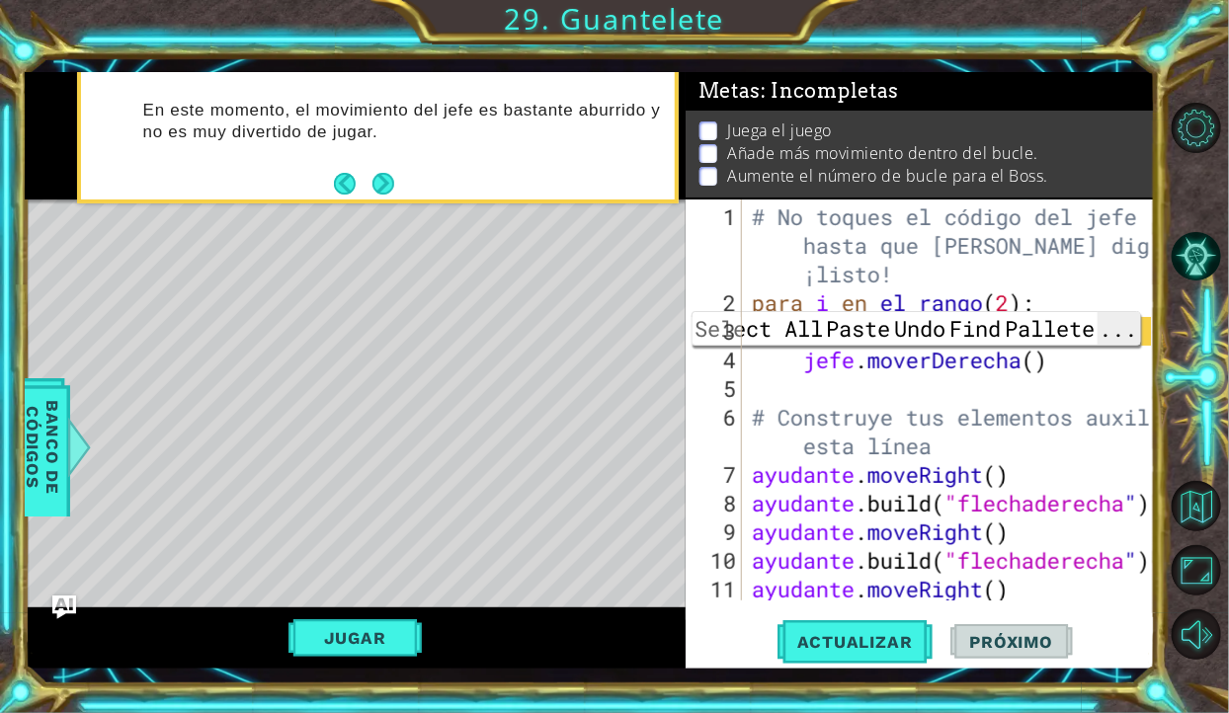
scroll to position [0, 10]
click at [1084, 445] on div "# No toques el código del jefe hasta que Vega diga que estás ¡listo! para i en …" at bounding box center [954, 461] width 413 height 516
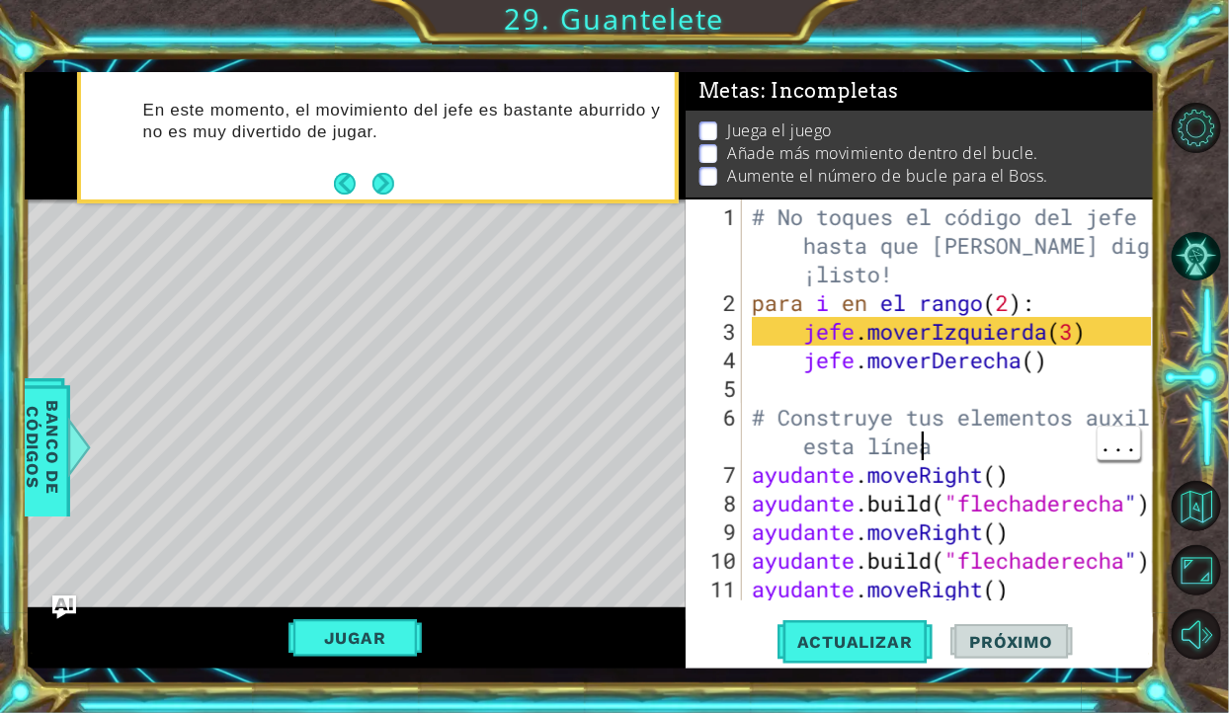
click at [1095, 330] on div "# No toques el código del jefe hasta que Vega diga que estás ¡listo! para i en …" at bounding box center [954, 461] width 413 height 516
type textarea "b"
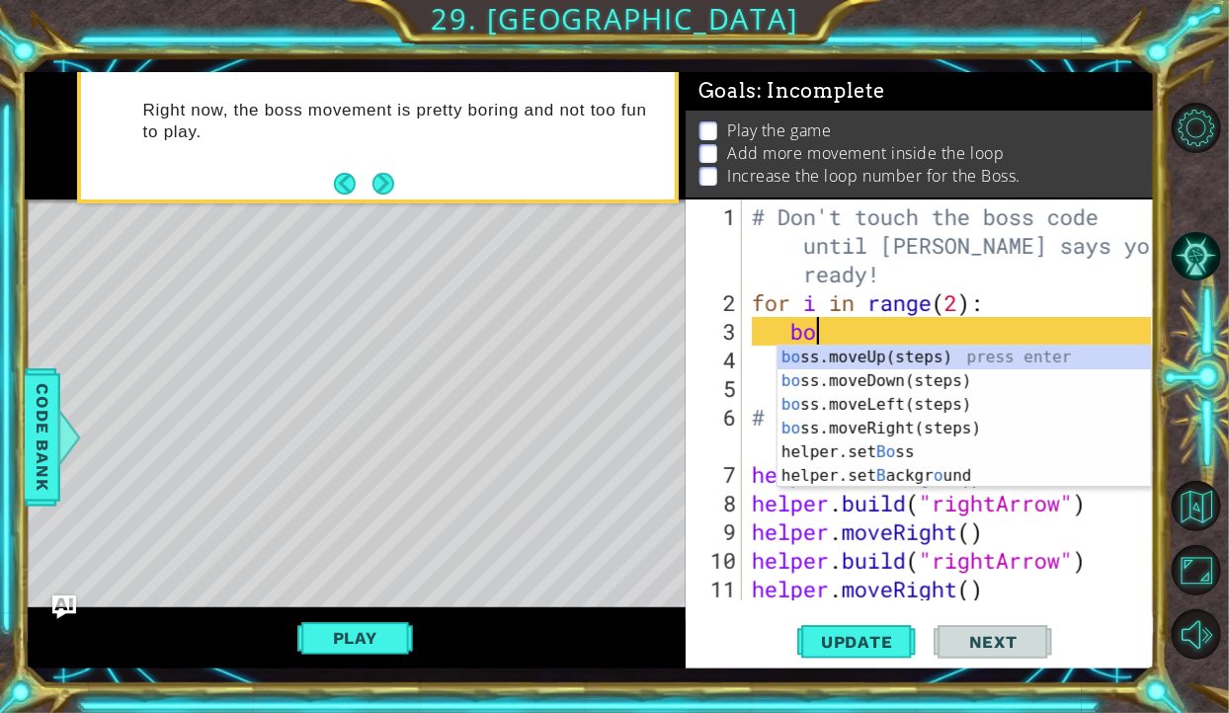
scroll to position [0, 1]
type textarea "bos"
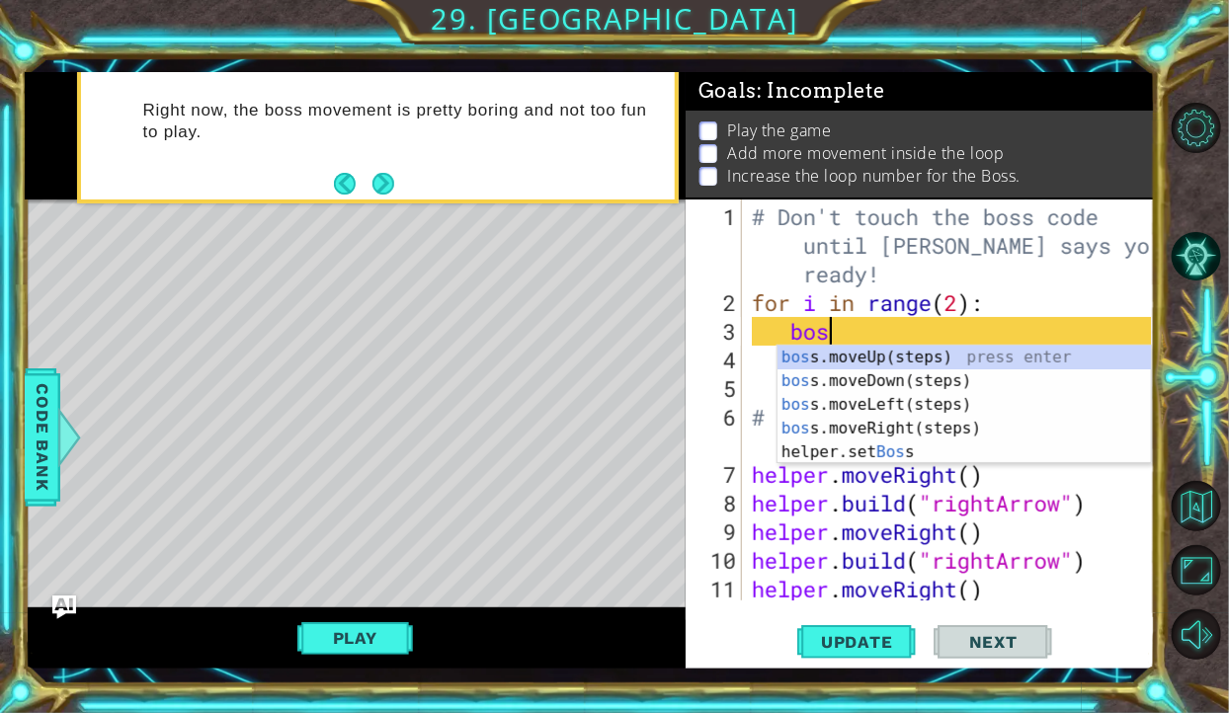
scroll to position [0, 2]
click at [880, 430] on div "bos s.moveUp(steps) press enter bos s.moveDown(steps) press enter bos s.moveLef…" at bounding box center [964, 429] width 373 height 166
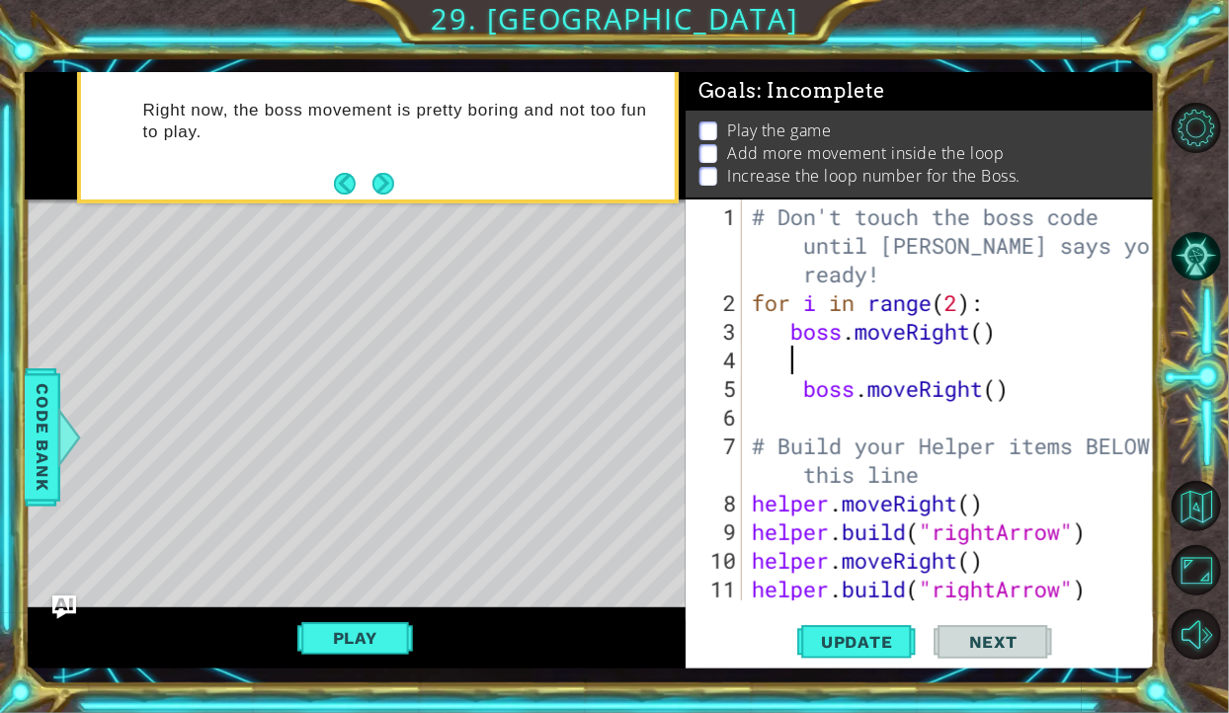
scroll to position [0, 0]
click at [969, 332] on div "# Don't touch the boss code until Vega says you're ready! for i in range ( 2 ) …" at bounding box center [954, 461] width 413 height 516
type textarea "boss.moveRight()"
click at [989, 326] on div "# Don't touch the boss code until Vega says you're ready! for i in range ( 2 ) …" at bounding box center [954, 461] width 413 height 516
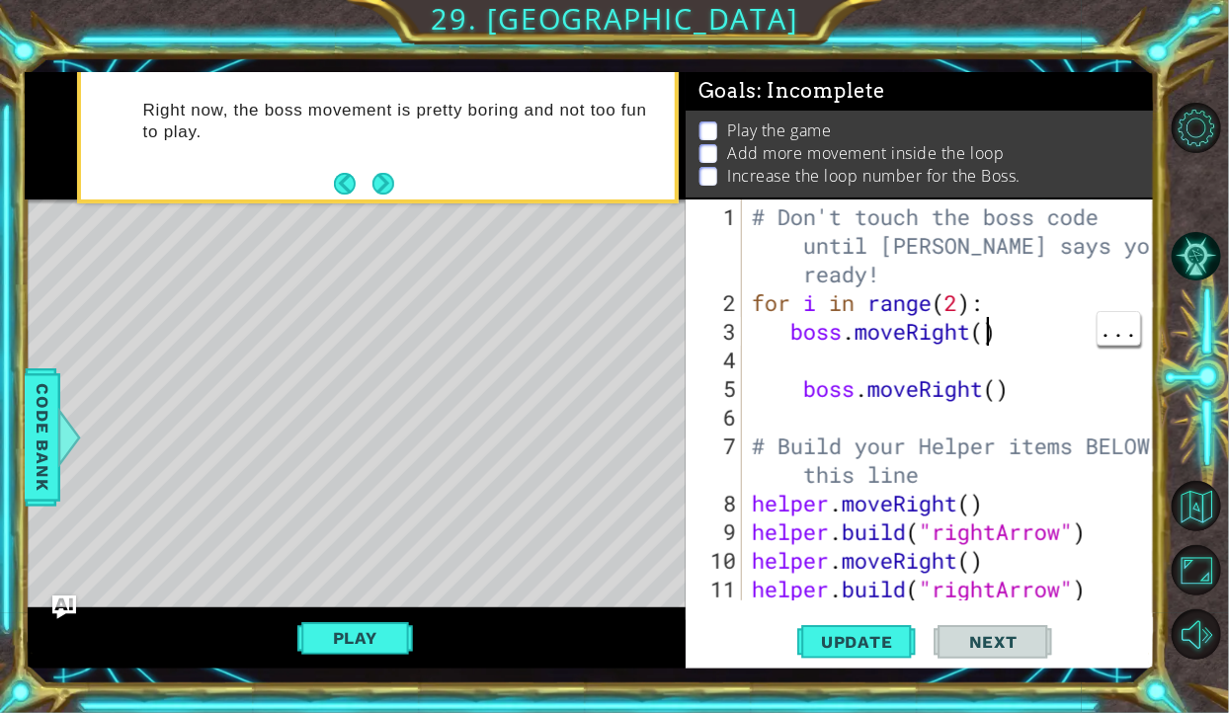
click at [992, 404] on div "# Don't touch the boss code until Vega says you're ready! for i in range ( 2 ) …" at bounding box center [954, 461] width 413 height 516
click at [1014, 380] on div "# Don't touch the boss code until Vega says you're ready! for i in range ( 2 ) …" at bounding box center [954, 461] width 413 height 516
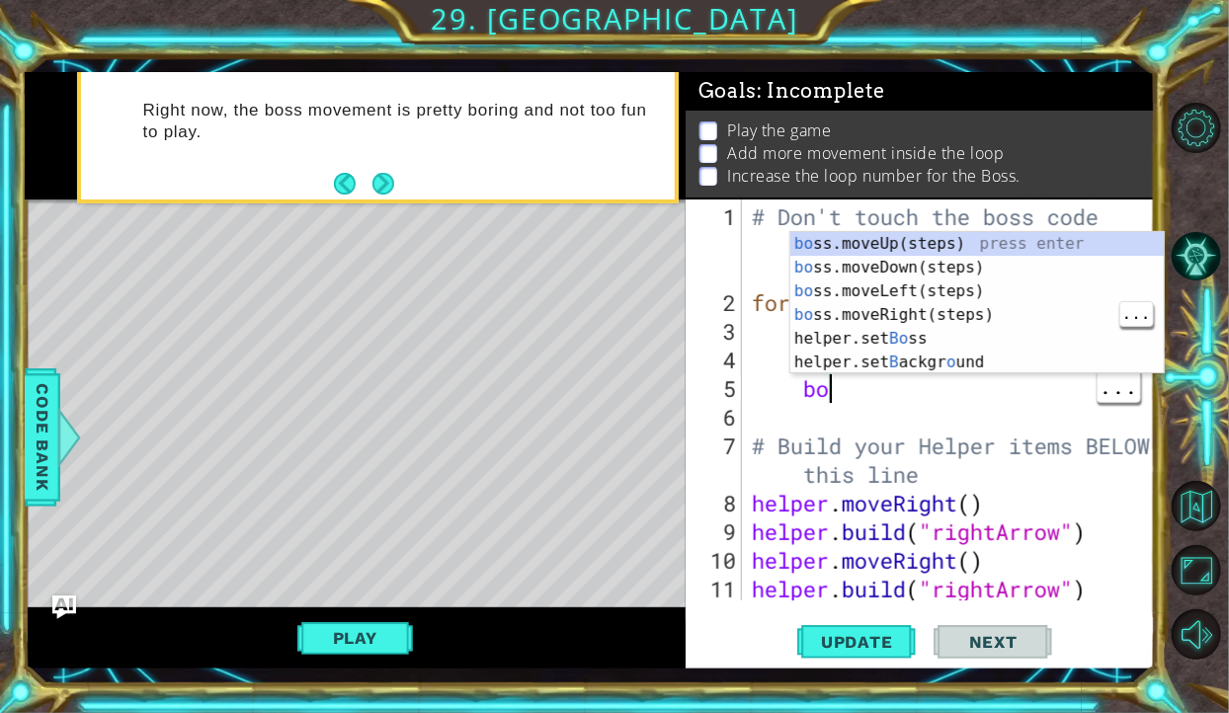
type textarea "b"
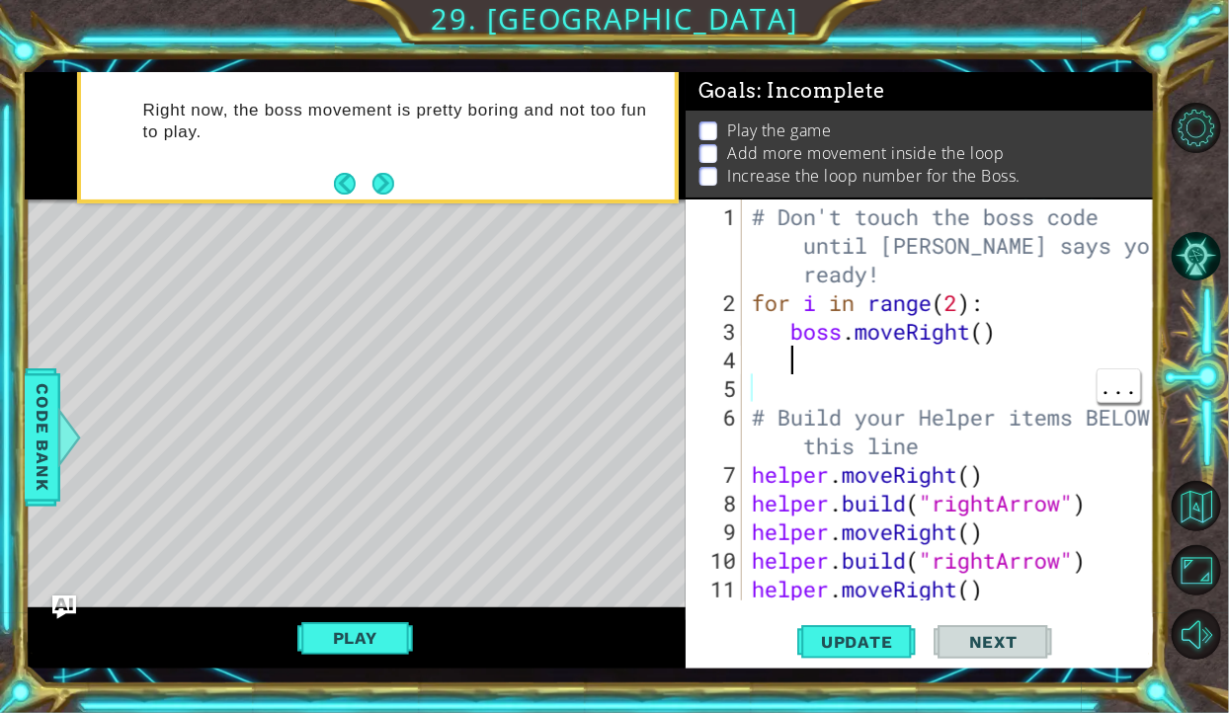
scroll to position [0, 0]
type textarea "boss.moveRight()"
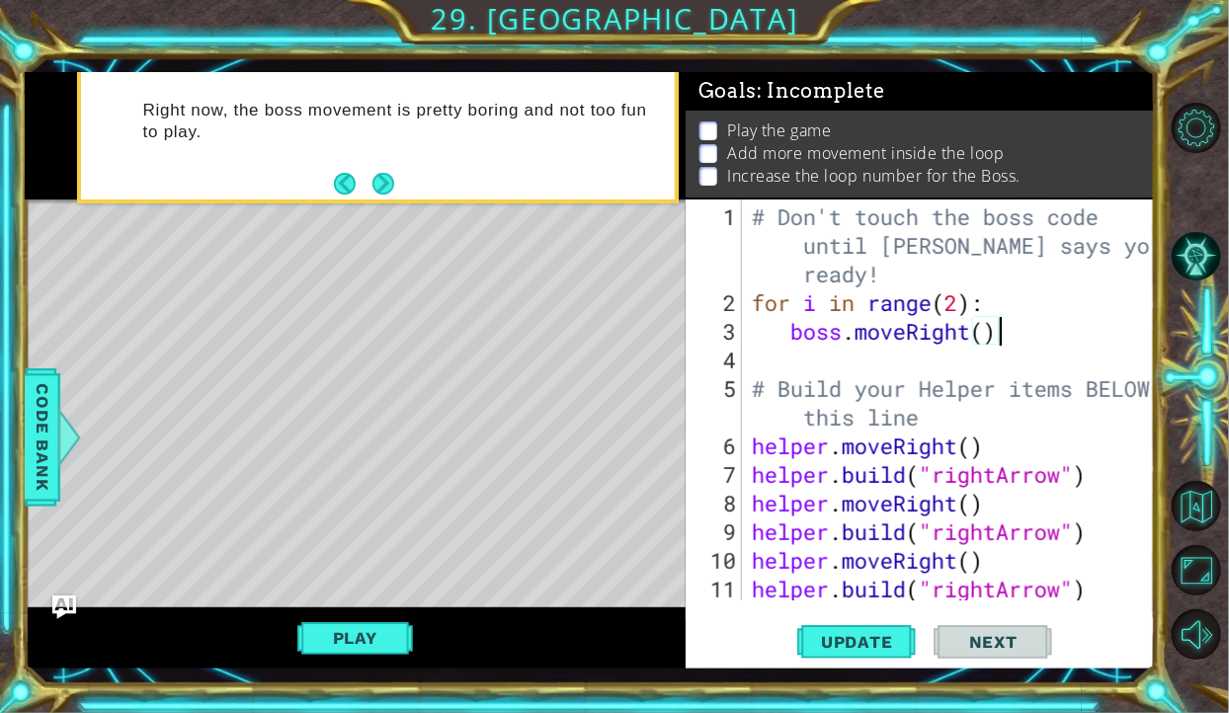
click at [915, 358] on div "# Don't touch the boss code until Vega says you're ready! for i in range ( 2 ) …" at bounding box center [954, 461] width 413 height 516
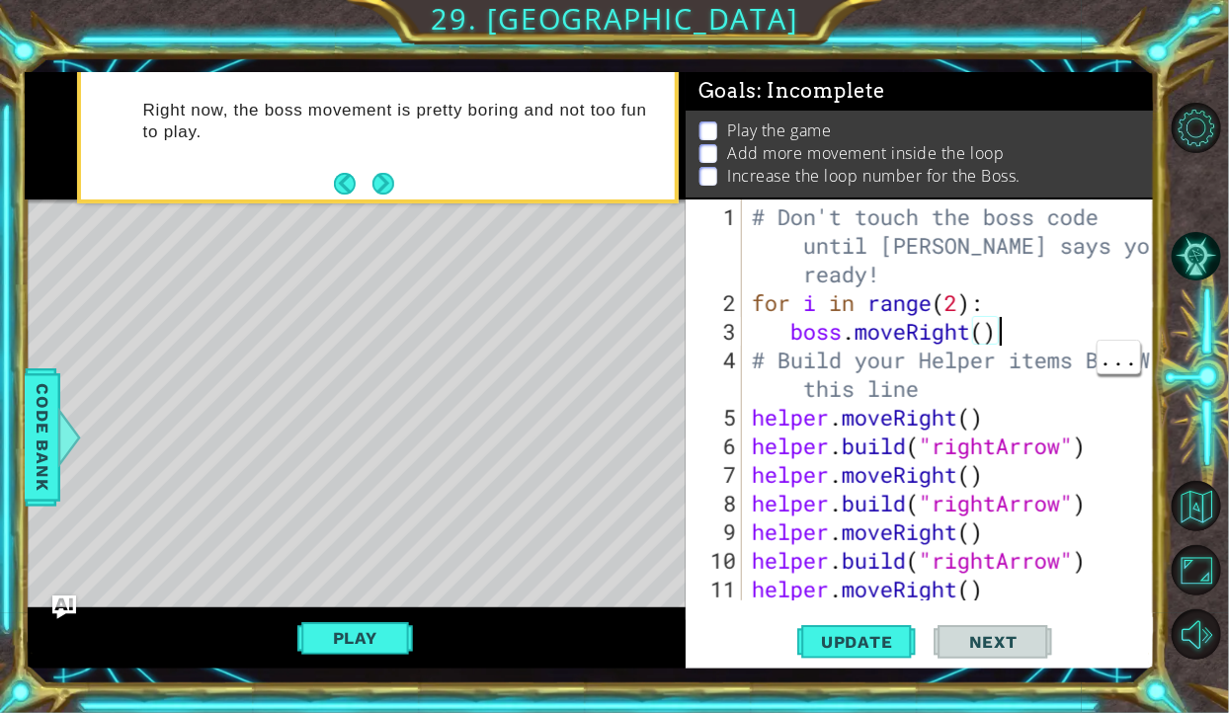
click at [979, 323] on div "# Don't touch the boss code until Vega says you're ready! for i in range ( 2 ) …" at bounding box center [954, 461] width 413 height 516
click at [980, 338] on div "# Don't touch the boss code until Vega says you're ready! for i in range ( 2 ) …" at bounding box center [954, 461] width 413 height 516
click at [990, 337] on div "# Don't touch the boss code until Vega says you're ready! for i in range ( 2 ) …" at bounding box center [949, 400] width 403 height 401
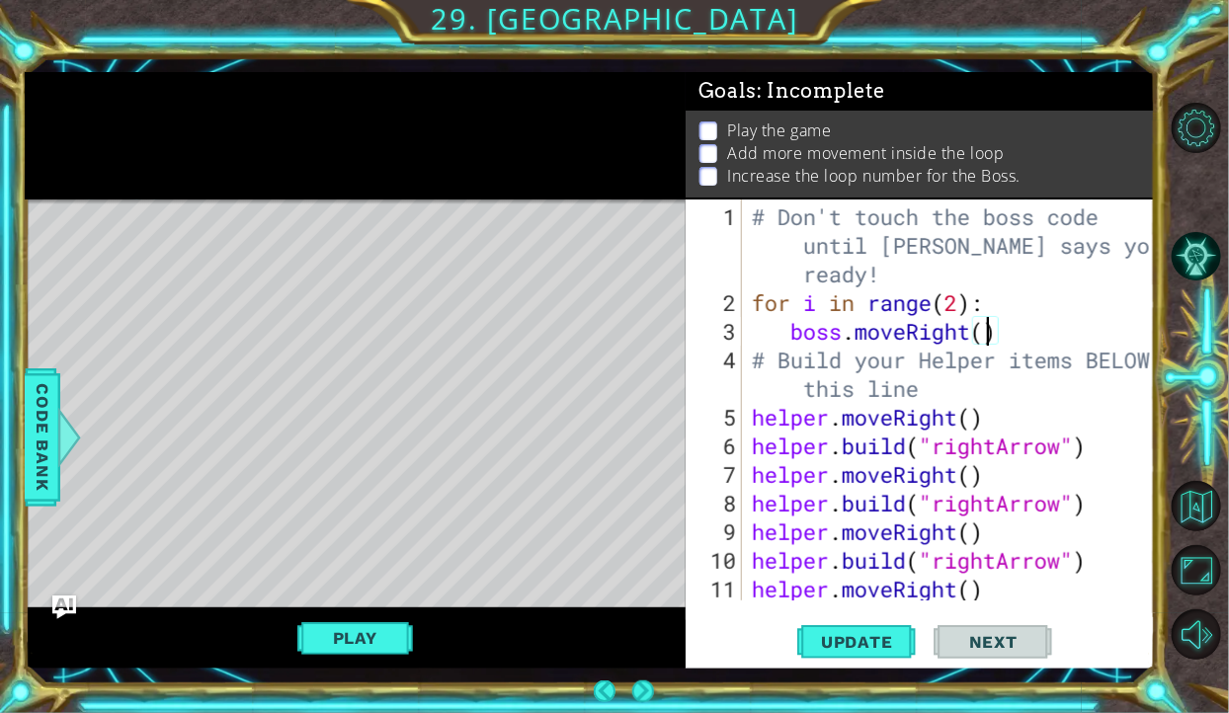
type textarea "boss.moveRight(2)"
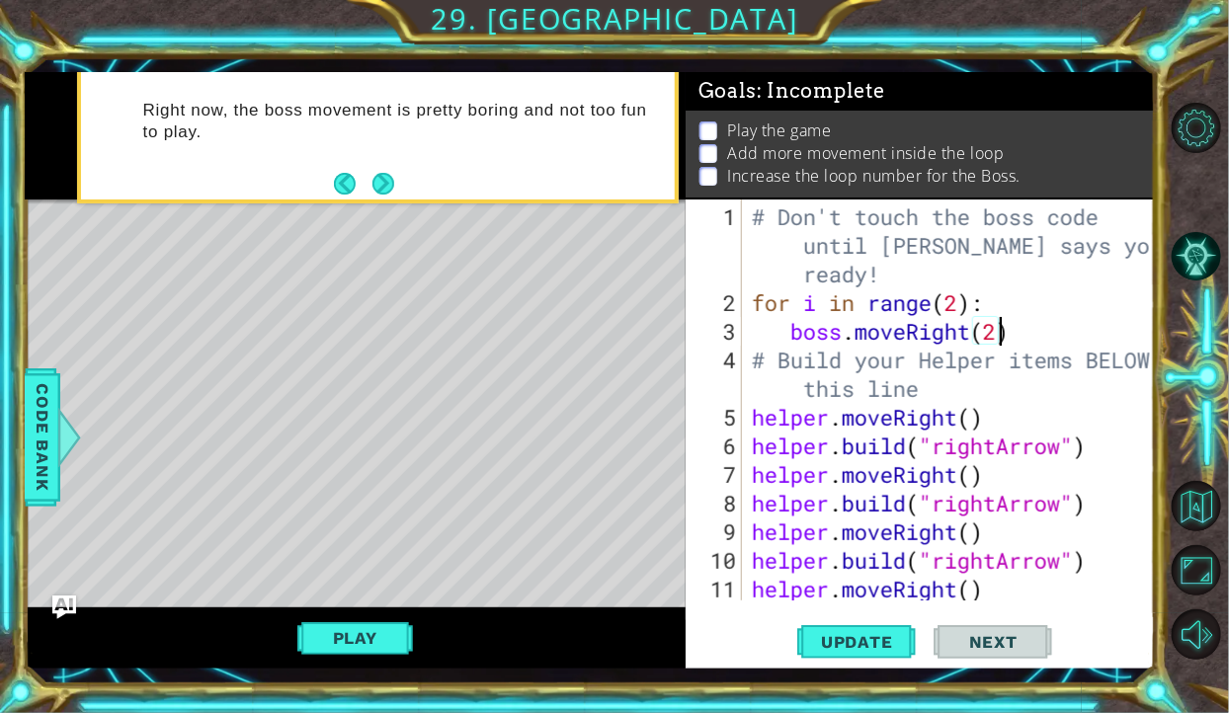
click at [1022, 330] on div "# Don't touch the boss code until Vega says you're ready! for i in range ( 2 ) …" at bounding box center [954, 461] width 413 height 516
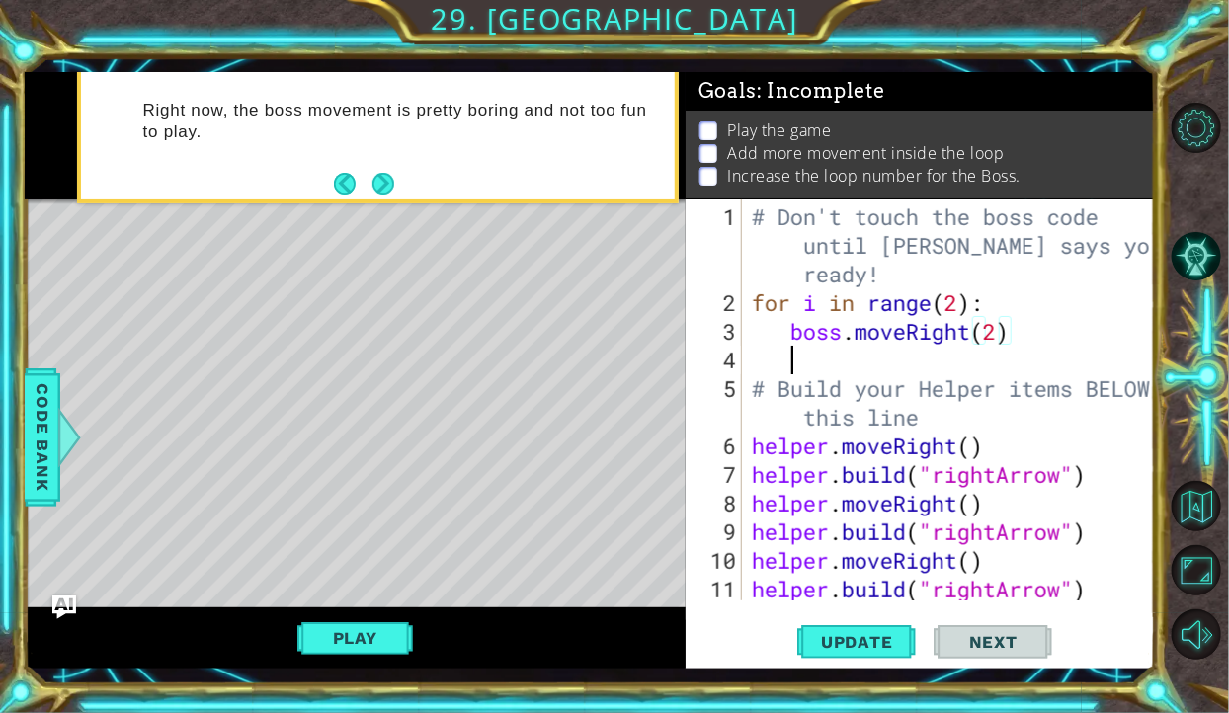
scroll to position [0, 0]
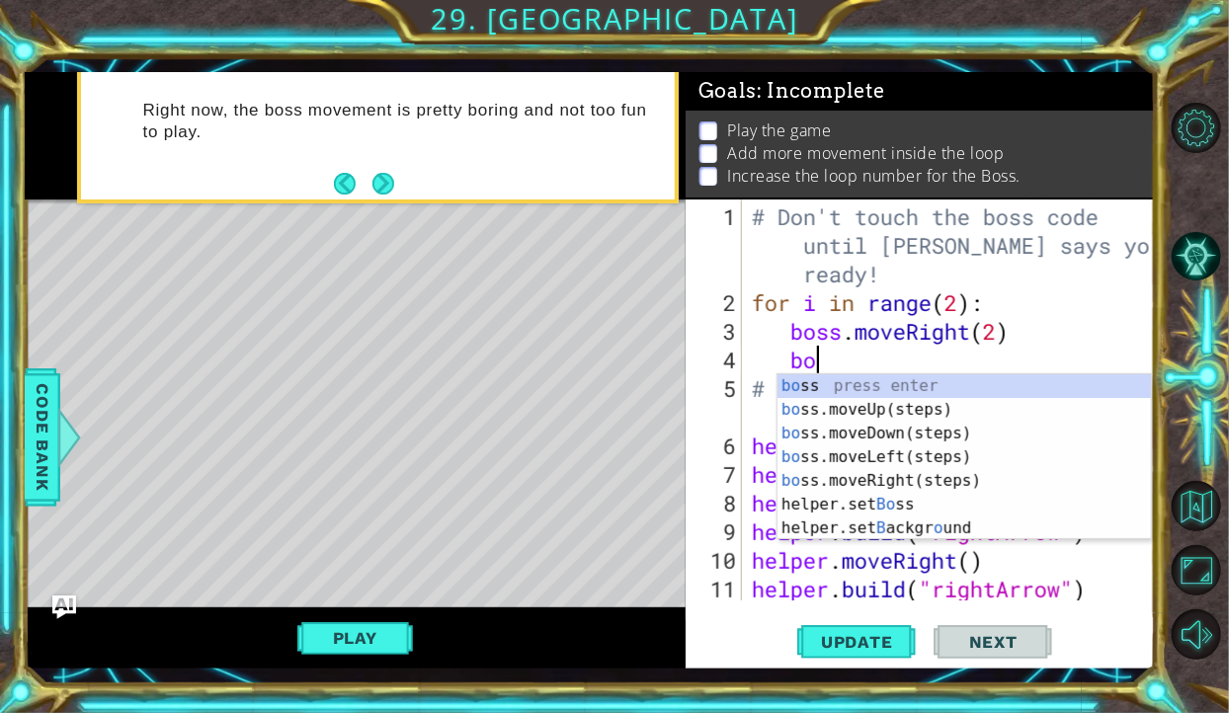
type textarea "boss"
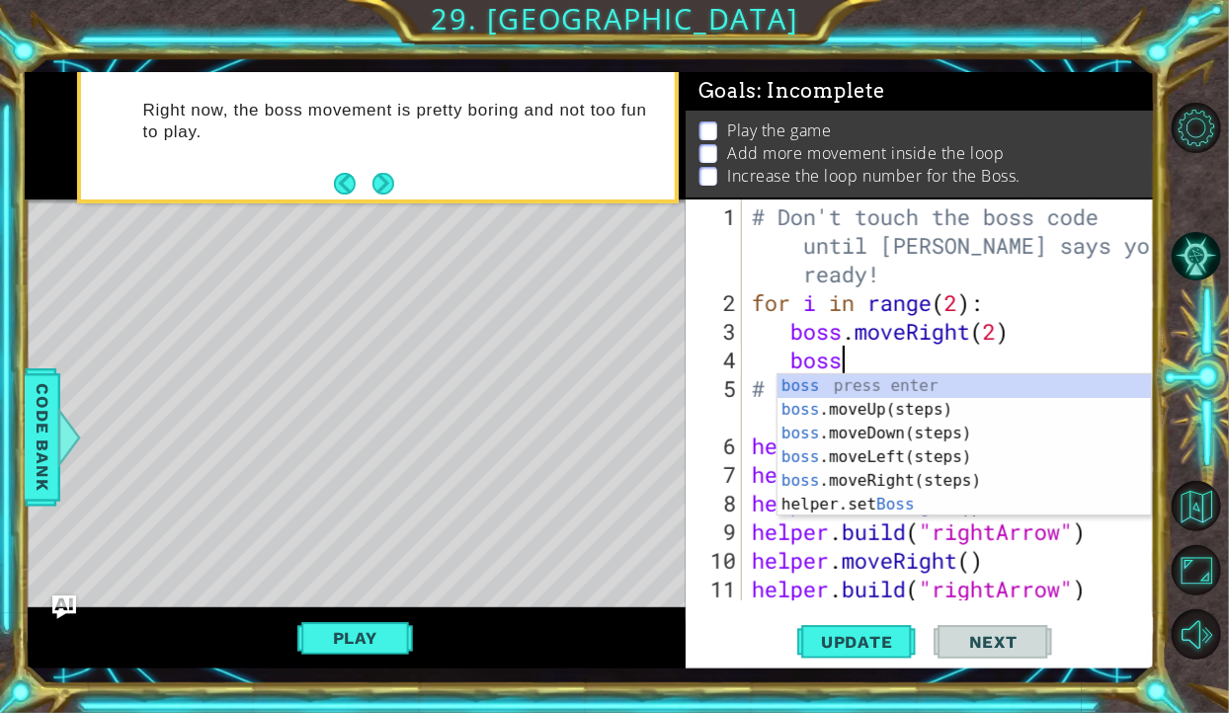
scroll to position [0, 3]
click at [910, 431] on div "boss press enter boss .moveUp(steps) press enter boss .moveDown(steps) press en…" at bounding box center [964, 469] width 373 height 190
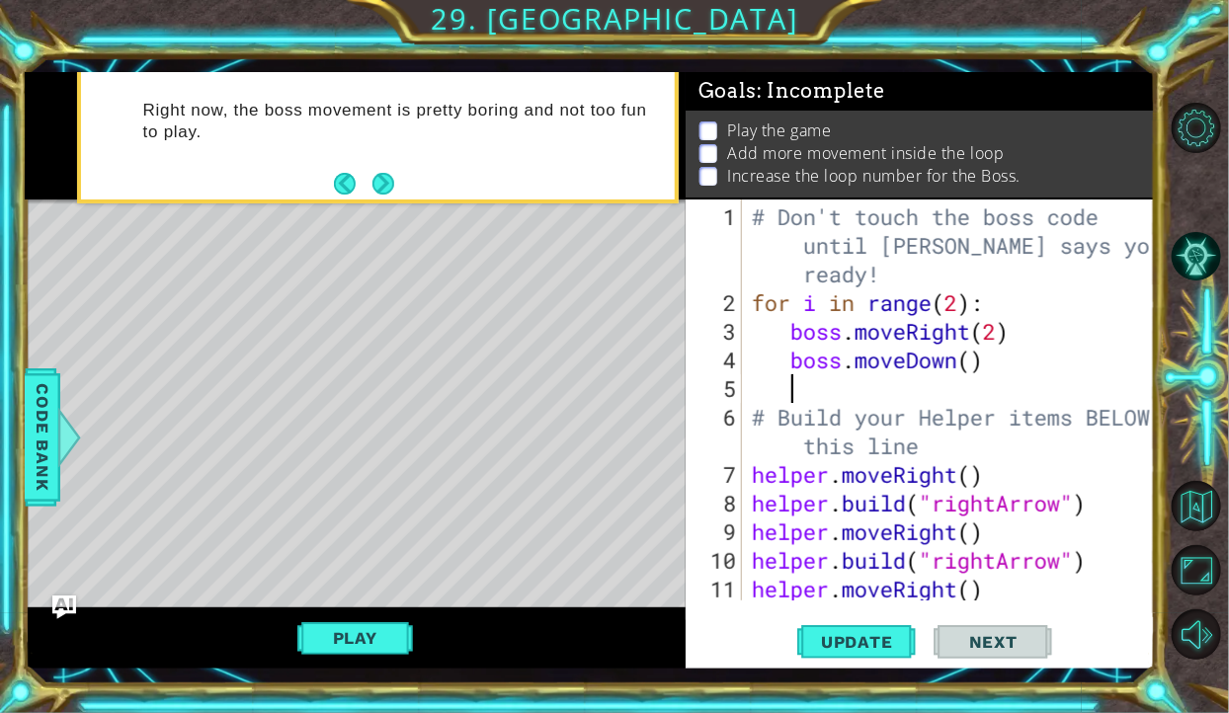
scroll to position [0, 0]
click at [393, 637] on button "Play" at bounding box center [355, 638] width 116 height 38
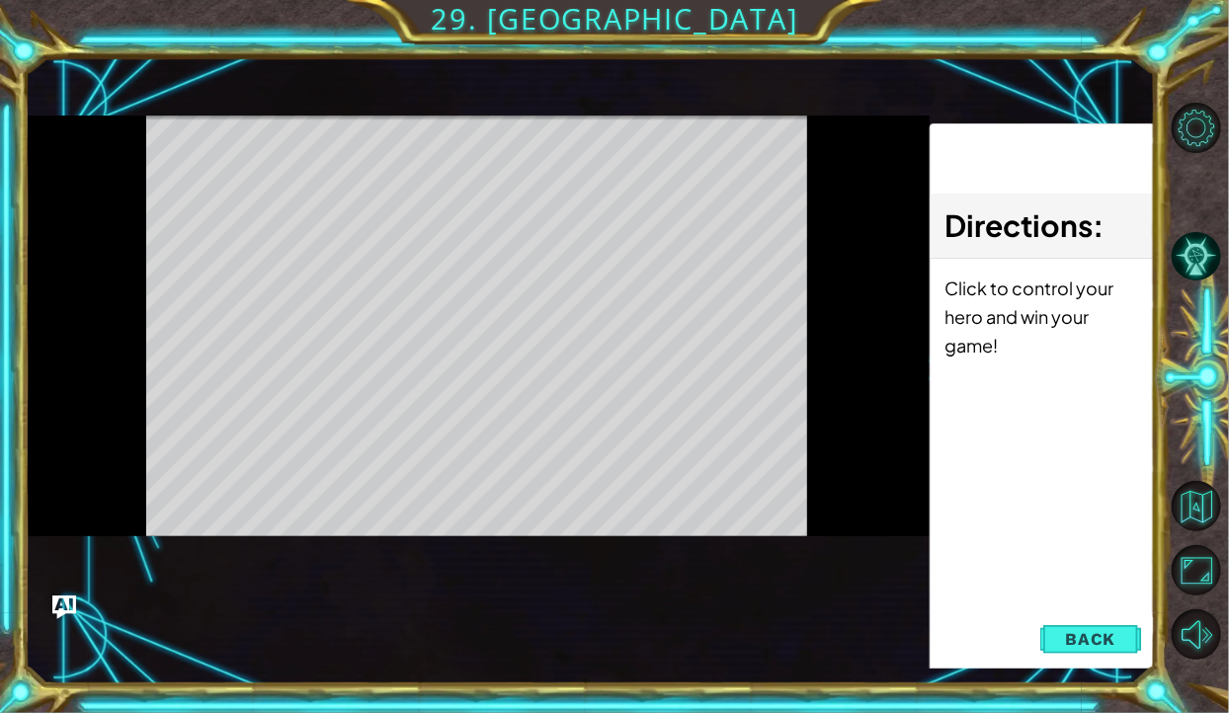
click at [1053, 495] on div "Directions : Click to control your hero and win your game!" at bounding box center [1043, 411] width 226 height 577
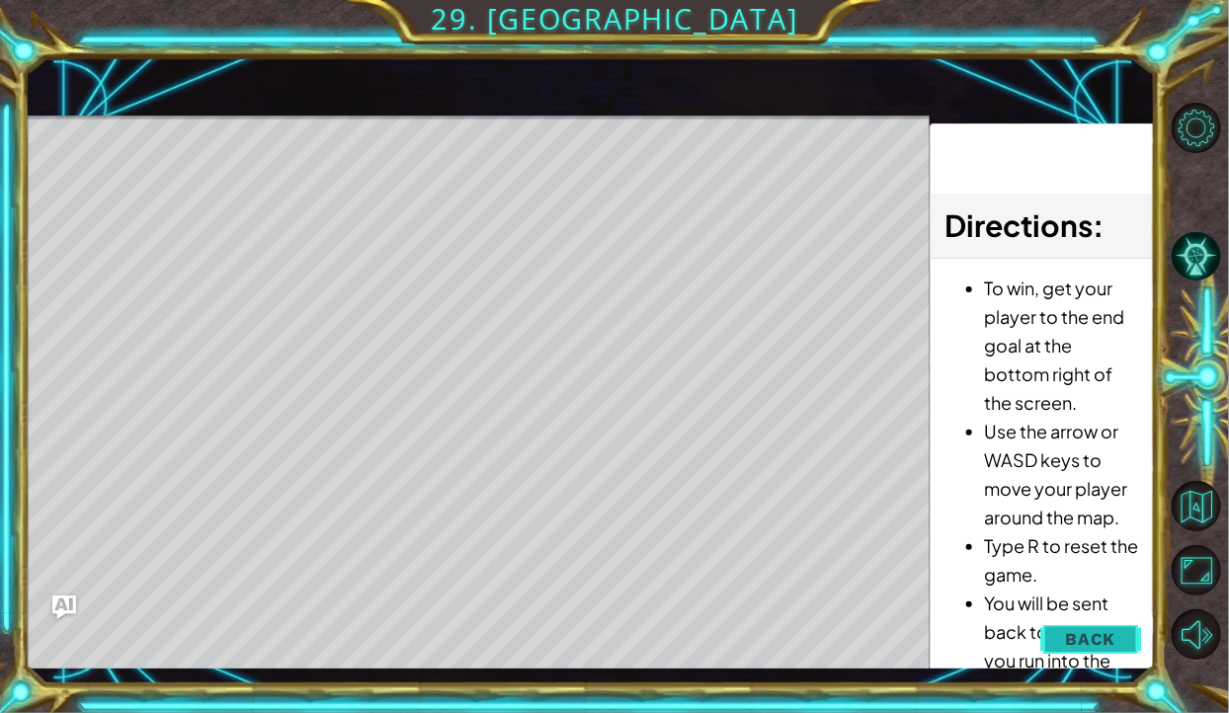
click at [1071, 656] on button "Back" at bounding box center [1090, 639] width 100 height 40
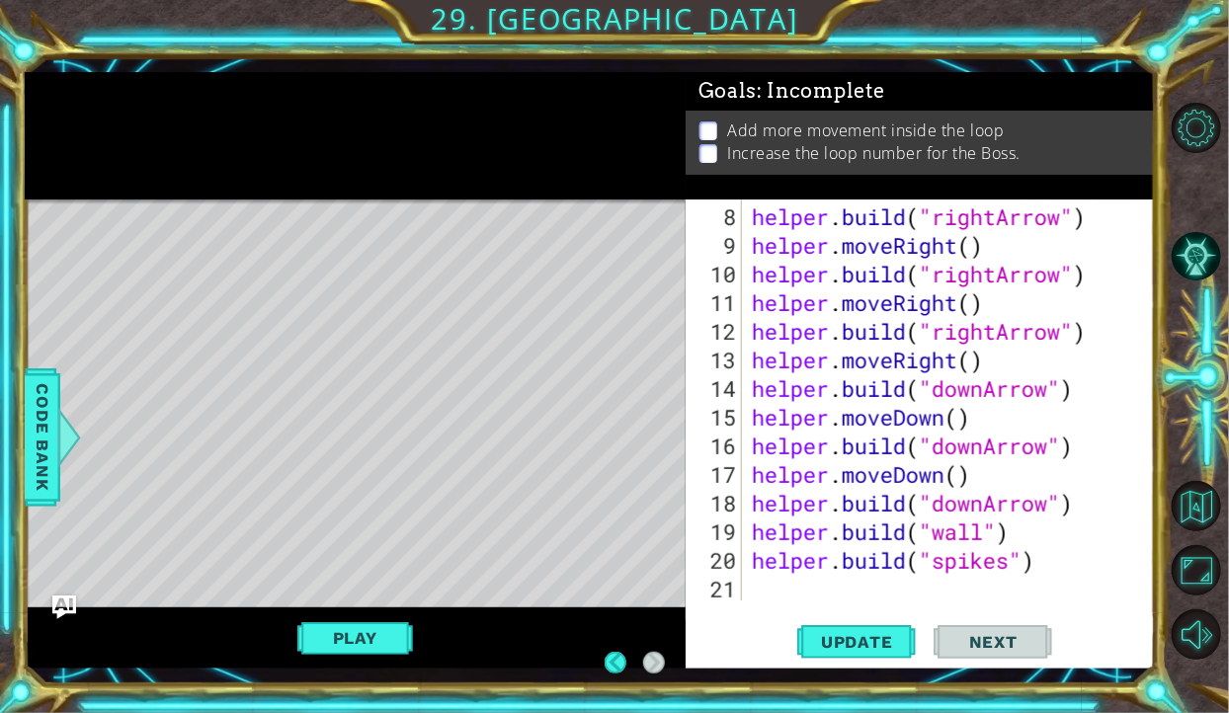
scroll to position [286, 0]
click at [975, 411] on div "helper . build ( "rightArrow" ) helper . moveRight ( ) helper . build ( "rightA…" at bounding box center [954, 432] width 413 height 458
click at [970, 564] on div "helper . build ( "rightArrow" ) helper . moveRight ( ) helper . build ( "rightA…" at bounding box center [954, 432] width 413 height 458
type textarea "helper.build("spikes")"
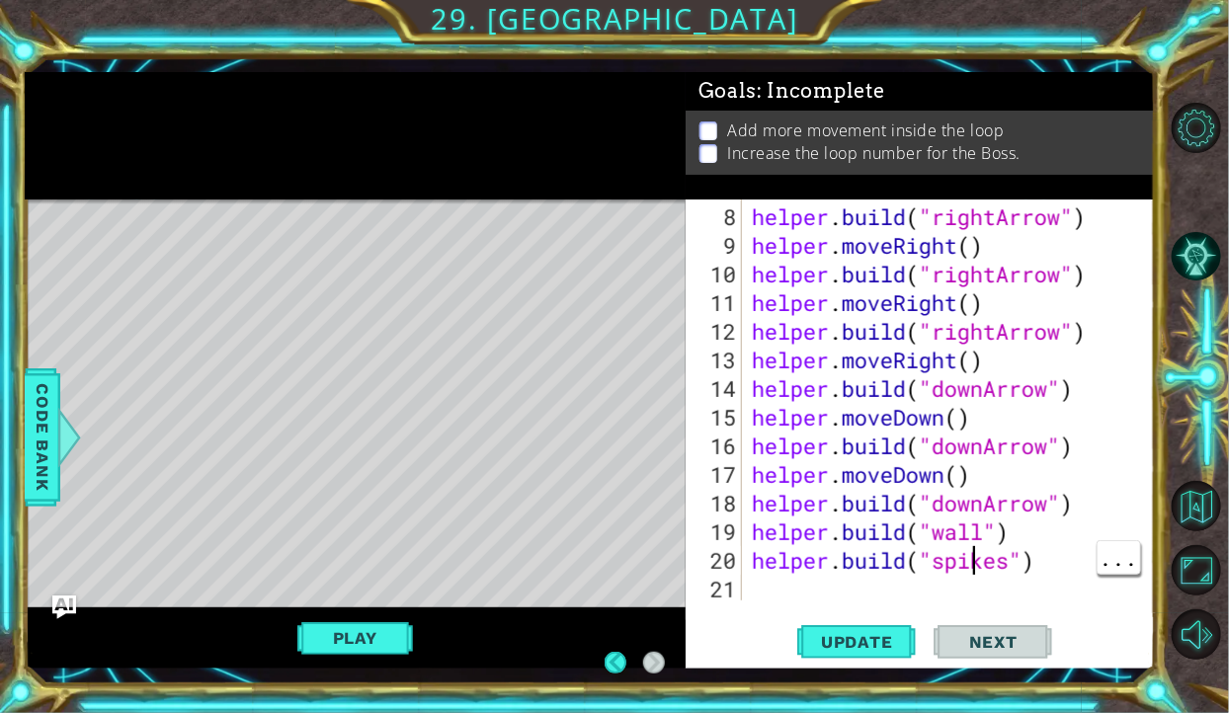
click at [866, 562] on div "helper . build ( "rightArrow" ) helper . moveRight ( ) helper . build ( "rightA…" at bounding box center [954, 432] width 413 height 458
click at [865, 592] on div "helper . build ( "rightArrow" ) helper . moveRight ( ) helper . build ( "rightA…" at bounding box center [954, 432] width 413 height 458
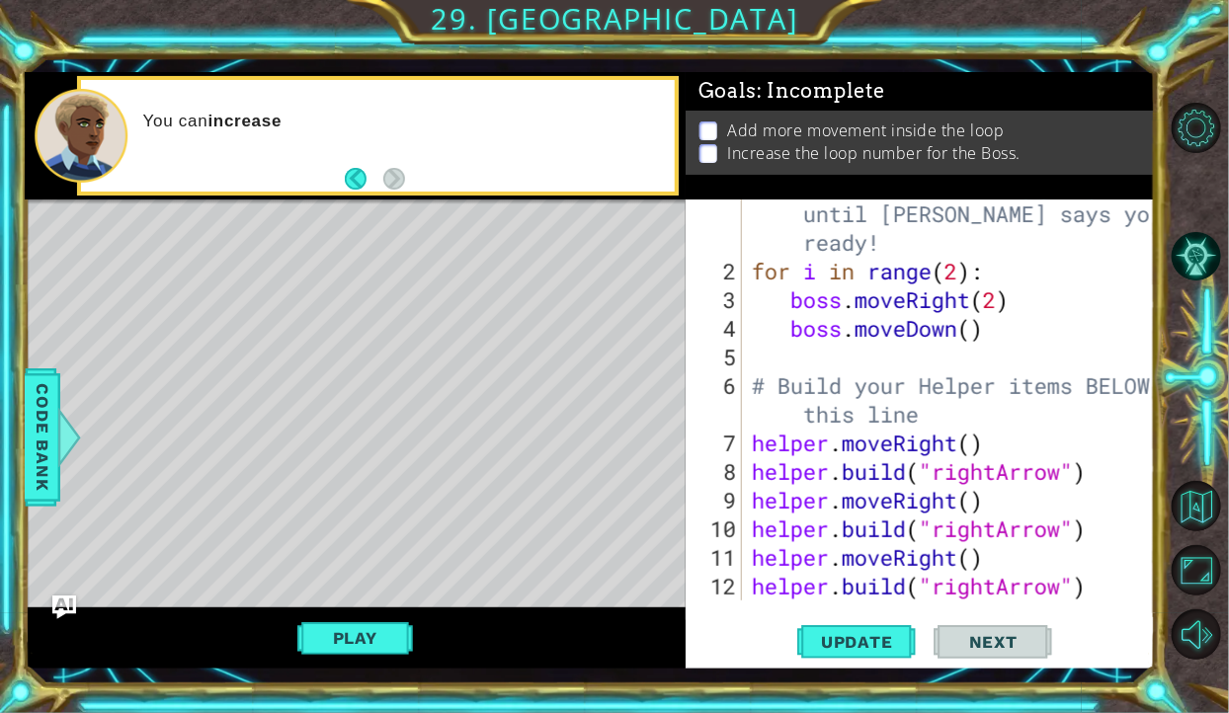
scroll to position [0, 0]
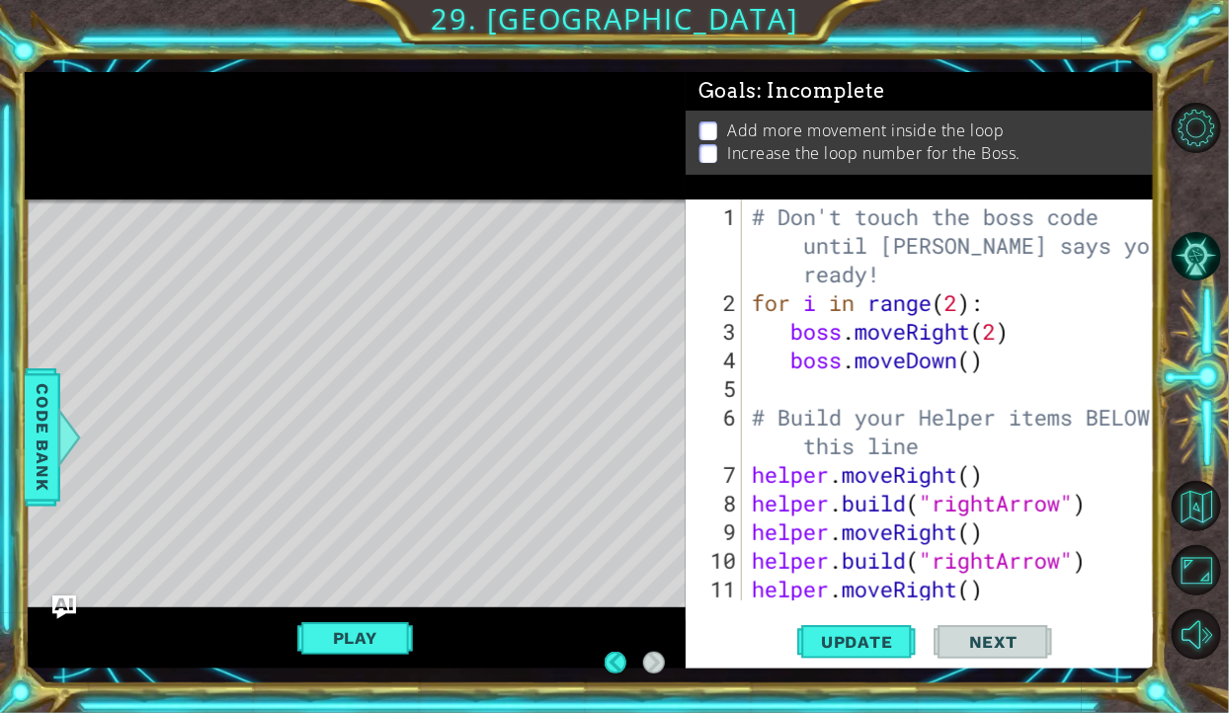
click at [998, 361] on div "# Don't touch the boss code until Vega says you're ready! for i in range ( 2 ) …" at bounding box center [954, 461] width 413 height 516
type textarea "boss.moveDown()"
click at [975, 392] on div "# Don't touch the boss code until Vega says you're ready! for i in range ( 2 ) …" at bounding box center [954, 461] width 413 height 516
click at [1010, 307] on div "# Don't touch the boss code until Vega says you're ready! for i in range ( 2 ) …" at bounding box center [954, 461] width 413 height 516
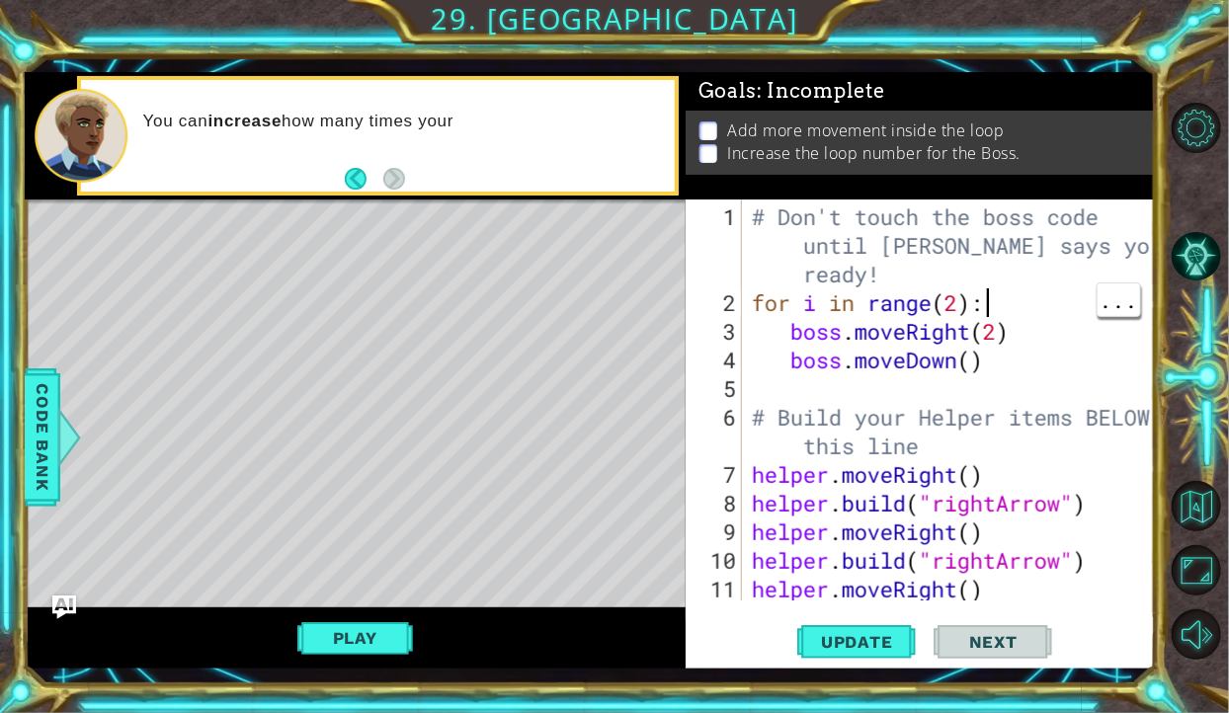
click at [995, 331] on div "# Don't touch the boss code until Vega says you're ready! for i in range ( 2 ) …" at bounding box center [954, 461] width 413 height 516
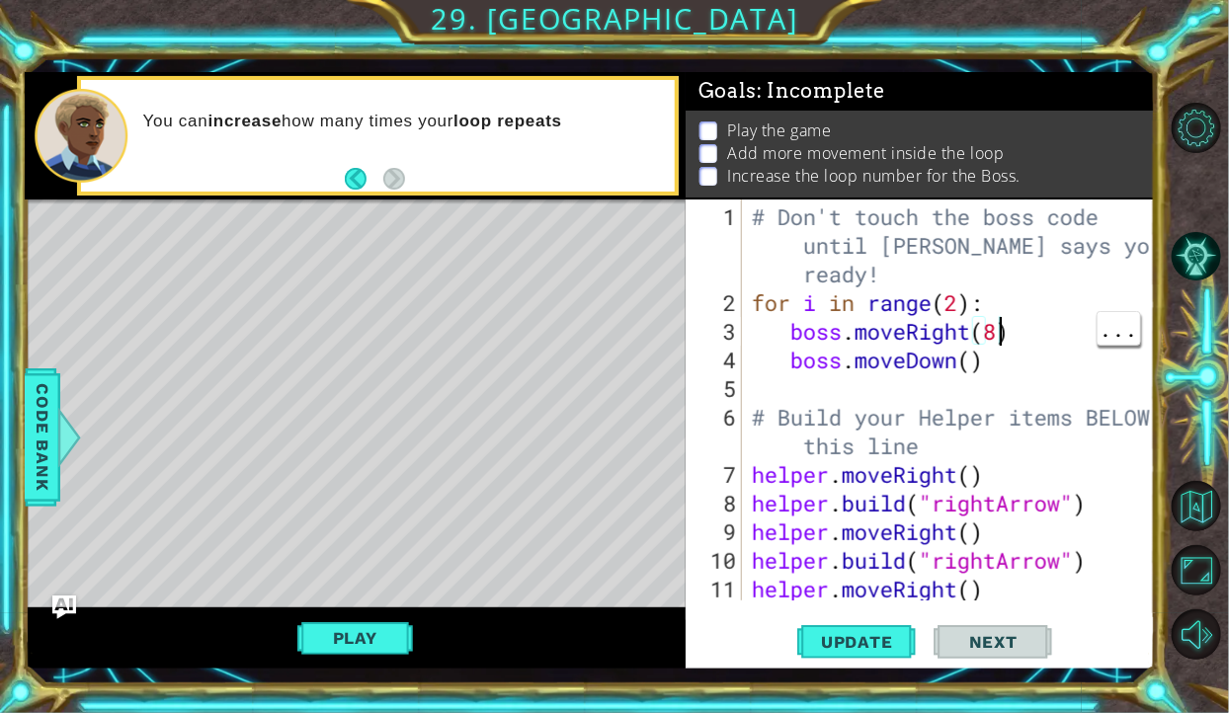
click at [966, 364] on div "# Don't touch the boss code until Vega says you're ready! for i in range ( 2 ) …" at bounding box center [954, 461] width 413 height 516
click at [964, 365] on div "# Don't touch the boss code until Vega says you're ready! for i in range ( 2 ) …" at bounding box center [954, 461] width 413 height 516
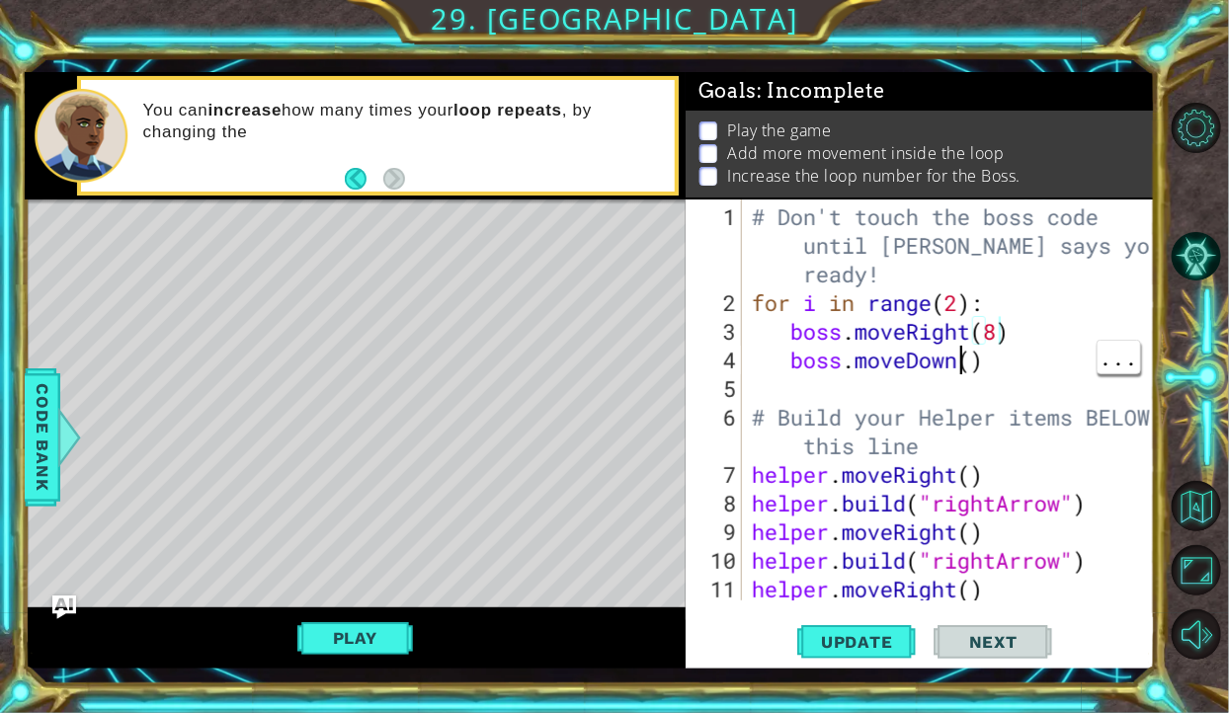
click at [967, 360] on div "# Don't touch the boss code until Vega says you're ready! for i in range ( 2 ) …" at bounding box center [954, 461] width 413 height 516
type textarea "boss.moveDown(5)"
click at [364, 657] on button "Play" at bounding box center [355, 638] width 116 height 38
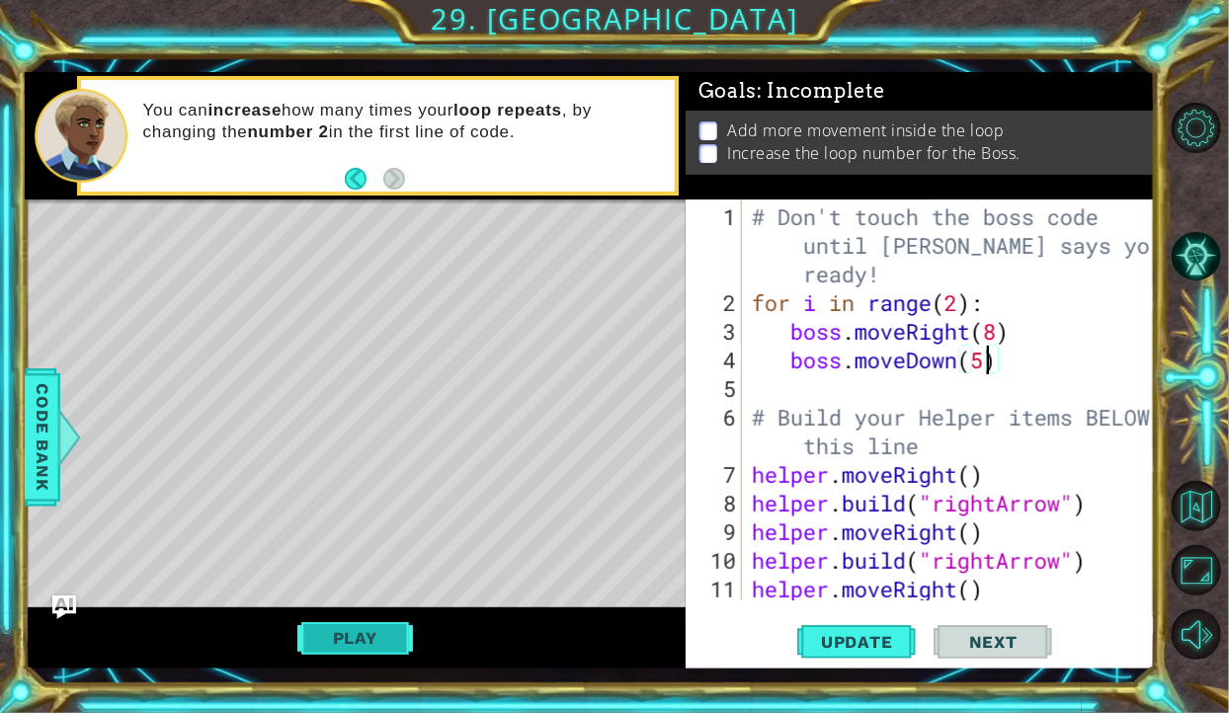
click at [382, 645] on button "Play" at bounding box center [355, 638] width 116 height 38
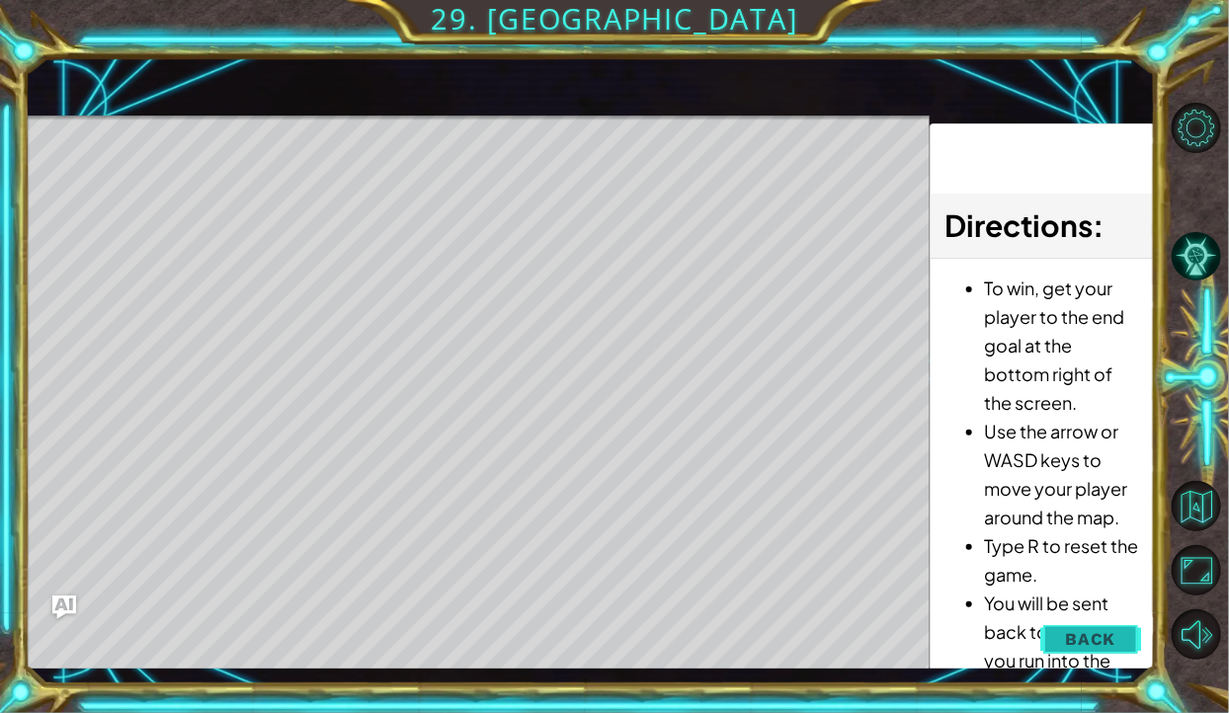
click at [1081, 657] on button "Back" at bounding box center [1090, 639] width 100 height 40
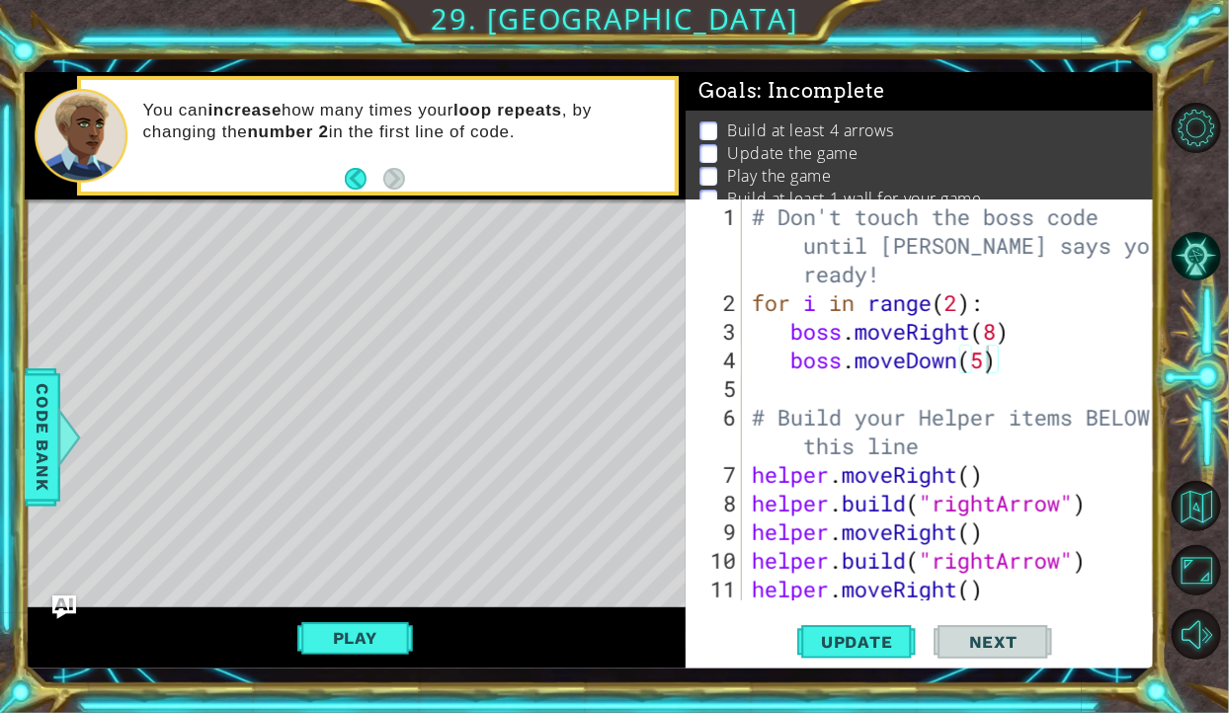
click at [1084, 637] on div "Update Next" at bounding box center [926, 641] width 470 height 47
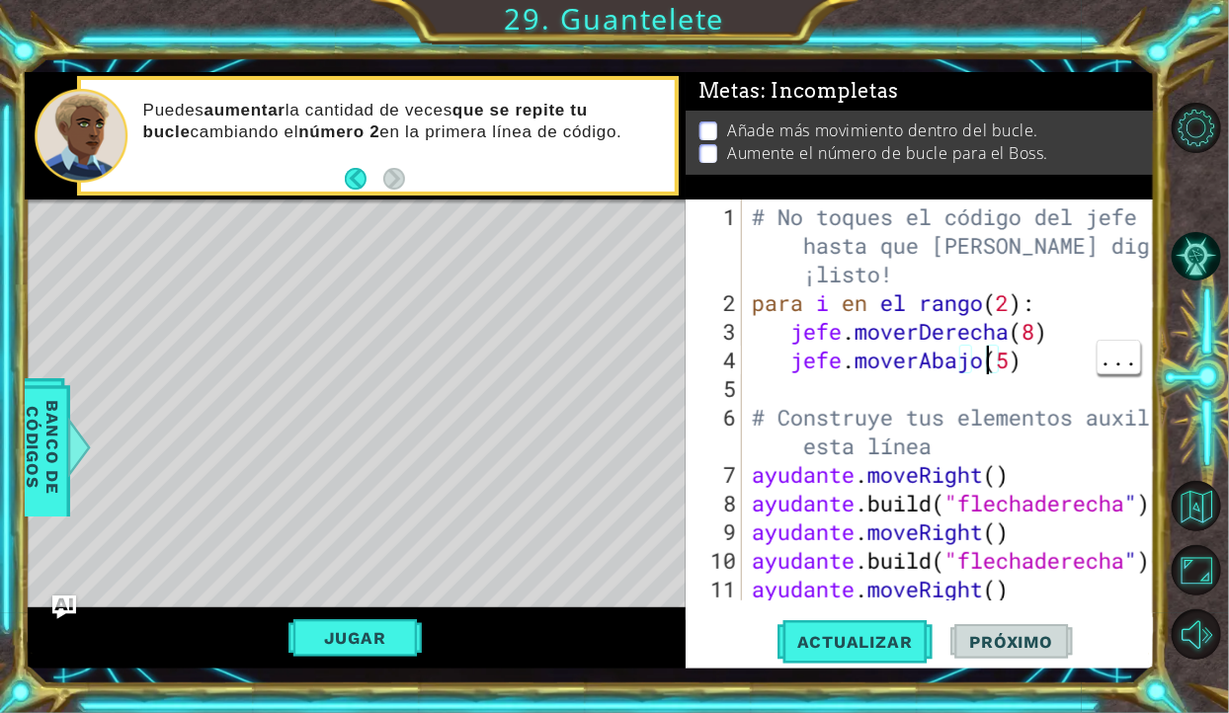
click at [1051, 352] on div "# No toques el código del jefe hasta que Vega diga que estás ¡listo! para i en …" at bounding box center [954, 461] width 413 height 516
click at [1059, 360] on div "# No toques el código del jefe hasta que Vega diga que estás ¡listo! para i en …" at bounding box center [954, 461] width 413 height 516
click at [1065, 366] on div "# No toques el código del jefe hasta que Vega diga que estás ¡listo! para i en …" at bounding box center [954, 461] width 413 height 516
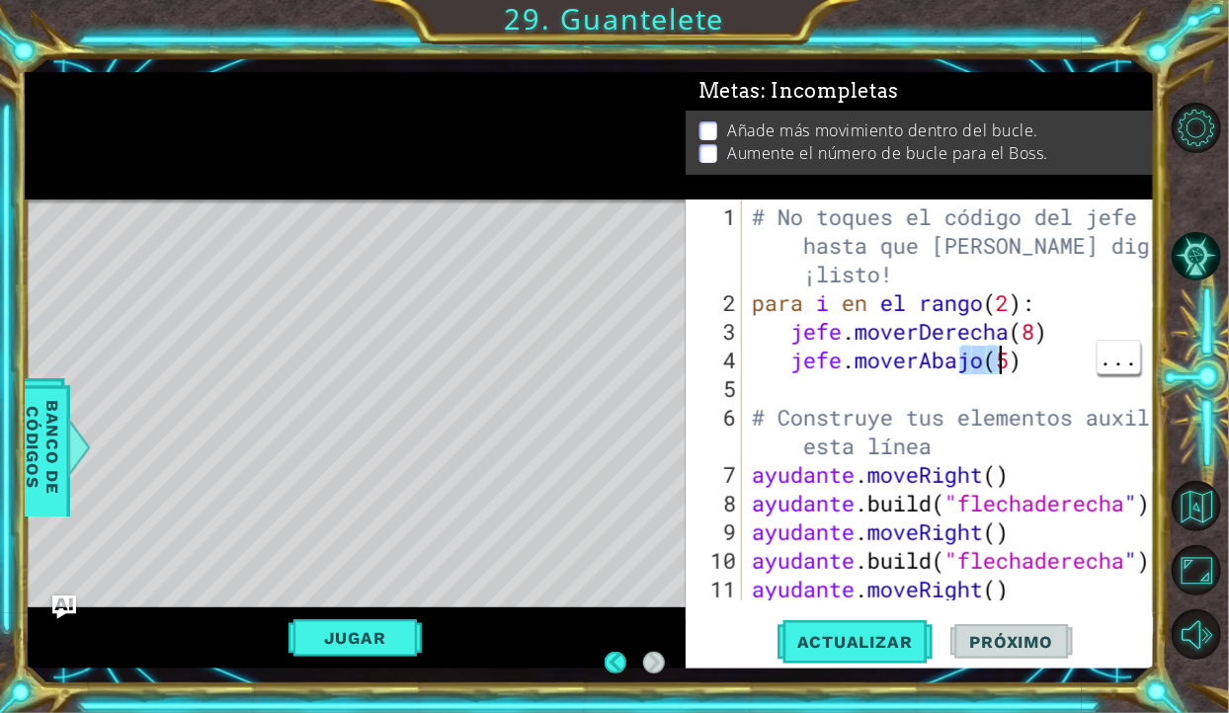
click at [1063, 363] on div "# No toques el código del jefe hasta que Vega diga que estás ¡listo! para i en …" at bounding box center [954, 461] width 413 height 516
click at [1063, 369] on div "# No toques el código del jefe hasta que Vega diga que estás ¡listo! para i en …" at bounding box center [954, 461] width 413 height 516
click at [1035, 378] on div "# No toques el código del jefe hasta que Vega diga que estás ¡listo! para i en …" at bounding box center [954, 461] width 413 height 516
click at [1068, 358] on div "# No toques el código del jefe hasta que Vega diga que estás ¡listo! para i en …" at bounding box center [954, 461] width 413 height 516
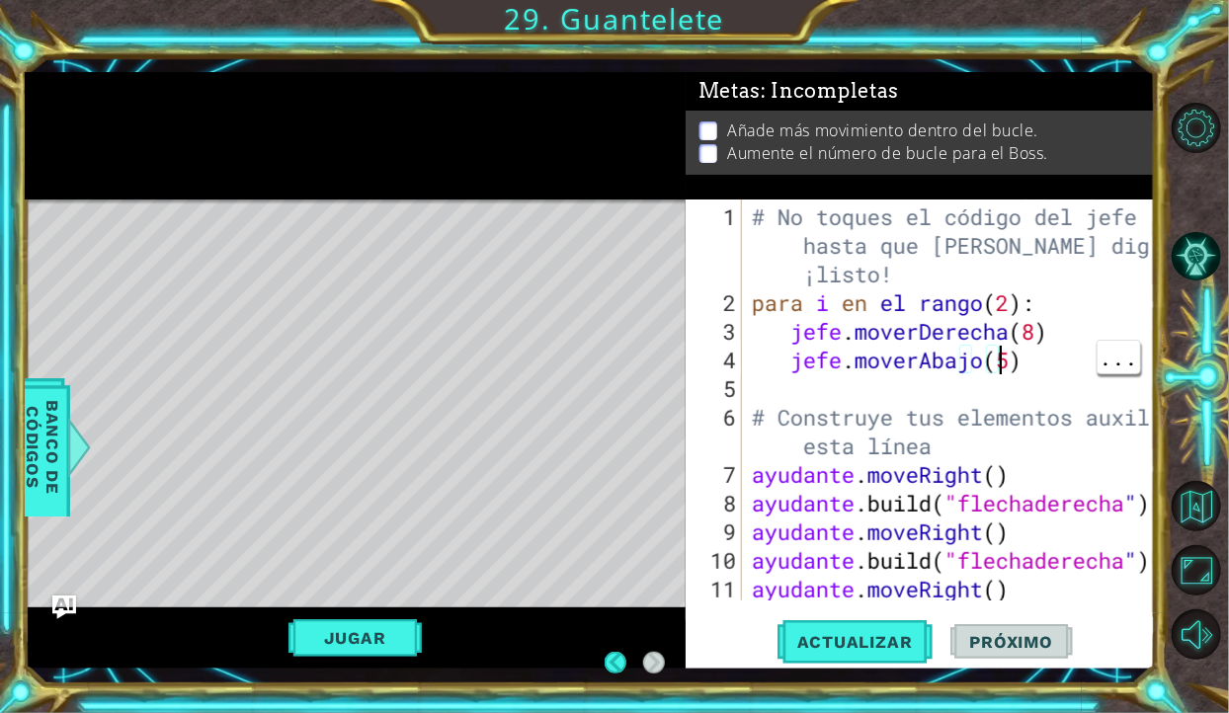
click at [1064, 365] on div "# No toques el código del jefe hasta que Vega diga que estás ¡listo! para i en …" at bounding box center [954, 461] width 413 height 516
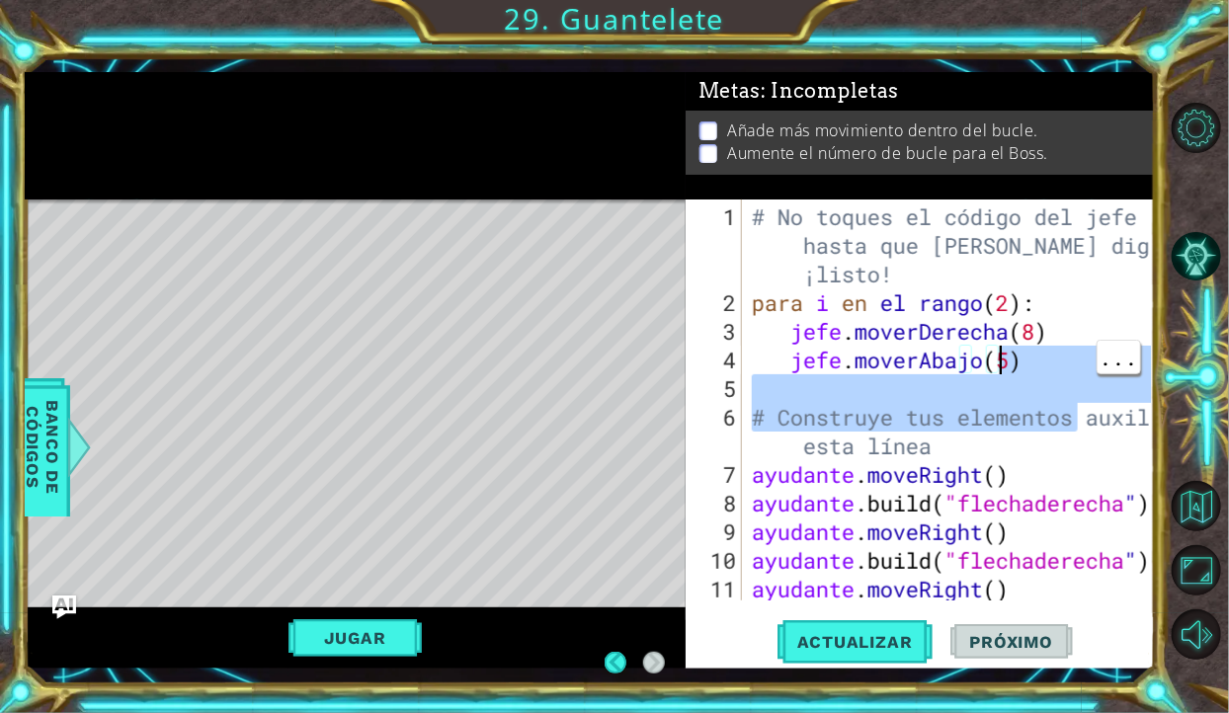
click at [1081, 268] on div "# No toques el código del jefe hasta que Vega diga que estás ¡listo! para i en …" at bounding box center [954, 461] width 413 height 516
type textarea "# Don't touch the boss code until Vega says you're ready!"
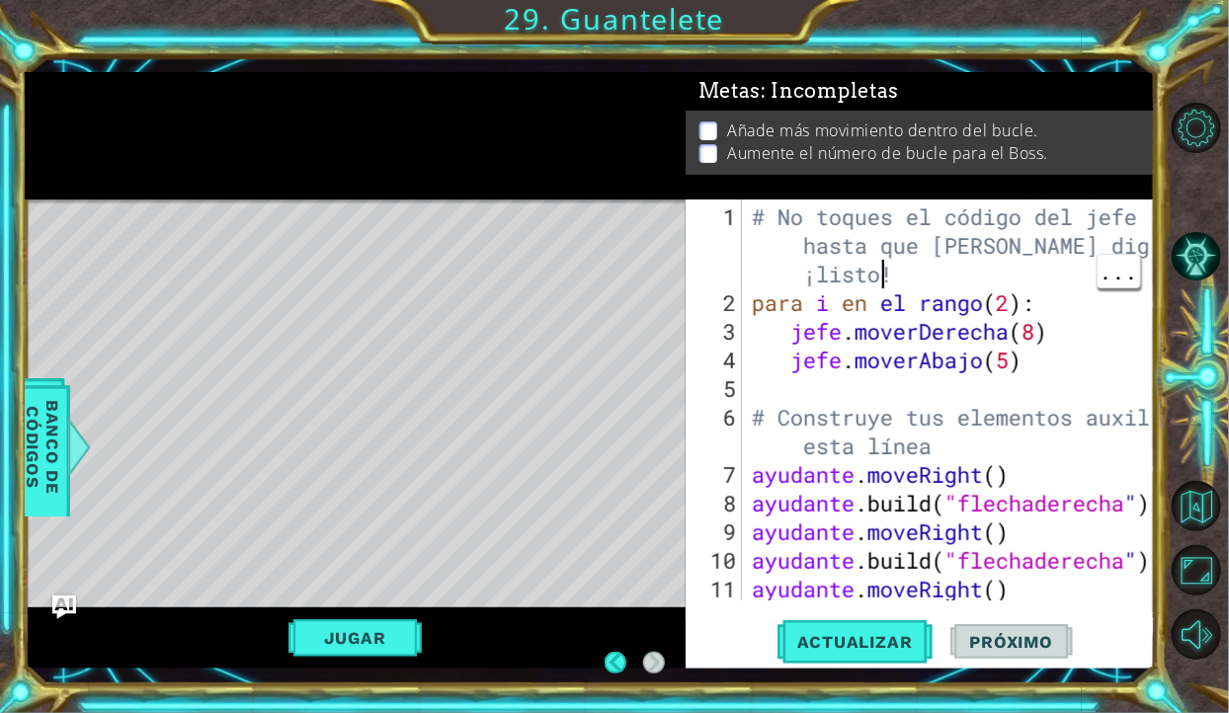
scroll to position [0, 32]
click at [1004, 41] on div "1 הההההההההההההההההההההההההההההההה הההההההההההההההההההההההההההההההה ההההההההההה…" at bounding box center [614, 356] width 1229 height 713
click at [1009, 41] on div "1 הההההההההההההההההההההההההההההההה הההההההההההההההההההההההההההההההה ההההההההההה…" at bounding box center [614, 356] width 1229 height 713
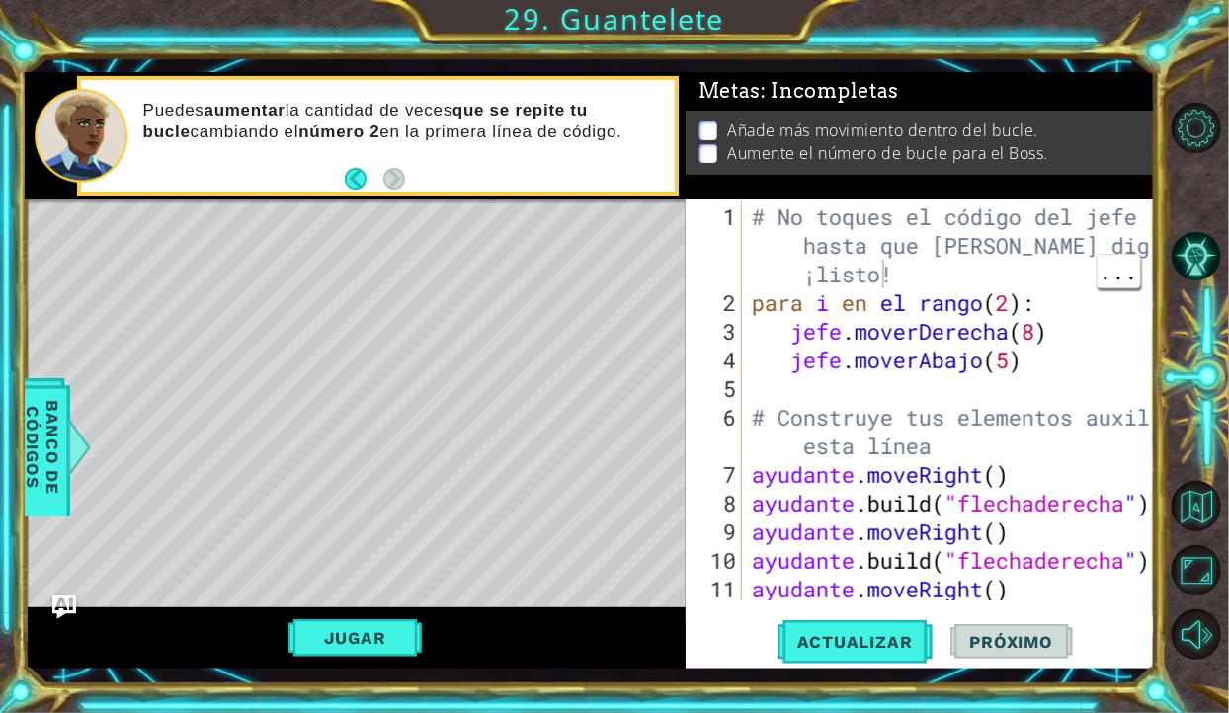
click at [1071, 373] on div "# No toques el código del jefe hasta que Vega diga que estás ¡listo! para i en …" at bounding box center [954, 461] width 413 height 516
click at [1054, 369] on div "# No toques el código del jefe hasta que Vega diga que estás ¡listo! para i en …" at bounding box center [954, 461] width 413 height 516
type textarea "boss.moveDown(5)"
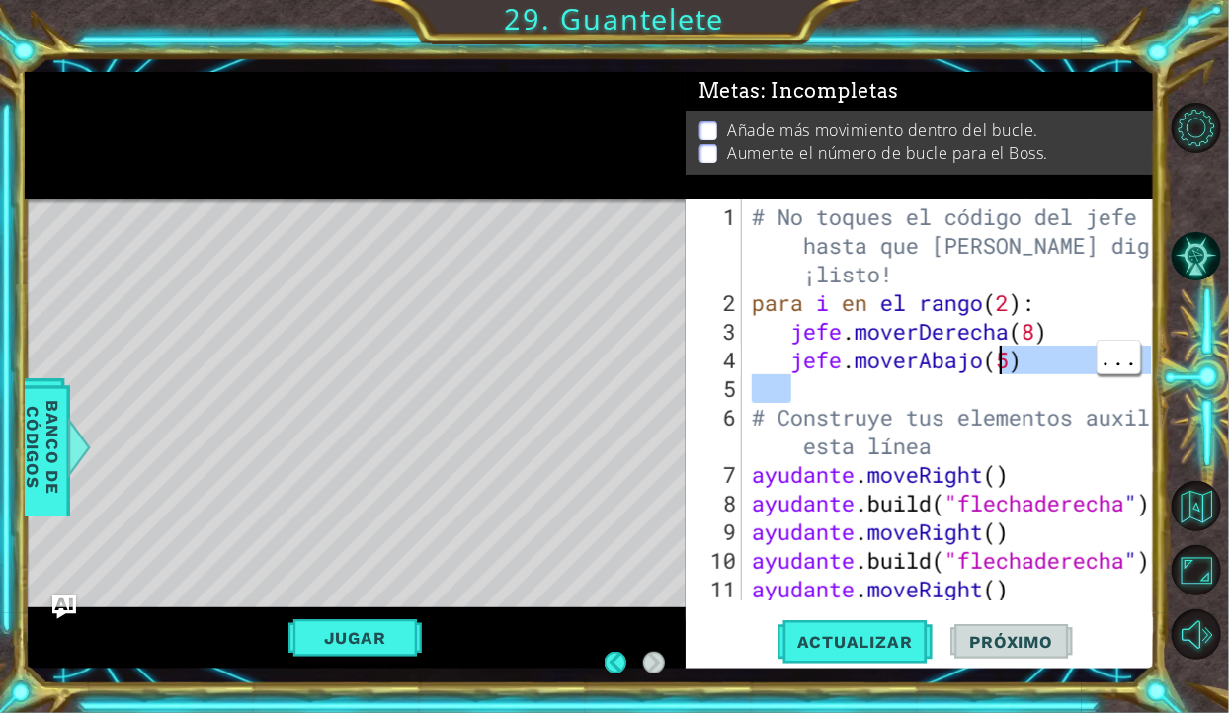
click at [1032, 373] on div "# No toques el código del jefe hasta que Vega diga que estás ¡listo! para i en …" at bounding box center [954, 461] width 413 height 516
click at [1072, 354] on div "# No toques el código del jefe hasta que Vega diga que estás ¡listo! para i en …" at bounding box center [954, 461] width 413 height 516
type textarea "boss.moveDown(5)"
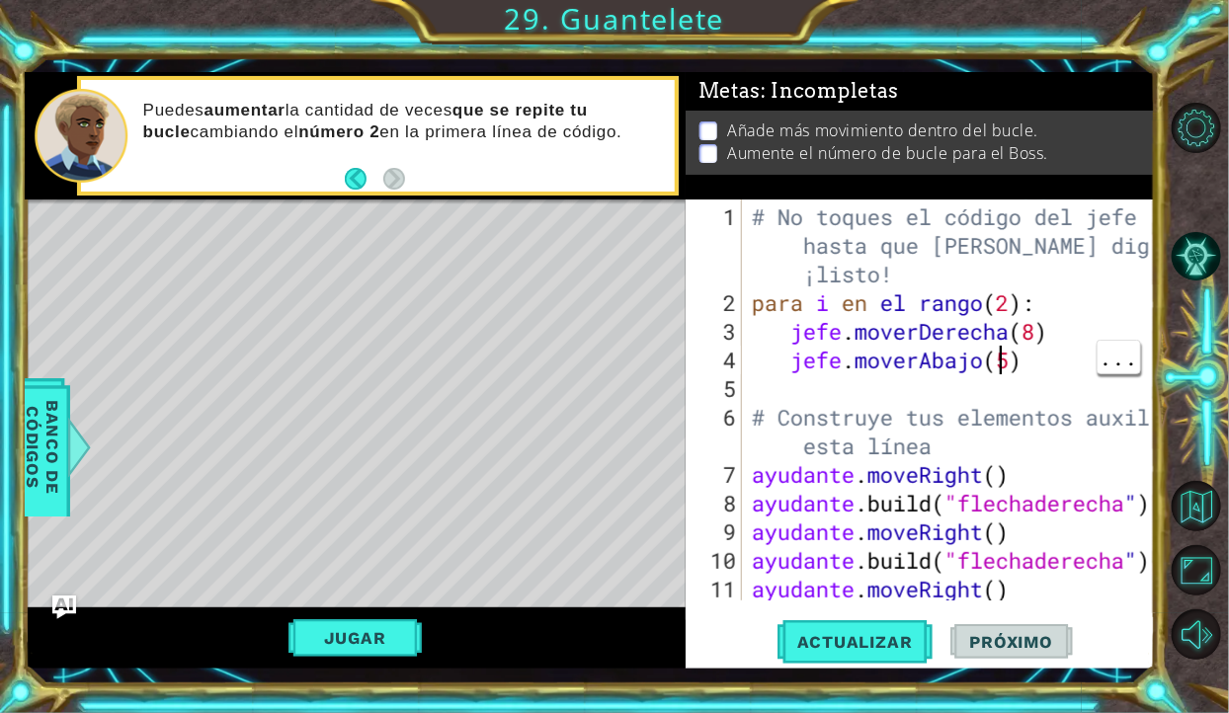
click at [1059, 361] on div "# No toques el código del jefe hasta que Vega diga que estás ¡listo! para i en …" at bounding box center [954, 461] width 413 height 516
click at [1080, 377] on div "# No toques el código del jefe hasta que Vega diga que estás ¡listo! para i en …" at bounding box center [954, 461] width 413 height 516
click at [1067, 350] on div "# No toques el código del jefe hasta que Vega diga que estás ¡listo! para i en …" at bounding box center [954, 461] width 413 height 516
type textarea "boss.moveDown(5)"
click at [1067, 350] on div "# No toques el código del jefe hasta que Vega diga que estás ¡listo! para i en …" at bounding box center [954, 461] width 413 height 516
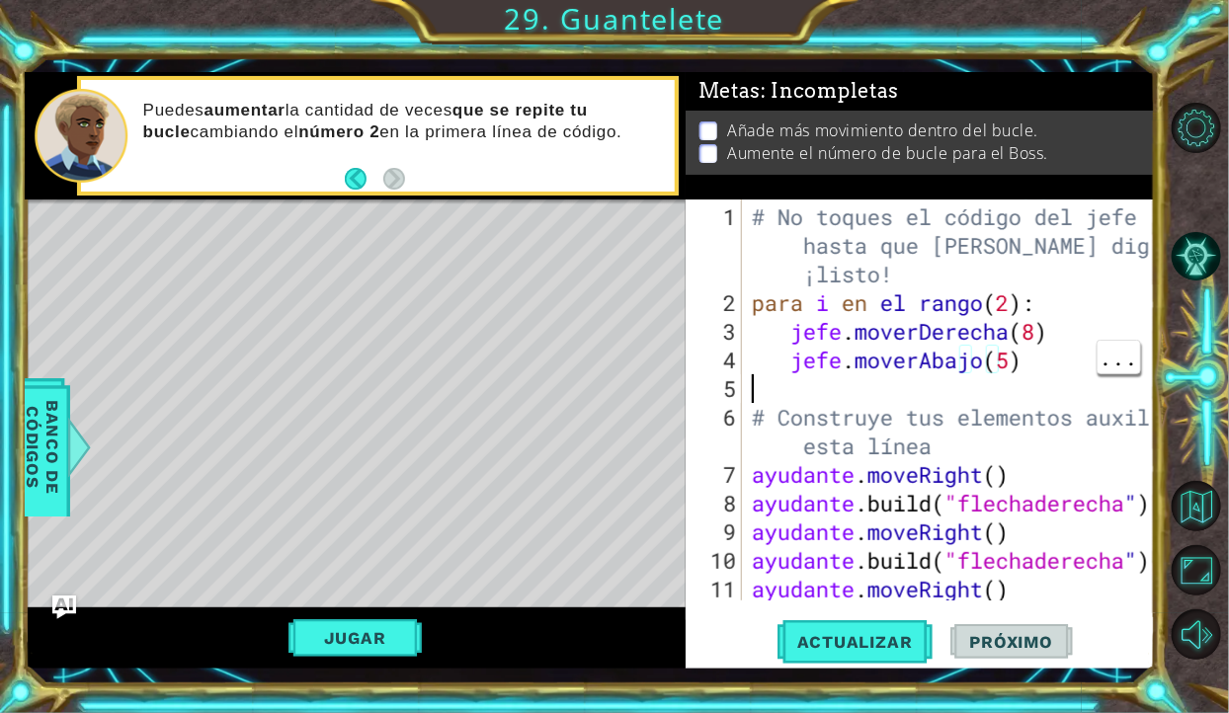
scroll to position [0, 0]
click at [1087, 332] on div "# No toques el código del jefe hasta que Vega diga que estás ¡listo! para i en …" at bounding box center [954, 461] width 413 height 516
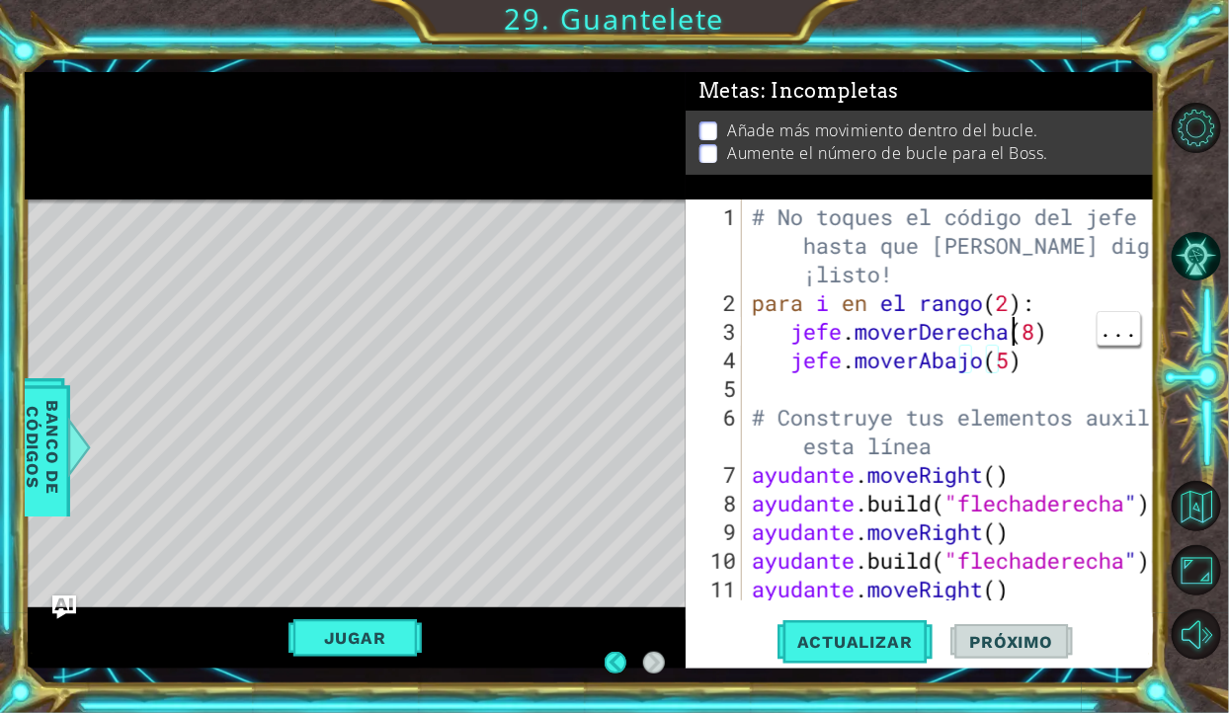
scroll to position [0, 10]
type textarea "boss.moveRight(8) boss.moveDown(5)"
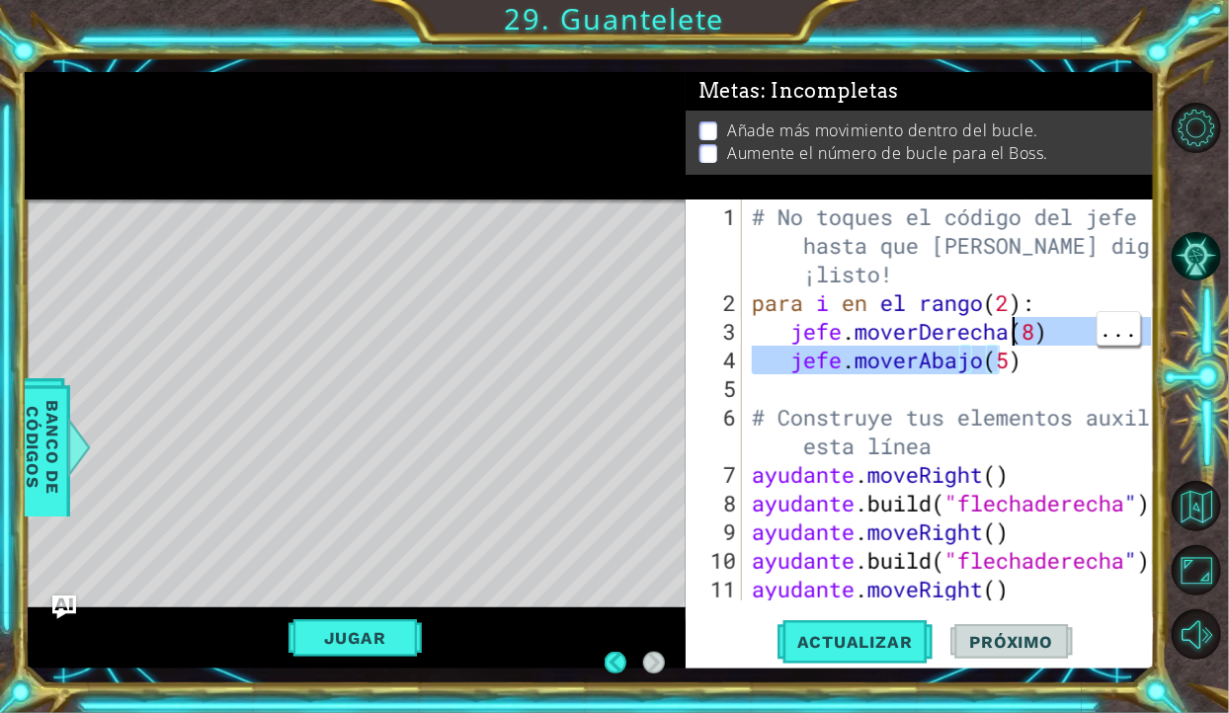
click at [1052, 377] on div "# No toques el código del jefe hasta que Vega diga que estás ¡listo! para i en …" at bounding box center [954, 461] width 413 height 516
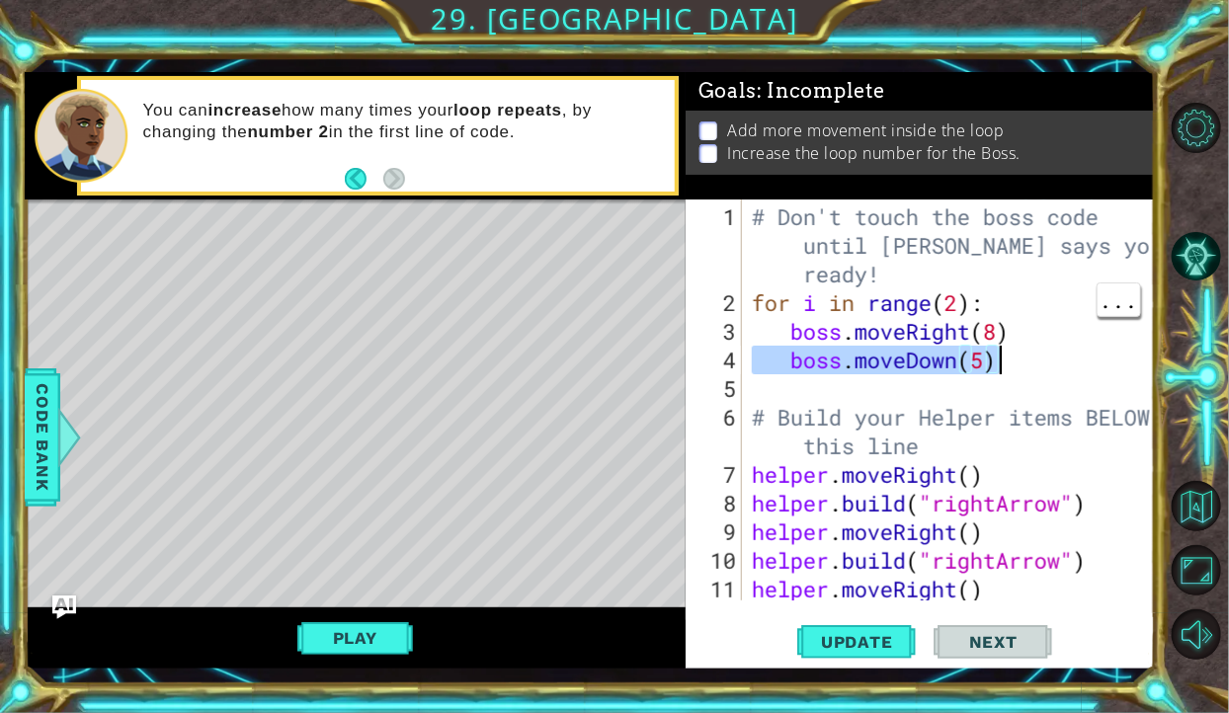
click at [1061, 312] on div "# Don't touch the boss code until Vega says you're ready! for i in range ( 2 ) …" at bounding box center [954, 461] width 413 height 516
click at [989, 338] on div "# Don't touch the boss code until Vega says you're ready! for i in range ( 2 ) …" at bounding box center [954, 461] width 413 height 516
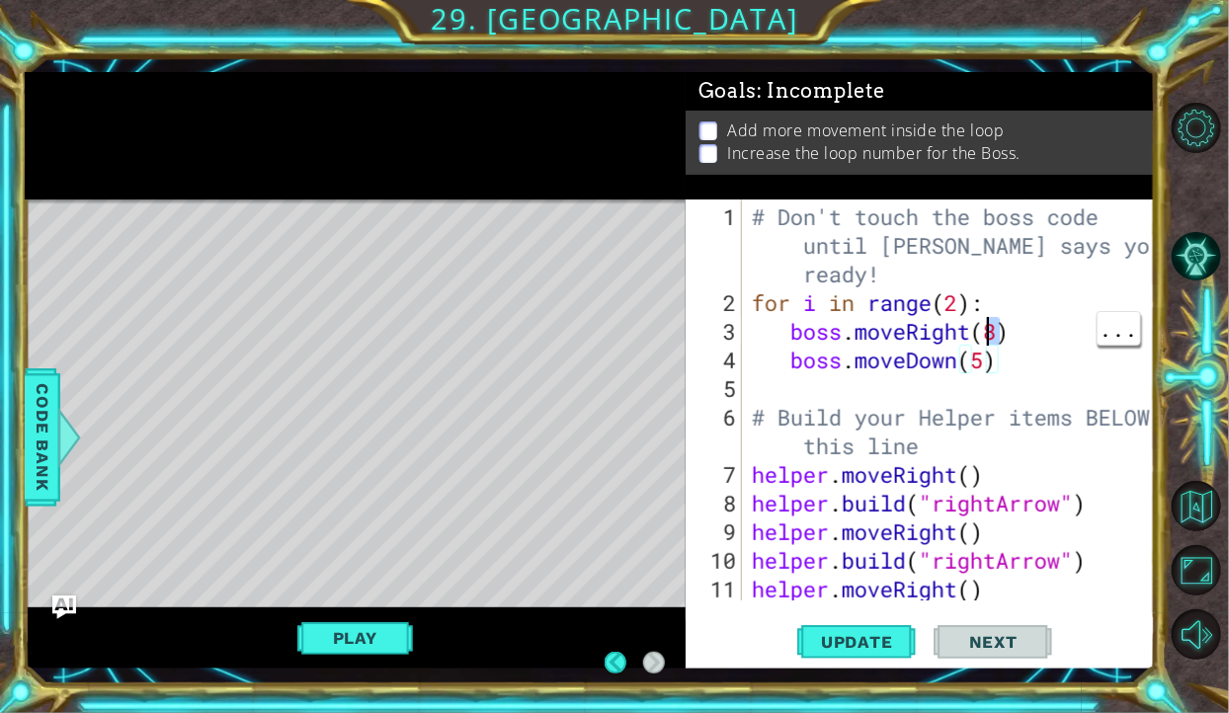
click at [997, 331] on div "# Don't touch the boss code until Vega says you're ready! for i in range ( 2 ) …" at bounding box center [954, 461] width 413 height 516
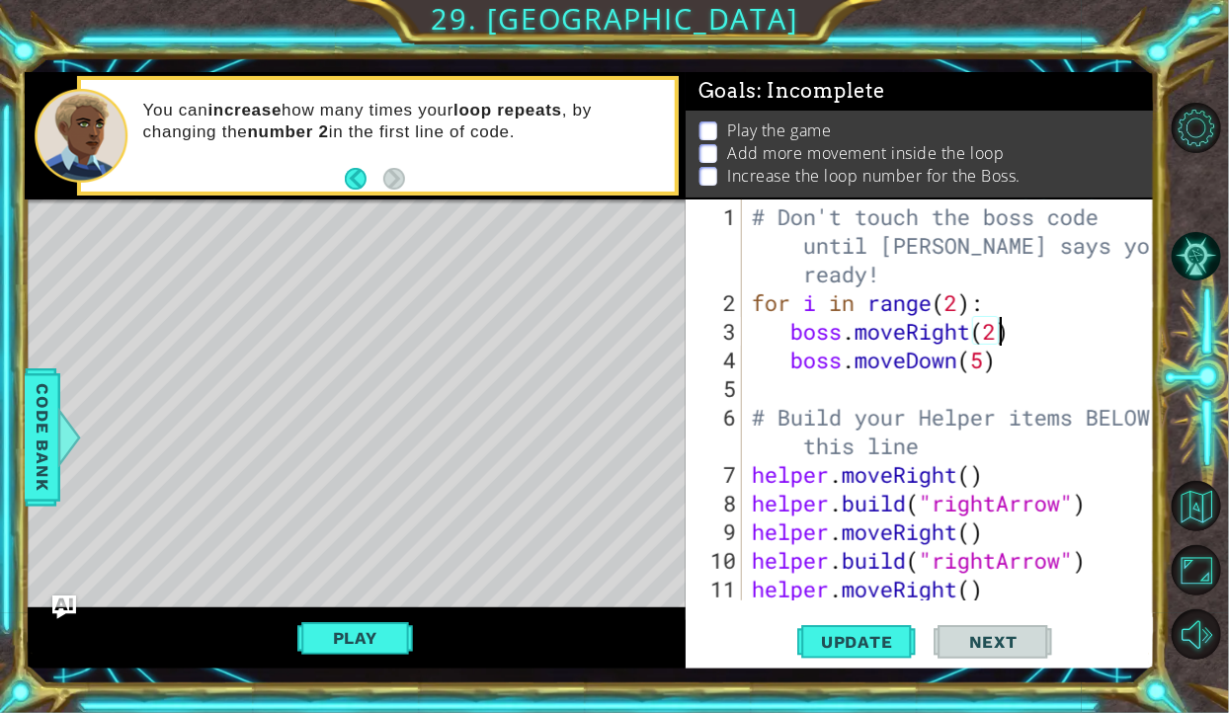
click at [982, 369] on div "# Don't touch the boss code until Vega says you're ready! for i in range ( 2 ) …" at bounding box center [954, 461] width 413 height 516
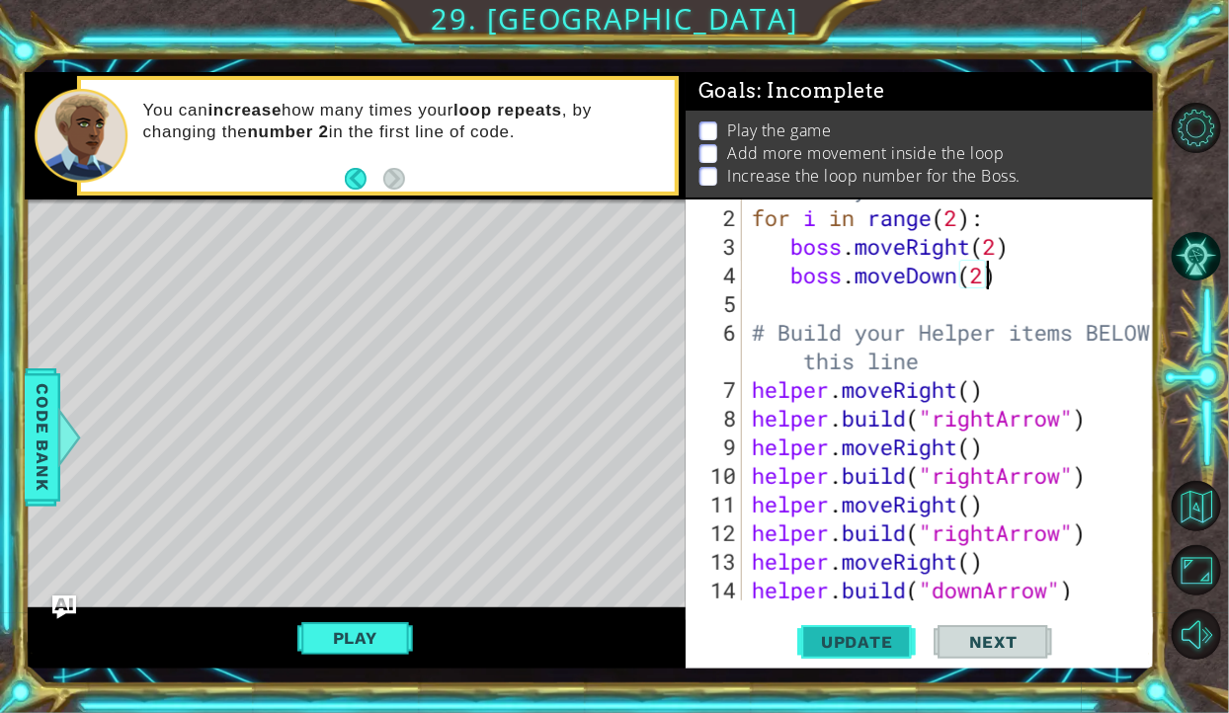
type textarea "boss.moveDown(2)"
click at [864, 654] on button "Update" at bounding box center [856, 641] width 119 height 47
click at [408, 621] on button "Play" at bounding box center [355, 638] width 116 height 38
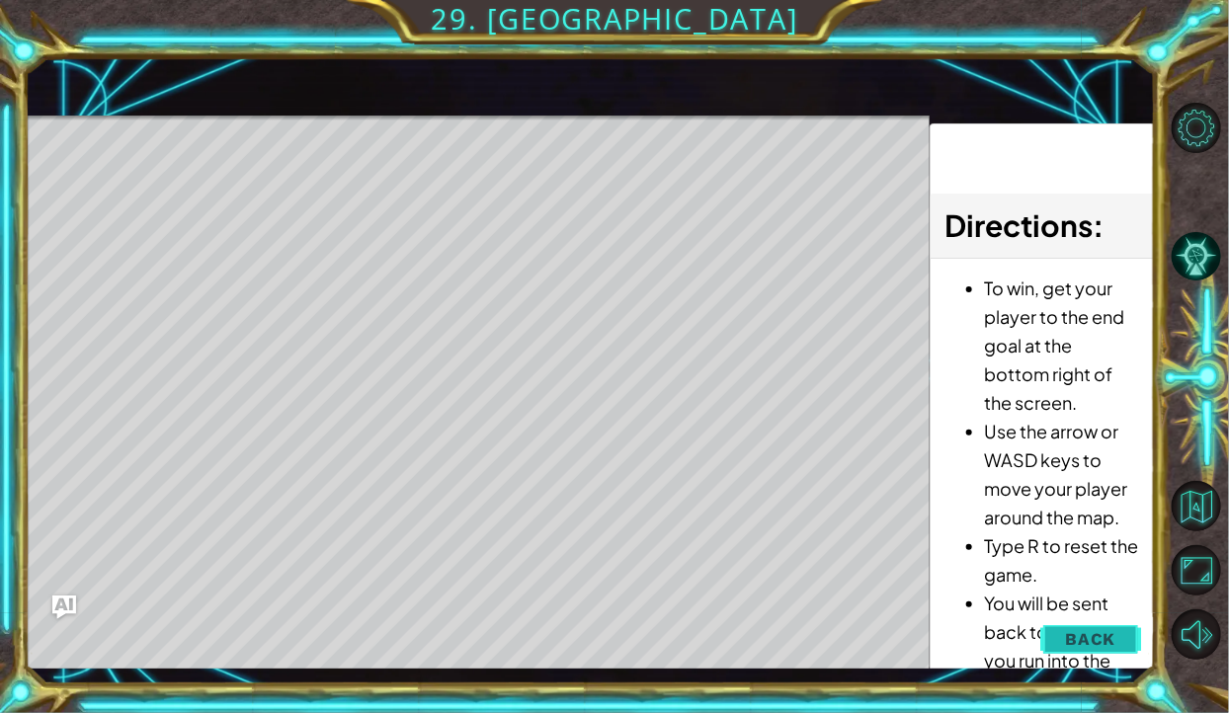
click at [1094, 650] on button "Back" at bounding box center [1090, 639] width 100 height 40
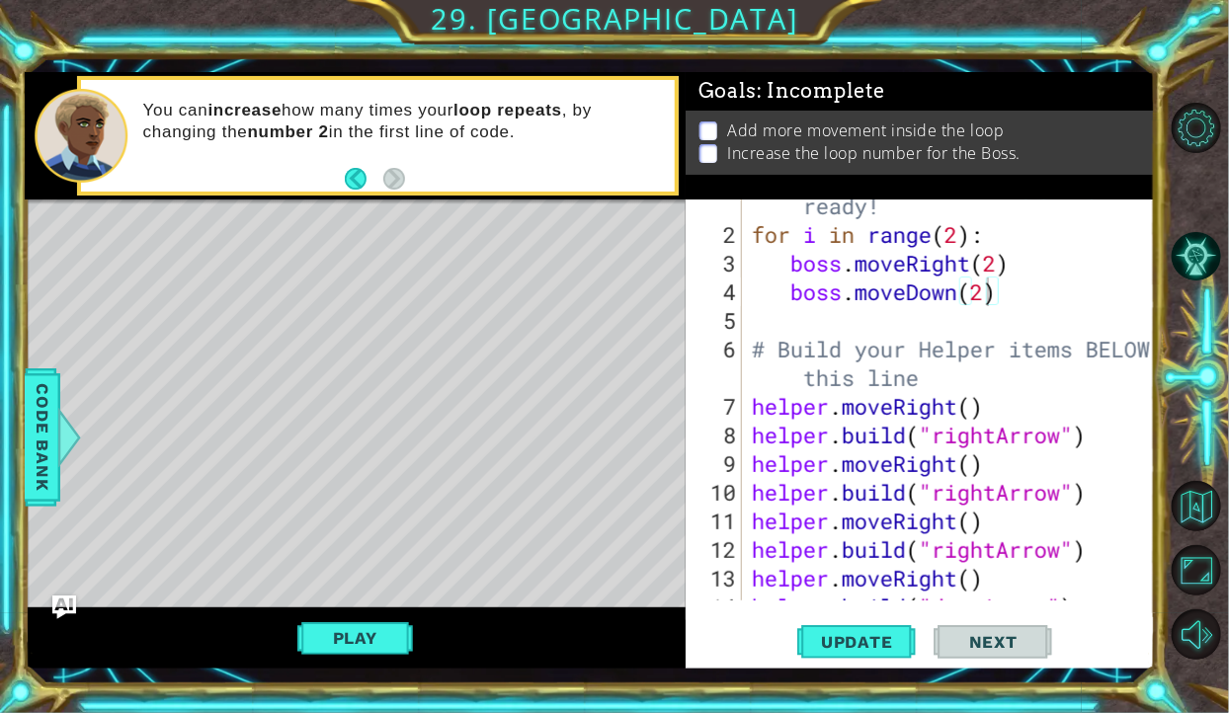
scroll to position [67, 0]
click at [1016, 339] on div "# Don't touch the boss code until Vega says you're ready! for i in range ( 2 ) …" at bounding box center [954, 393] width 413 height 516
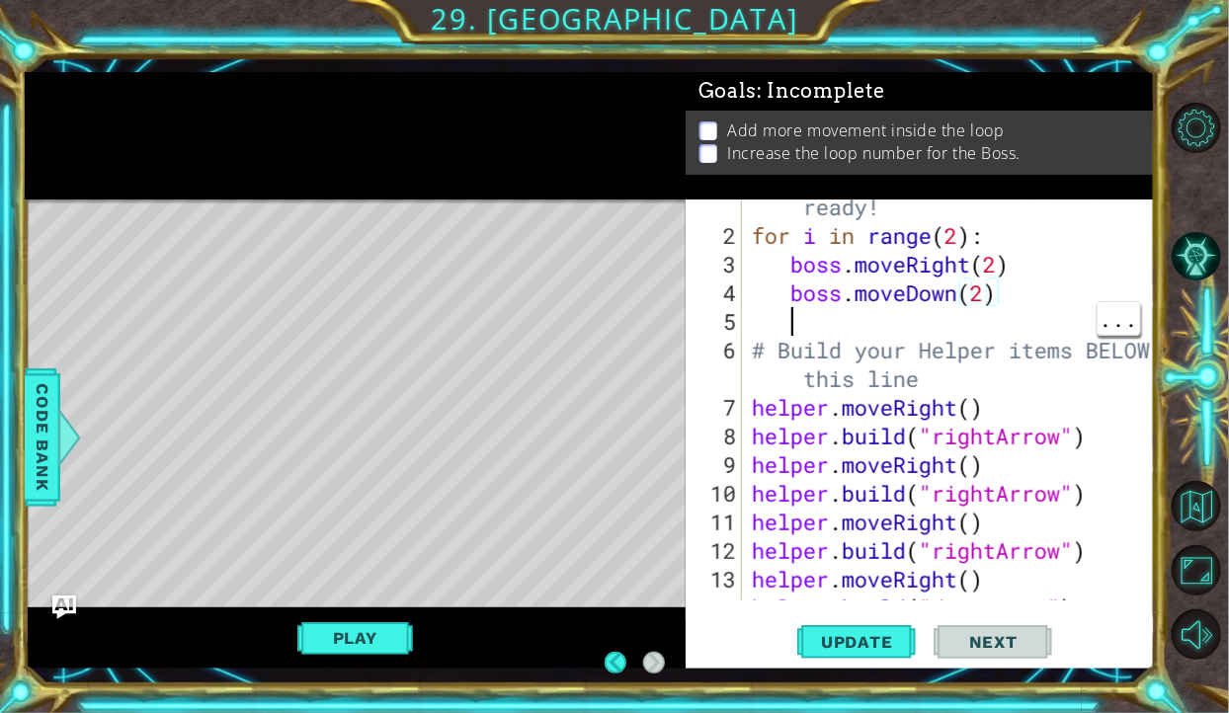
scroll to position [0, 0]
type textarea "b"
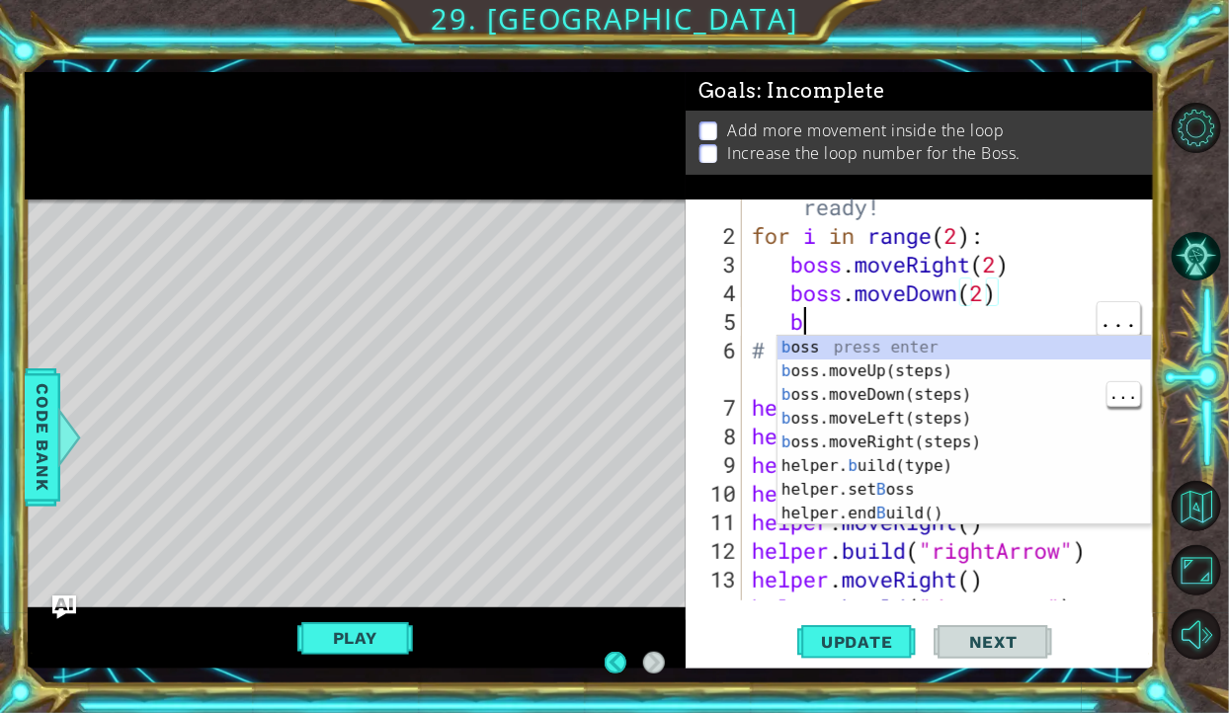
scroll to position [0, 1]
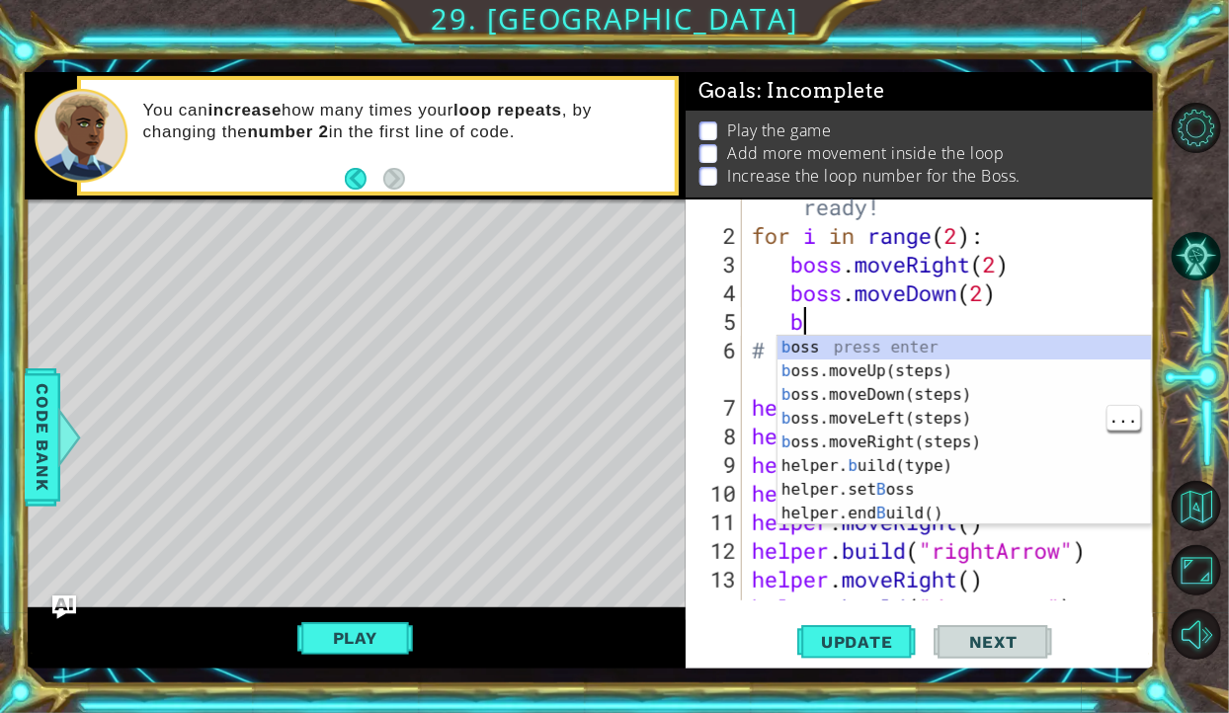
click at [942, 425] on div "b oss press enter b oss.moveUp(steps) press enter b oss.moveDown(steps) press e…" at bounding box center [964, 454] width 373 height 237
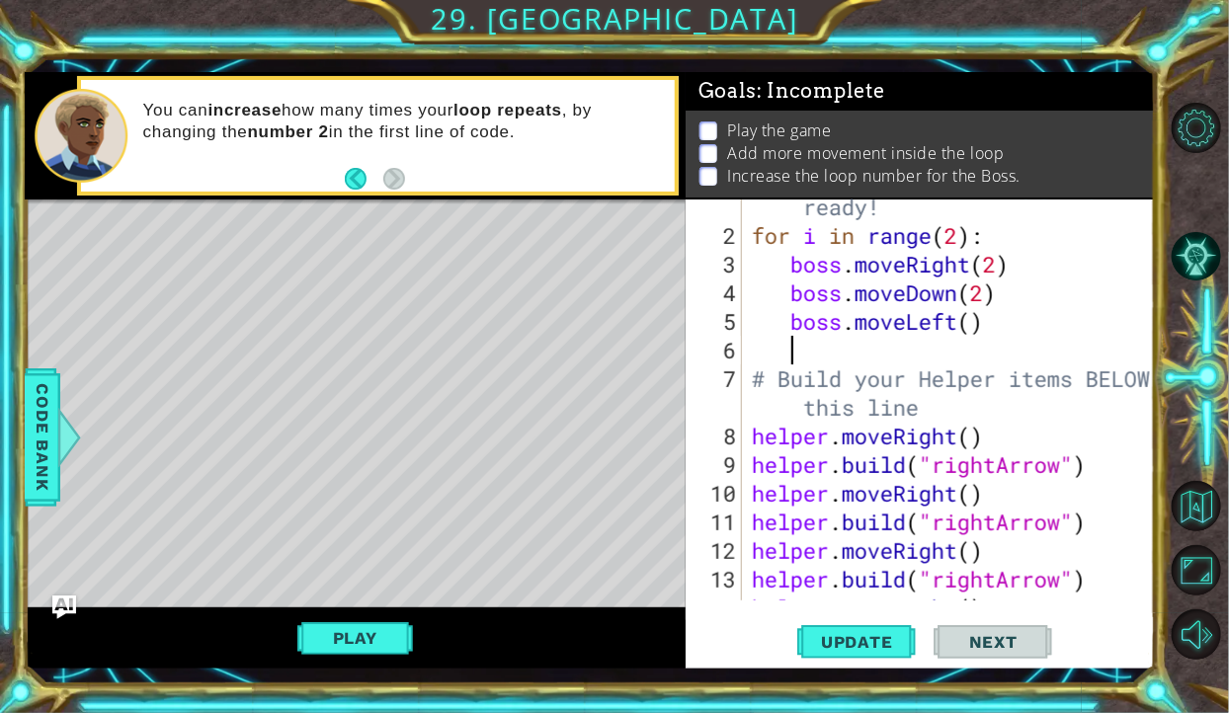
scroll to position [0, 0]
click at [971, 320] on div "# Don't touch the boss code until Vega says you're ready! for i in range ( 2 ) …" at bounding box center [954, 393] width 413 height 516
type textarea "boss.moveLeft(2)"
click at [373, 630] on button "Play" at bounding box center [355, 638] width 116 height 38
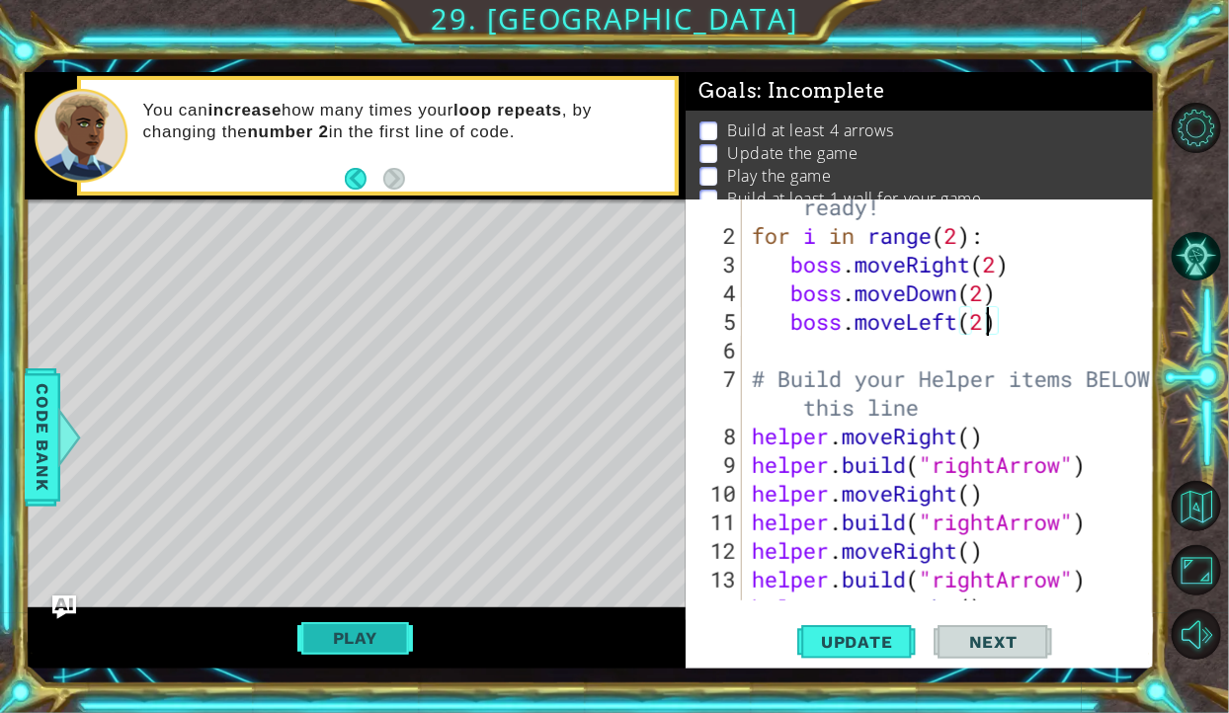
click at [347, 642] on button "Play" at bounding box center [355, 638] width 116 height 38
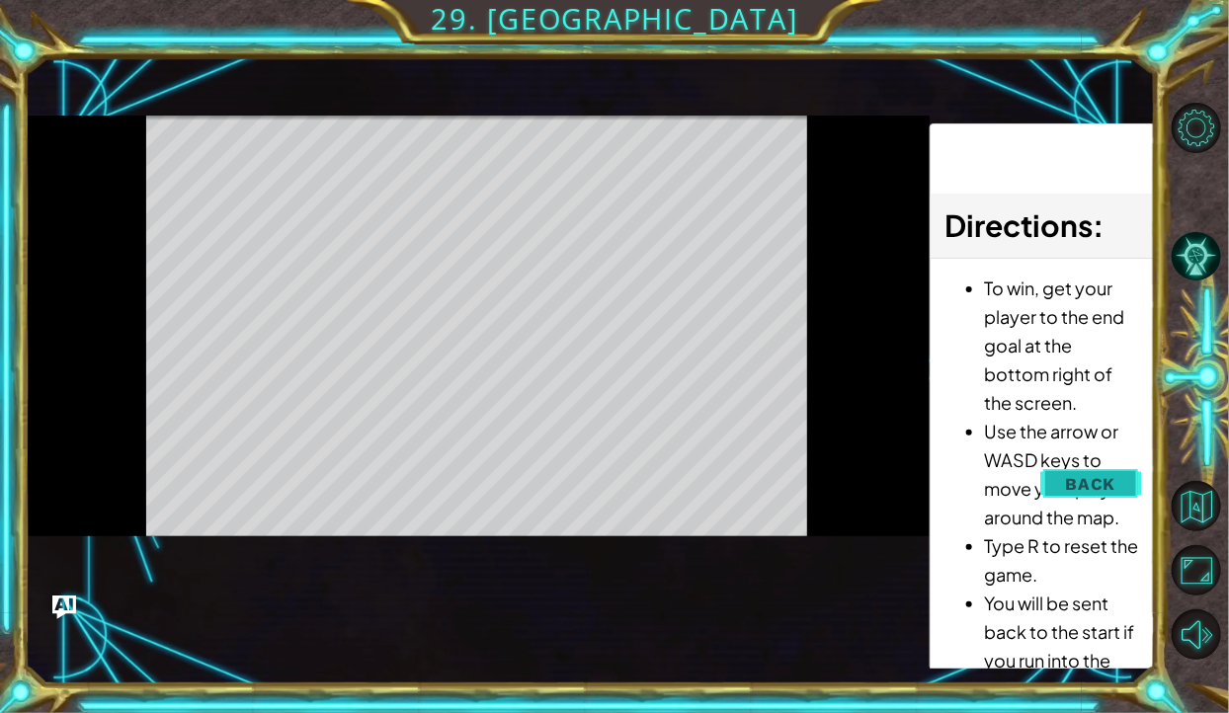
click at [1083, 486] on span "Back" at bounding box center [1090, 484] width 50 height 20
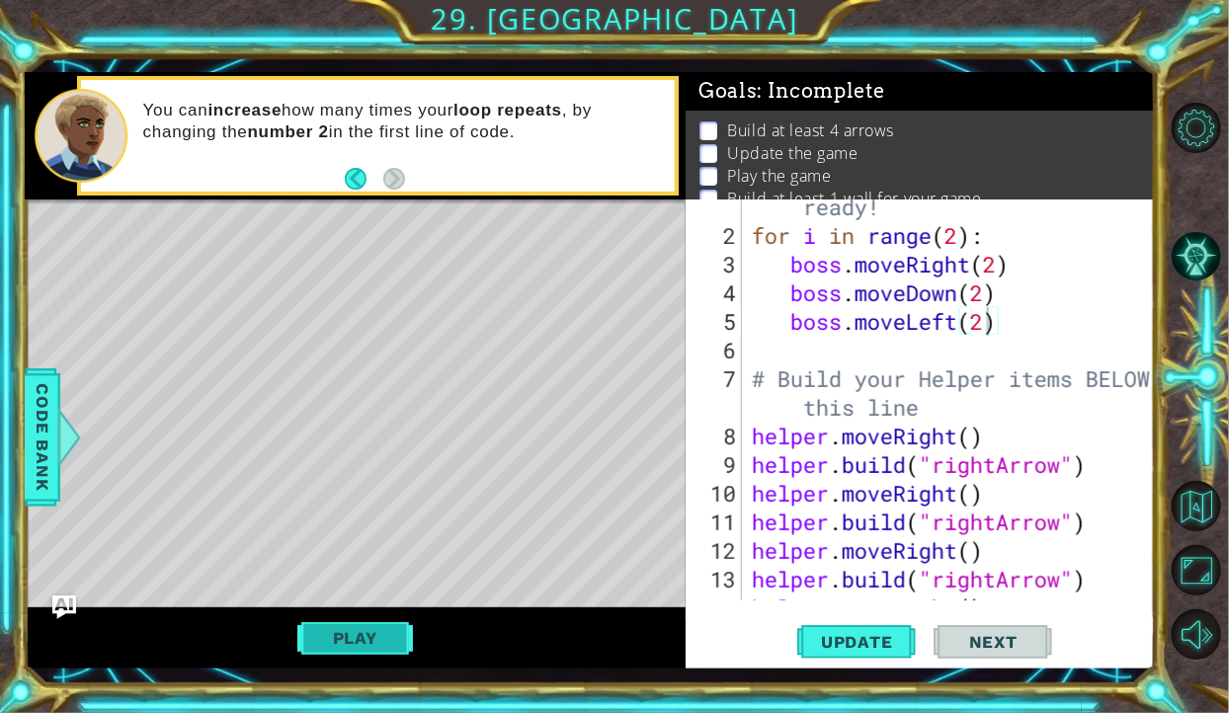
click at [376, 633] on button "Play" at bounding box center [355, 638] width 116 height 38
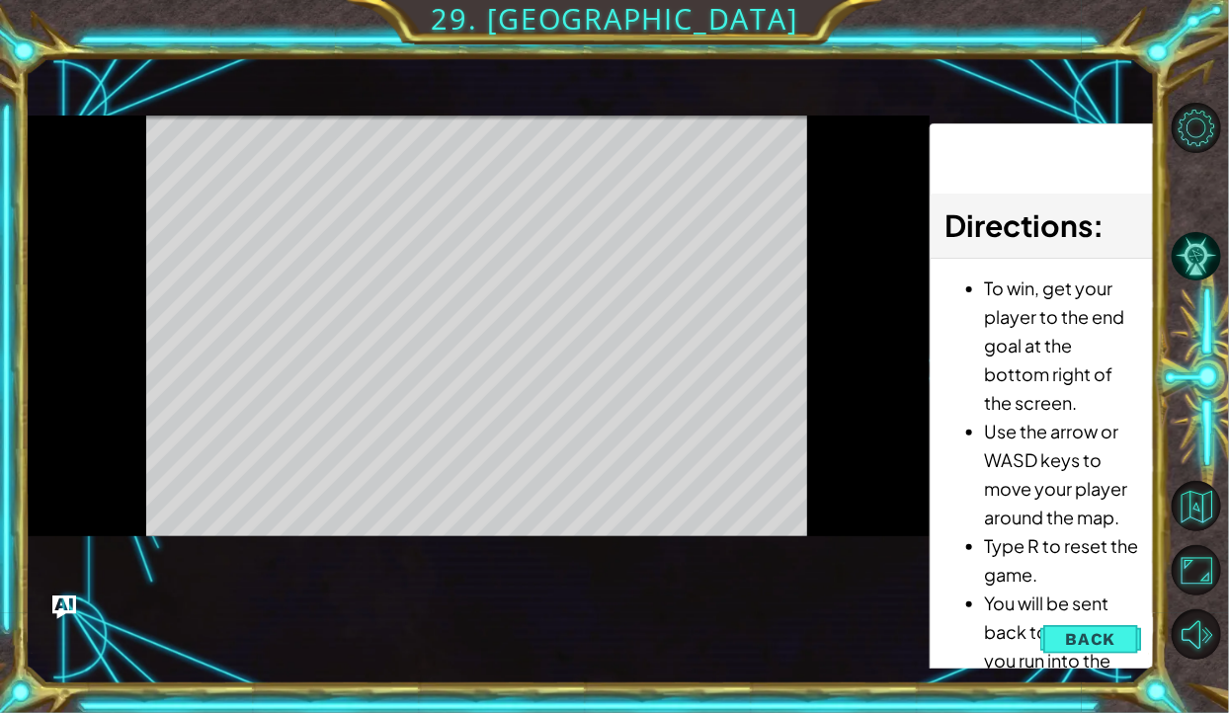
click at [1081, 497] on li "Use the arrow or WASD keys to move your player around the map." at bounding box center [1062, 474] width 155 height 115
click at [1076, 638] on span "Back" at bounding box center [1090, 639] width 50 height 20
click at [0, 0] on button "Update" at bounding box center [0, 0] width 0 height 0
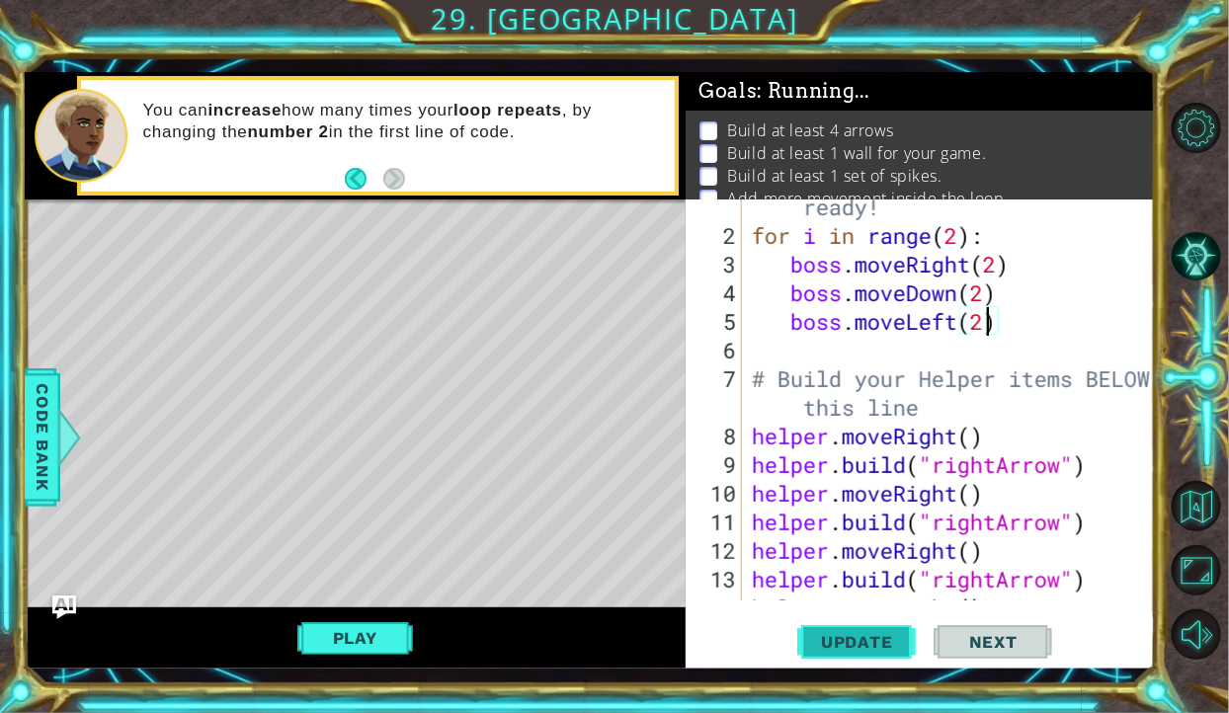
click at [853, 634] on span "Update" at bounding box center [857, 642] width 112 height 20
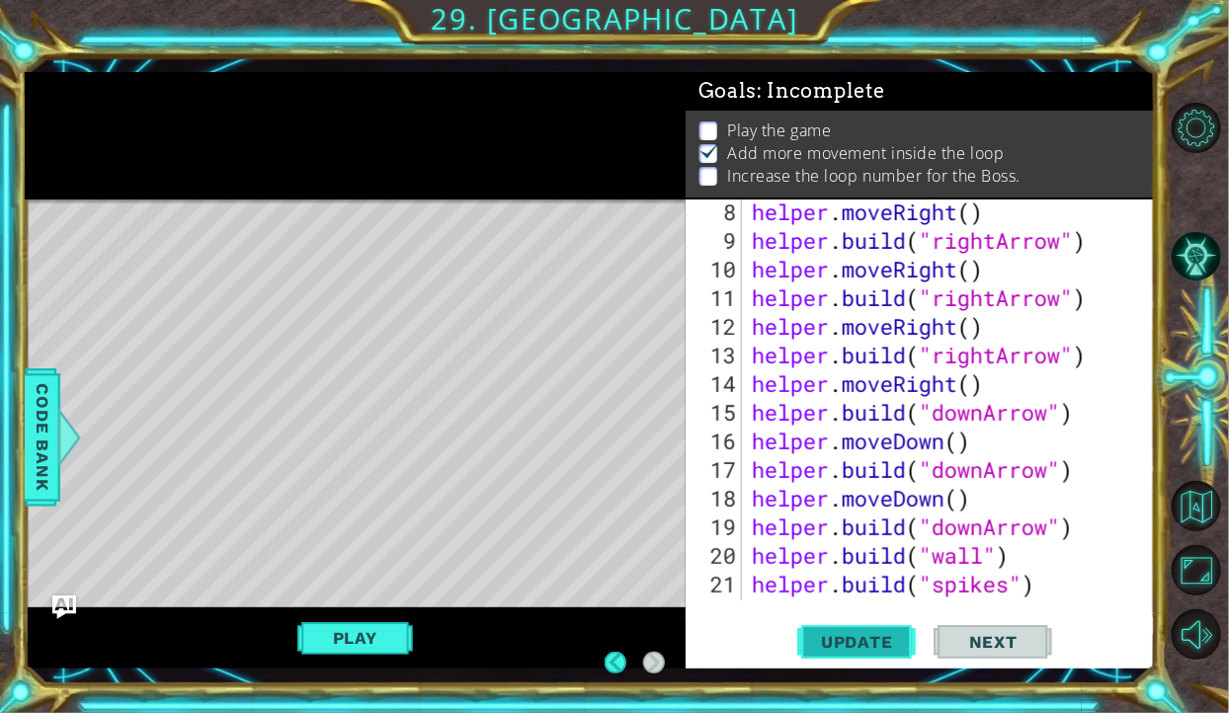
scroll to position [290, 0]
click at [1202, 532] on button "Back to Map" at bounding box center [1197, 506] width 50 height 50
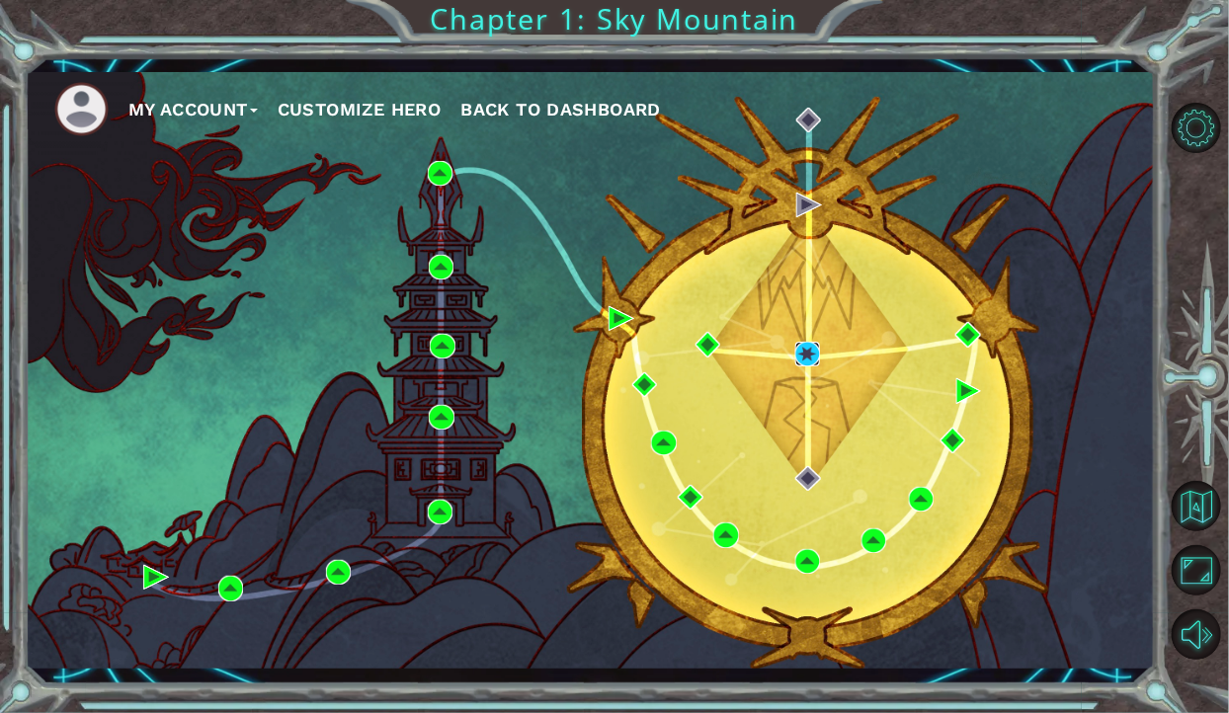
click at [810, 364] on img at bounding box center [807, 354] width 25 height 25
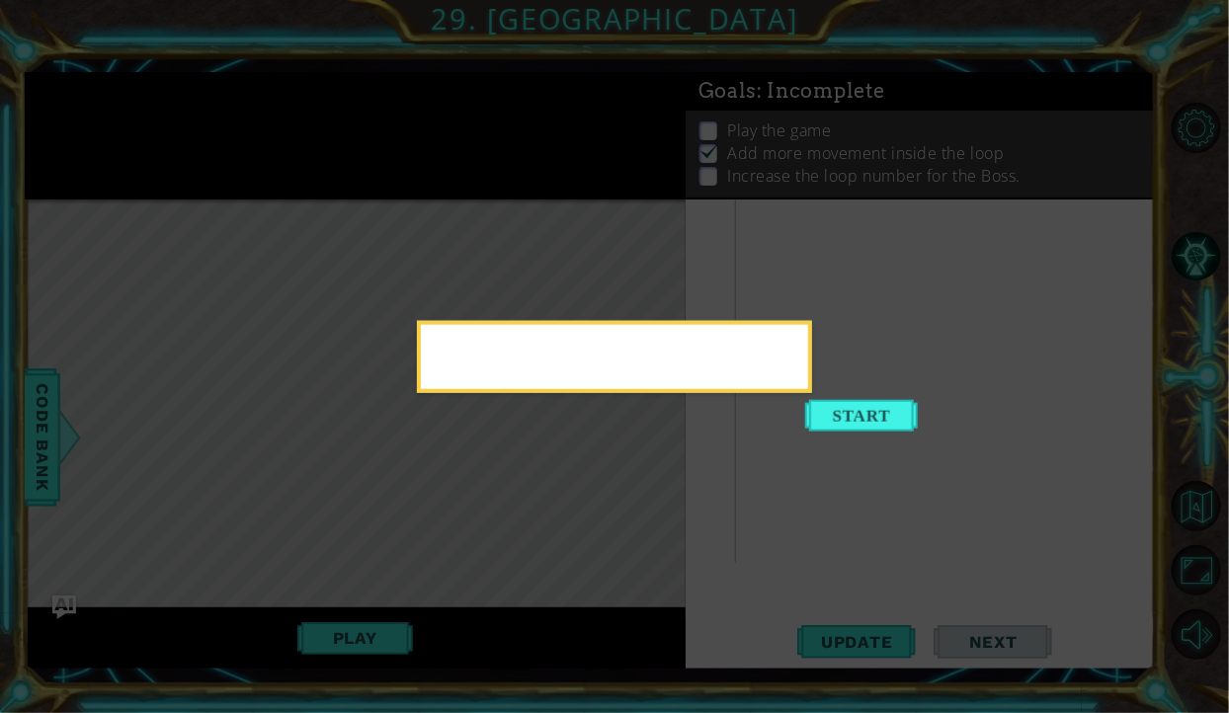
click at [812, 393] on div at bounding box center [614, 357] width 395 height 72
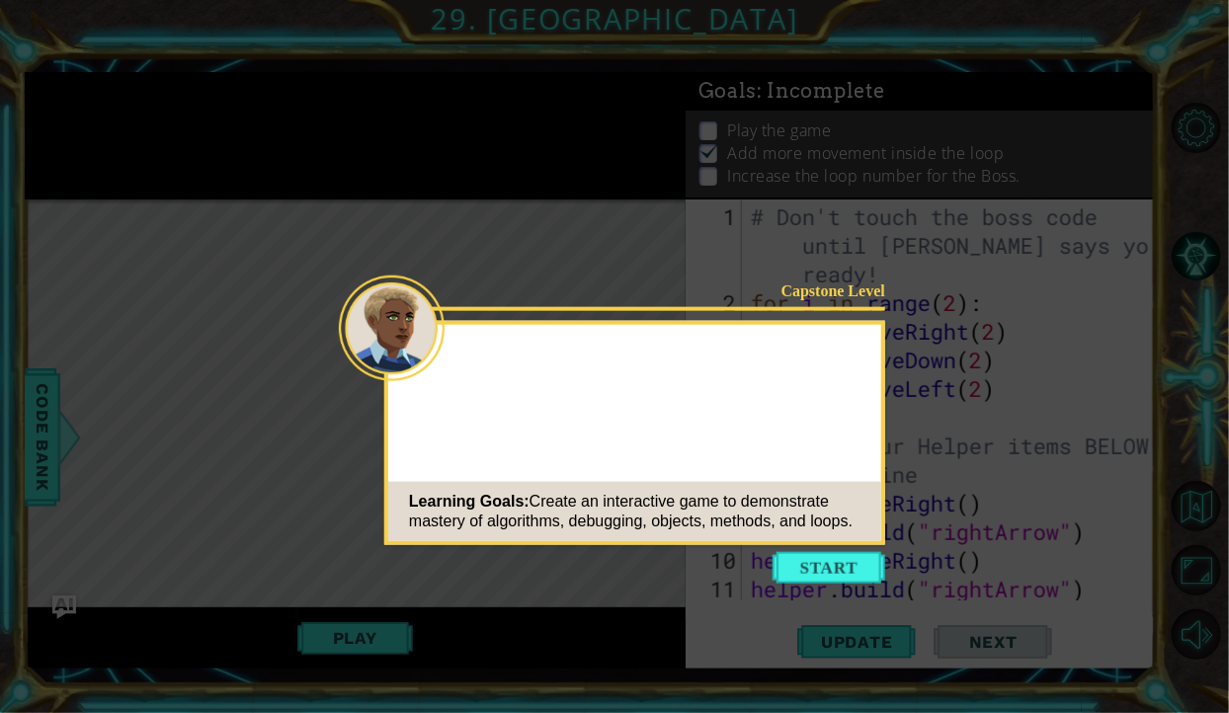
click at [820, 576] on button "Start" at bounding box center [829, 568] width 113 height 32
click at [822, 567] on icon at bounding box center [614, 356] width 1229 height 713
click at [829, 566] on icon at bounding box center [614, 356] width 1229 height 713
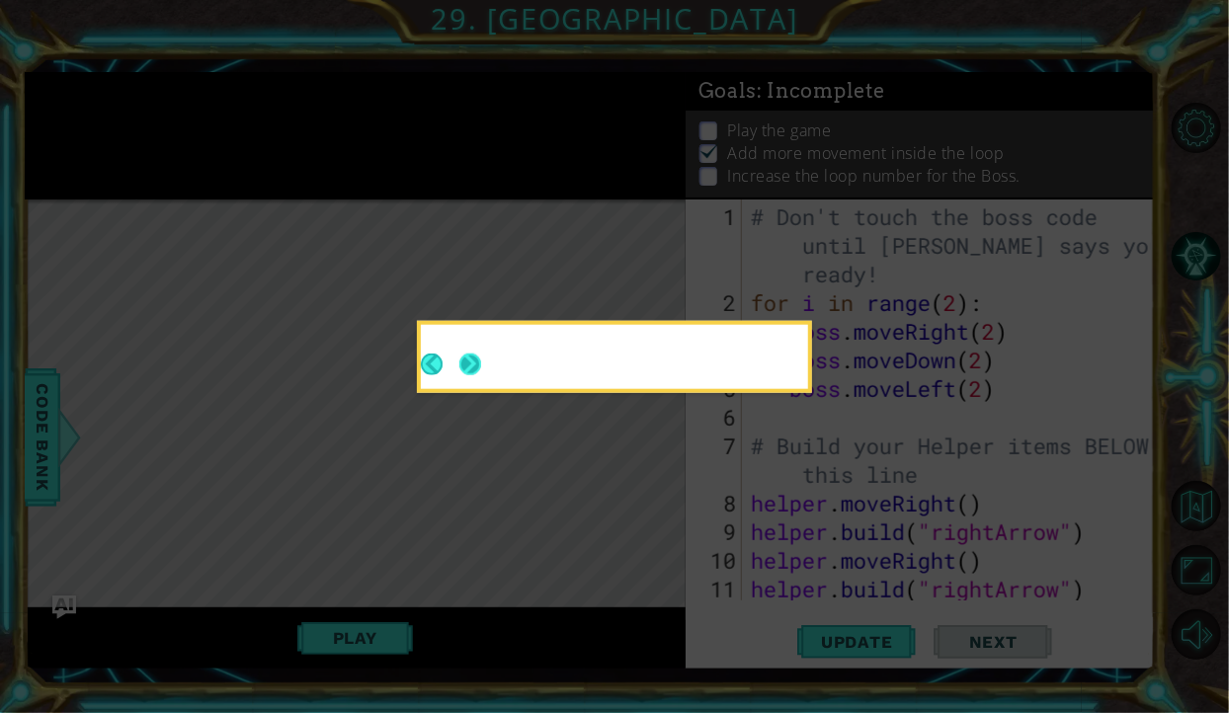
click at [837, 557] on icon at bounding box center [614, 356] width 1229 height 713
click at [468, 356] on button "Next" at bounding box center [470, 365] width 22 height 22
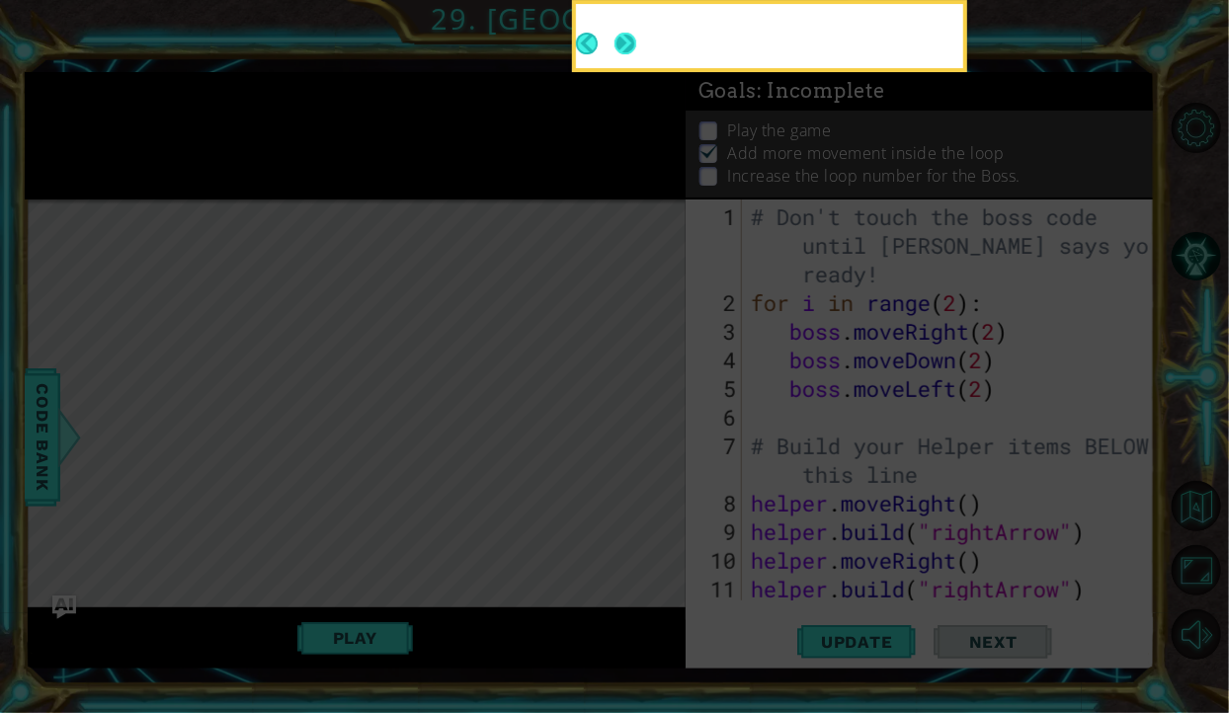
click at [616, 53] on button "Next" at bounding box center [626, 44] width 23 height 23
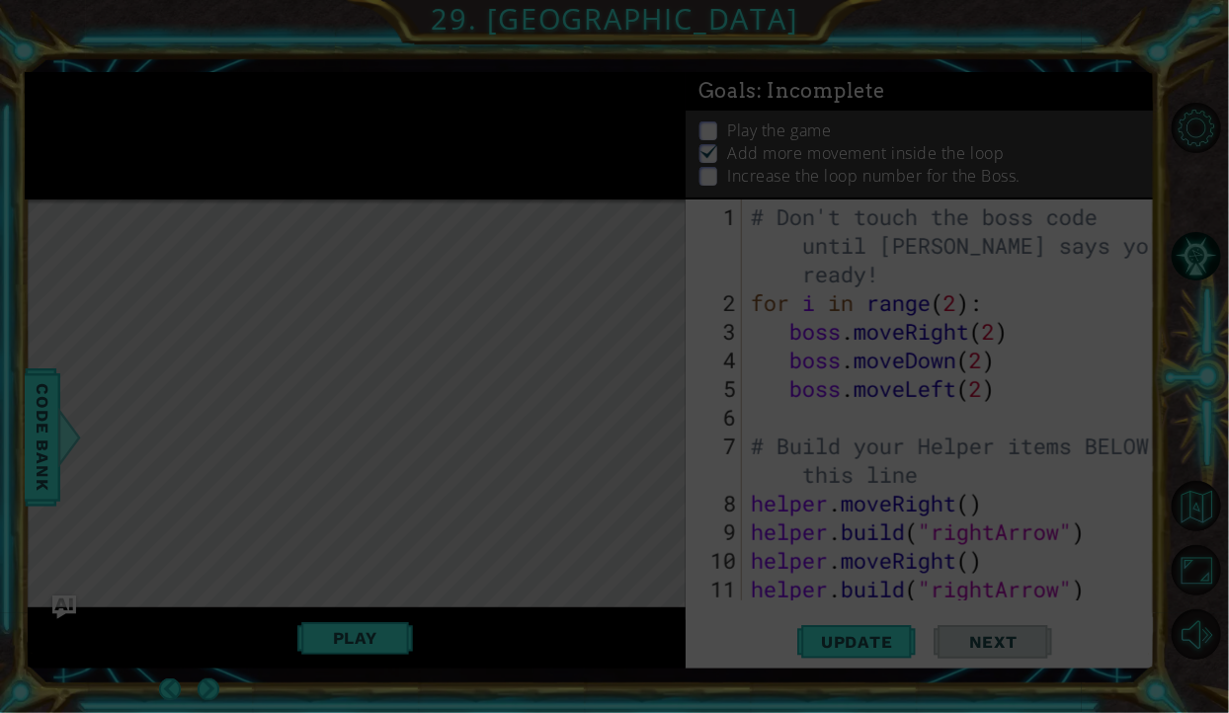
click at [948, 313] on icon at bounding box center [614, 356] width 1229 height 713
click at [993, 336] on icon at bounding box center [614, 356] width 1229 height 713
click at [992, 338] on icon at bounding box center [614, 356] width 1229 height 713
click at [1007, 325] on icon at bounding box center [614, 356] width 1229 height 713
click at [985, 328] on icon at bounding box center [614, 356] width 1229 height 713
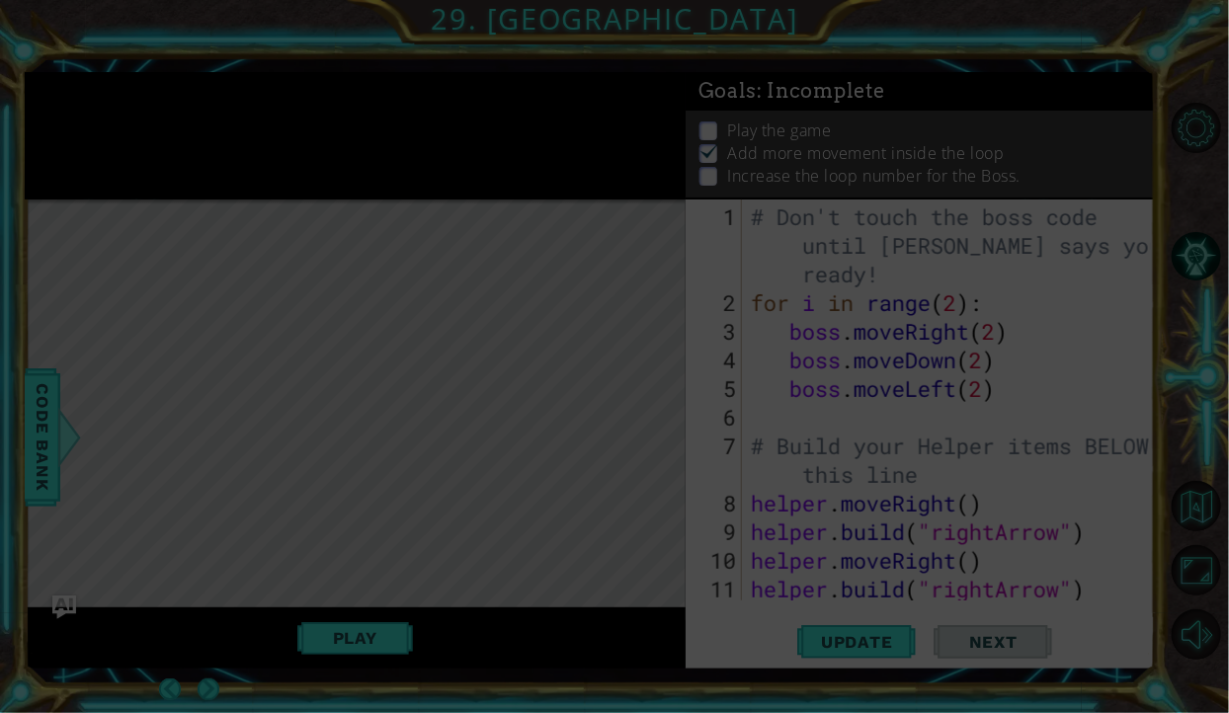
click at [981, 342] on icon at bounding box center [614, 356] width 1229 height 713
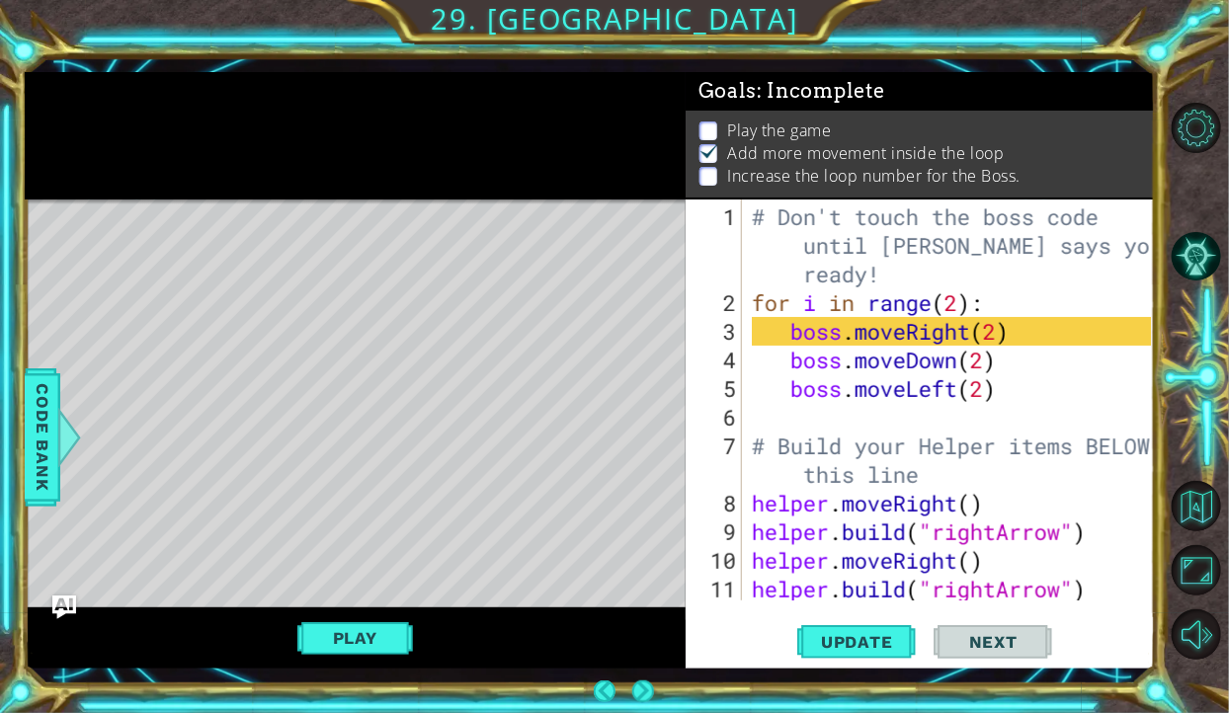
click at [996, 342] on div "# Don't touch the boss code until Vega says you're ready! for i in range ( 2 ) …" at bounding box center [954, 461] width 413 height 516
click at [996, 335] on div "# Don't touch the boss code until Vega says you're ready! for i in range ( 2 ) …" at bounding box center [954, 461] width 413 height 516
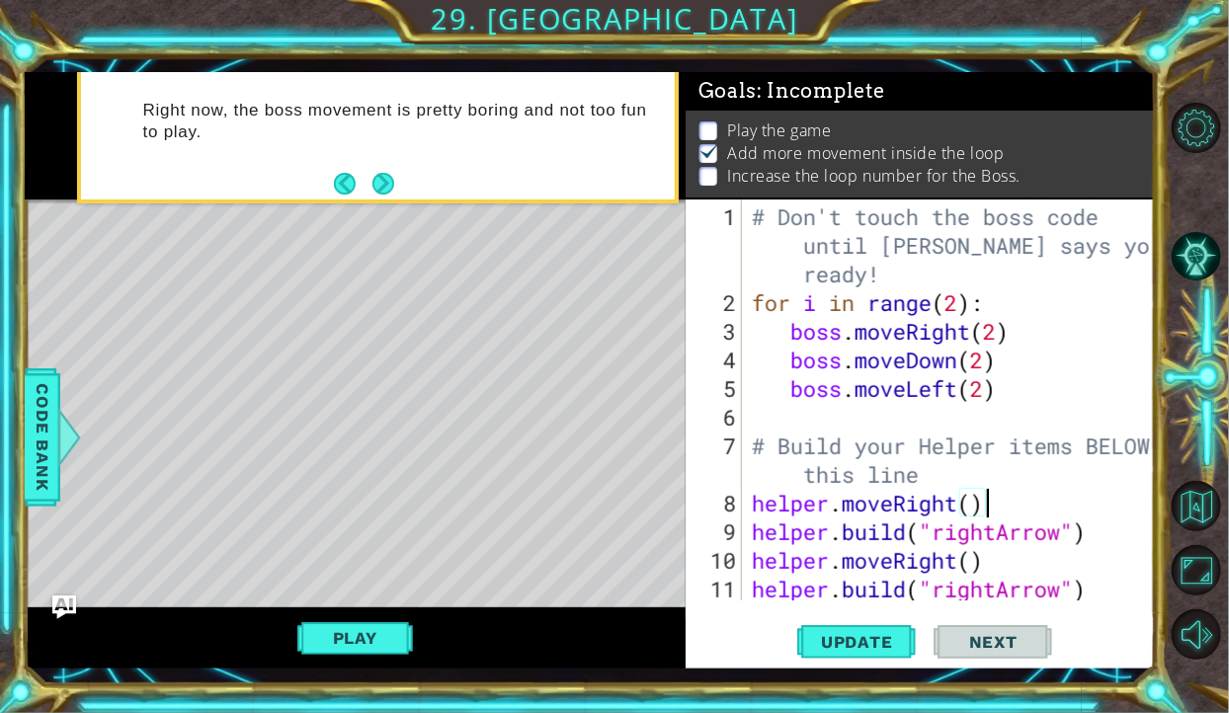
click at [997, 345] on div "# Don't touch the boss code until Vega says you're ready! for i in range ( 2 ) …" at bounding box center [954, 461] width 413 height 516
click at [984, 341] on div "# Don't touch the boss code until Vega says you're ready! for i in range ( 2 ) …" at bounding box center [954, 461] width 413 height 516
click at [998, 339] on div "# Don't touch the boss code until Vega says you're ready! for i in range ( 2 ) …" at bounding box center [954, 461] width 413 height 516
click at [983, 367] on div "# Don't touch the boss code until Vega says you're ready! for i in range ( 2 ) …" at bounding box center [954, 461] width 413 height 516
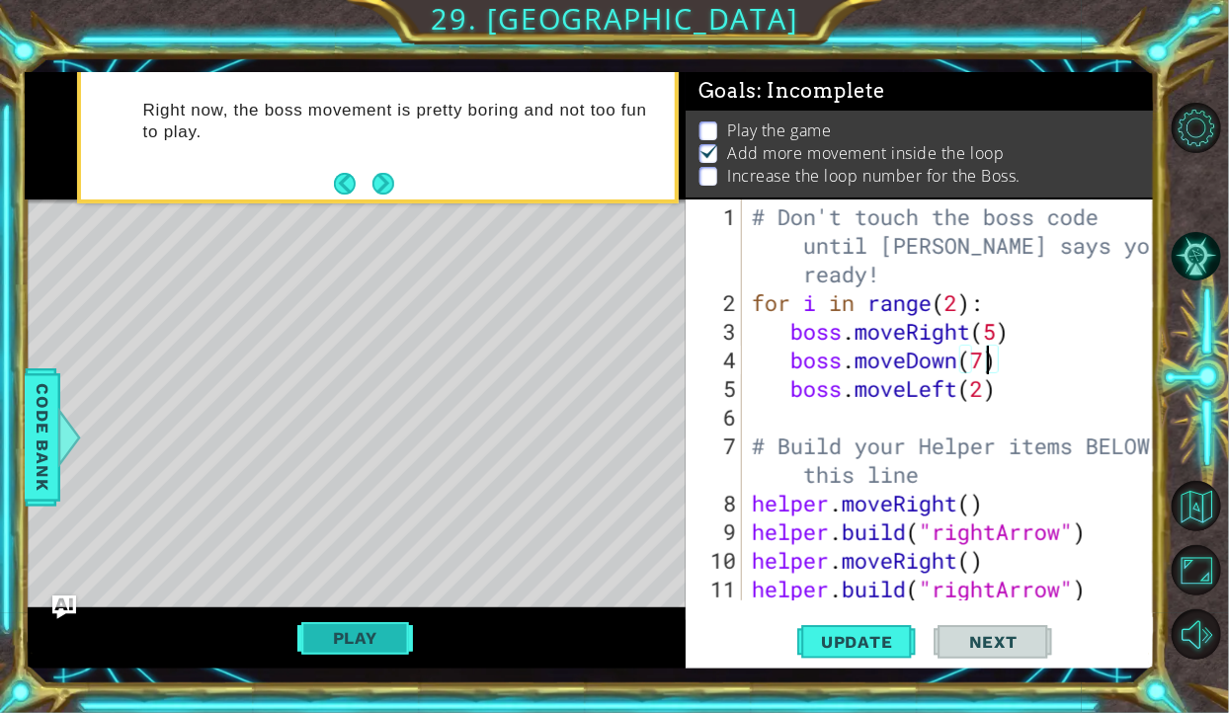
click at [366, 653] on button "Play" at bounding box center [355, 638] width 116 height 38
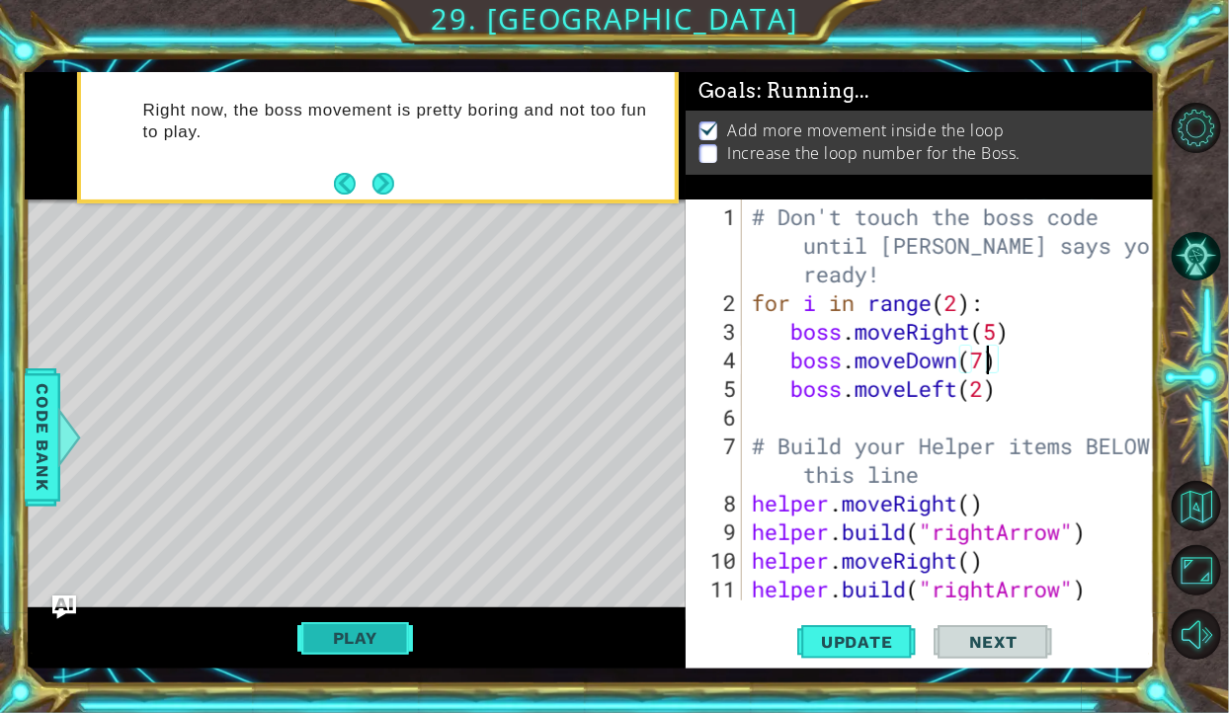
click at [370, 636] on button "Play" at bounding box center [355, 638] width 116 height 38
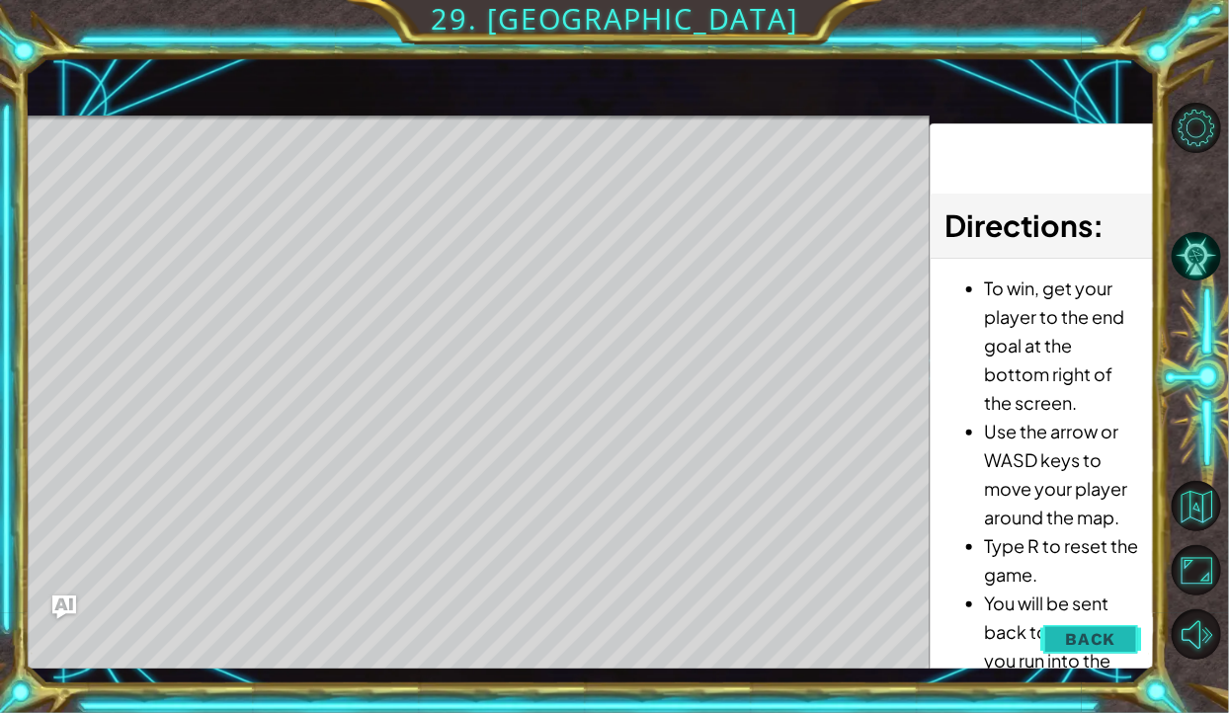
click at [1075, 659] on button "Back" at bounding box center [1090, 639] width 100 height 40
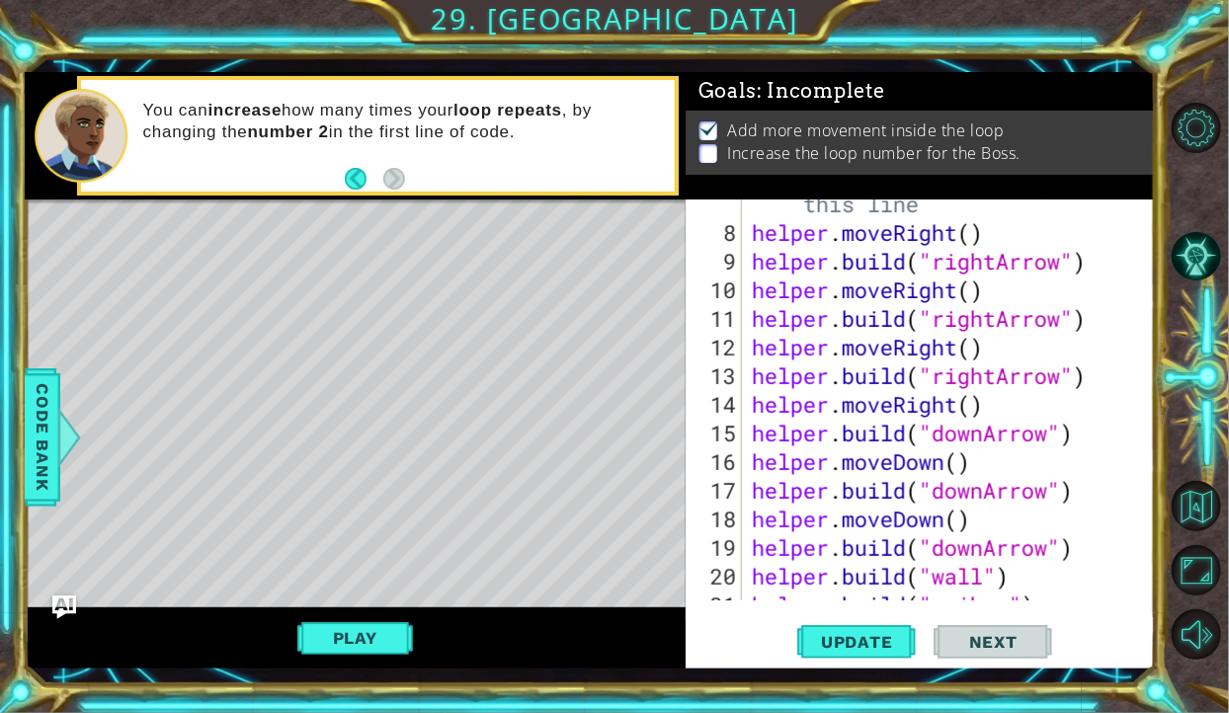
scroll to position [314, 0]
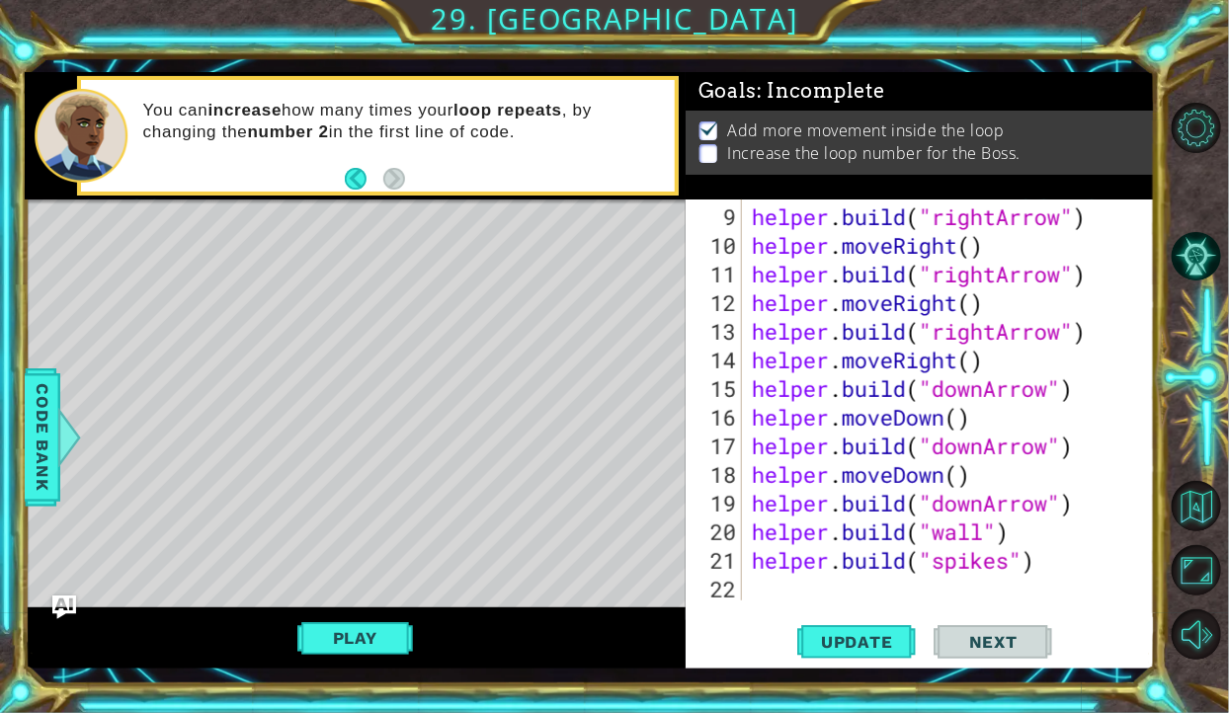
click at [1038, 591] on div "helper . build ( "rightArrow" ) helper . moveRight ( ) helper . build ( "rightA…" at bounding box center [954, 432] width 413 height 458
type textarea "helper.build("spikes")"
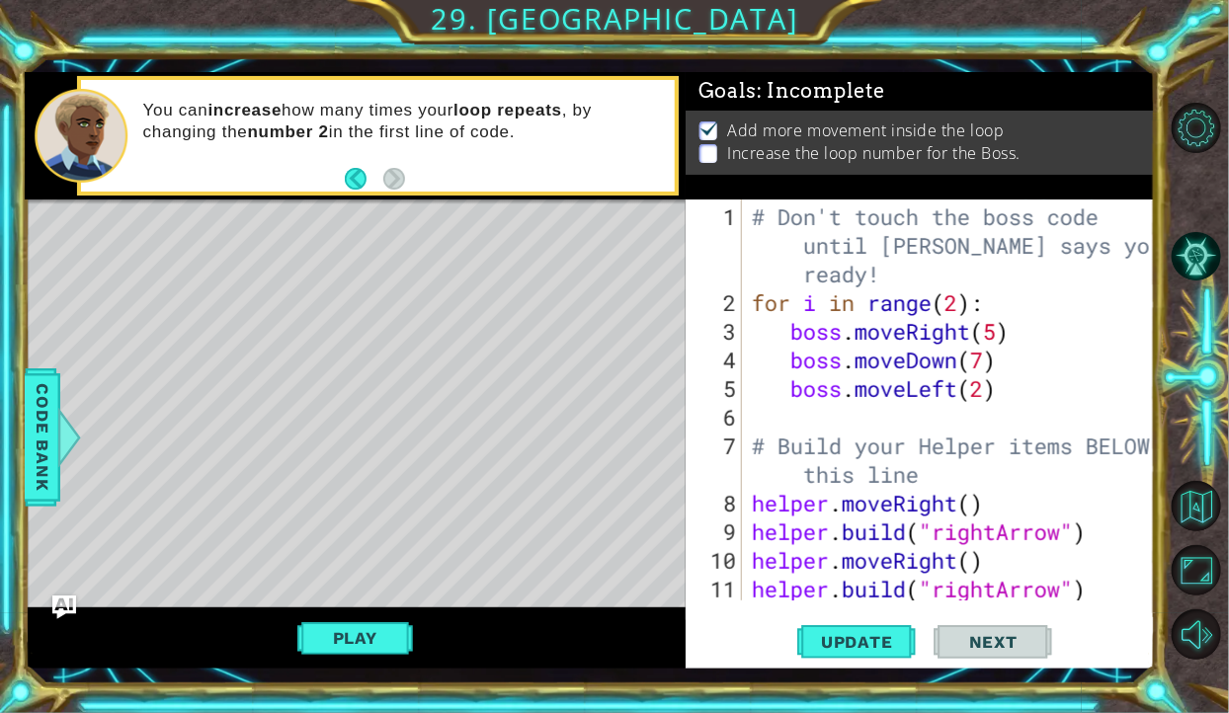
scroll to position [0, 0]
click at [882, 417] on div "# Don't touch the boss code until Vega says you're ready! for i in range ( 2 ) …" at bounding box center [954, 461] width 413 height 516
type textarea "b"
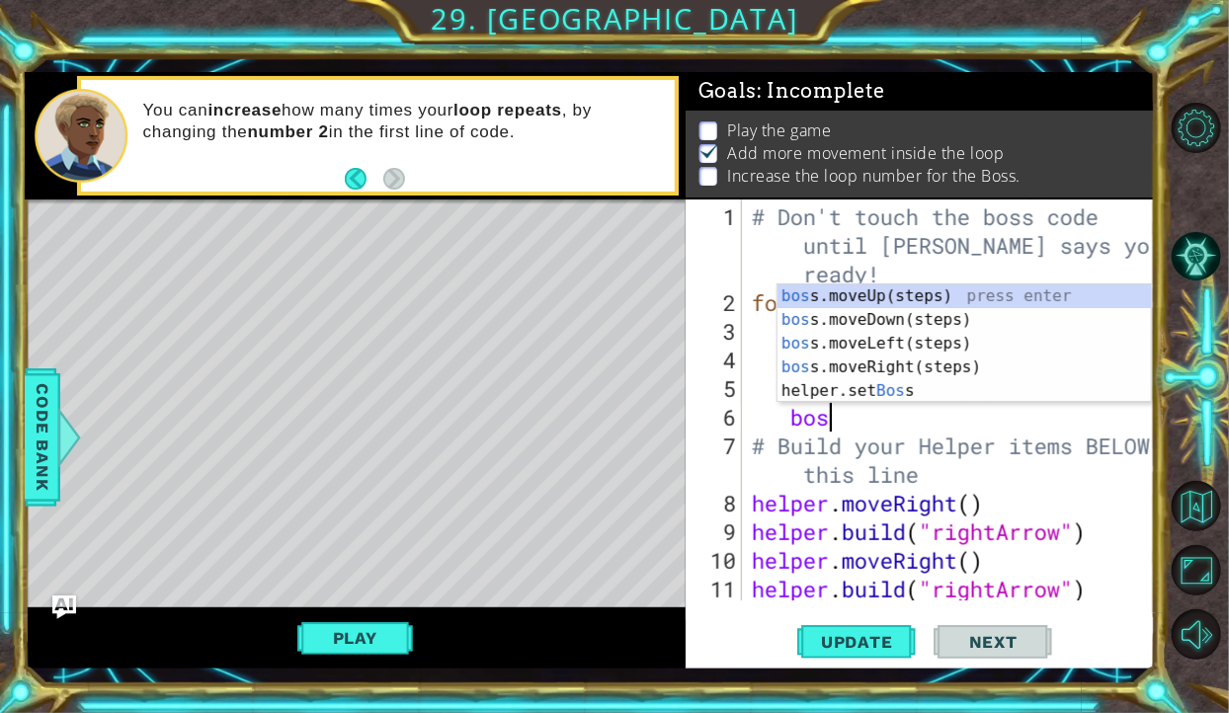
type textarea "boss"
click at [890, 364] on div "boss .moveUp(steps) press enter boss .moveDown(steps) press enter boss .moveLef…" at bounding box center [964, 368] width 373 height 166
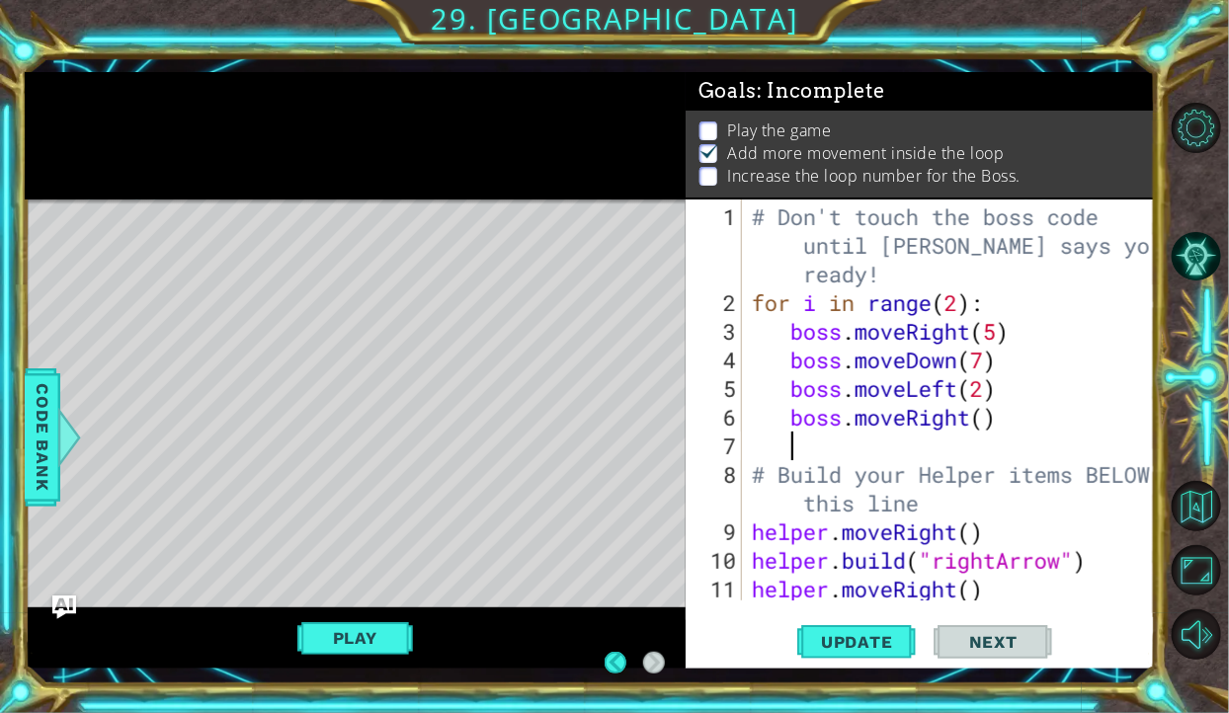
scroll to position [63, 0]
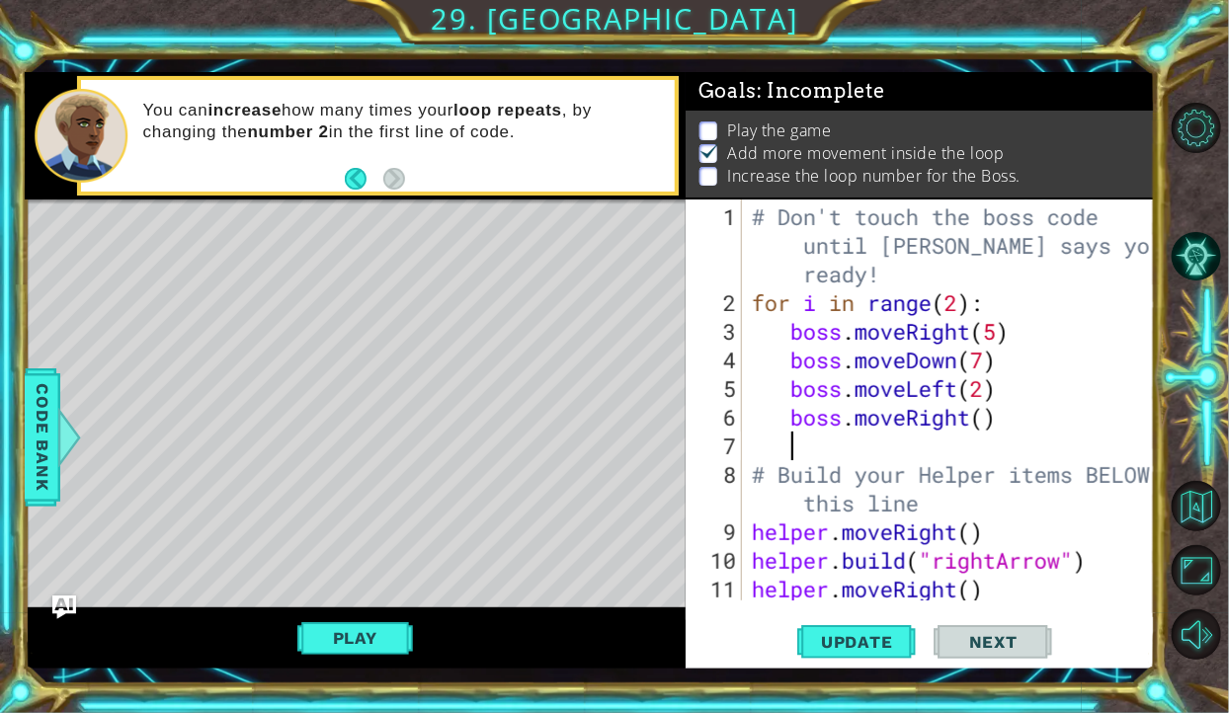
click at [996, 422] on div "# Don't touch the boss code until Vega says you're ready! for i in range ( 2 ) …" at bounding box center [954, 461] width 413 height 516
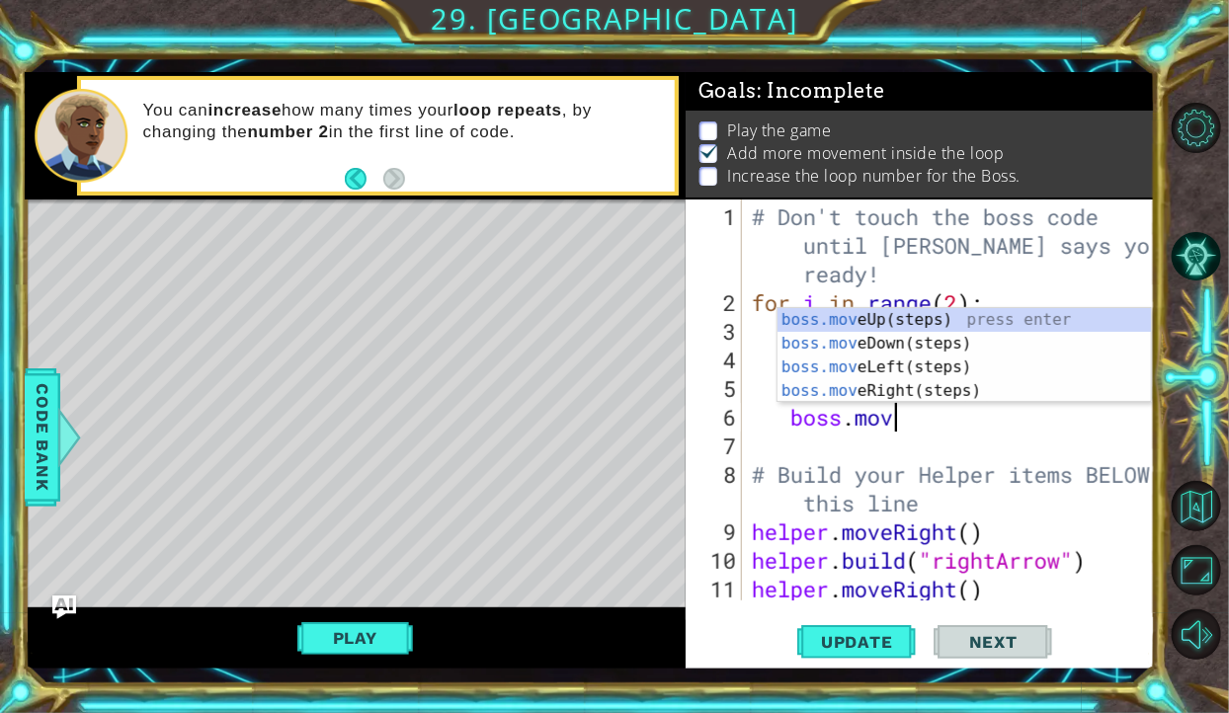
type textarea "boss.move"
click at [902, 344] on div "boss.move Up(steps) press enter boss.move Down(steps) press enter boss.move Lef…" at bounding box center [964, 379] width 373 height 142
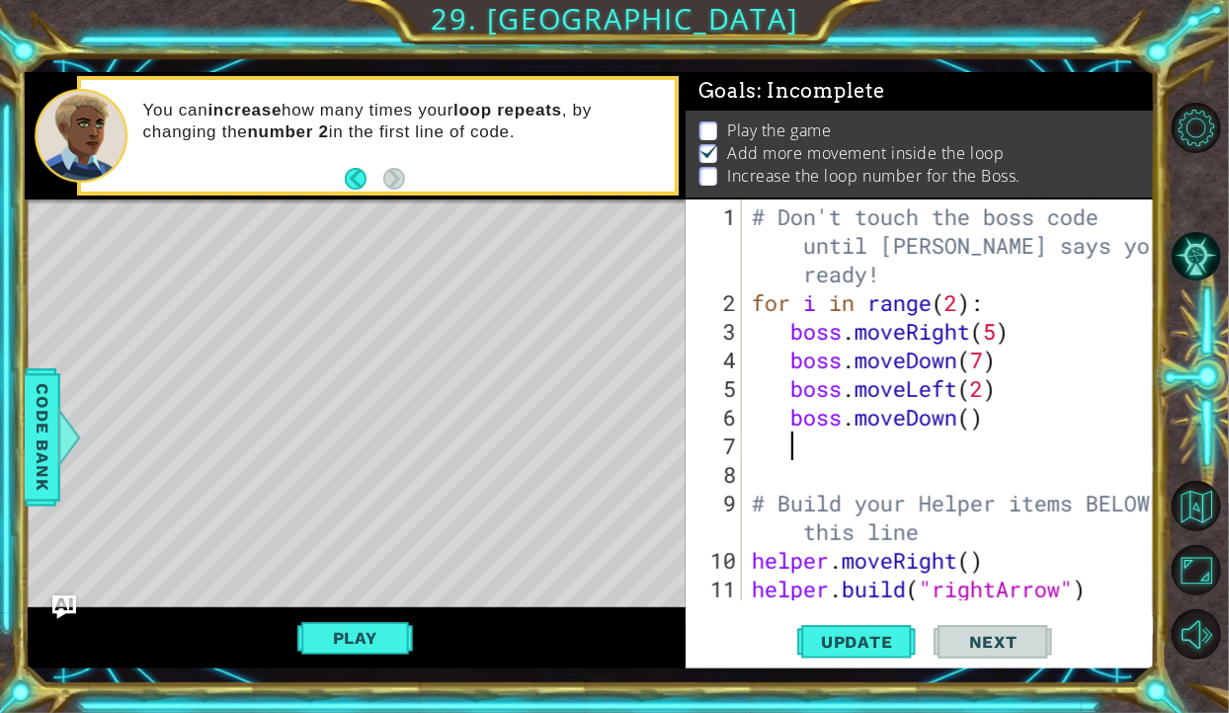
scroll to position [0, 0]
click at [1197, 474] on div at bounding box center [1201, 381] width 55 height 186
click at [962, 415] on div "# Don't touch the boss code until Vega says you're ready! for i in range ( 2 ) …" at bounding box center [954, 461] width 413 height 516
click at [961, 424] on div "# Don't touch the boss code until Vega says you're ready! for i in range ( 2 ) …" at bounding box center [954, 461] width 413 height 516
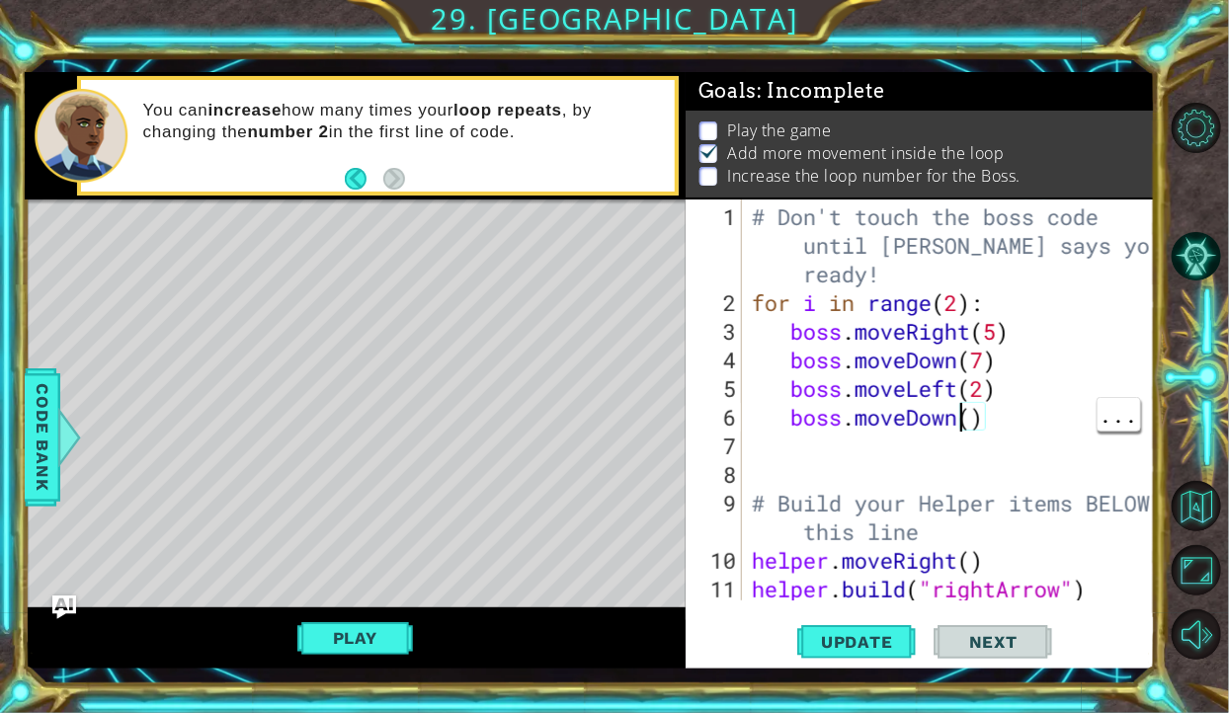
click at [979, 389] on div "# Don't touch the boss code until Vega says you're ready! for i in range ( 2 ) …" at bounding box center [954, 461] width 413 height 516
click at [977, 387] on div "# Don't touch the boss code until Vega says you're ready! for i in range ( 2 ) …" at bounding box center [954, 461] width 413 height 516
click at [984, 393] on div "# Don't touch the boss code until Vega says you're ready! for i in range ( 2 ) …" at bounding box center [954, 461] width 413 height 516
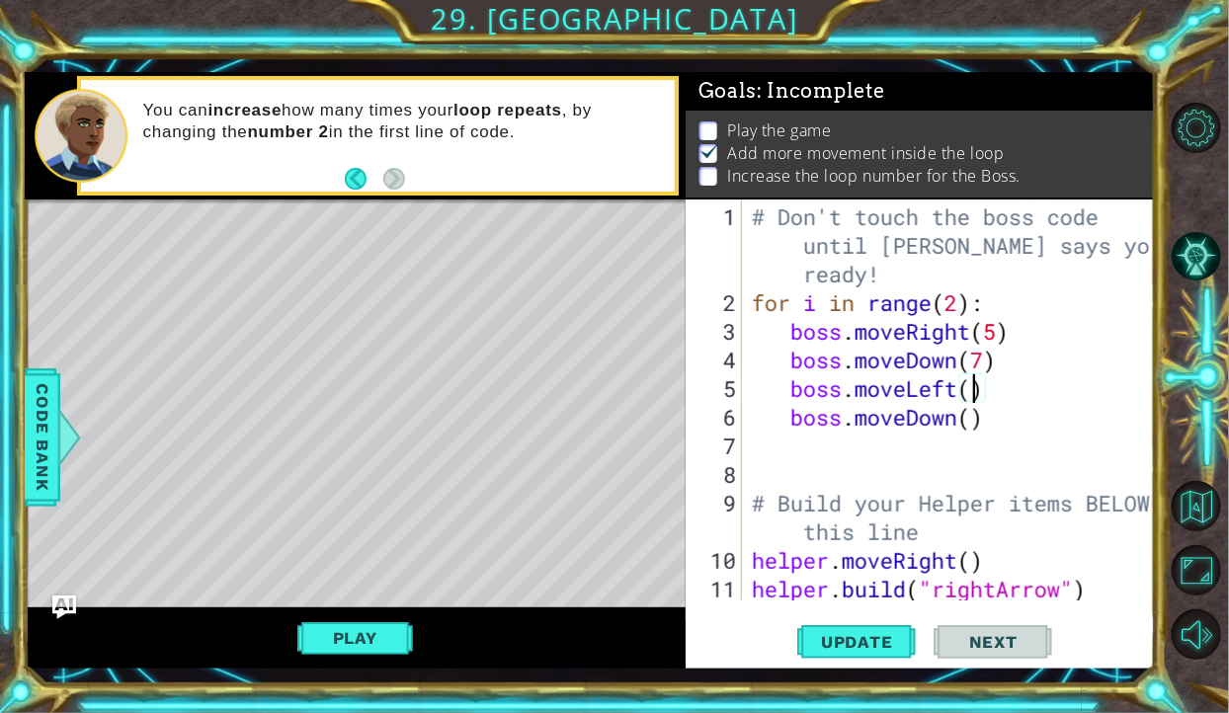
type textarea "boss.moveLeft(5)"
click at [912, 451] on div "# Don't touch the boss code until Vega says you're ready! for i in range ( 2 ) …" at bounding box center [954, 461] width 413 height 516
click at [996, 416] on div "# Don't touch the boss code until Vega says you're ready! for i in range ( 2 ) …" at bounding box center [954, 461] width 413 height 516
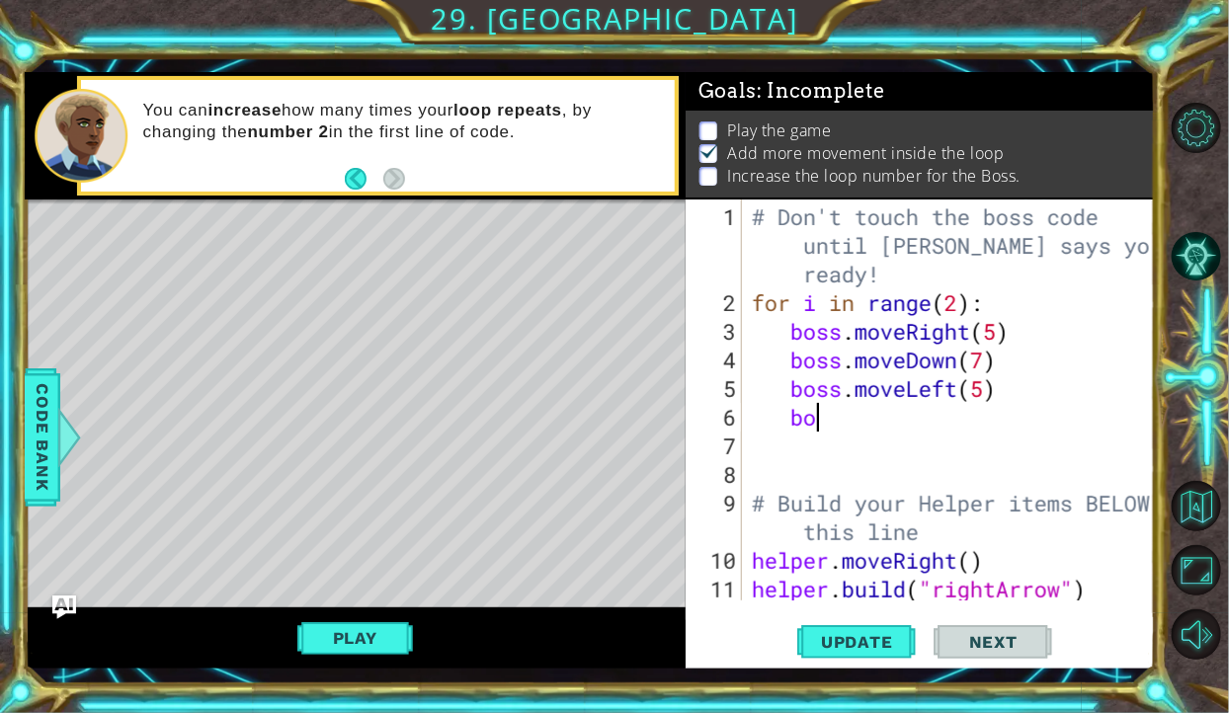
type textarea "b"
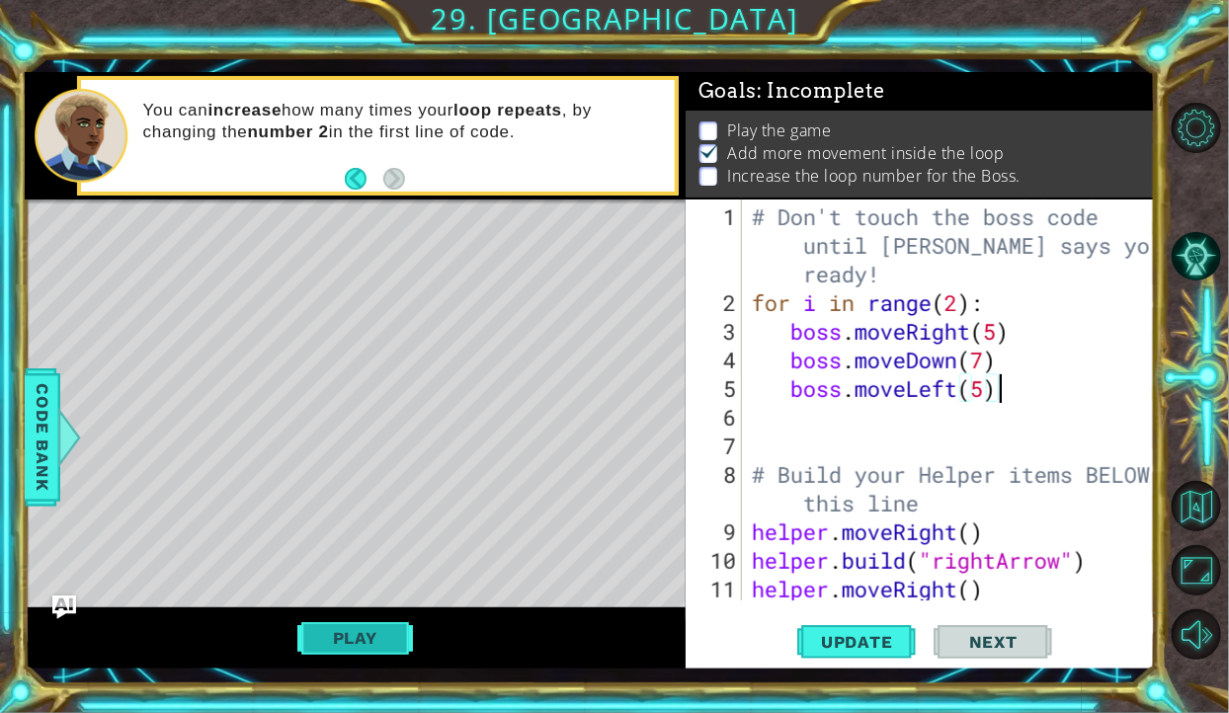
type textarea "boss.moveLeft(5)"
click at [387, 641] on button "Play" at bounding box center [355, 638] width 116 height 38
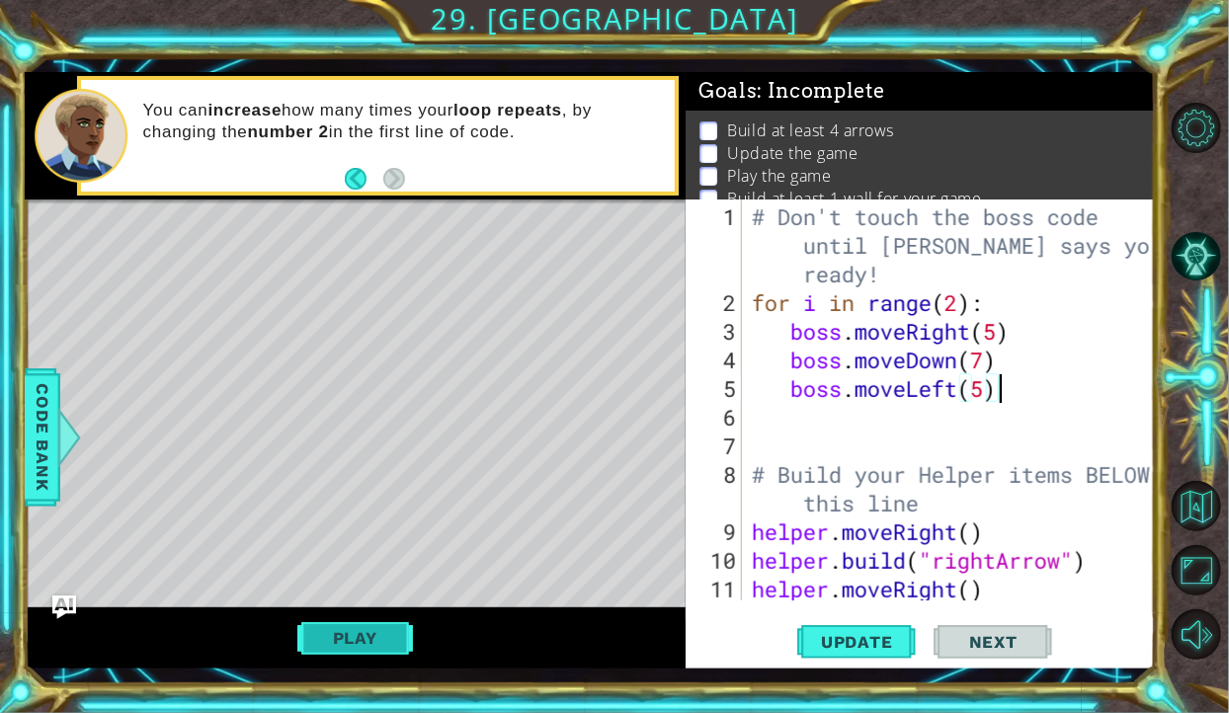
scroll to position [0, 10]
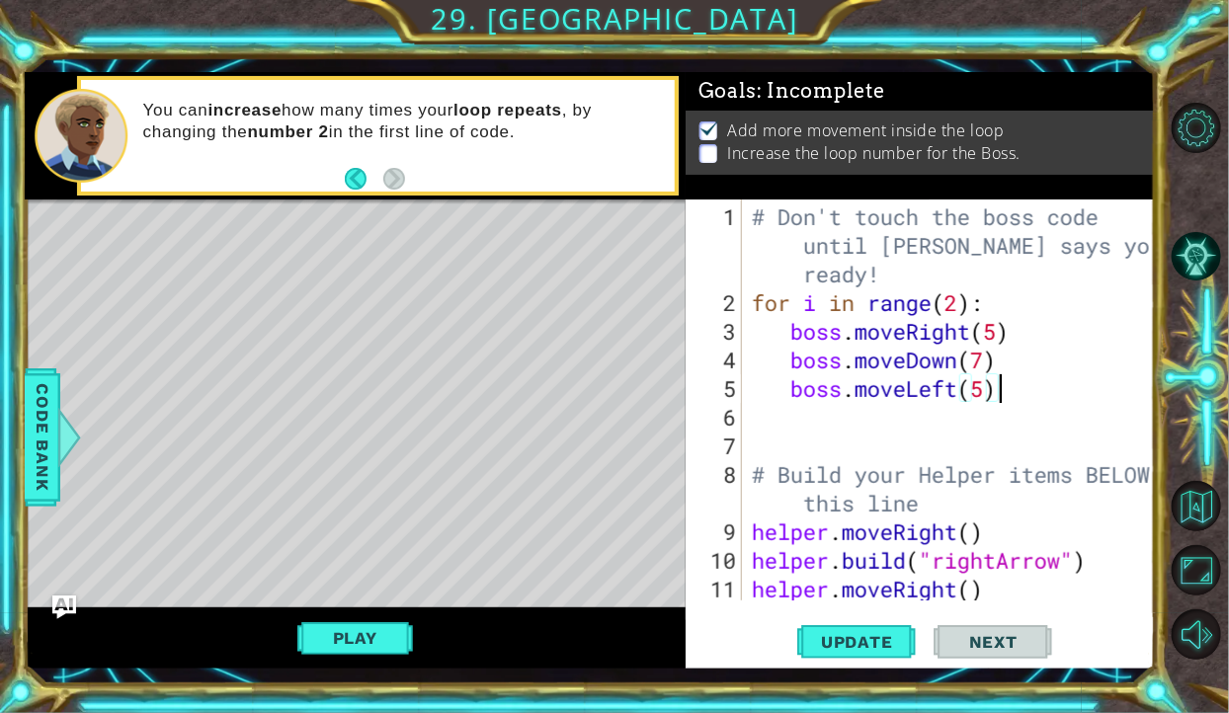
click at [825, 407] on div "# Don't touch the boss code until Vega says you're ready! for i in range ( 2 ) …" at bounding box center [954, 461] width 413 height 516
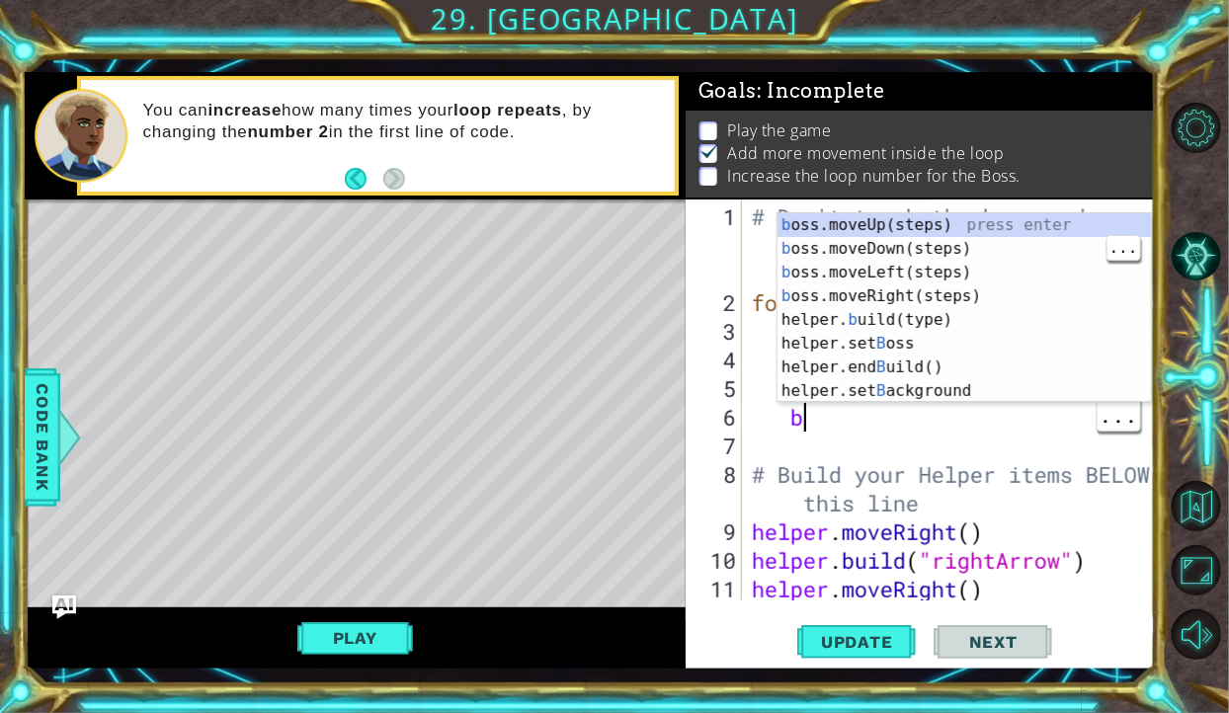
scroll to position [0, 1]
type textarea "bo"
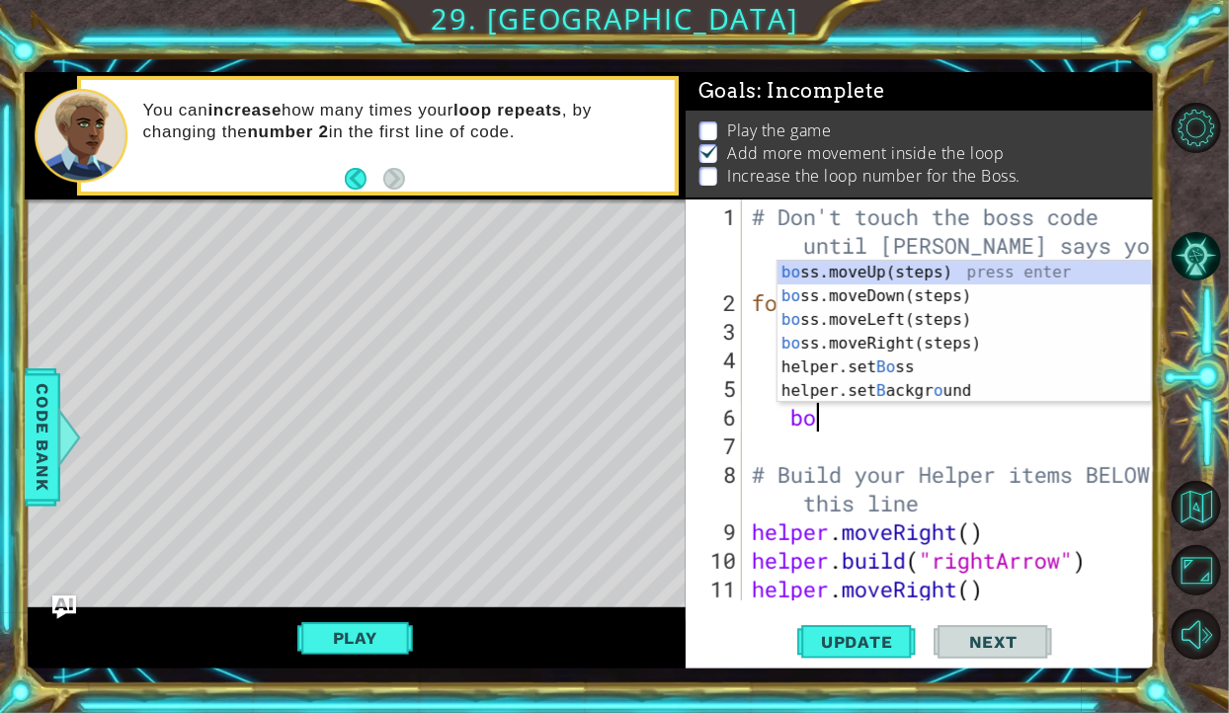
click at [899, 266] on div "bo ss.moveUp(steps) press enter bo ss.moveDown(steps) press enter bo ss.moveLef…" at bounding box center [964, 356] width 373 height 190
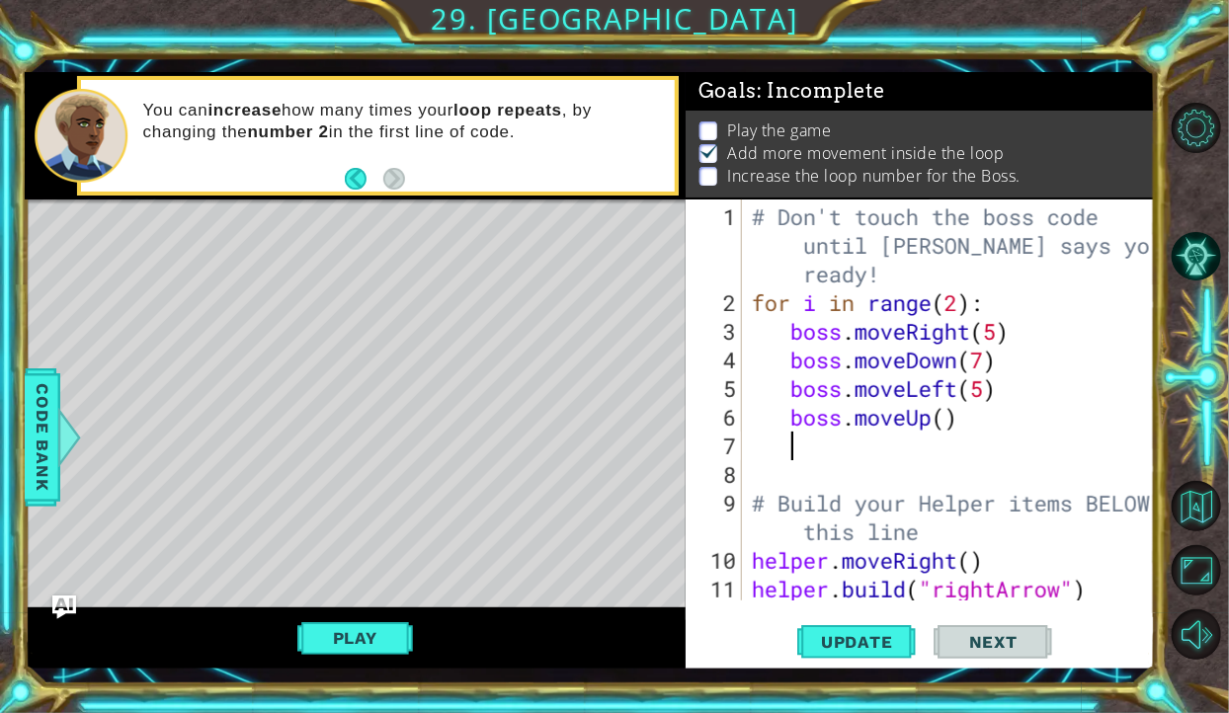
scroll to position [0, 0]
click at [943, 410] on div "# Don't touch the boss code until Vega says you're ready! for i in range ( 2 ) …" at bounding box center [954, 461] width 413 height 516
type textarea "boss.moveUp(4)"
click at [804, 455] on div "# Don't touch the boss code until Vega says you're ready! for i in range ( 2 ) …" at bounding box center [954, 461] width 413 height 516
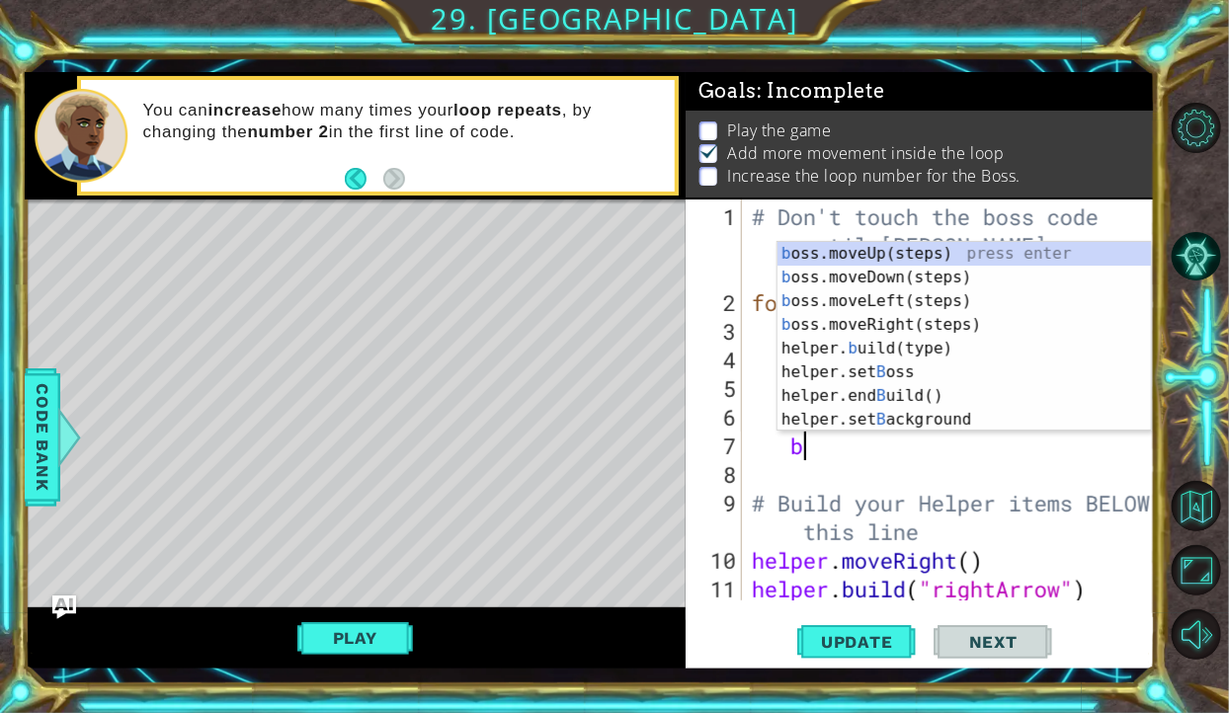
scroll to position [0, 1]
type textarea "bo"
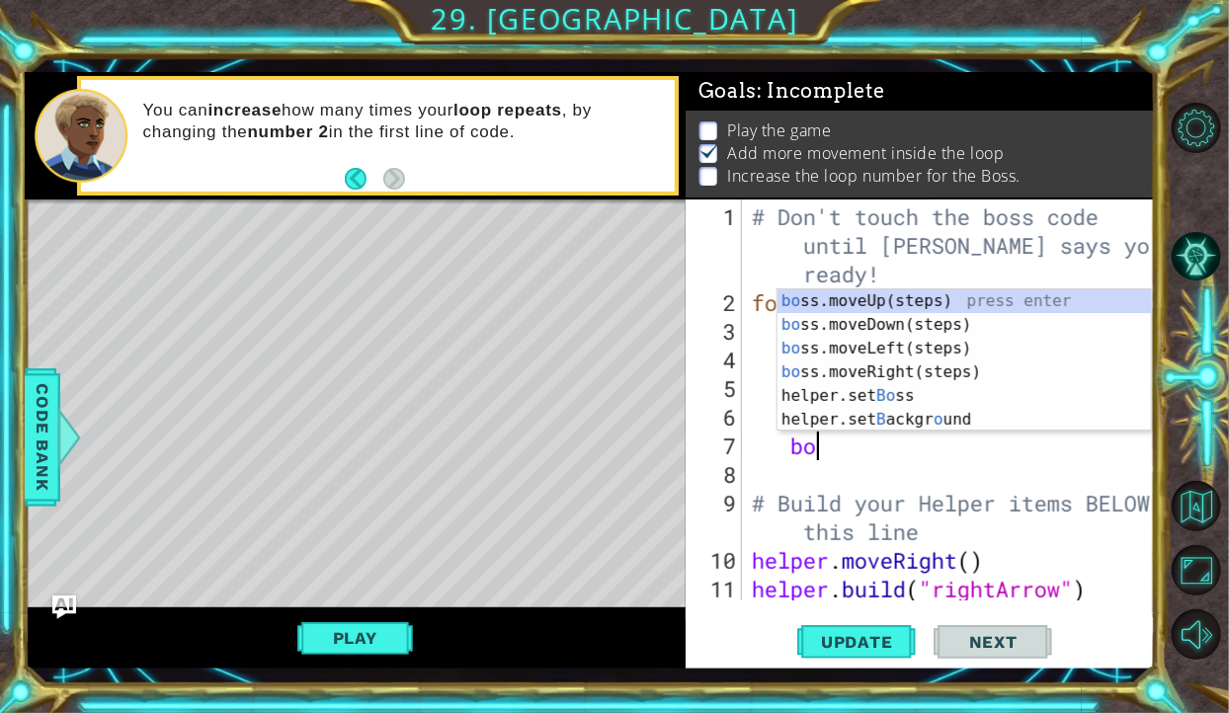
click at [927, 297] on div "bo ss.moveUp(steps) press enter bo ss.moveDown(steps) press enter bo ss.moveLef…" at bounding box center [964, 384] width 373 height 190
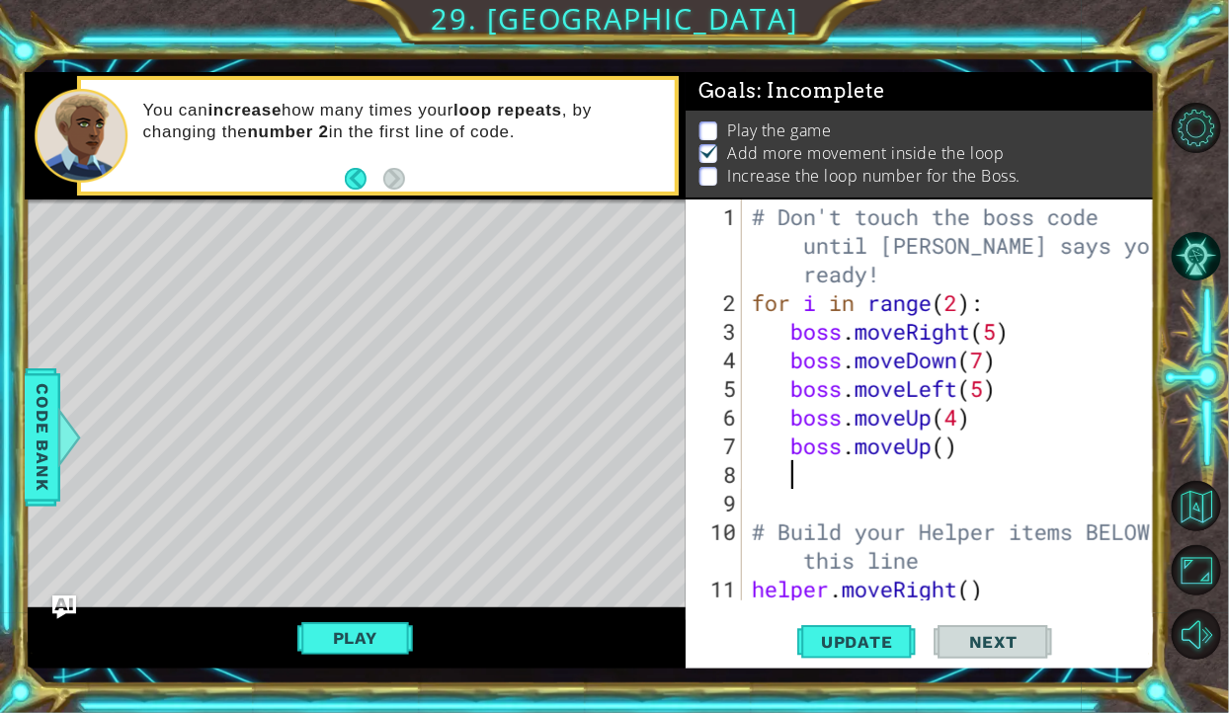
scroll to position [0, 0]
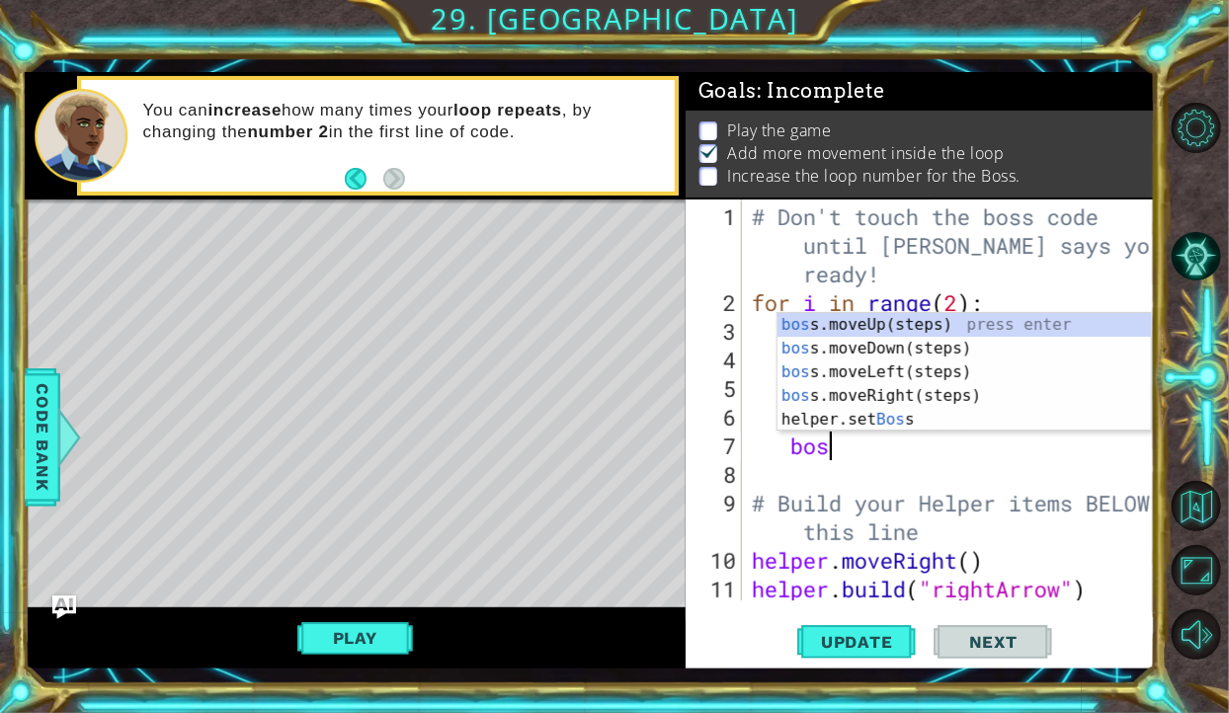
type textarea "boss"
click at [882, 398] on div "boss .moveUp(steps) press enter boss .moveDown(steps) press enter boss .moveLef…" at bounding box center [964, 396] width 373 height 166
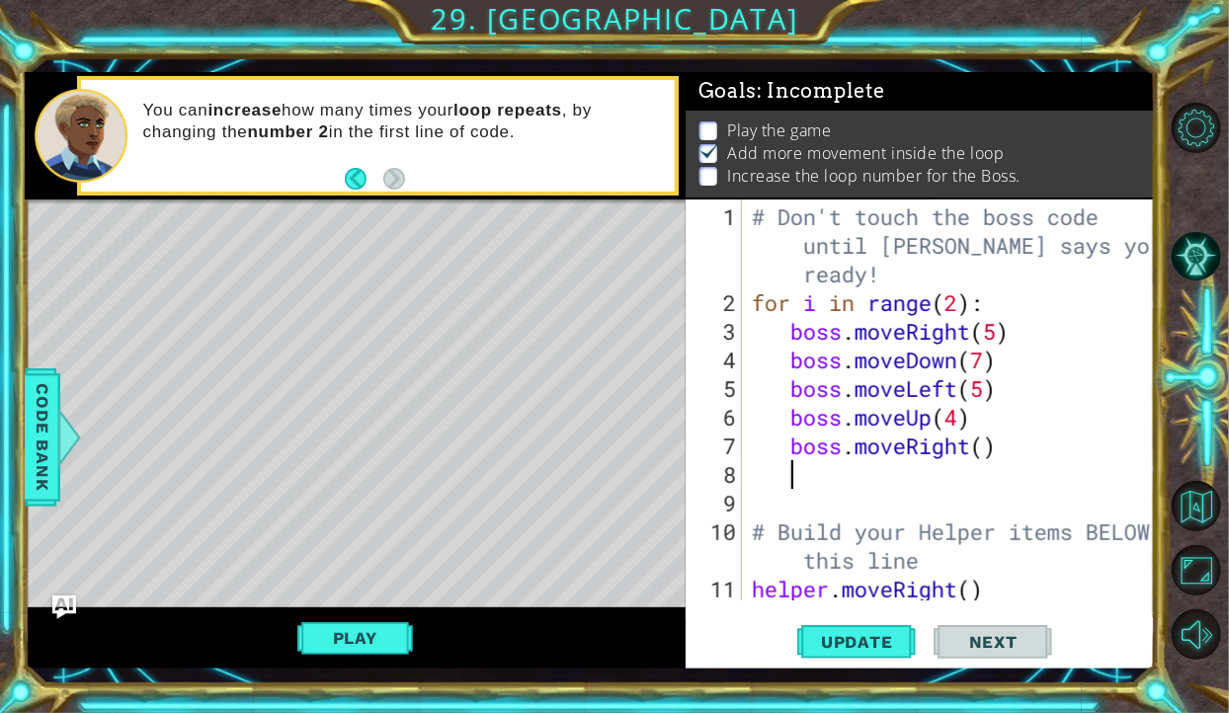
scroll to position [0, 0]
click at [977, 455] on div "# Don't touch the boss code until Vega says you're ready! for i in range ( 2 ) …" at bounding box center [954, 461] width 413 height 516
click at [992, 446] on div "# Don't touch the boss code until Vega says you're ready! for i in range ( 2 ) …" at bounding box center [954, 461] width 413 height 516
click at [373, 657] on button "Play" at bounding box center [355, 638] width 116 height 38
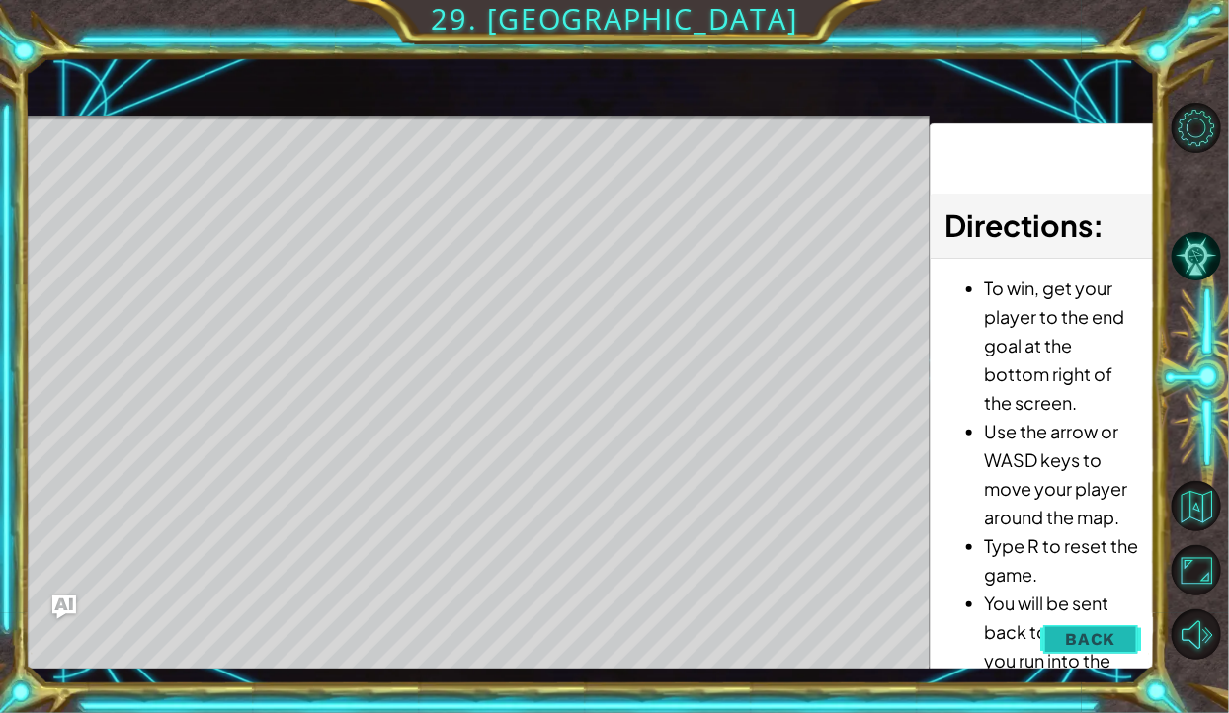
click at [1087, 649] on span "Back" at bounding box center [1090, 639] width 50 height 20
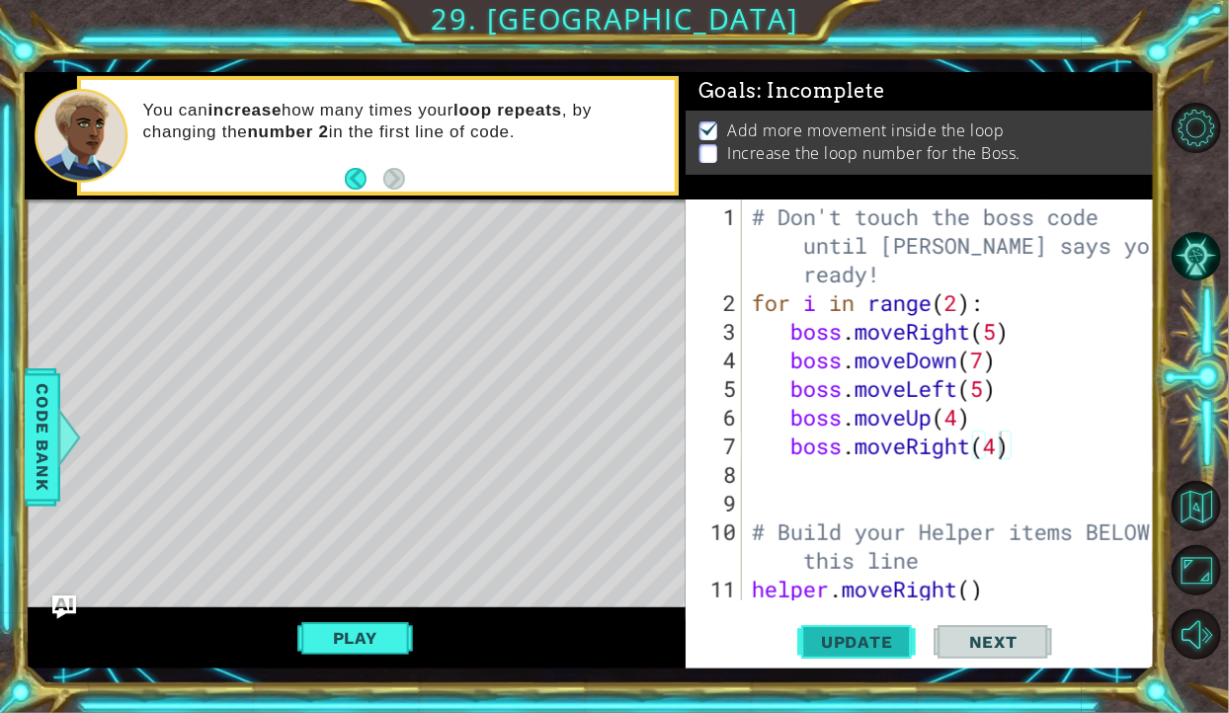
click at [861, 648] on span "Update" at bounding box center [857, 642] width 112 height 20
click at [878, 623] on button "Update" at bounding box center [856, 641] width 119 height 47
click at [1073, 599] on div "# Don't touch the boss code until Vega says you're ready! for i in range ( 2 ) …" at bounding box center [954, 461] width 413 height 516
type textarea "helper.moveRight()"
click at [1065, 592] on div "# Don't touch the boss code until Vega says you're ready! for i in range ( 2 ) …" at bounding box center [954, 461] width 413 height 516
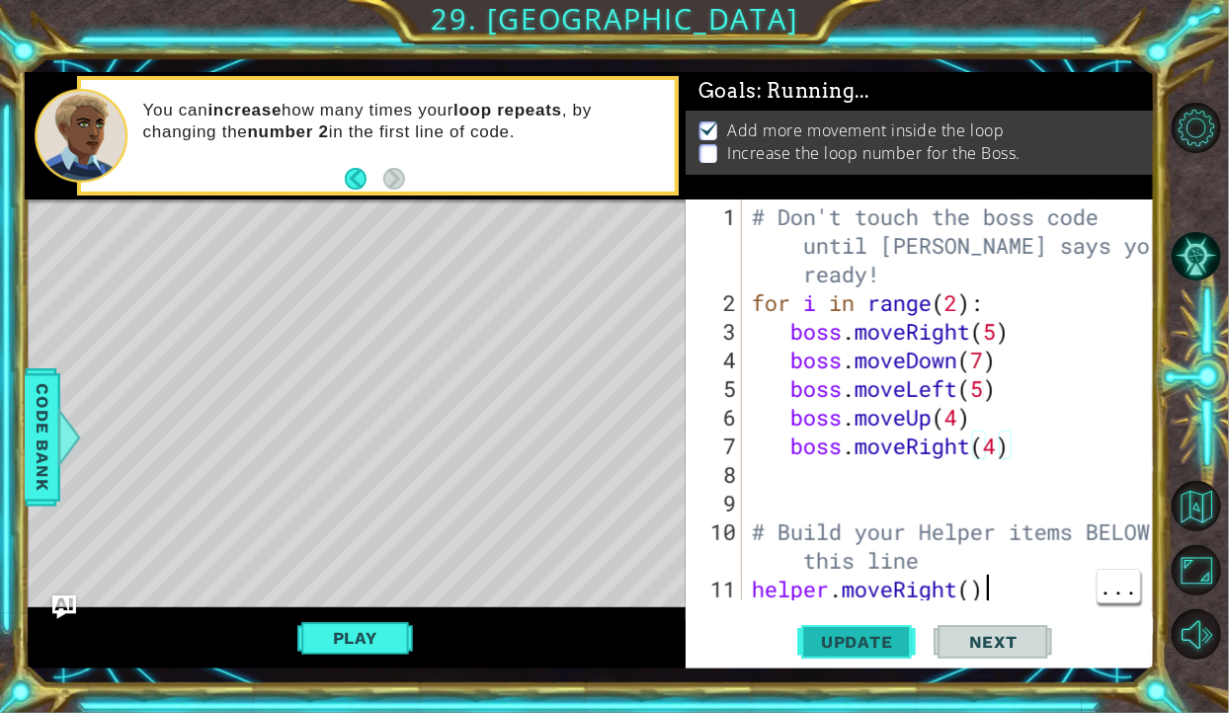
click at [876, 645] on span "Update" at bounding box center [857, 642] width 112 height 20
click at [885, 642] on span "Update" at bounding box center [857, 642] width 112 height 20
click at [865, 650] on span "Update" at bounding box center [857, 642] width 112 height 20
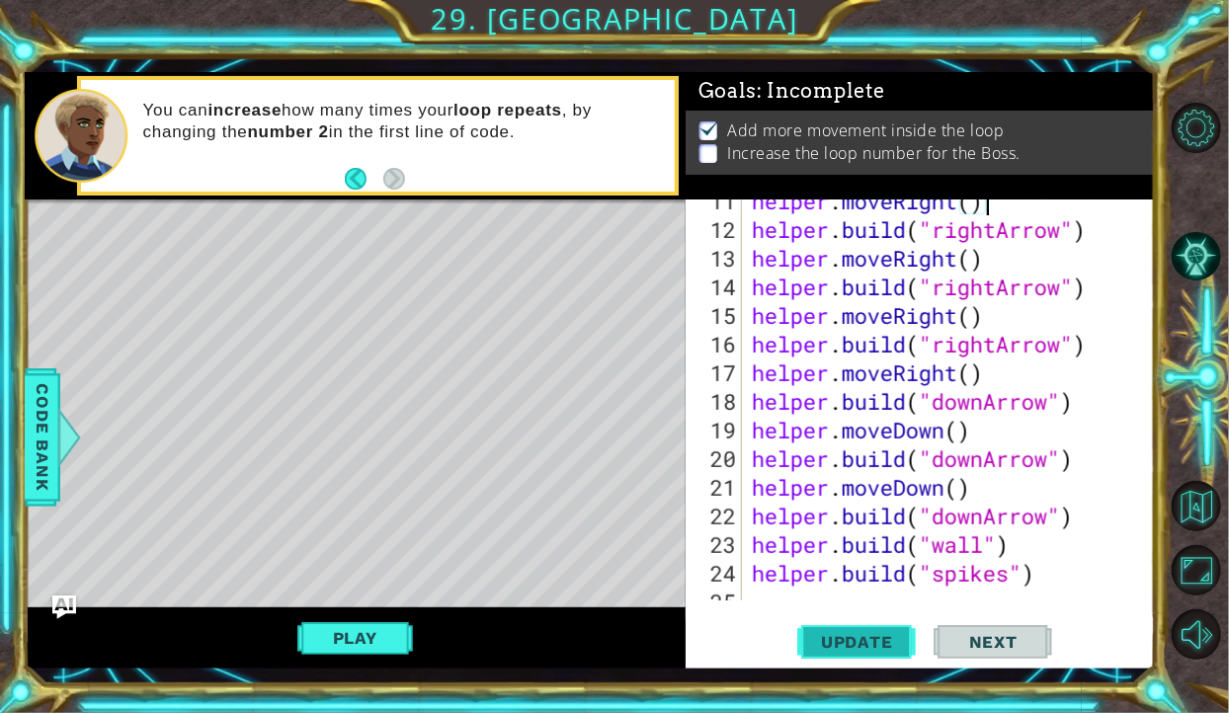
scroll to position [400, 0]
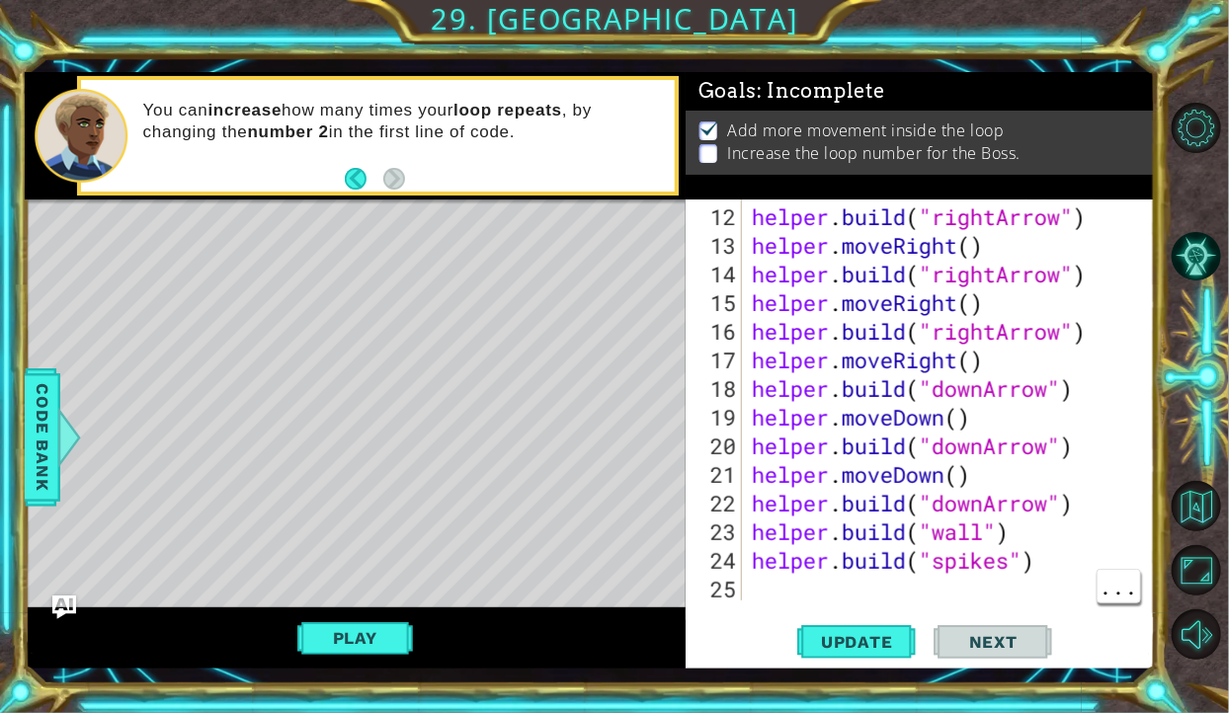
click at [1021, 589] on div "helper . build ( "rightArrow" ) helper . moveRight ( ) helper . build ( "rightA…" at bounding box center [954, 432] width 413 height 458
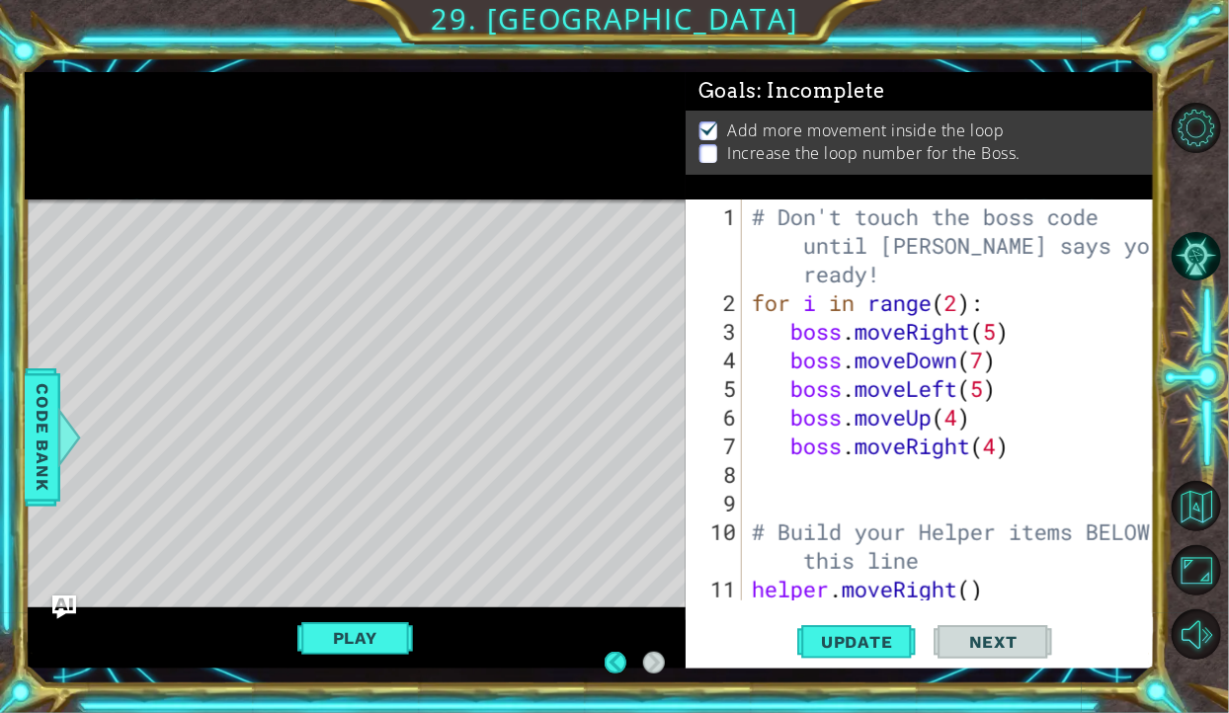
scroll to position [0, 0]
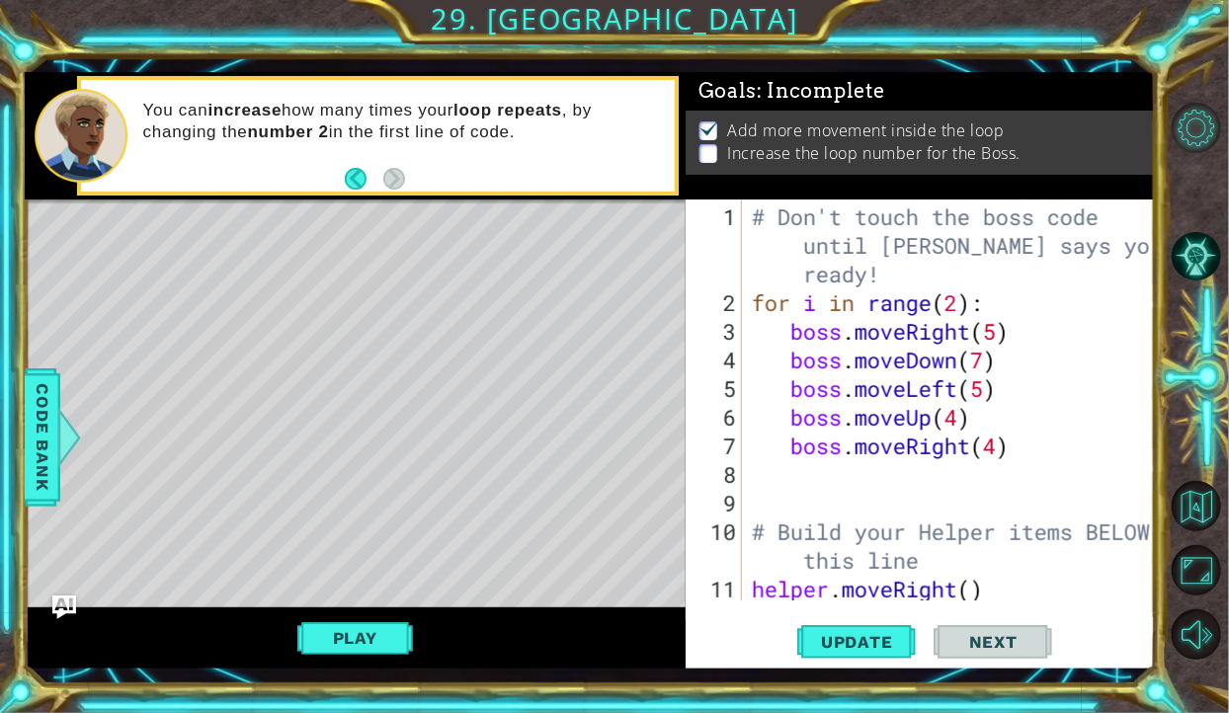
click at [1219, 113] on button "Level Options" at bounding box center [1197, 128] width 50 height 50
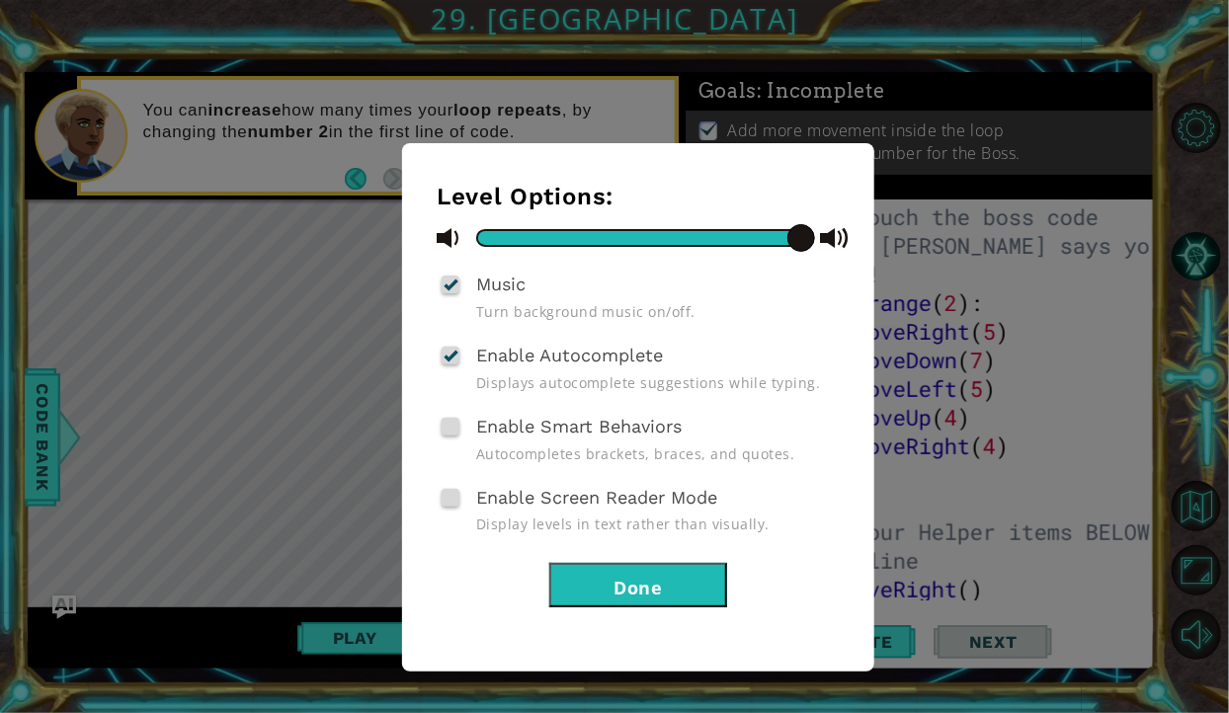
click at [682, 568] on button "Done" at bounding box center [638, 585] width 178 height 44
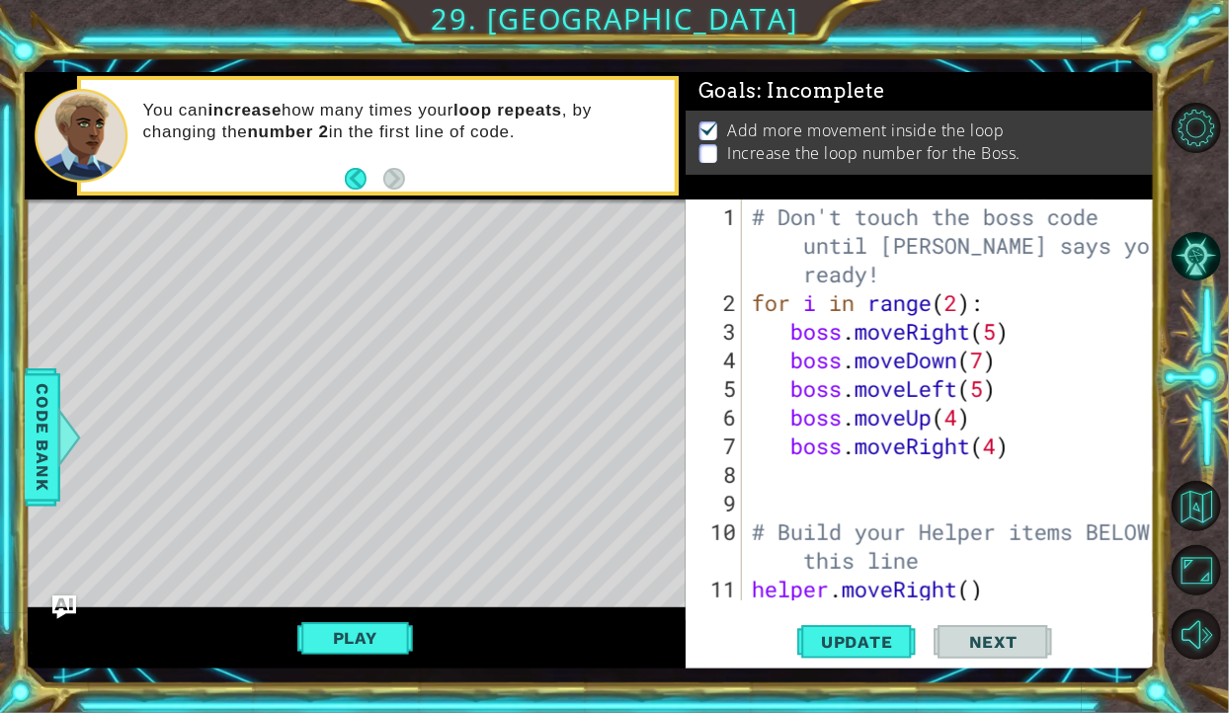
scroll to position [63, 0]
click at [1196, 282] on button "AI Hint" at bounding box center [1197, 256] width 50 height 50
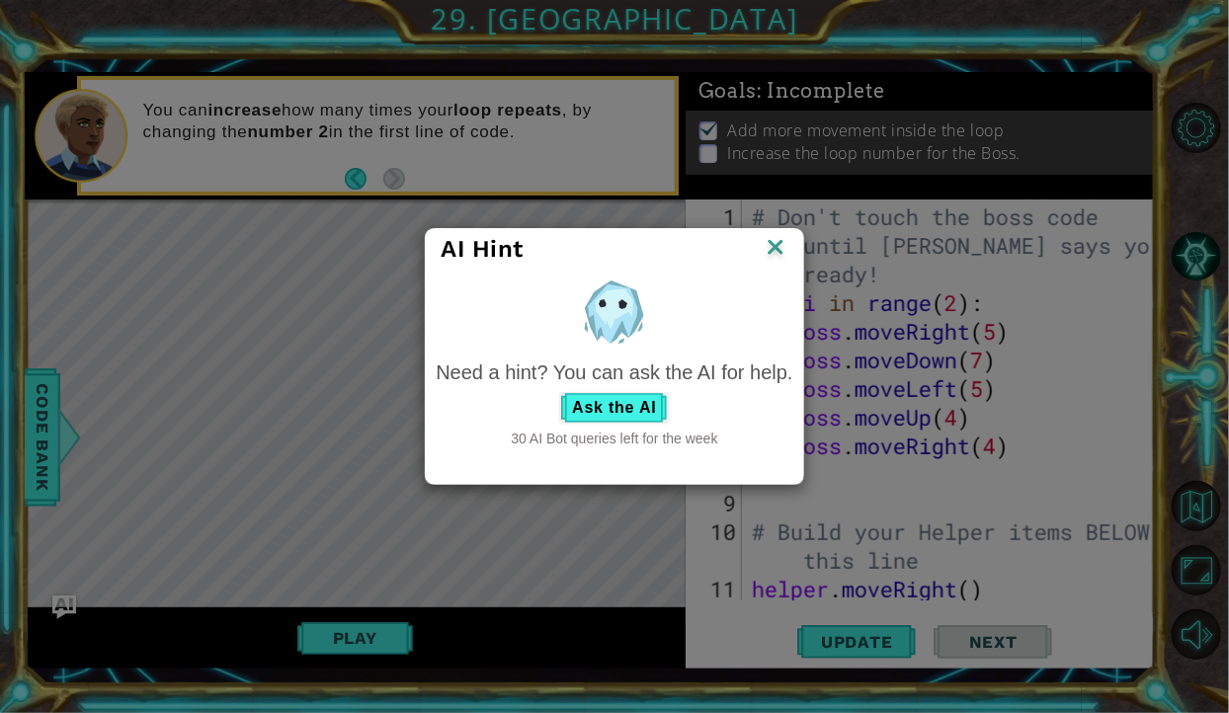
click at [790, 277] on div at bounding box center [614, 312] width 357 height 74
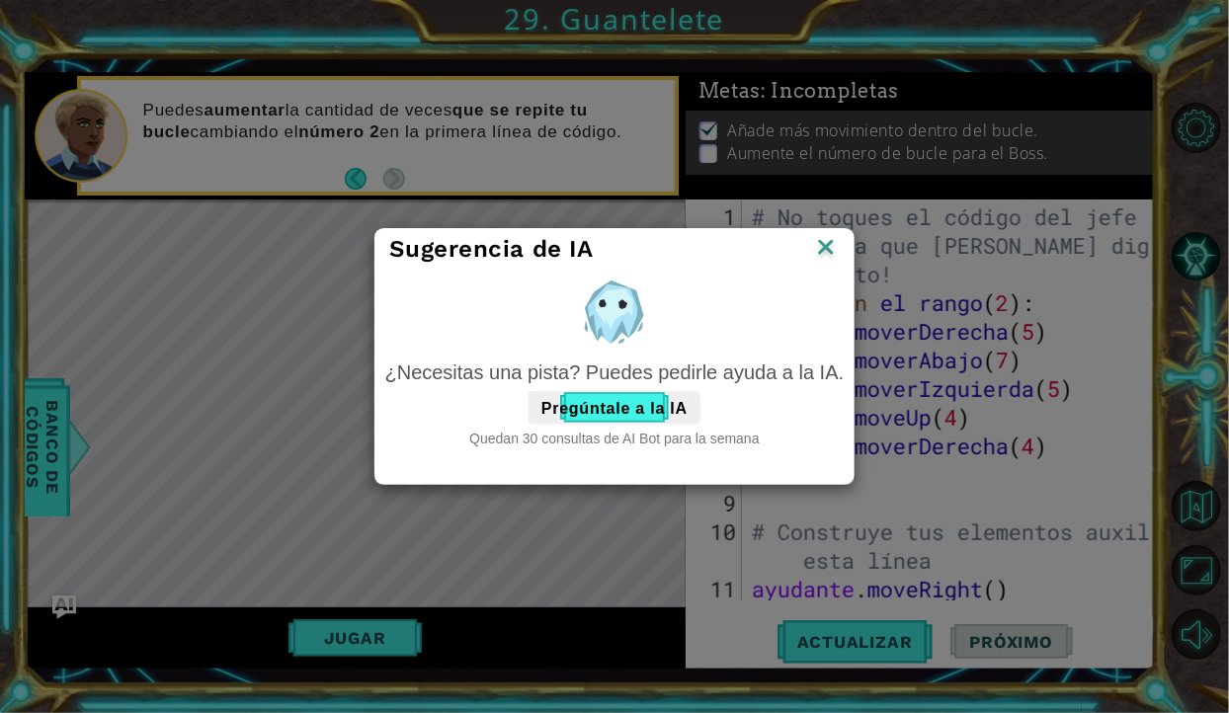
click at [835, 254] on img at bounding box center [826, 249] width 26 height 30
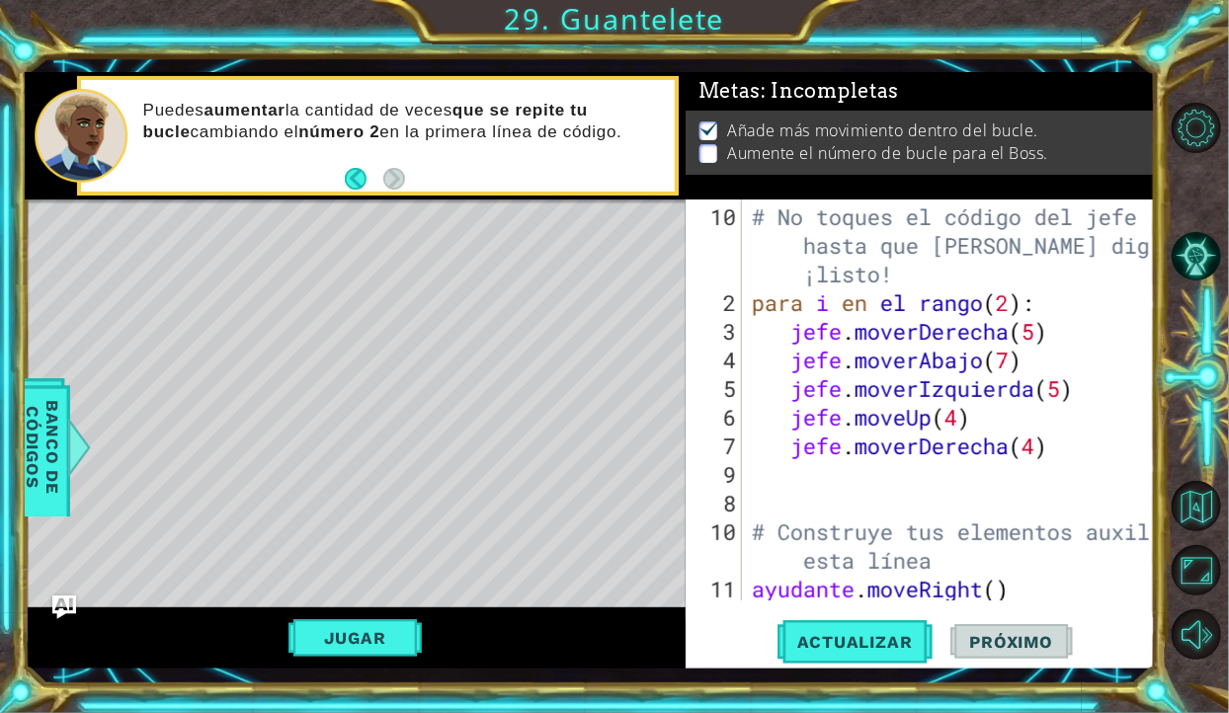
scroll to position [0, 0]
click at [1005, 415] on div "# No toques el código del jefe hasta que Vega diga que estás ¡listo! para i en …" at bounding box center [954, 461] width 413 height 516
click at [1004, 422] on div "# No toques el código del jefe hasta que Vega diga que estás ¡listo! para i en …" at bounding box center [954, 461] width 413 height 516
click at [1016, 423] on div "# No toques el código del jefe hasta que Vega diga que estás ¡listo! para i en …" at bounding box center [954, 461] width 413 height 516
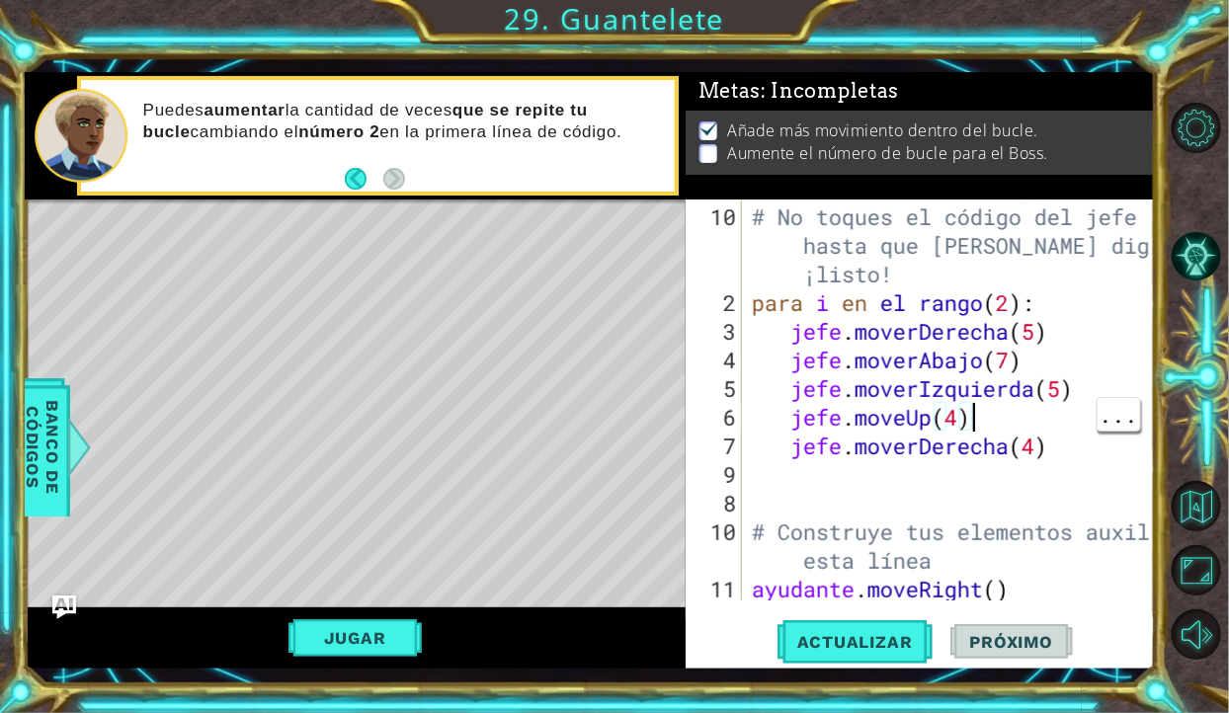
click at [1025, 432] on div "# No toques el código del jefe hasta que Vega diga que estás ¡listo! para i en …" at bounding box center [954, 461] width 413 height 516
click at [1022, 425] on div "# No toques el código del jefe hasta que Vega diga que estás ¡listo! para i en …" at bounding box center [954, 461] width 413 height 516
click at [1017, 422] on div "# No toques el código del jefe hasta que Vega diga que estás ¡listo! para i en …" at bounding box center [954, 461] width 413 height 516
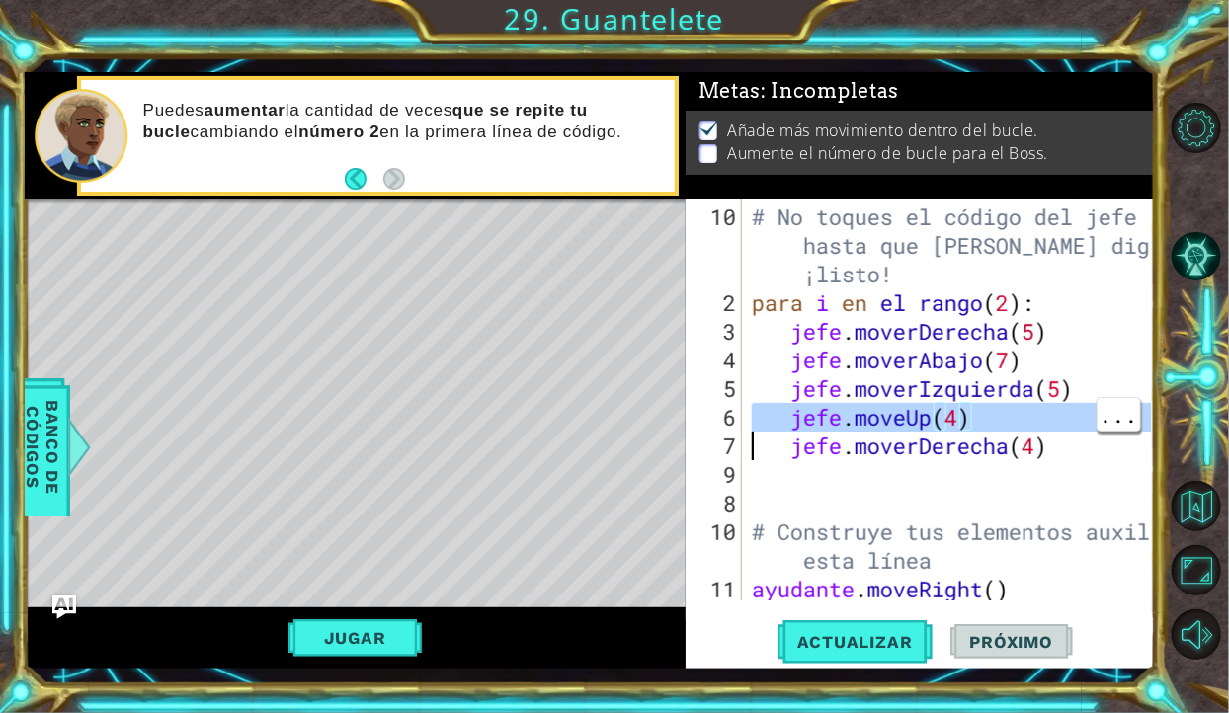
click at [1017, 422] on div "# No toques el código del jefe hasta que Vega diga que estás ¡listo! para i en …" at bounding box center [954, 461] width 413 height 516
click at [1039, 416] on div "# No toques el código del jefe hasta que Vega diga que estás ¡listo! para i en …" at bounding box center [949, 400] width 403 height 401
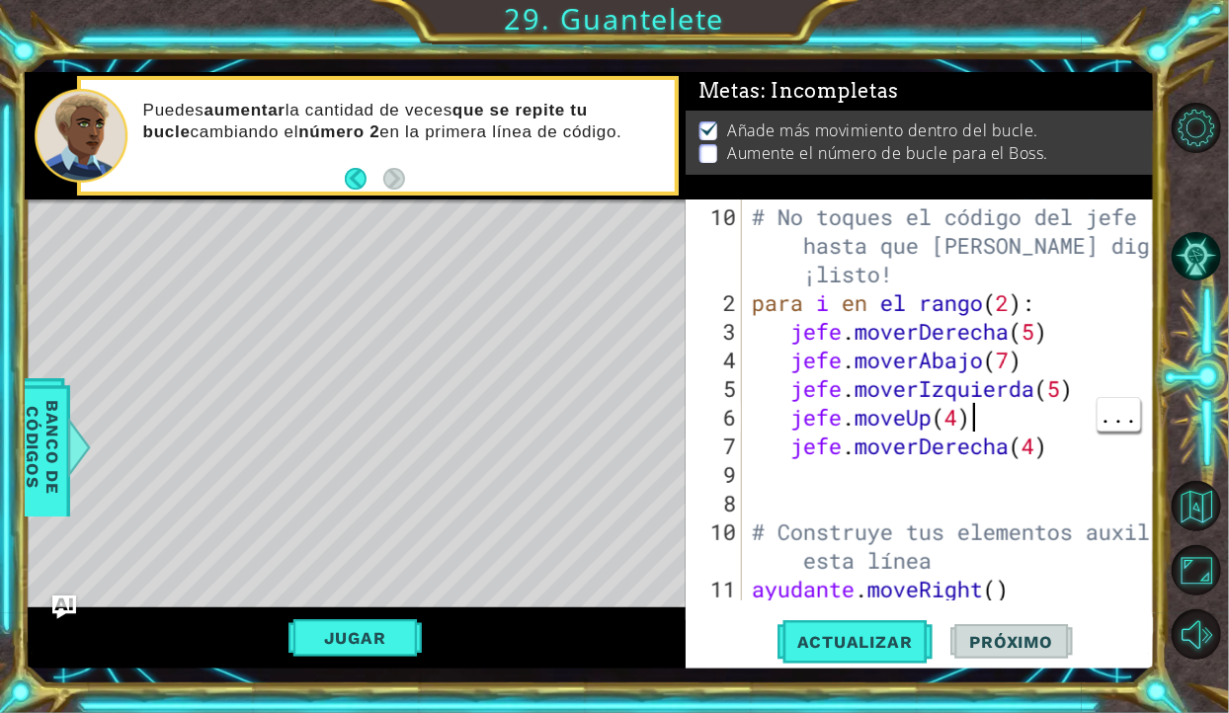
type textarea "boss.moveUp(4)"
click at [1030, 425] on div "# No toques el código del jefe hasta que Vega diga que estás ¡listo! para i en …" at bounding box center [954, 461] width 413 height 516
drag, startPoint x: 1016, startPoint y: 423, endPoint x: 996, endPoint y: 412, distance: 22.6
click at [996, 412] on div "# No toques el código del jefe hasta que Vega diga que estás ¡listo! para i en …" at bounding box center [954, 461] width 413 height 516
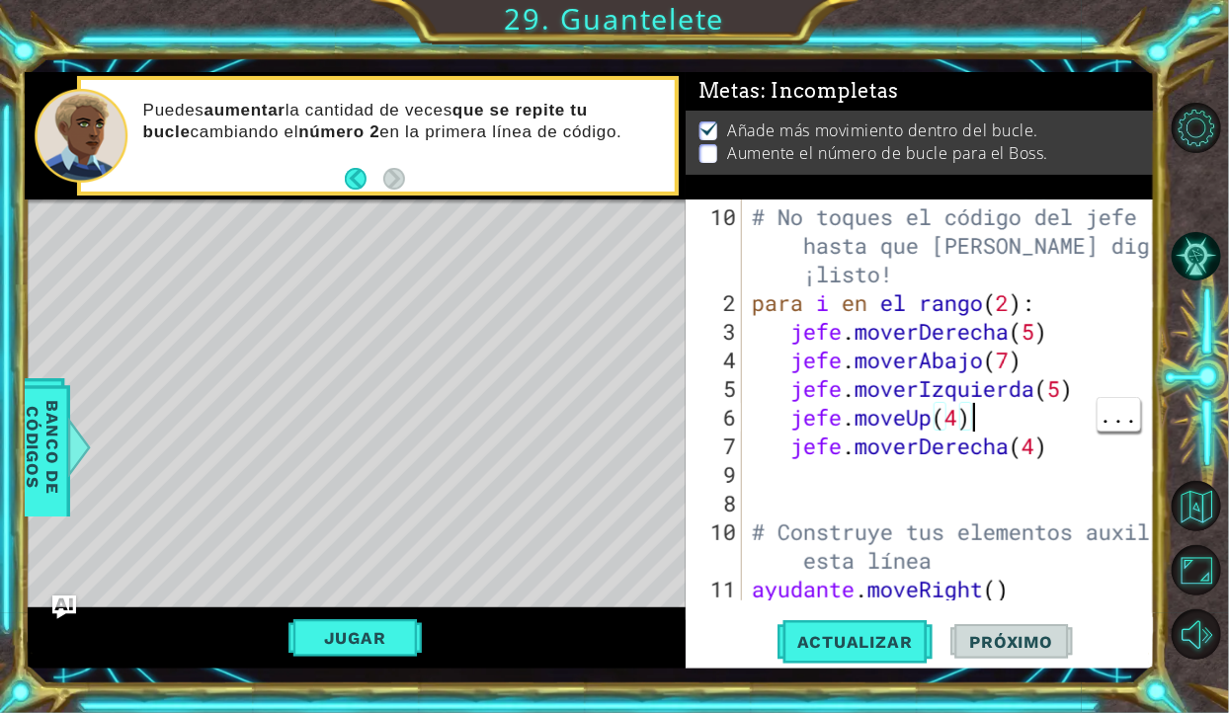
click at [1007, 416] on div "# No toques el código del jefe hasta que Vega diga que estás ¡listo! para i en …" at bounding box center [954, 461] width 413 height 516
click at [1031, 428] on div "# No toques el código del jefe hasta que Vega diga que estás ¡listo! para i en …" at bounding box center [954, 461] width 413 height 516
click at [1014, 421] on div "# No toques el código del jefe hasta que Vega diga que estás ¡listo! para i en …" at bounding box center [954, 461] width 413 height 516
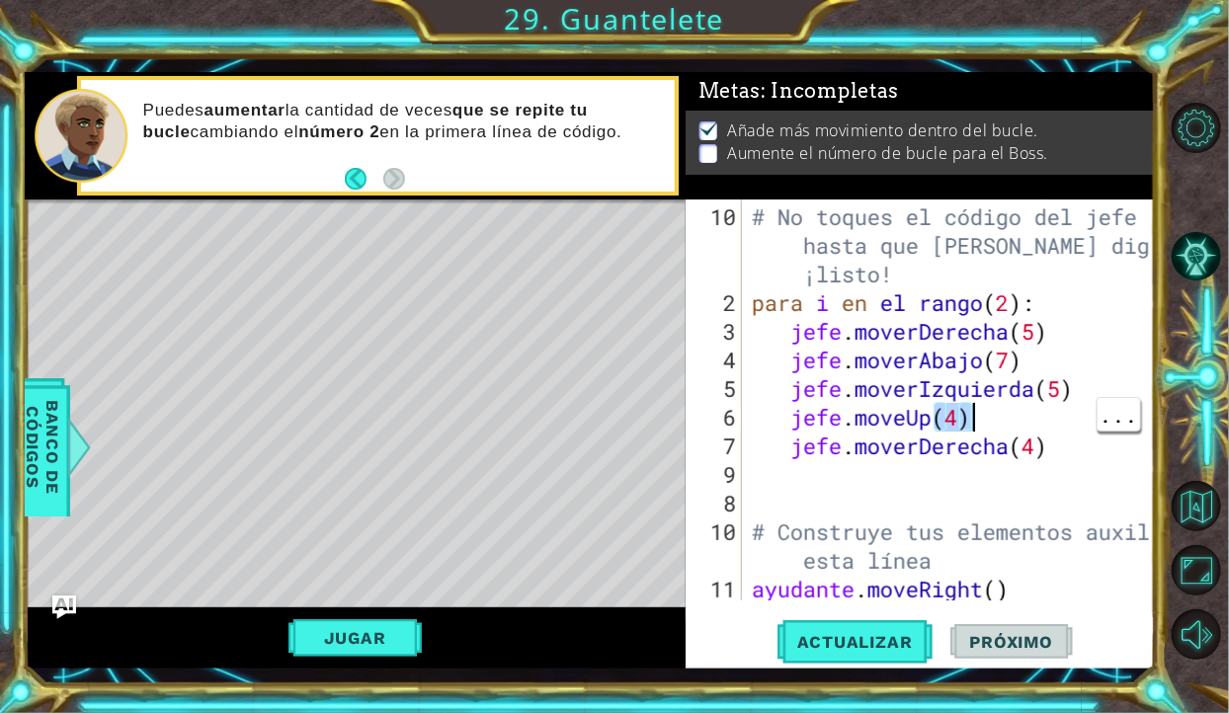
click at [983, 466] on div "# No toques el código del jefe hasta que Vega diga que estás ¡listo! para i en …" at bounding box center [954, 461] width 413 height 516
click at [972, 487] on div "# No toques el código del jefe hasta que Vega diga que estás ¡listo! para i en …" at bounding box center [954, 461] width 413 height 516
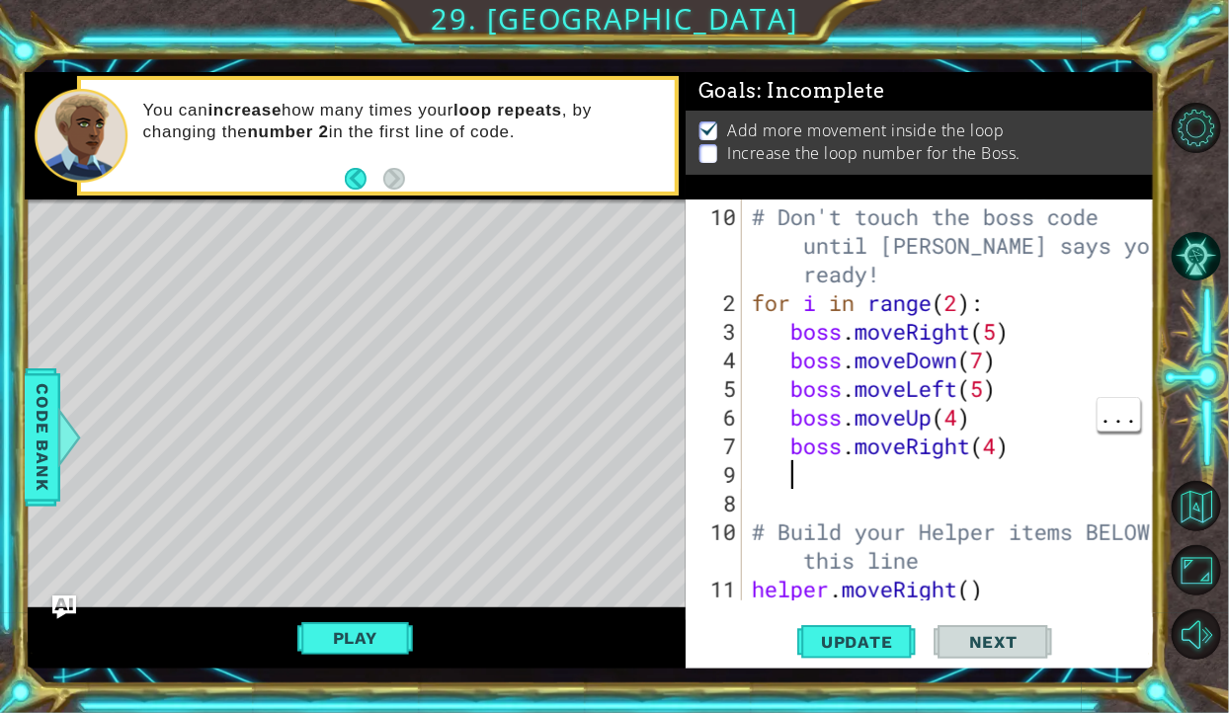
click at [965, 426] on div "# Don't touch the boss code until Vega says you're ready! for i in range ( 2 ) …" at bounding box center [954, 461] width 413 height 516
click at [963, 421] on div "# Don't touch the boss code until Vega says you're ready! for i in range ( 2 ) …" at bounding box center [954, 461] width 413 height 516
type textarea "boss.moveUp(3)"
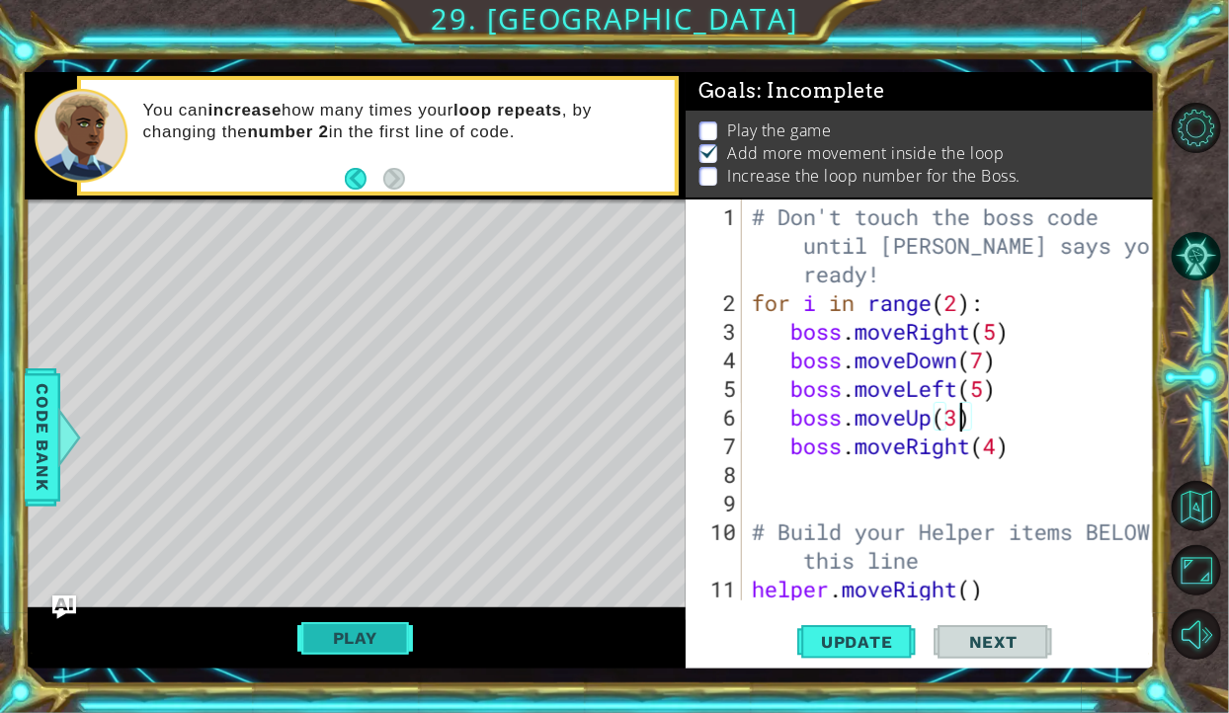
click at [371, 626] on button "Play" at bounding box center [355, 638] width 116 height 38
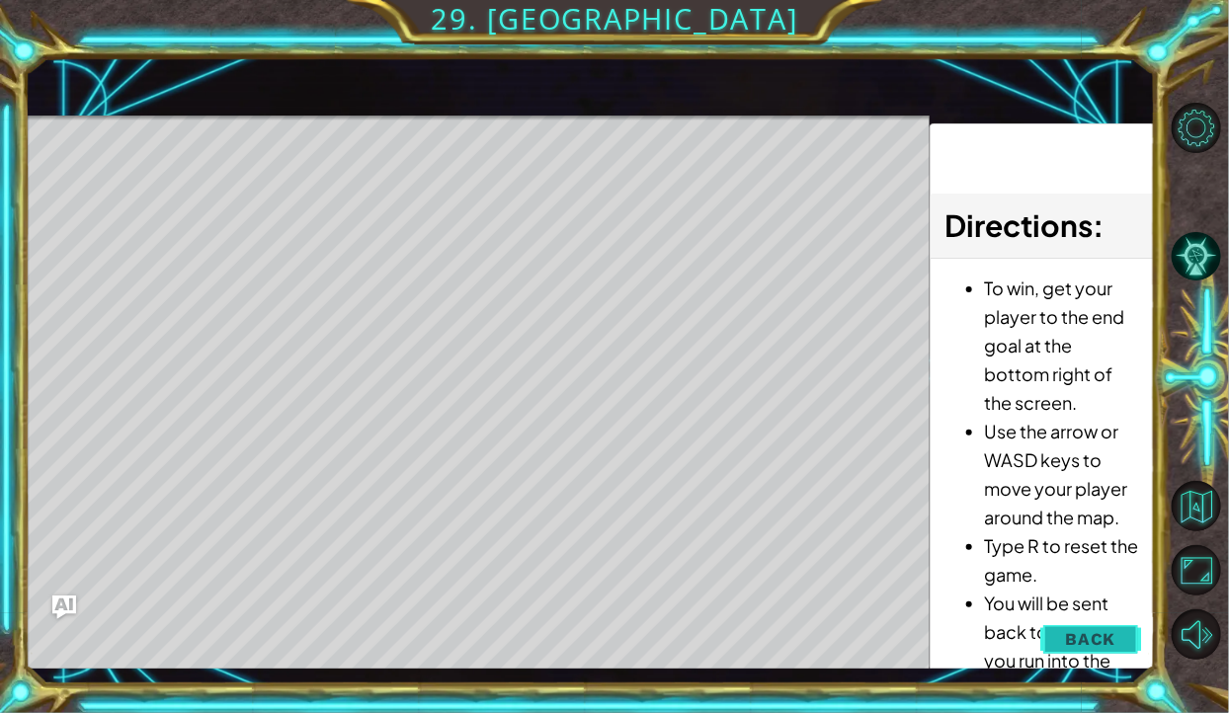
click at [1091, 644] on span "Back" at bounding box center [1090, 639] width 50 height 20
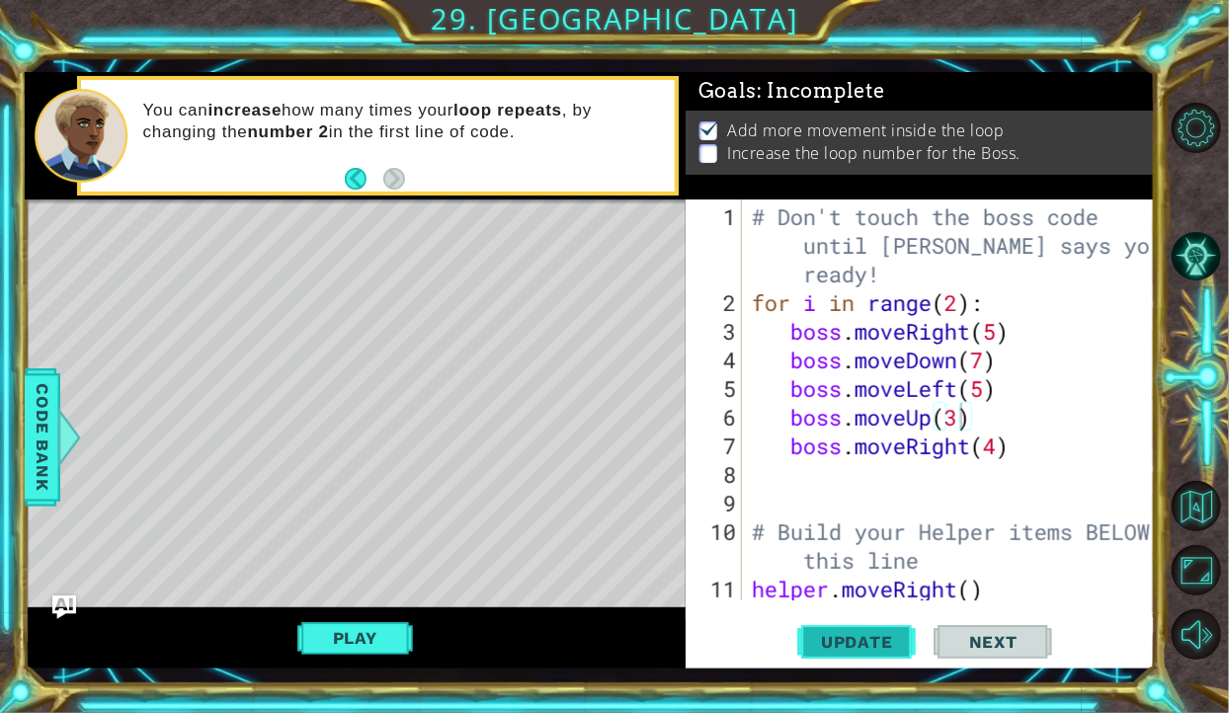
click at [844, 632] on span "Update" at bounding box center [857, 642] width 112 height 20
click at [859, 629] on button "Update" at bounding box center [856, 641] width 119 height 47
click at [861, 657] on button "Update" at bounding box center [856, 641] width 119 height 47
click at [1068, 488] on div "# Don't touch the boss code until Vega says you're ready! for i in range ( 2 ) …" at bounding box center [954, 461] width 413 height 516
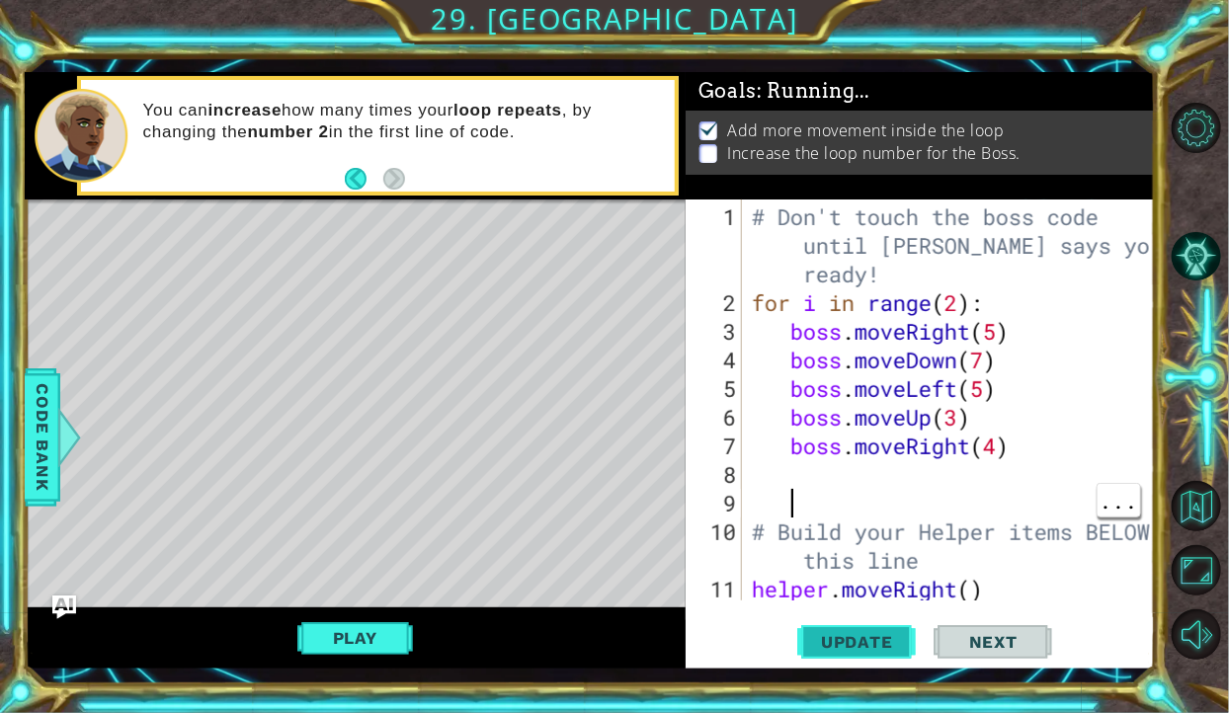
click at [873, 624] on button "Update" at bounding box center [856, 641] width 119 height 47
click at [875, 650] on span "Update" at bounding box center [857, 642] width 112 height 20
click at [850, 642] on span "Update" at bounding box center [857, 642] width 112 height 20
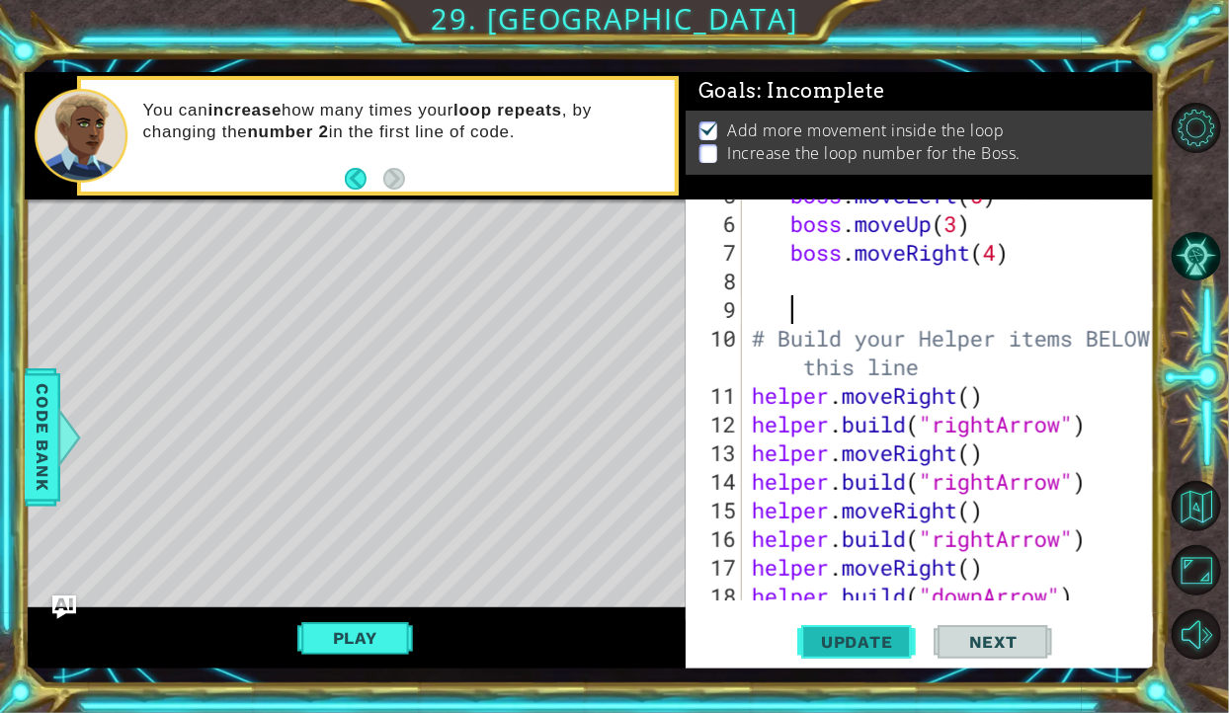
scroll to position [186, 0]
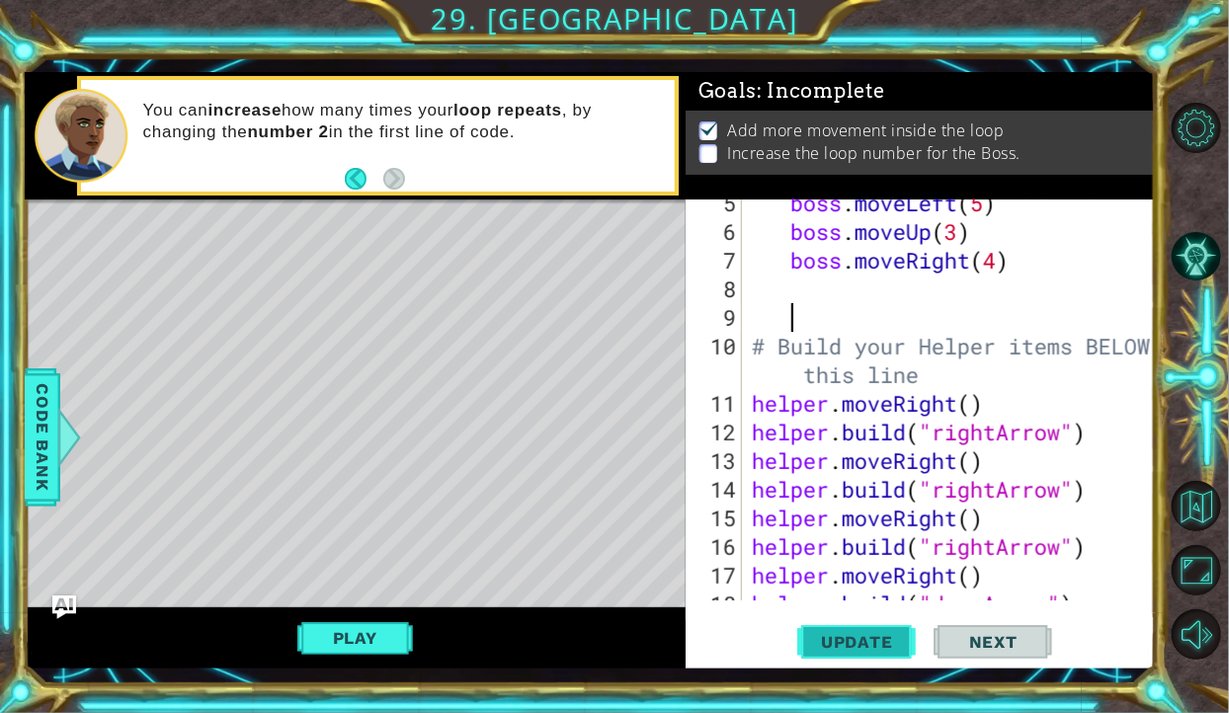
click at [877, 647] on span "Update" at bounding box center [857, 642] width 112 height 20
click at [872, 657] on button "Update" at bounding box center [856, 641] width 119 height 47
click at [884, 647] on span "Update" at bounding box center [857, 642] width 112 height 20
click at [1215, 129] on button "Level Options" at bounding box center [1197, 128] width 50 height 50
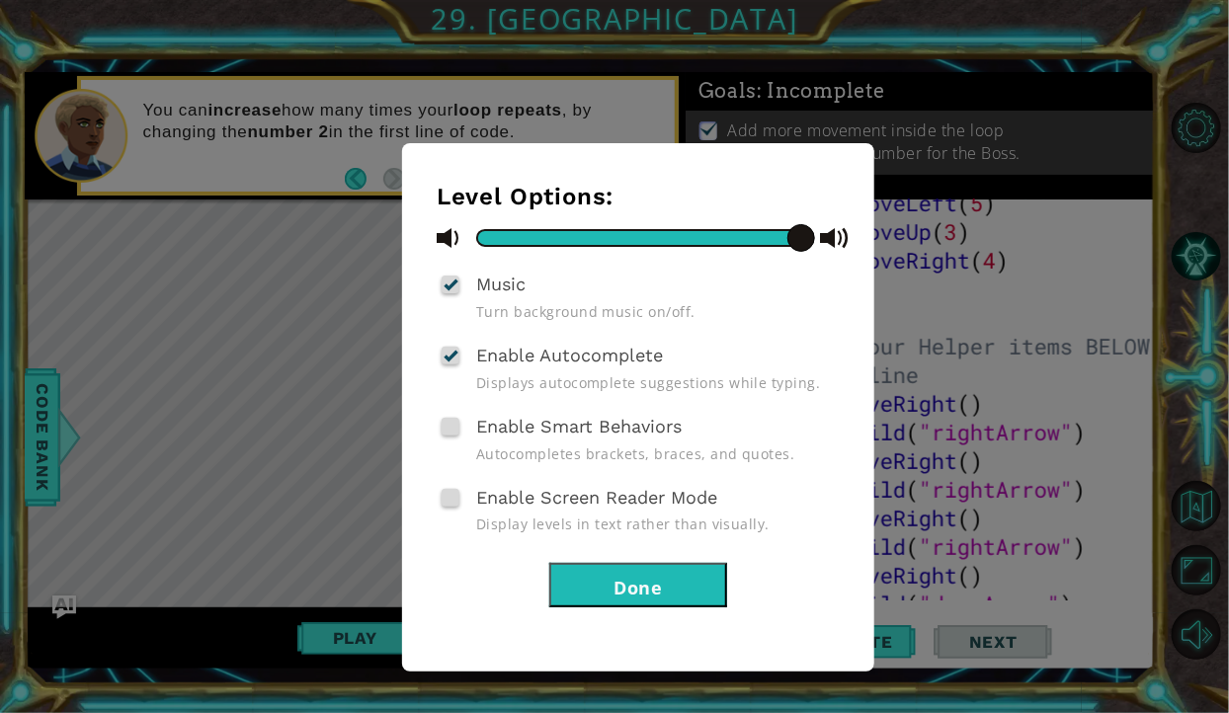
click at [1186, 259] on div "Level Options: Music Turn background music on/off. Enable Autocomplete Displays…" at bounding box center [614, 356] width 1229 height 713
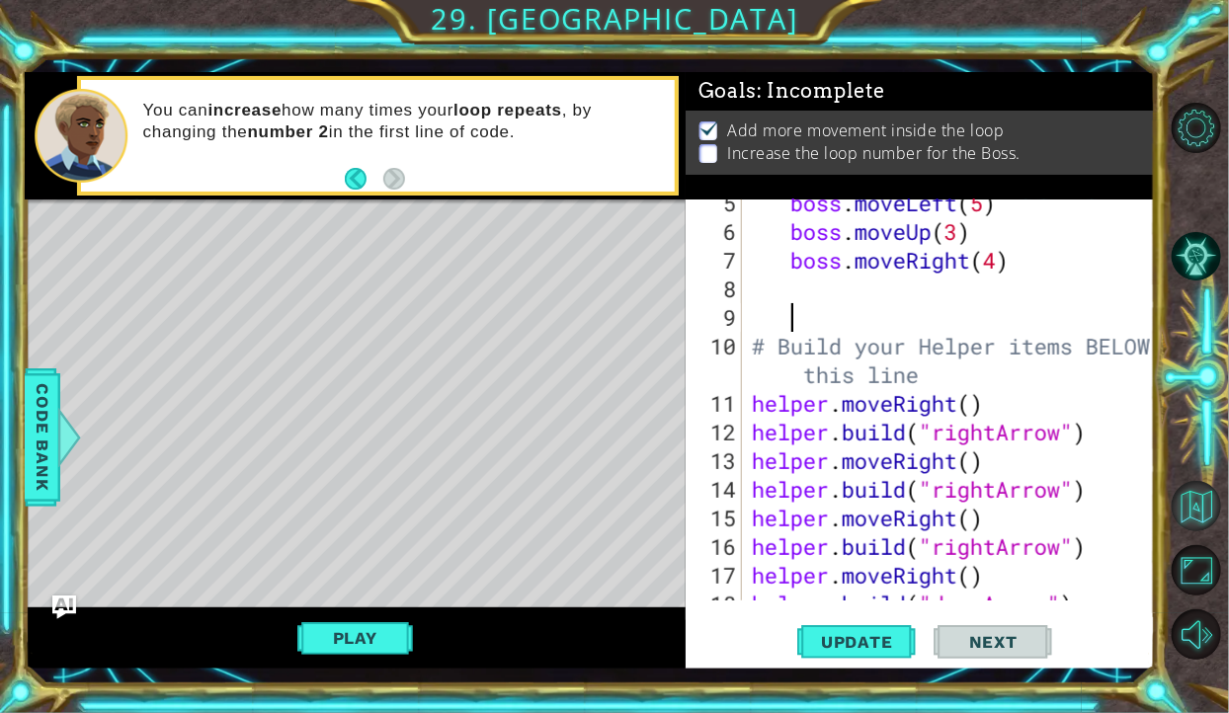
click at [1191, 532] on button "Back to Map" at bounding box center [1197, 506] width 50 height 50
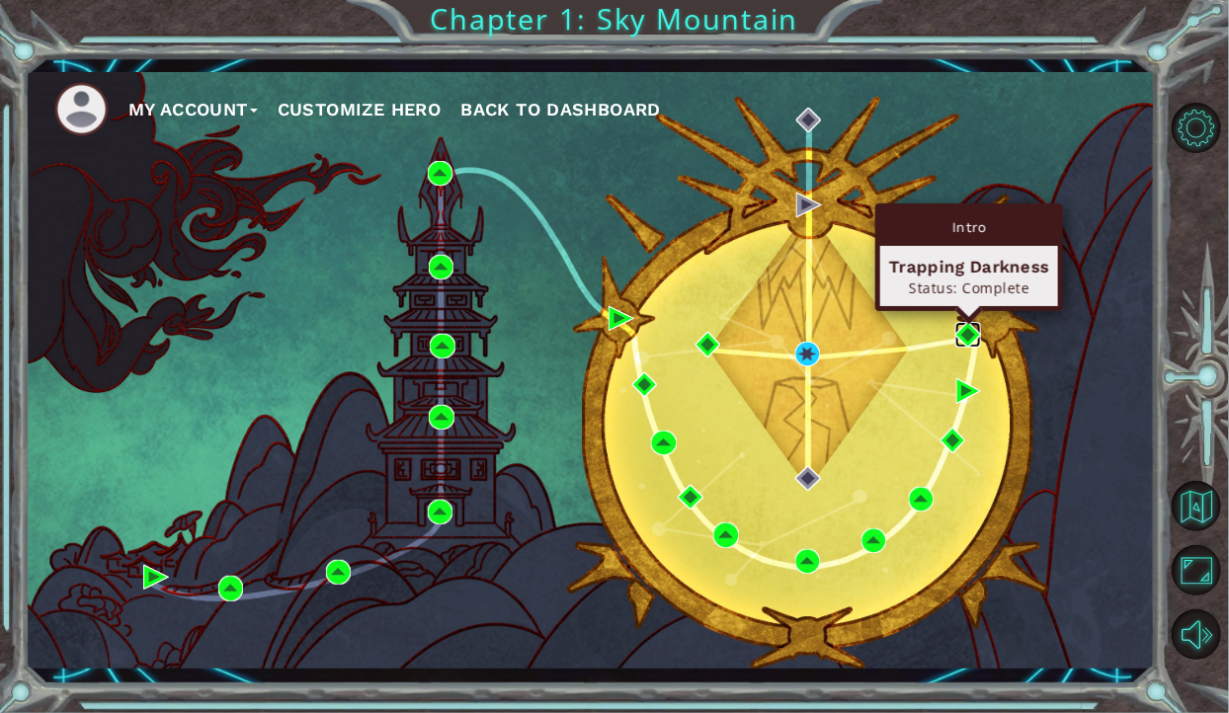
click at [964, 343] on img at bounding box center [967, 334] width 25 height 25
